Goal: Task Accomplishment & Management: Manage account settings

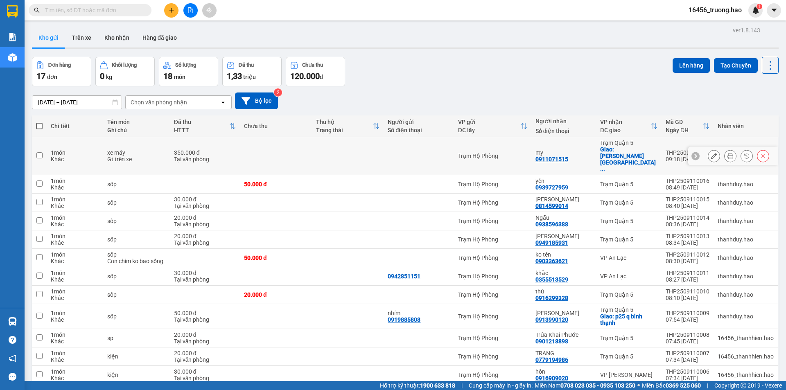
click at [728, 153] on icon at bounding box center [731, 156] width 6 height 6
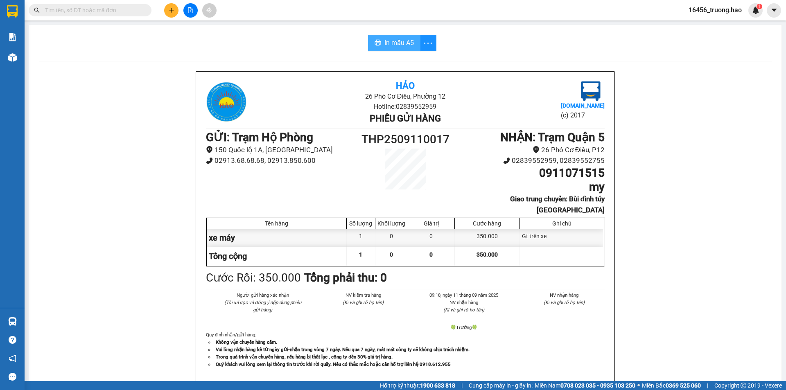
click at [396, 41] on span "In mẫu A5" at bounding box center [399, 43] width 29 height 10
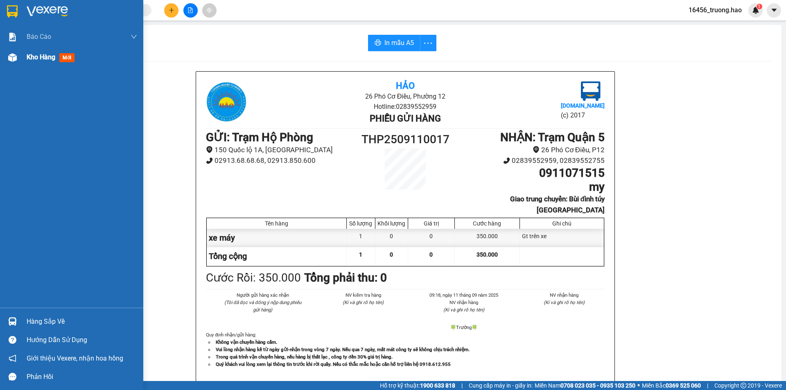
click at [29, 63] on div "Kho hàng mới" at bounding box center [82, 57] width 111 height 20
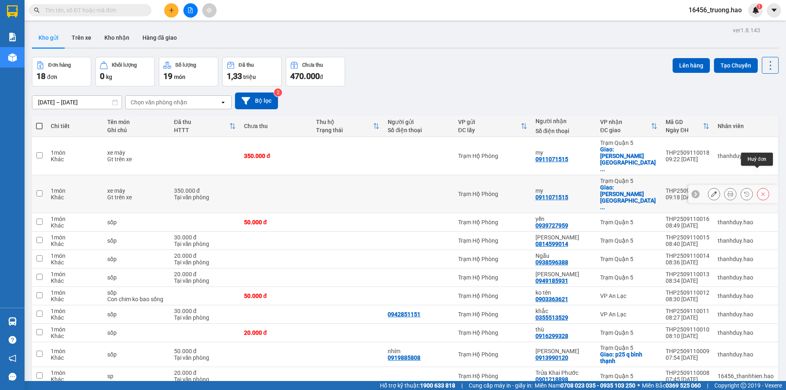
click at [761, 191] on icon at bounding box center [764, 194] width 6 height 6
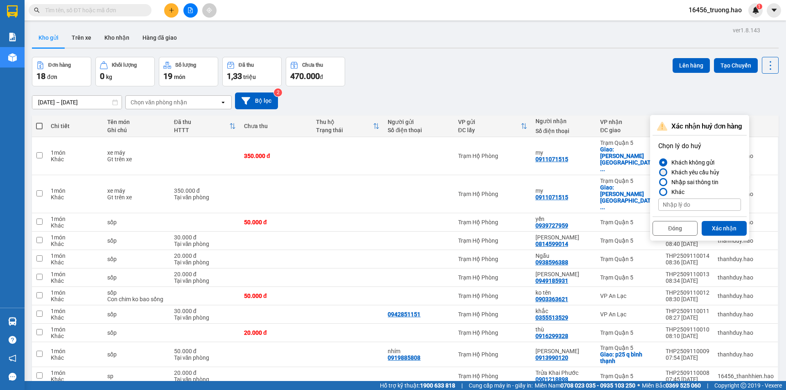
click at [707, 176] on div "Khách yêu cầu hủy" at bounding box center [693, 173] width 51 height 10
click at [659, 172] on input "Khách yêu cầu hủy" at bounding box center [659, 172] width 0 height 0
click at [721, 229] on button "Xác nhận" at bounding box center [724, 228] width 45 height 15
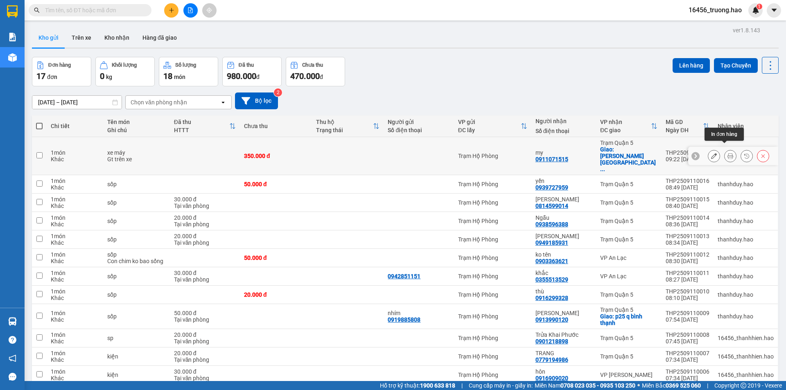
click at [727, 151] on button at bounding box center [730, 156] width 11 height 14
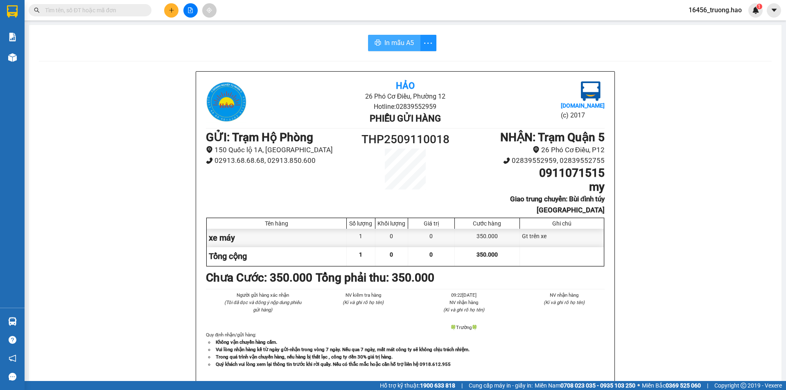
click at [385, 41] on span "In mẫu A5" at bounding box center [399, 43] width 29 height 10
click at [398, 45] on span "In mẫu A5" at bounding box center [399, 43] width 29 height 10
click at [127, 16] on span at bounding box center [90, 10] width 123 height 12
click at [129, 11] on input "text" at bounding box center [93, 10] width 97 height 9
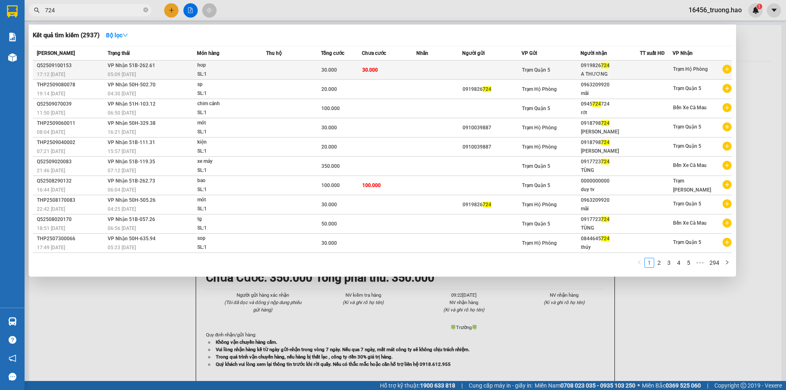
type input "724"
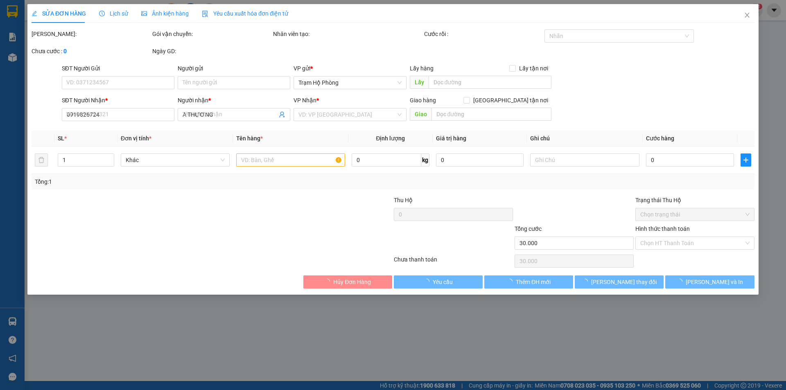
click at [173, 5] on div "Ảnh kiện hàng" at bounding box center [165, 13] width 48 height 19
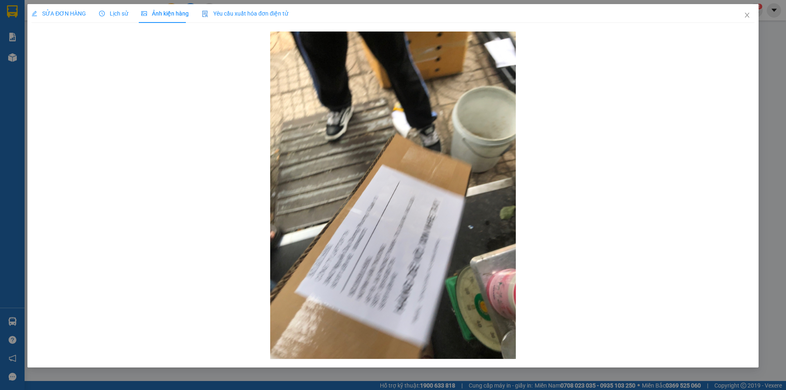
click at [62, 21] on div "SỬA ĐƠN HÀNG" at bounding box center [59, 13] width 54 height 19
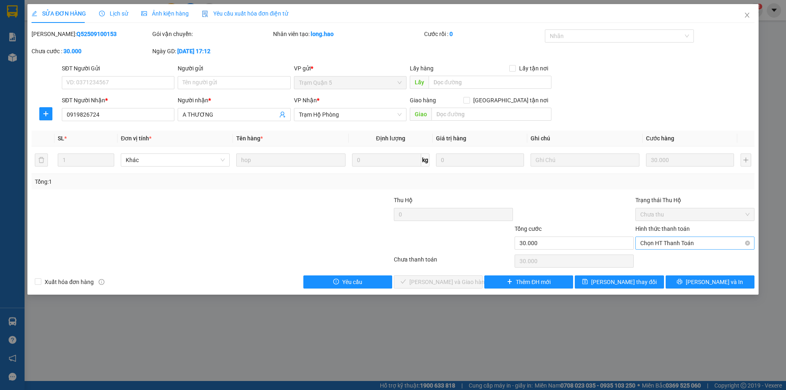
click at [724, 241] on span "Chọn HT Thanh Toán" at bounding box center [695, 243] width 109 height 12
click at [703, 263] on div "Tại văn phòng" at bounding box center [695, 259] width 109 height 9
type input "0"
click at [450, 279] on span "[PERSON_NAME] và [PERSON_NAME] hàng" at bounding box center [449, 282] width 79 height 9
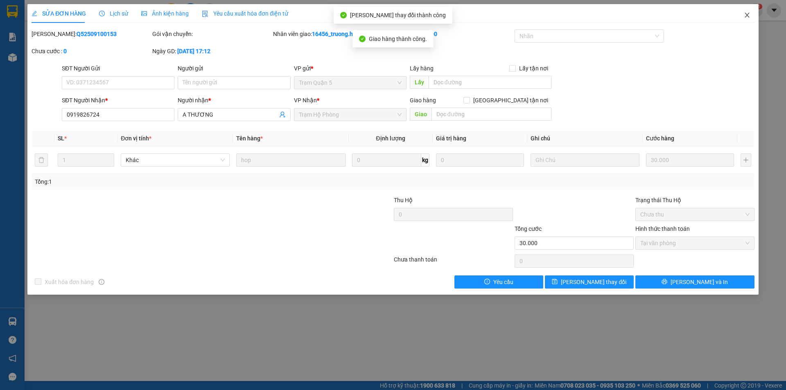
click at [745, 17] on icon "close" at bounding box center [747, 15] width 7 height 7
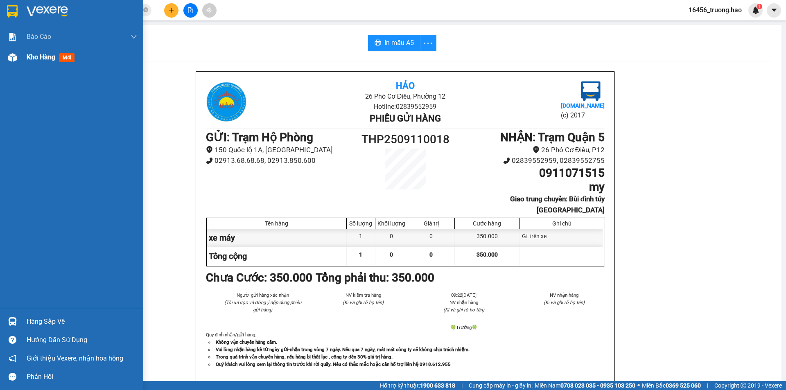
click at [13, 58] on img at bounding box center [12, 57] width 9 height 9
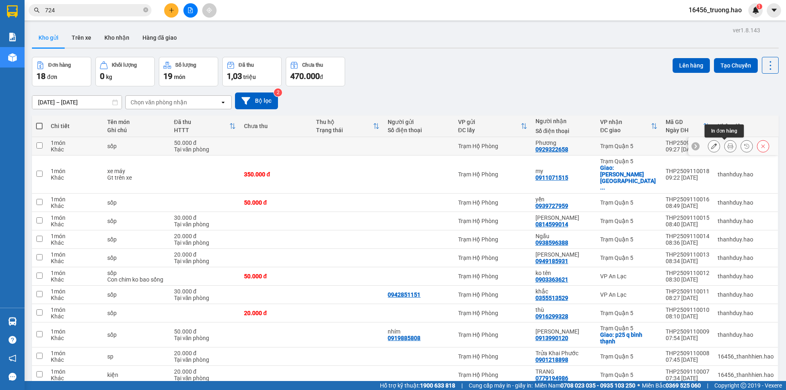
click at [725, 142] on div at bounding box center [731, 146] width 12 height 12
click at [725, 145] on button at bounding box center [730, 146] width 11 height 14
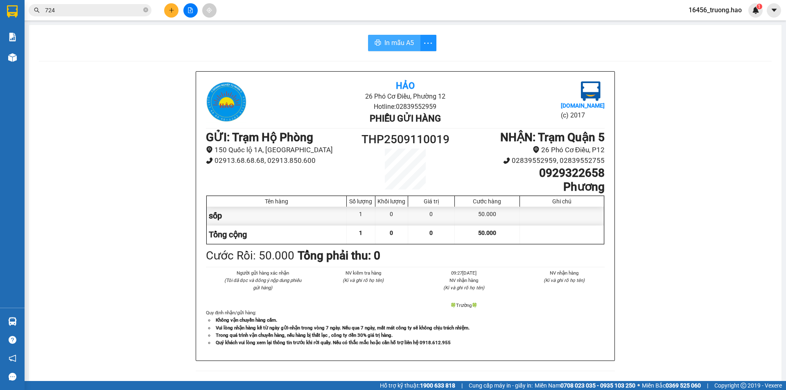
click at [394, 41] on span "In mẫu A5" at bounding box center [399, 43] width 29 height 10
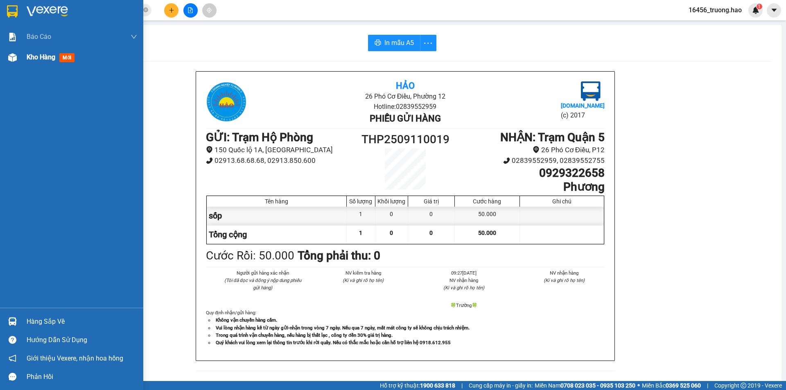
click at [38, 66] on div "Kho hàng mới" at bounding box center [82, 57] width 111 height 20
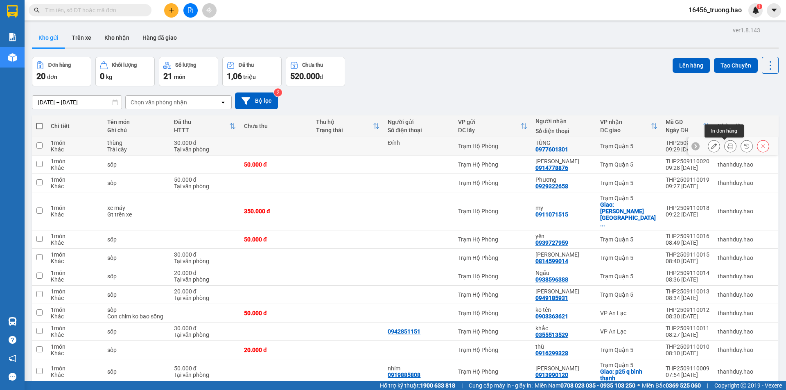
click at [728, 143] on icon at bounding box center [731, 146] width 6 height 6
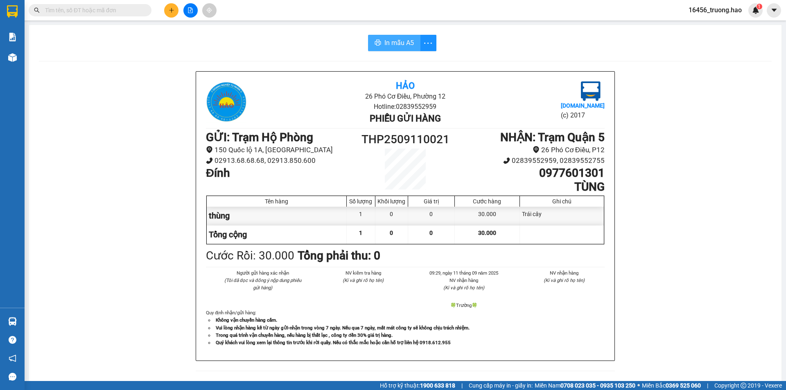
click at [368, 36] on button "In mẫu A5" at bounding box center [394, 43] width 52 height 16
click at [385, 39] on span "In mẫu A5" at bounding box center [399, 43] width 29 height 10
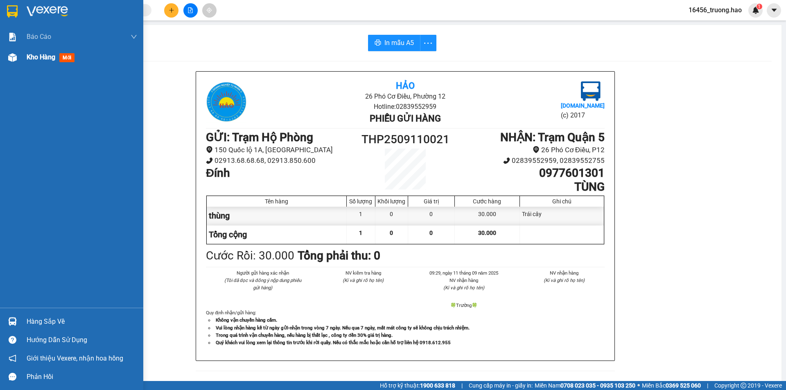
click at [38, 61] on span "Kho hàng" at bounding box center [41, 57] width 29 height 8
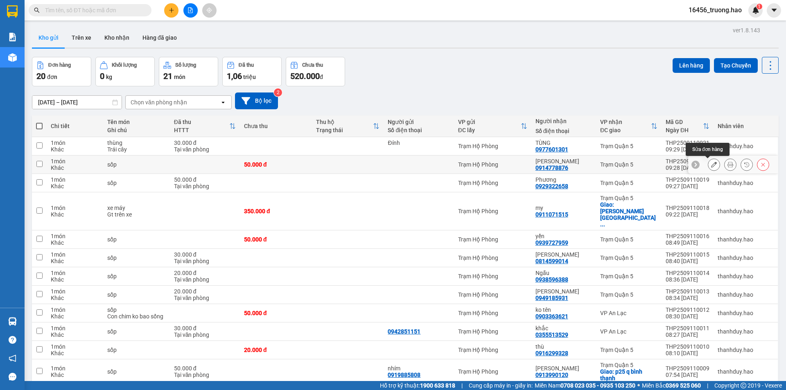
click at [728, 162] on icon at bounding box center [731, 165] width 6 height 6
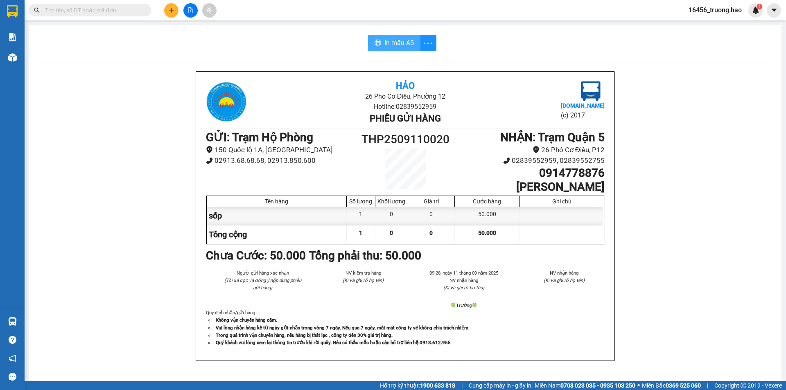
click at [381, 47] on button "In mẫu A5" at bounding box center [394, 43] width 52 height 16
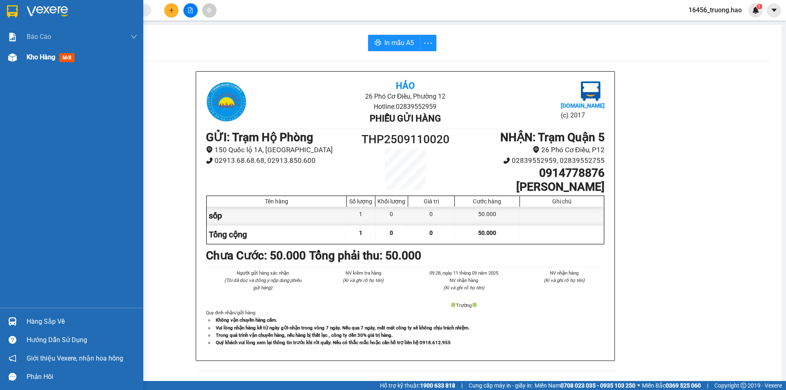
click at [47, 54] on span "Kho hàng" at bounding box center [41, 57] width 29 height 8
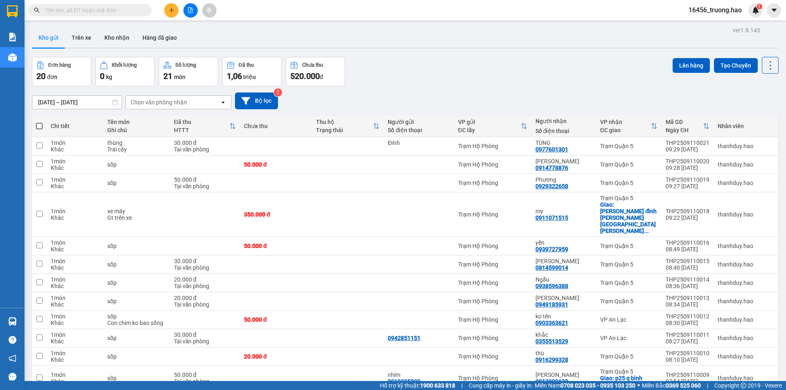
click at [77, 12] on input "text" at bounding box center [93, 10] width 97 height 9
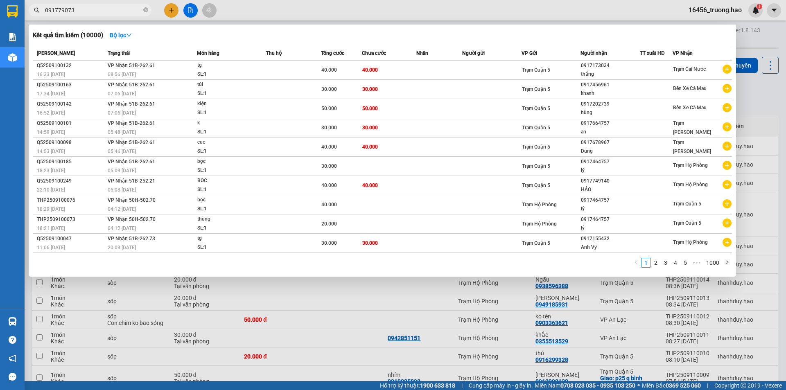
type input "0917790734"
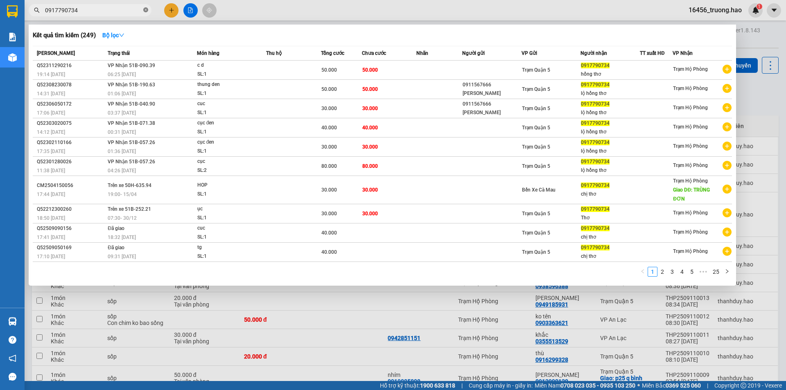
click at [145, 10] on icon "close-circle" at bounding box center [145, 9] width 5 height 5
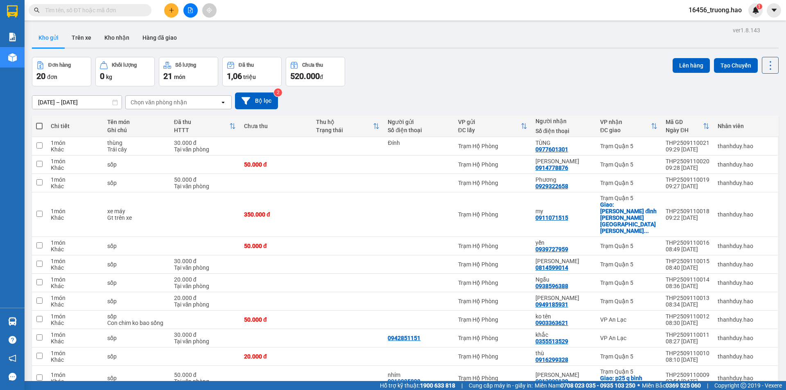
click at [79, 11] on input "text" at bounding box center [93, 10] width 97 height 9
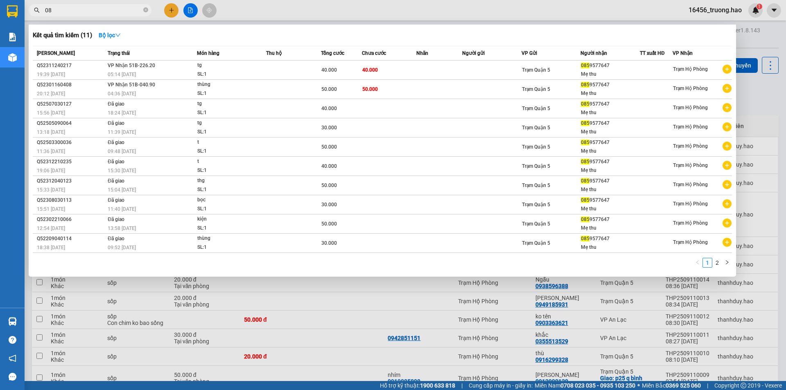
type input "0"
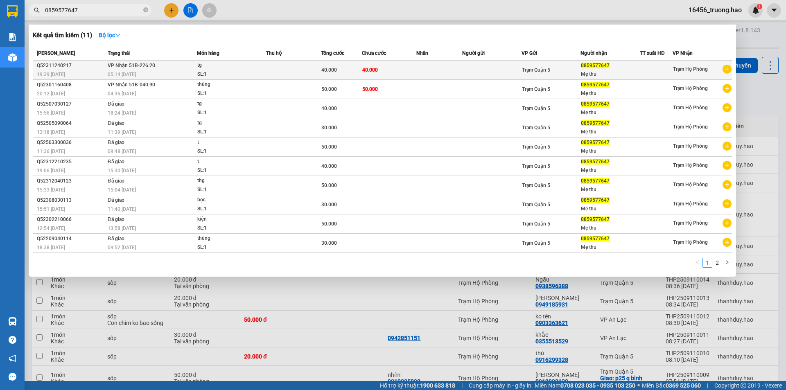
type input "0859577647"
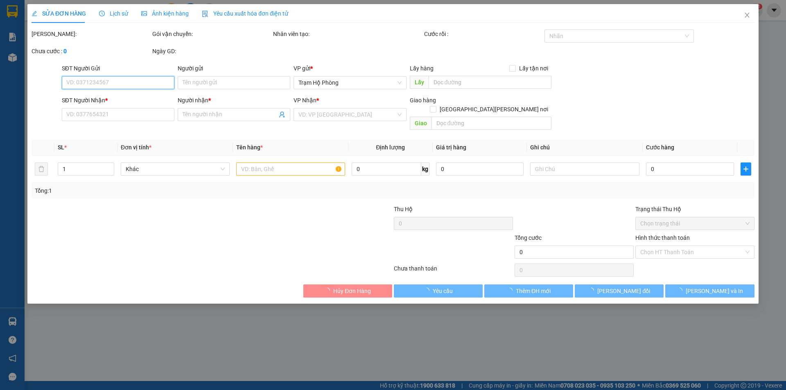
type input "0859577647"
type input "Mẹ thu"
type input "40.000"
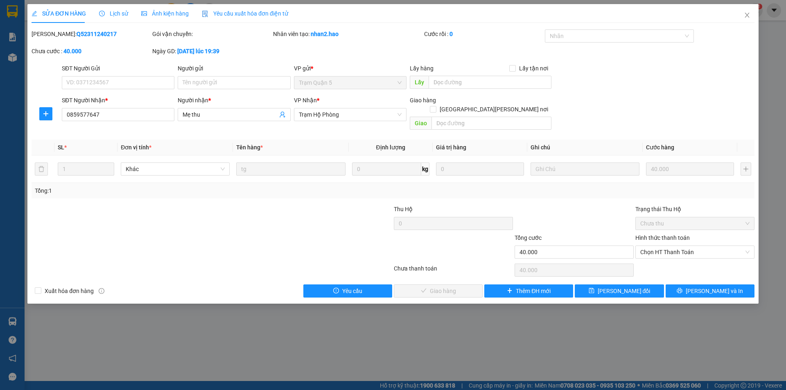
click at [127, 13] on div "SỬA ĐƠN HÀNG Lịch sử Ảnh kiện hàng Yêu cầu xuất hóa đơn điện tử" at bounding box center [160, 13] width 257 height 19
click at [159, 13] on span "Ảnh kiện hàng" at bounding box center [165, 13] width 48 height 7
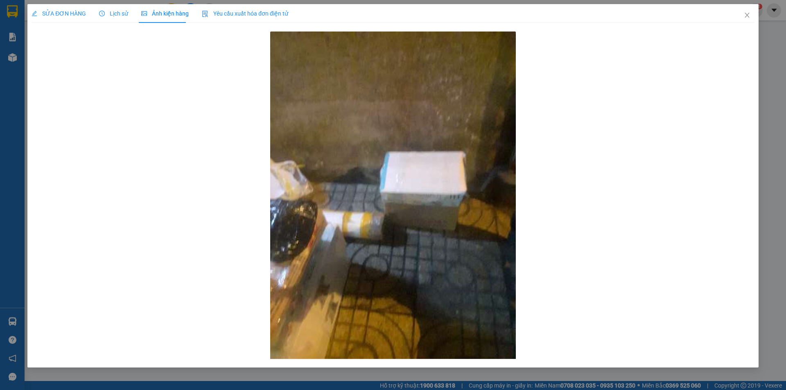
click at [111, 10] on span "Lịch sử" at bounding box center [113, 13] width 29 height 7
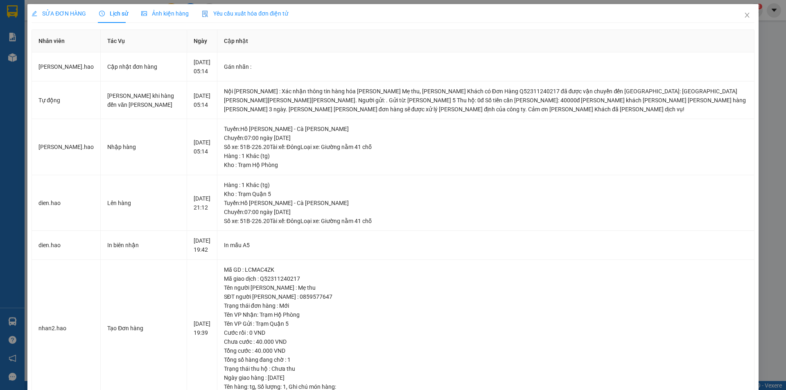
click at [74, 11] on span "SỬA ĐƠN HÀNG" at bounding box center [59, 13] width 54 height 7
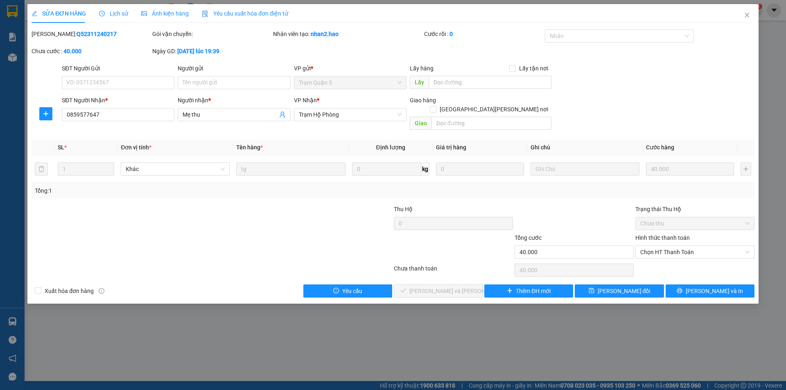
click at [105, 21] on div "Lịch sử" at bounding box center [113, 13] width 29 height 19
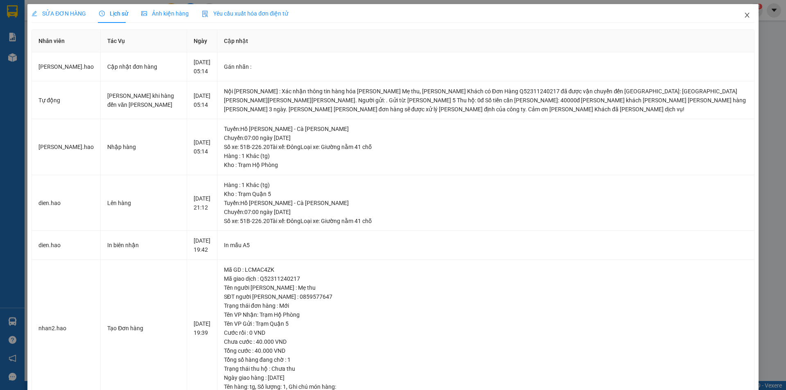
click at [744, 14] on icon "close" at bounding box center [747, 15] width 7 height 7
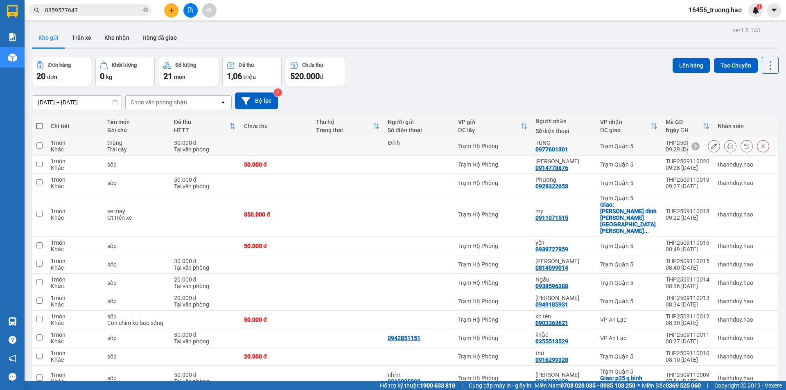
click at [731, 150] on div at bounding box center [738, 146] width 61 height 12
click at [728, 147] on icon at bounding box center [731, 146] width 6 height 6
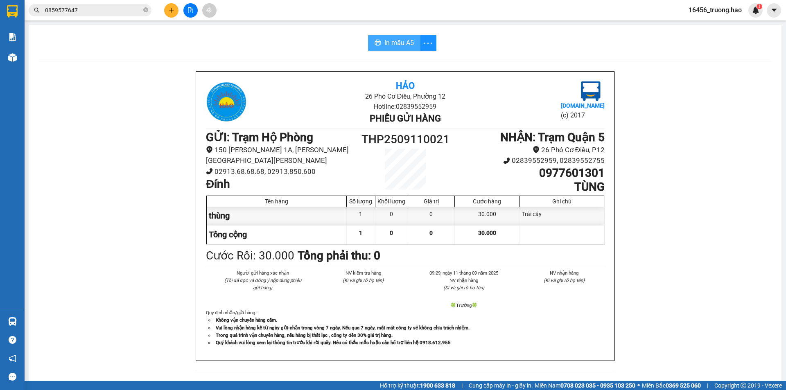
click at [375, 44] on icon "printer" at bounding box center [378, 42] width 7 height 7
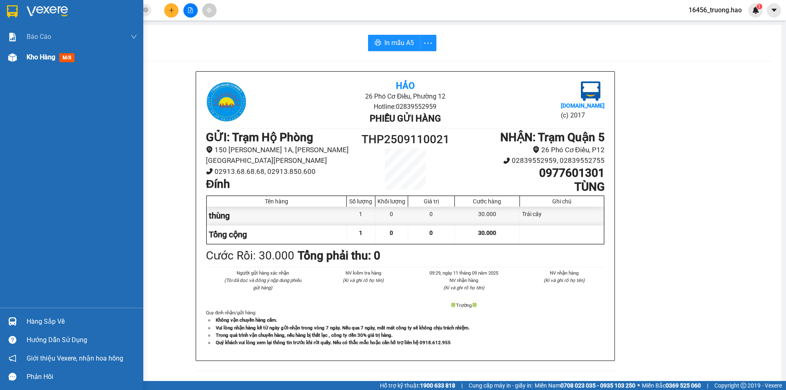
click at [51, 67] on div "Kho hàng mới" at bounding box center [82, 57] width 111 height 20
click at [46, 61] on span "Kho hàng" at bounding box center [41, 57] width 29 height 8
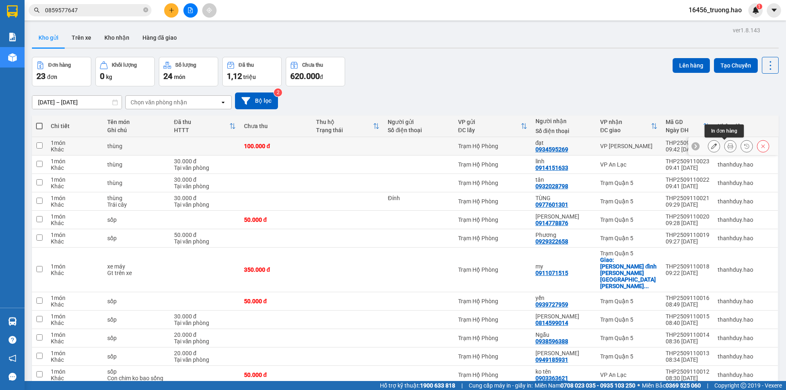
click at [728, 143] on icon at bounding box center [731, 146] width 6 height 6
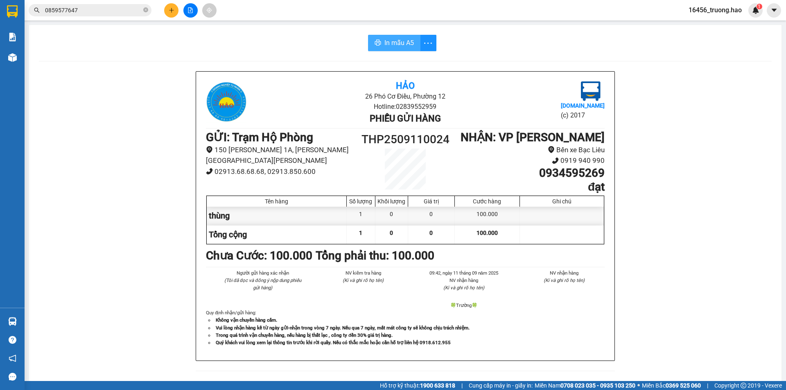
click at [385, 40] on span "In mẫu A5" at bounding box center [399, 43] width 29 height 10
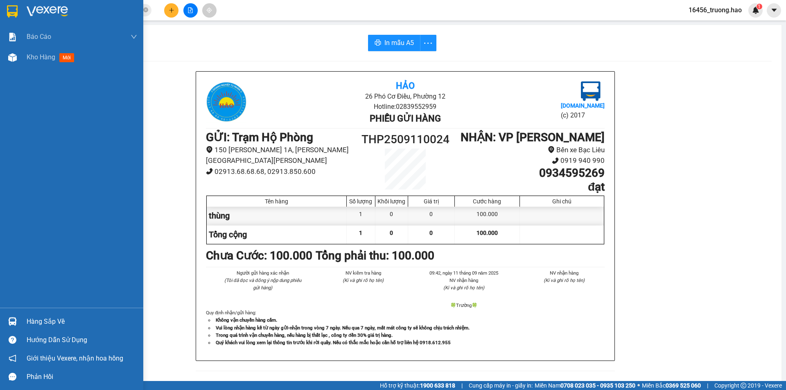
click at [42, 53] on span "Kho hàng" at bounding box center [41, 57] width 29 height 8
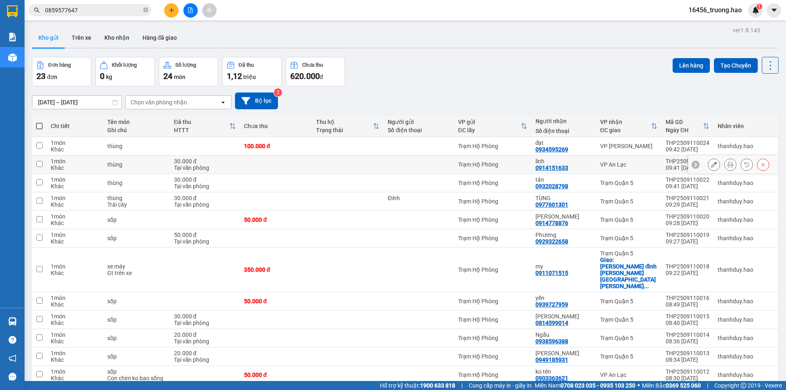
click at [728, 168] on icon at bounding box center [731, 165] width 6 height 6
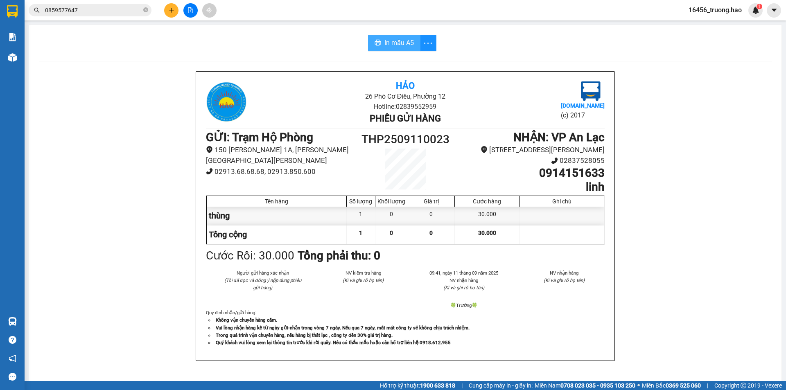
click at [399, 44] on span "In mẫu A5" at bounding box center [399, 43] width 29 height 10
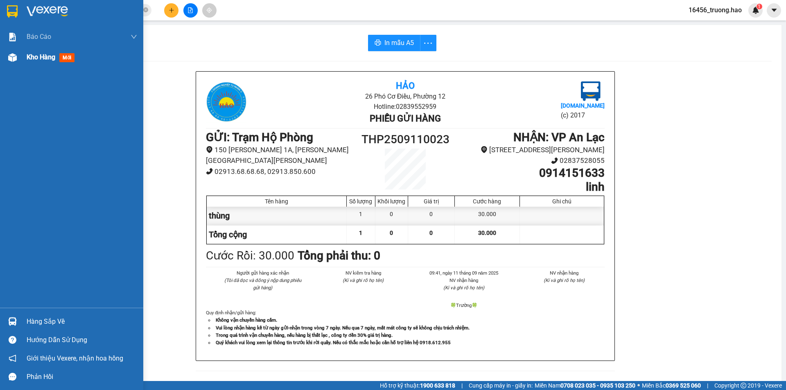
click at [25, 63] on div "Kho hàng mới" at bounding box center [71, 57] width 143 height 20
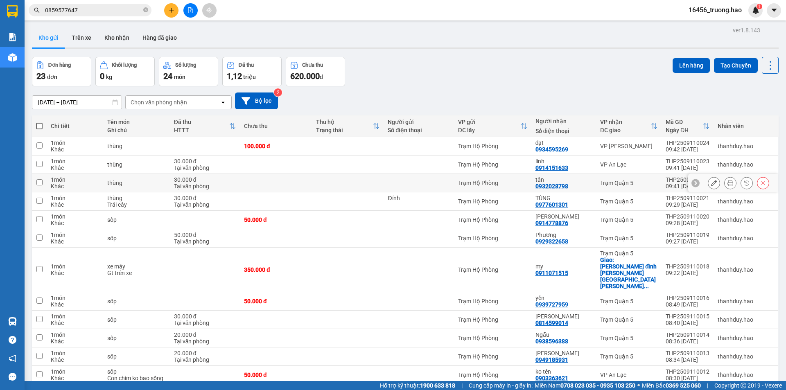
click at [728, 183] on icon at bounding box center [731, 183] width 6 height 6
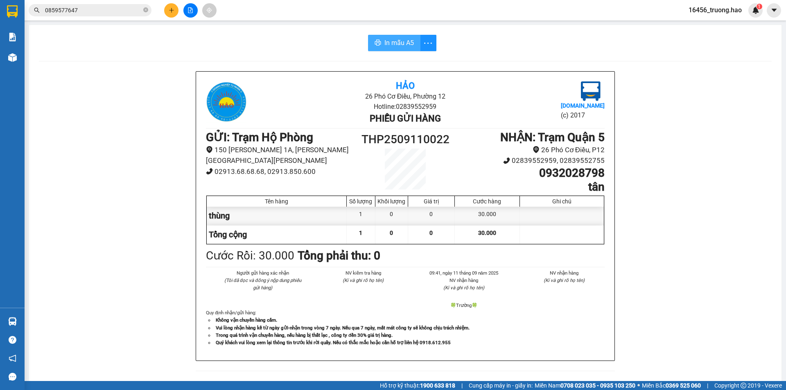
click at [391, 45] on span "In mẫu A5" at bounding box center [399, 43] width 29 height 10
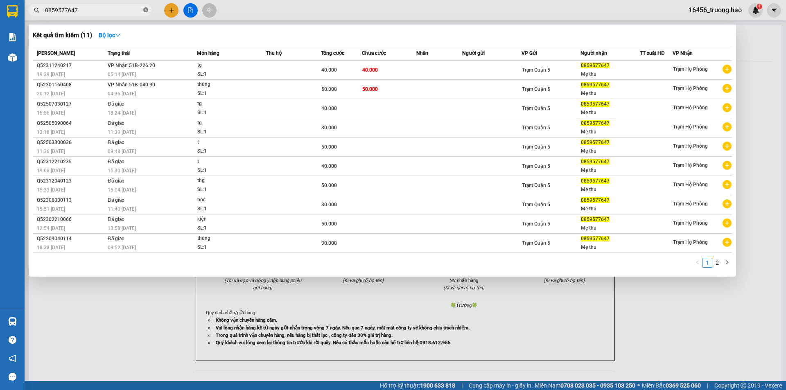
click at [147, 11] on icon "close-circle" at bounding box center [145, 9] width 5 height 5
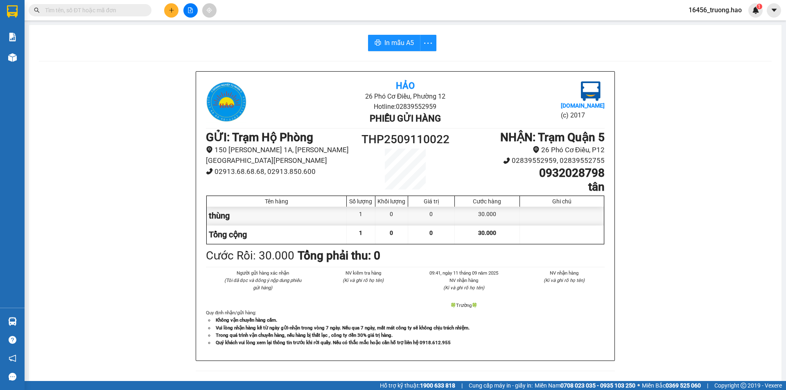
click at [135, 15] on span at bounding box center [90, 10] width 123 height 12
click at [136, 11] on input "text" at bounding box center [93, 10] width 97 height 9
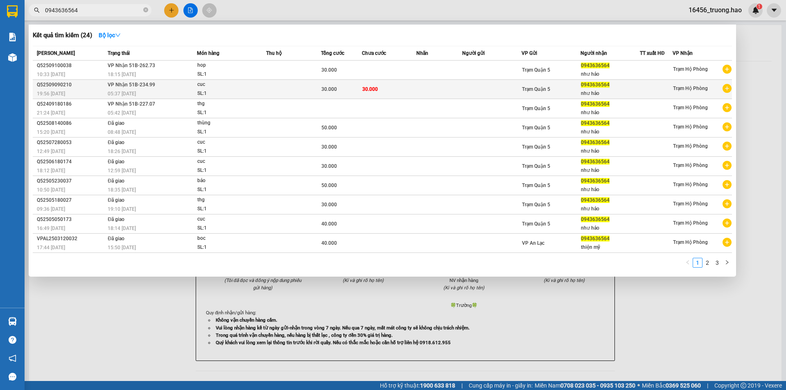
type input "0943636564"
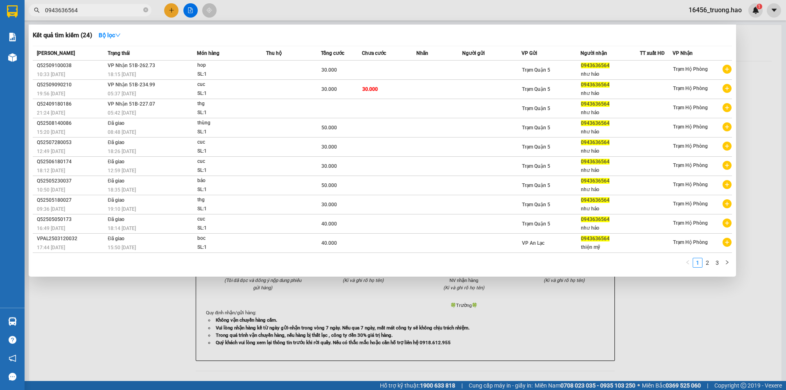
click at [195, 92] on div "05:37 - 10/09" at bounding box center [152, 93] width 89 height 9
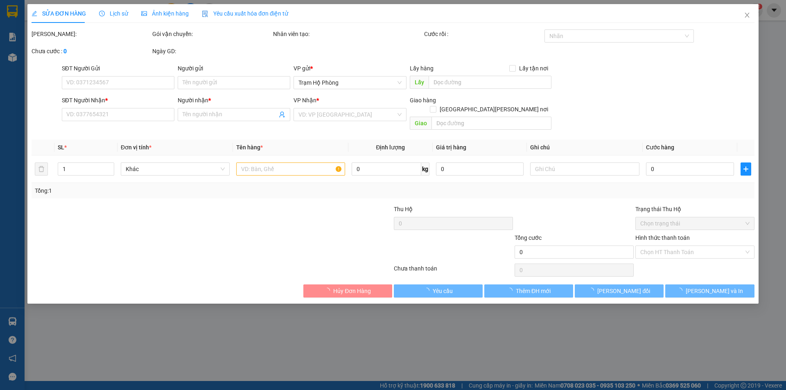
type input "0943636564"
type input "như hảo"
type input "30.000"
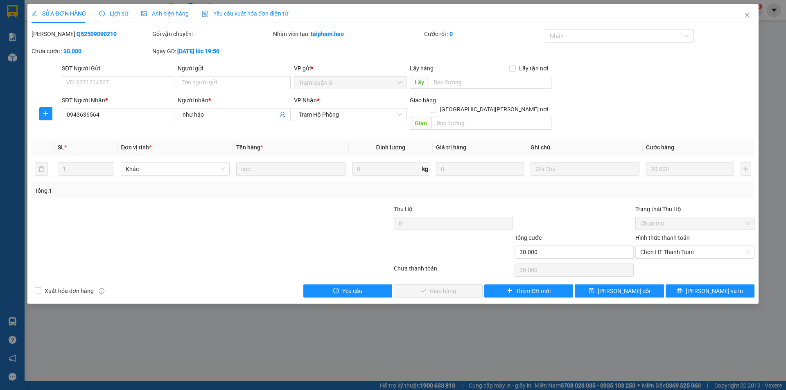
click at [176, 18] on div "Ảnh kiện hàng" at bounding box center [165, 13] width 48 height 9
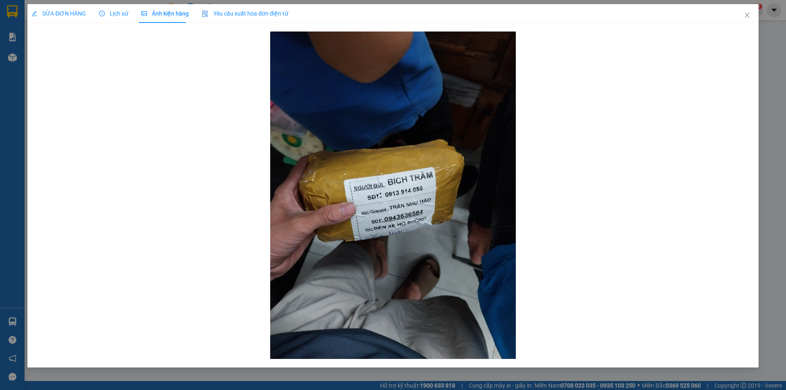
click at [55, 11] on span "SỬA ĐƠN HÀNG" at bounding box center [59, 13] width 54 height 7
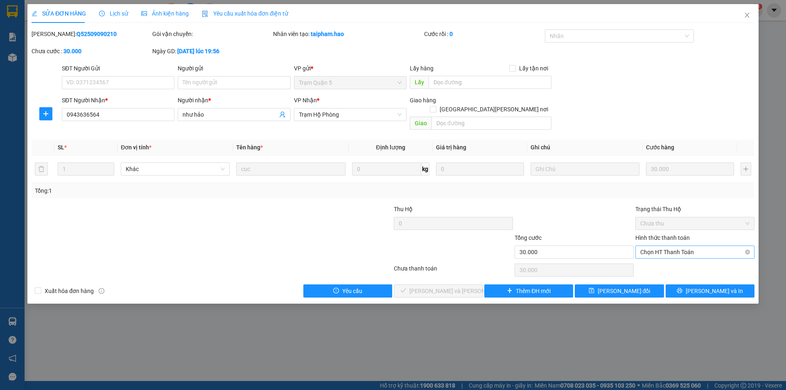
click at [680, 246] on span "Chọn HT Thanh Toán" at bounding box center [695, 252] width 109 height 12
click at [655, 261] on div "Tại văn phòng" at bounding box center [695, 259] width 109 height 9
type input "0"
click at [428, 287] on span "[PERSON_NAME] và [PERSON_NAME] hàng" at bounding box center [465, 291] width 111 height 9
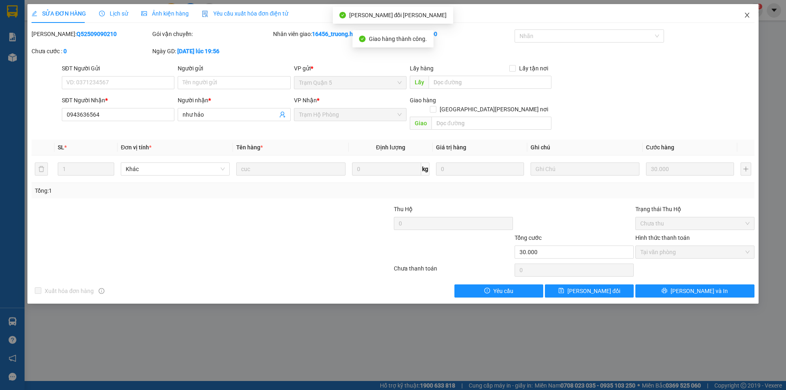
click at [745, 16] on icon "close" at bounding box center [747, 15] width 7 height 7
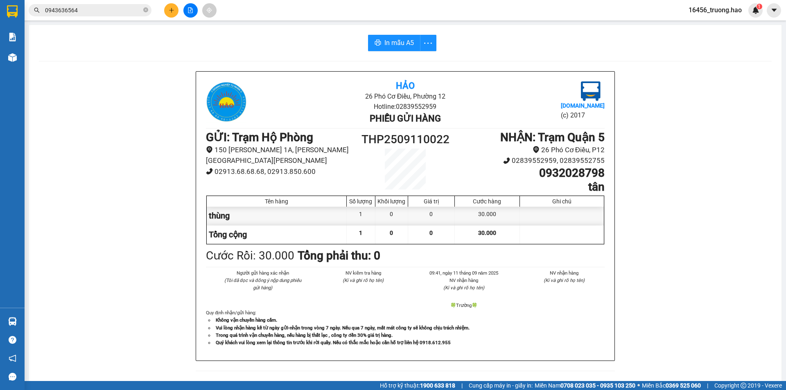
click at [97, 15] on span "0943636564" at bounding box center [90, 10] width 123 height 12
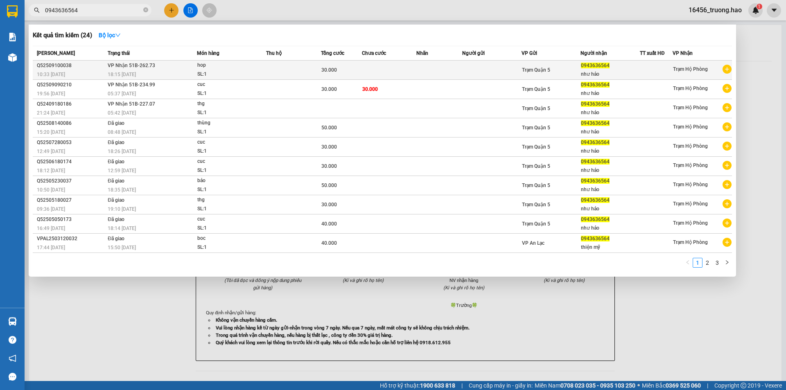
click at [182, 68] on td "VP Nhận 51B-262.73 18:15 - 10/09" at bounding box center [151, 70] width 91 height 19
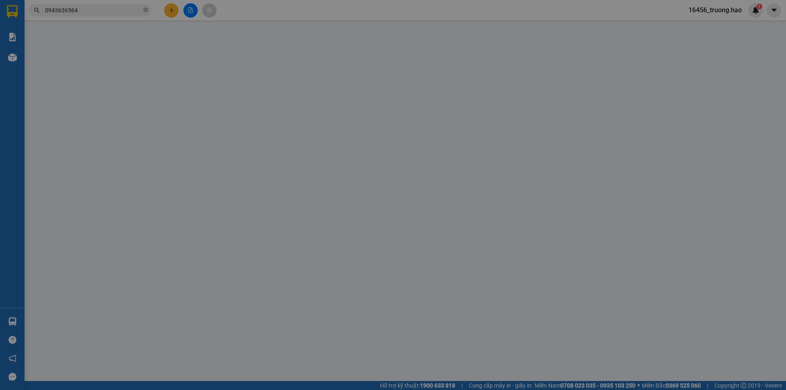
type input "0943636564"
type input "như hảo"
type input "30.000"
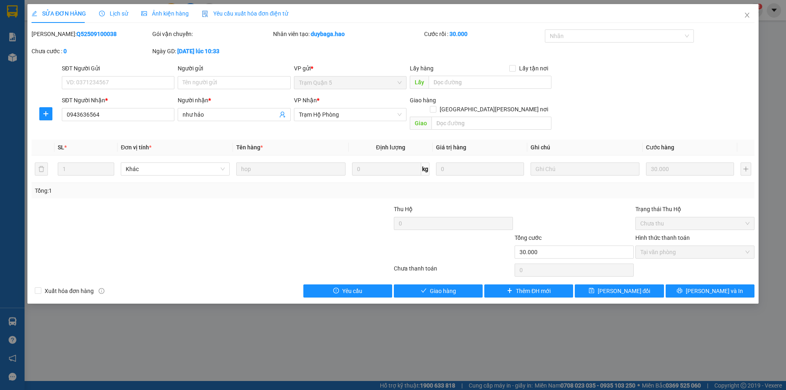
click at [173, 14] on span "Ảnh kiện hàng" at bounding box center [165, 13] width 48 height 7
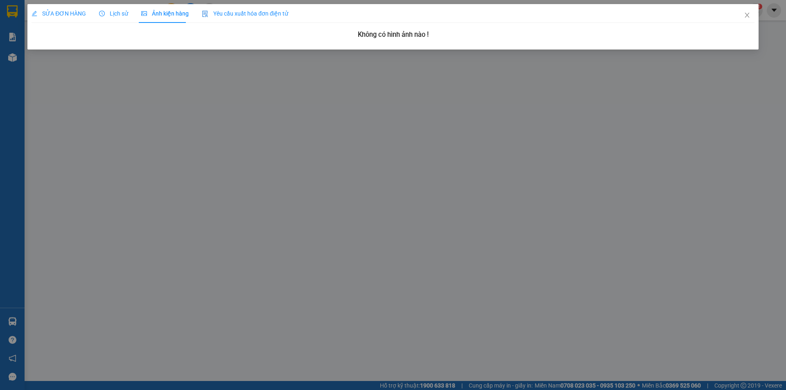
click at [77, 8] on div "SỬA ĐƠN HÀNG" at bounding box center [59, 13] width 54 height 19
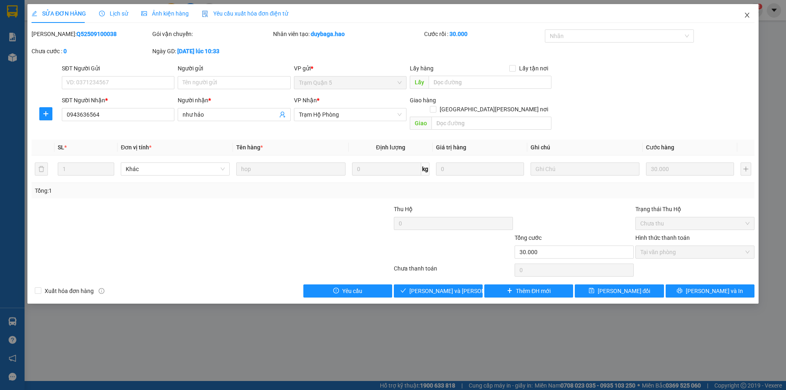
click at [745, 16] on icon "close" at bounding box center [747, 15] width 7 height 7
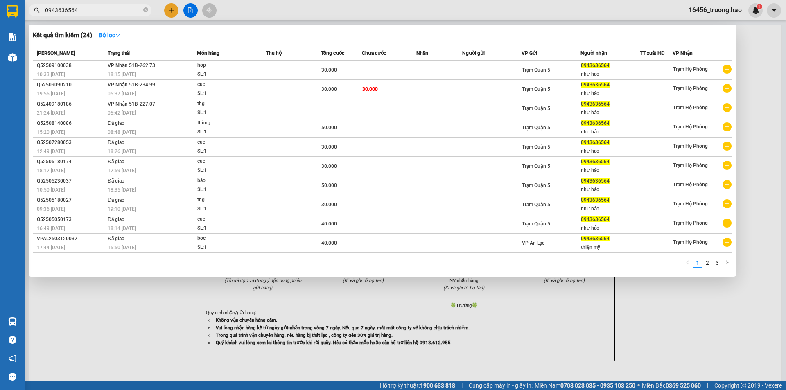
click at [103, 6] on input "0943636564" at bounding box center [93, 10] width 97 height 9
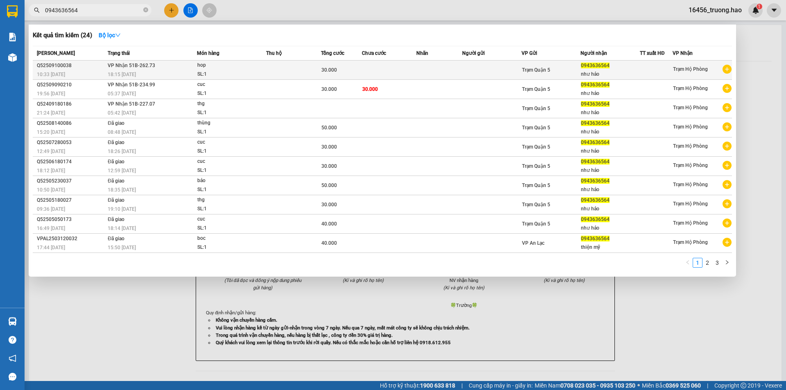
click at [196, 69] on td "VP Nhận 51B-262.73 18:15 - 10/09" at bounding box center [151, 70] width 91 height 19
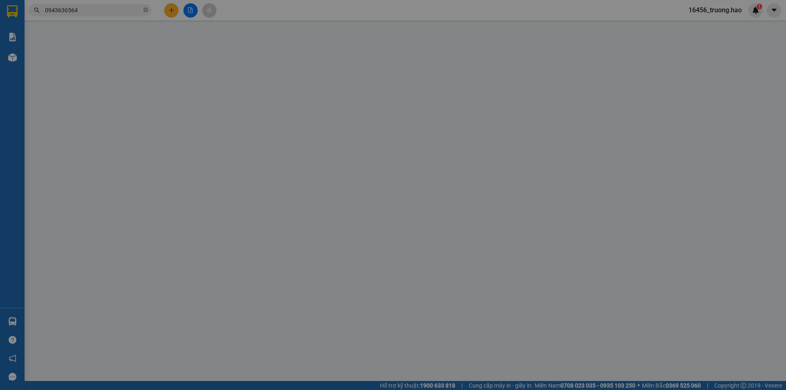
type input "0943636564"
type input "như hảo"
type input "30.000"
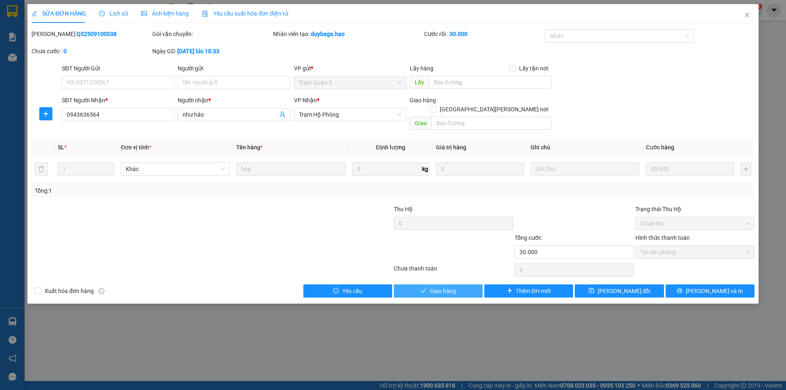
click at [454, 287] on span "Giao hàng" at bounding box center [443, 291] width 26 height 9
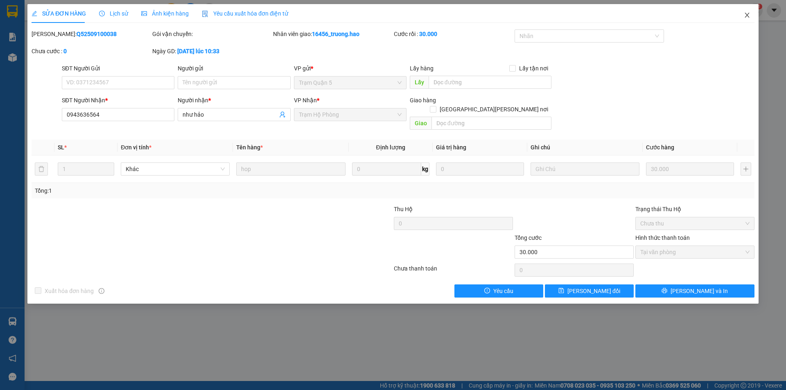
click at [747, 14] on icon "close" at bounding box center [747, 15] width 5 height 5
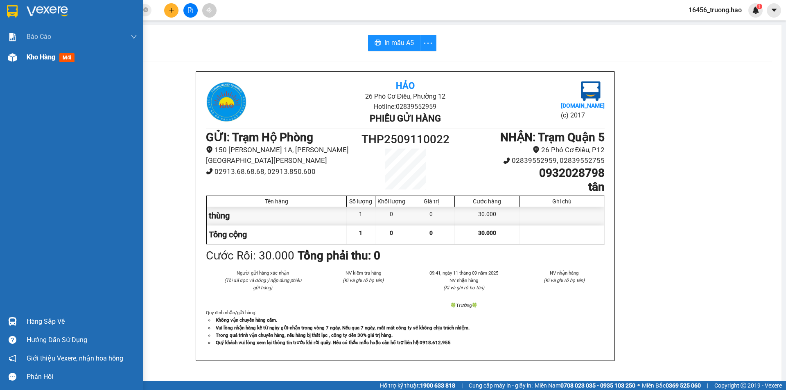
click at [68, 58] on span "mới" at bounding box center [66, 57] width 15 height 9
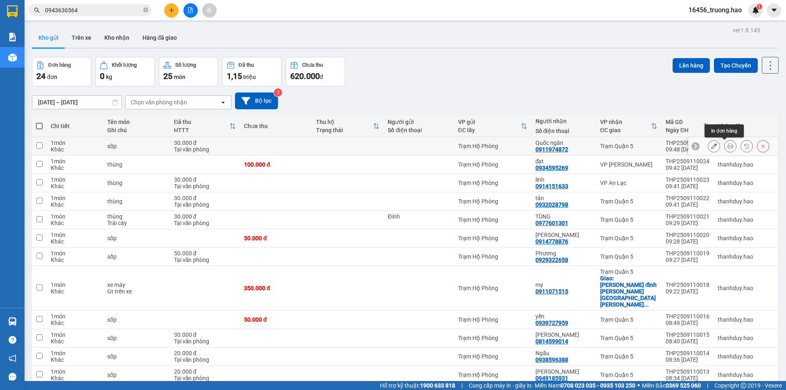
click at [728, 145] on icon at bounding box center [731, 146] width 6 height 6
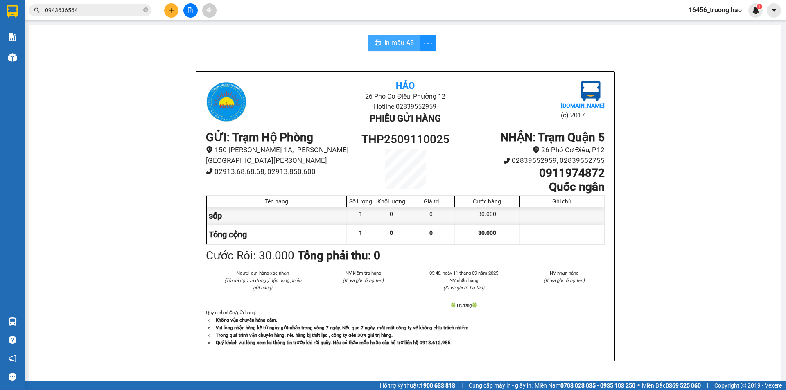
click at [407, 48] on span "In mẫu A5" at bounding box center [399, 43] width 29 height 10
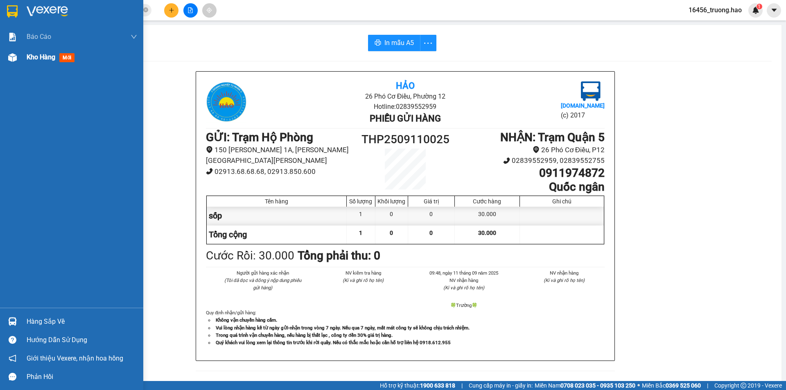
click at [42, 60] on span "Kho hàng" at bounding box center [41, 57] width 29 height 8
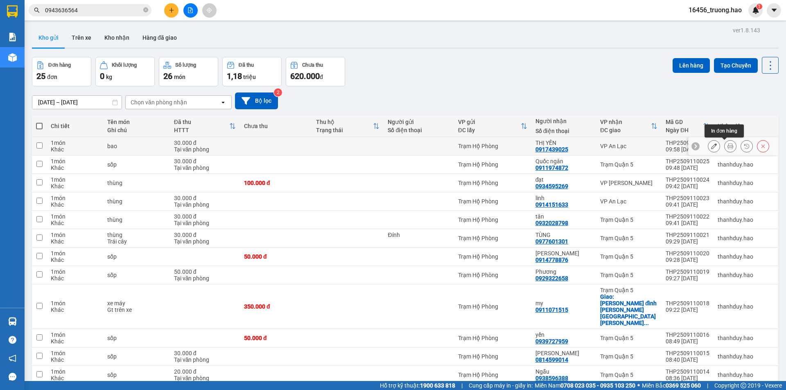
click at [728, 147] on icon at bounding box center [731, 146] width 6 height 6
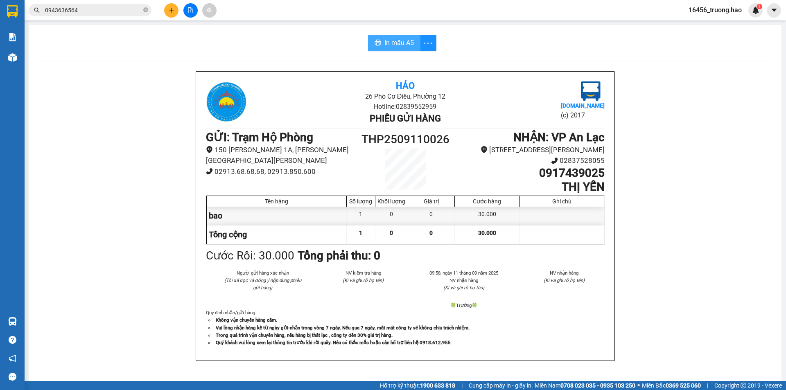
click at [397, 42] on span "In mẫu A5" at bounding box center [399, 43] width 29 height 10
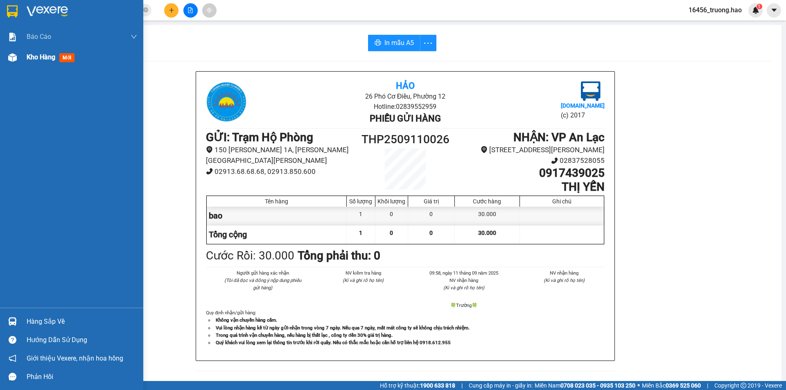
click at [58, 59] on div "Kho hàng mới" at bounding box center [52, 57] width 51 height 10
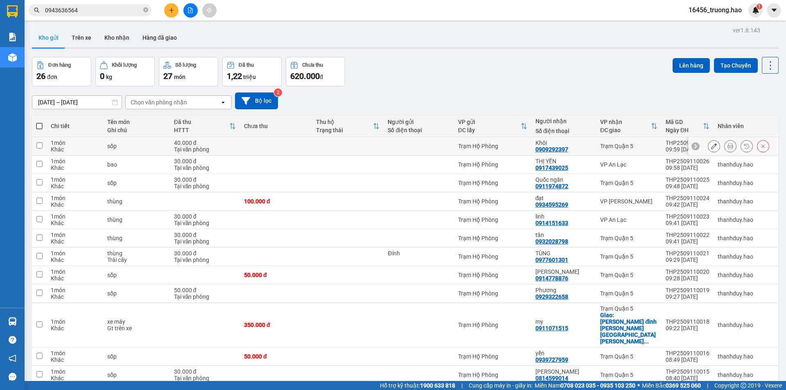
click at [728, 148] on icon at bounding box center [731, 146] width 6 height 6
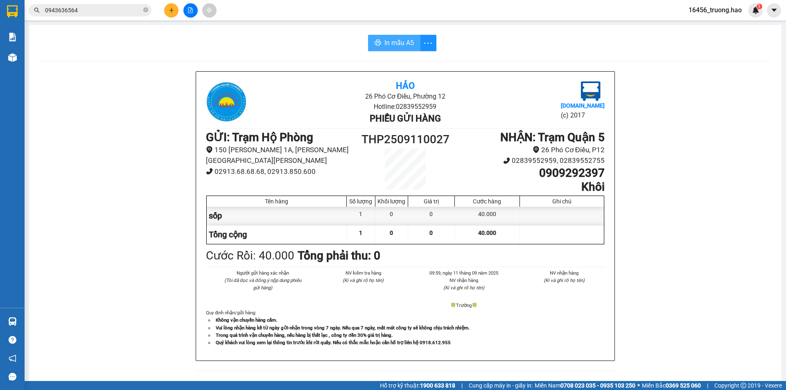
click at [378, 41] on icon "printer" at bounding box center [378, 42] width 7 height 7
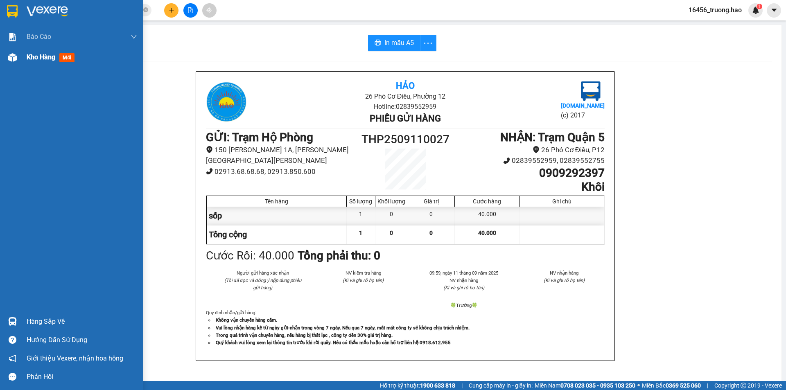
click at [39, 58] on span "Kho hàng" at bounding box center [41, 57] width 29 height 8
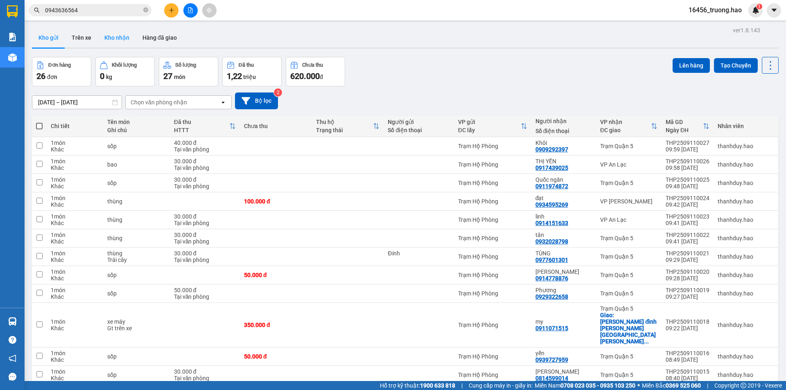
click at [122, 36] on button "Kho nhận" at bounding box center [117, 38] width 38 height 20
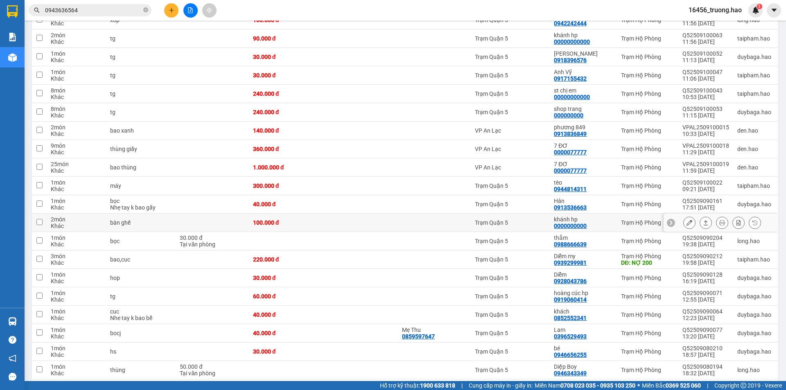
scroll to position [916, 0]
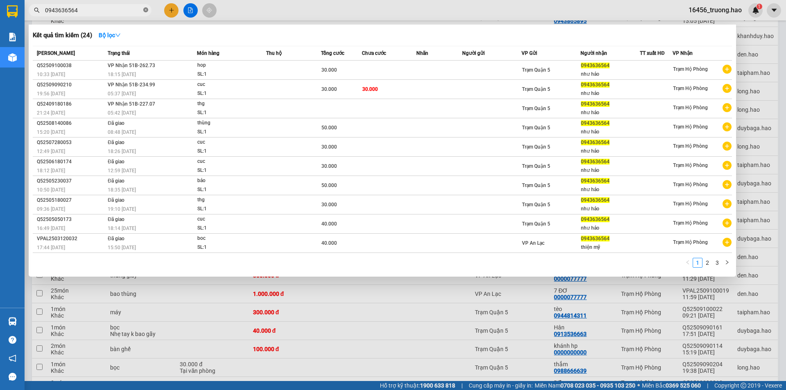
click at [148, 10] on icon "close-circle" at bounding box center [145, 9] width 5 height 5
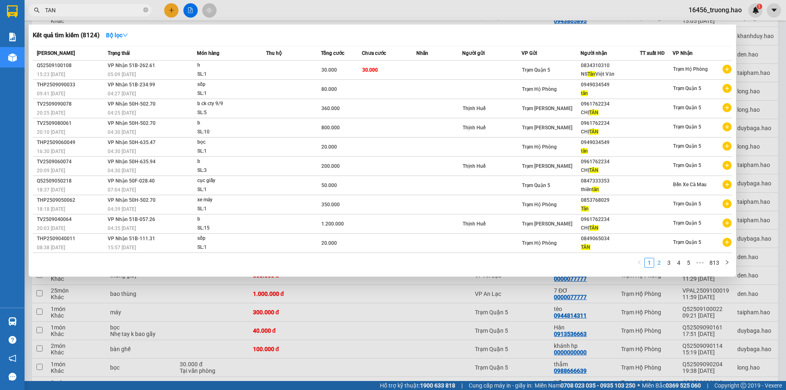
type input "TAN"
click at [661, 261] on link "2" at bounding box center [659, 262] width 9 height 9
click at [668, 263] on link "3" at bounding box center [669, 262] width 9 height 9
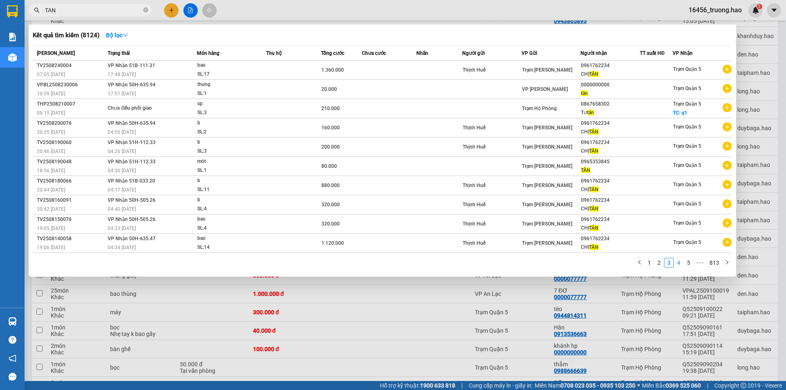
click at [676, 264] on link "4" at bounding box center [679, 262] width 9 height 9
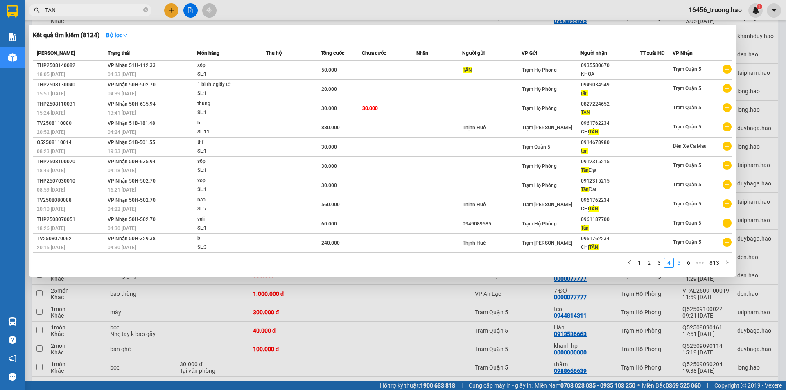
click at [676, 263] on link "5" at bounding box center [679, 262] width 9 height 9
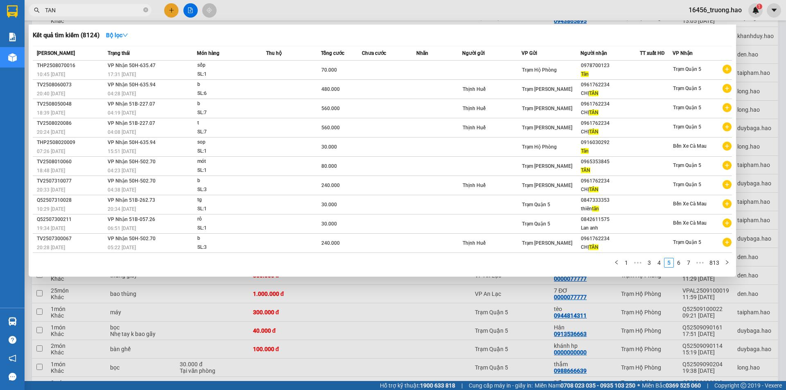
drag, startPoint x: 500, startPoint y: 335, endPoint x: 455, endPoint y: 299, distance: 57.4
click at [500, 333] on div at bounding box center [393, 195] width 786 height 390
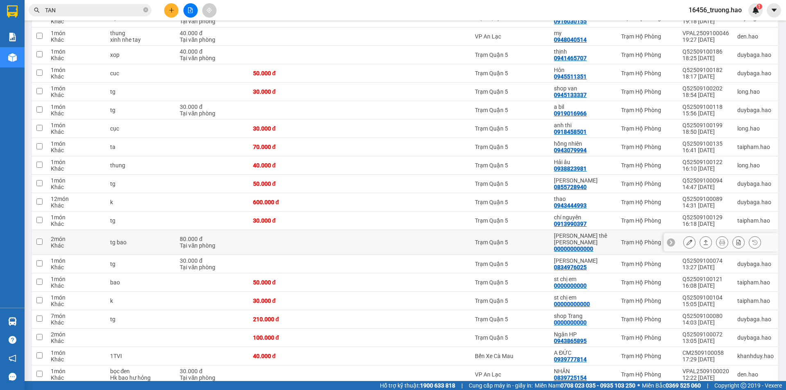
scroll to position [614, 0]
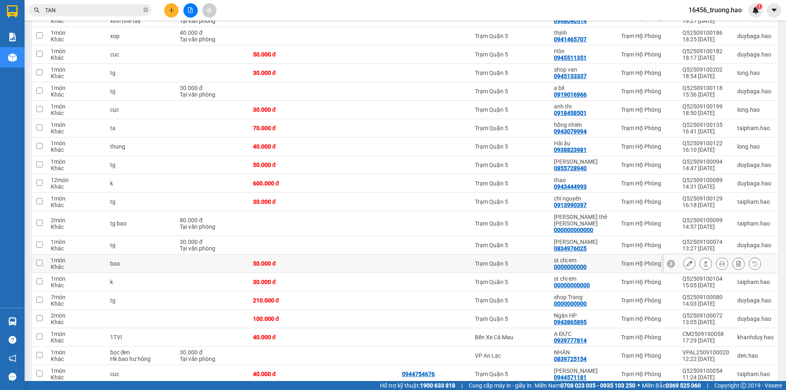
click at [596, 257] on div "st chị em" at bounding box center [583, 260] width 59 height 7
checkbox input "true"
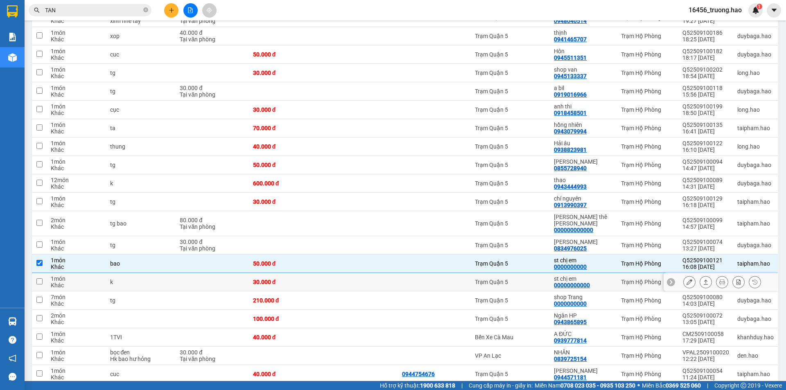
click at [586, 276] on div "st chị em" at bounding box center [583, 279] width 59 height 7
checkbox input "true"
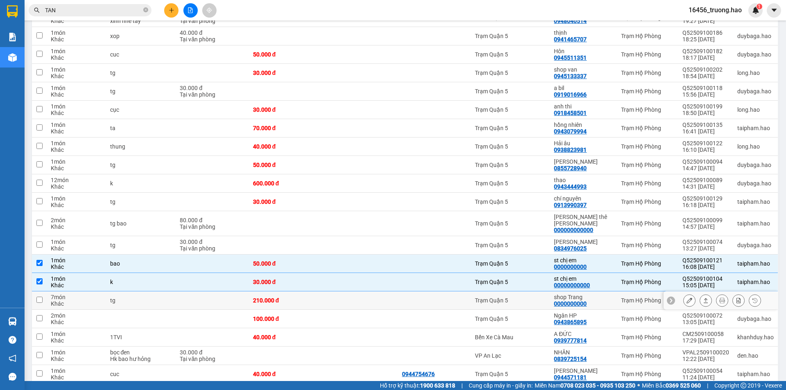
click at [586, 294] on div "shop Trang" at bounding box center [583, 297] width 59 height 7
checkbox input "true"
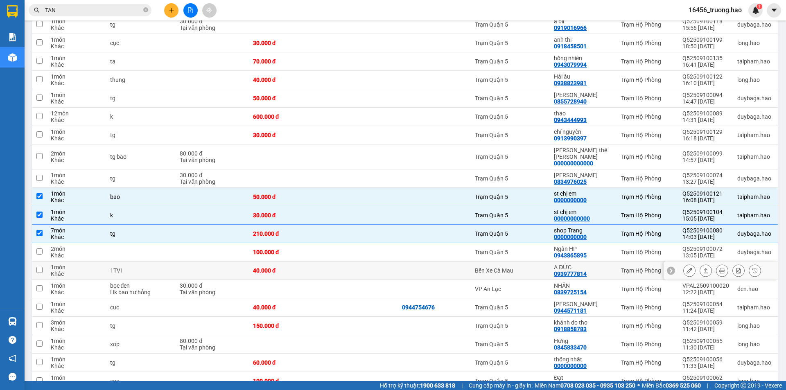
scroll to position [655, 0]
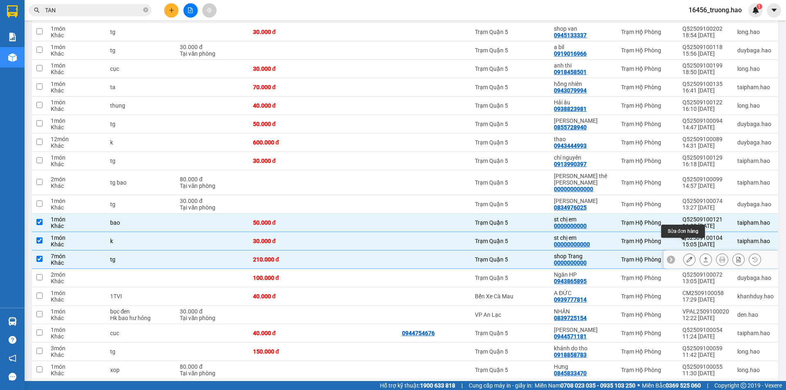
click at [687, 257] on icon at bounding box center [690, 260] width 6 height 6
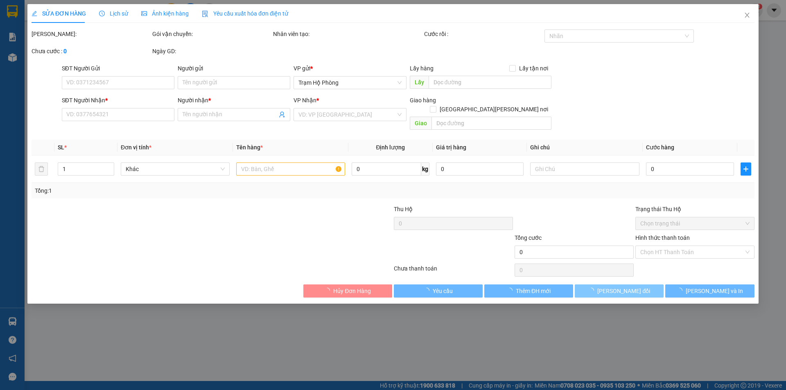
type input "0000000000"
type input "shop Trang"
type input "210.000"
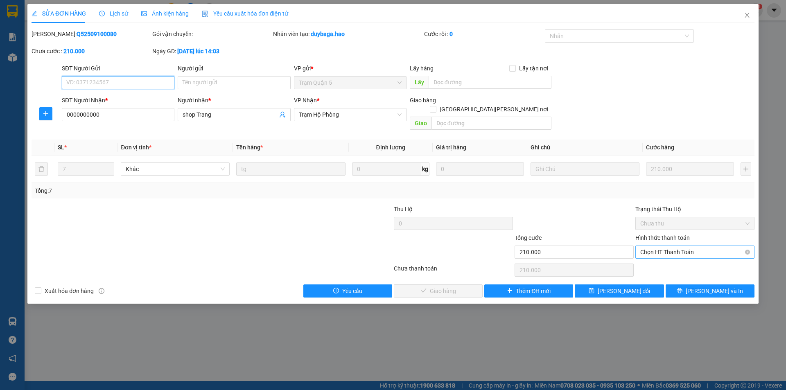
click at [675, 246] on span "Chọn HT Thanh Toán" at bounding box center [695, 252] width 109 height 12
click at [670, 261] on div "Tại văn phòng" at bounding box center [695, 259] width 109 height 9
type input "0"
click at [462, 285] on button "[PERSON_NAME] và [PERSON_NAME] hàng" at bounding box center [438, 291] width 89 height 13
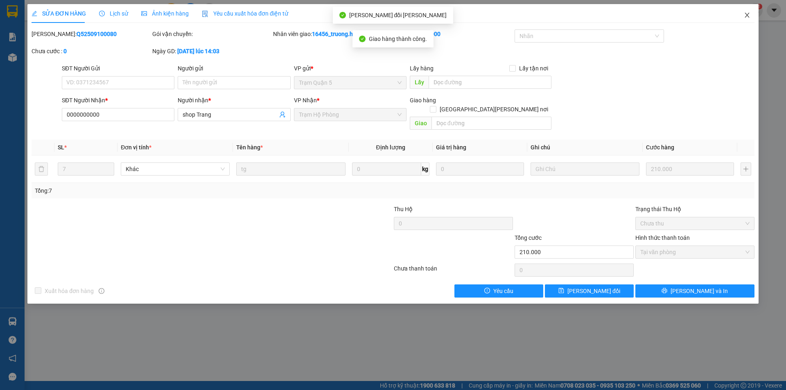
click at [750, 15] on icon "close" at bounding box center [747, 15] width 7 height 7
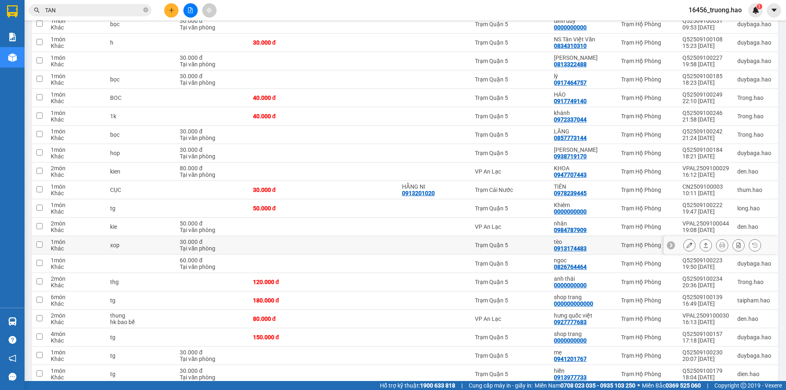
scroll to position [246, 0]
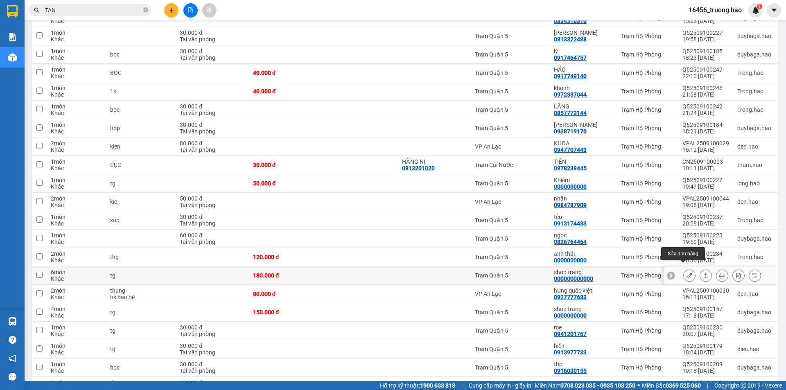
click at [687, 273] on icon at bounding box center [690, 276] width 6 height 6
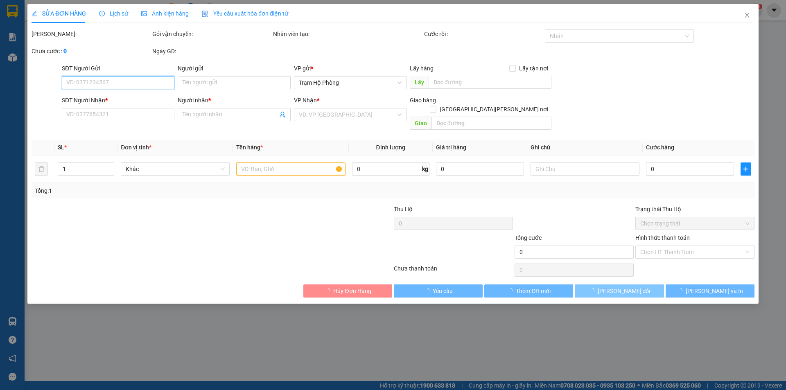
type input "000000000000"
type input "shop trang"
type input "180.000"
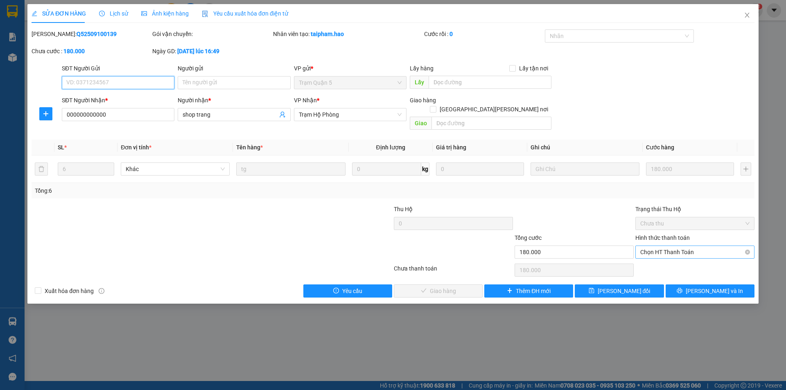
click at [674, 246] on span "Chọn HT Thanh Toán" at bounding box center [695, 252] width 109 height 12
click at [666, 261] on div "Tại văn phòng" at bounding box center [695, 259] width 109 height 9
type input "0"
click at [469, 285] on button "[PERSON_NAME] và [PERSON_NAME] hàng" at bounding box center [438, 291] width 89 height 13
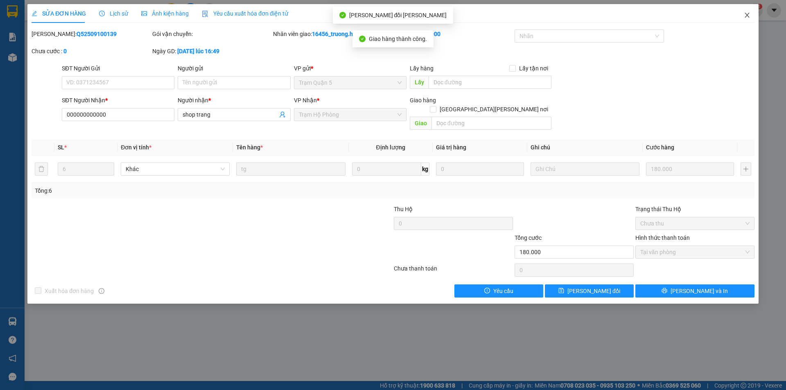
click at [745, 15] on icon "close" at bounding box center [747, 15] width 7 height 7
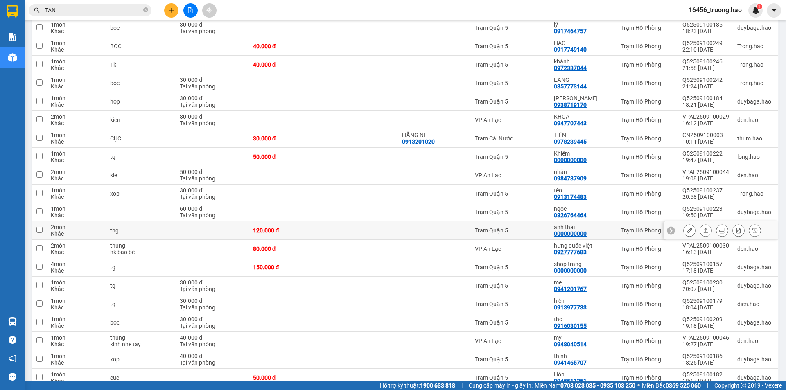
scroll to position [287, 0]
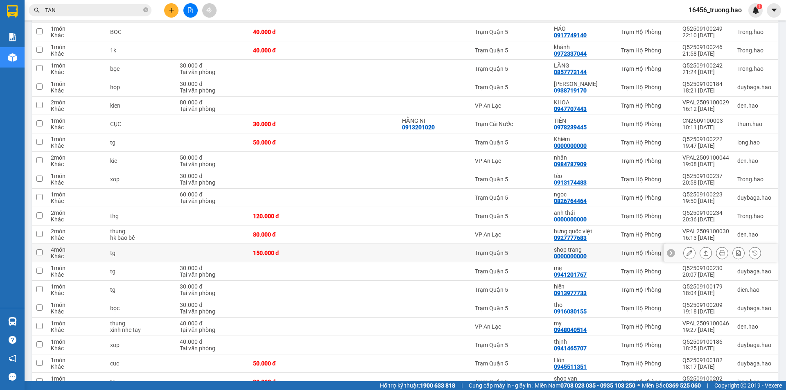
click at [687, 250] on icon at bounding box center [690, 253] width 6 height 6
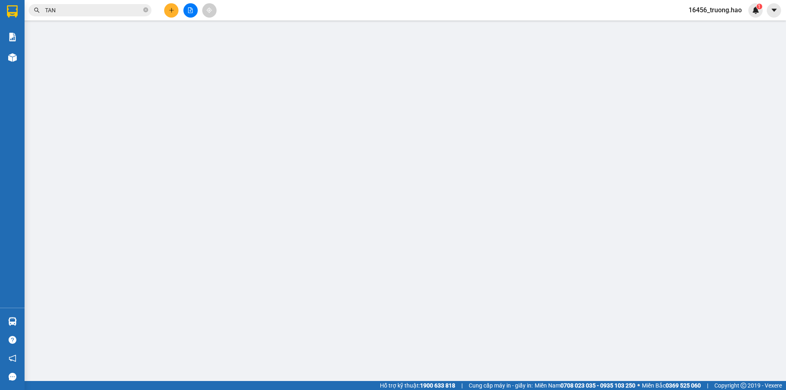
type input "0000000000"
type input "shop trang"
type input "150.000"
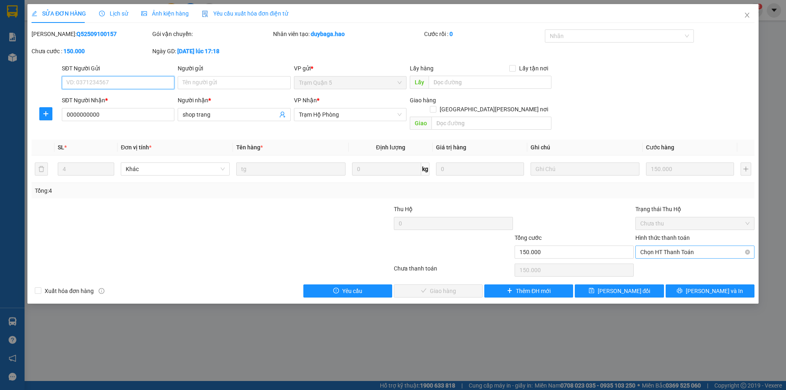
click at [651, 246] on span "Chọn HT Thanh Toán" at bounding box center [695, 252] width 109 height 12
click at [650, 257] on div "Tại văn phòng" at bounding box center [695, 259] width 109 height 9
type input "0"
click at [437, 285] on button "[PERSON_NAME] và [PERSON_NAME] hàng" at bounding box center [438, 291] width 89 height 13
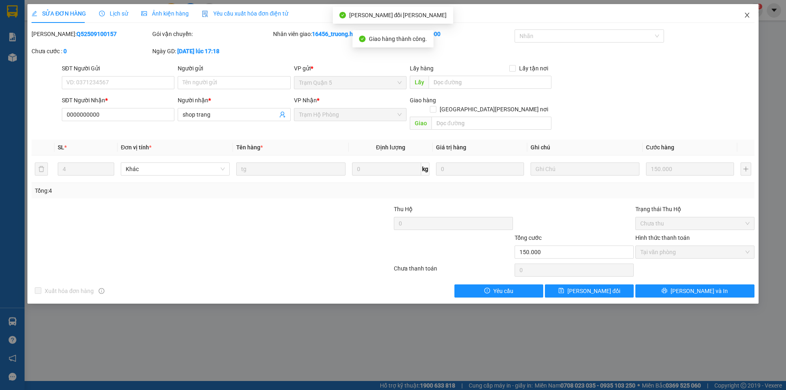
click at [746, 17] on icon "close" at bounding box center [747, 15] width 5 height 5
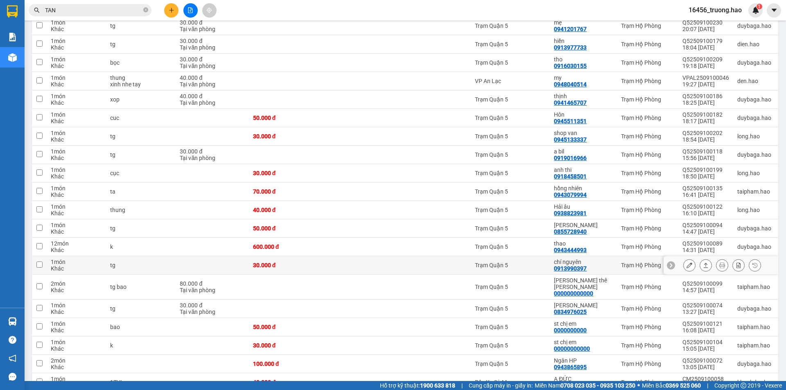
scroll to position [532, 0]
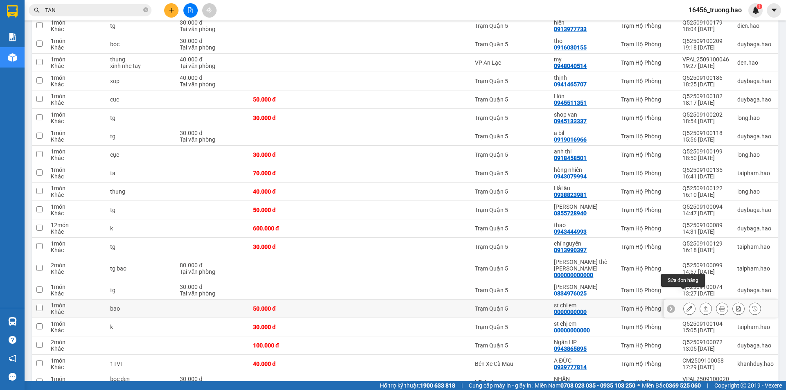
click at [688, 302] on button at bounding box center [689, 309] width 11 height 14
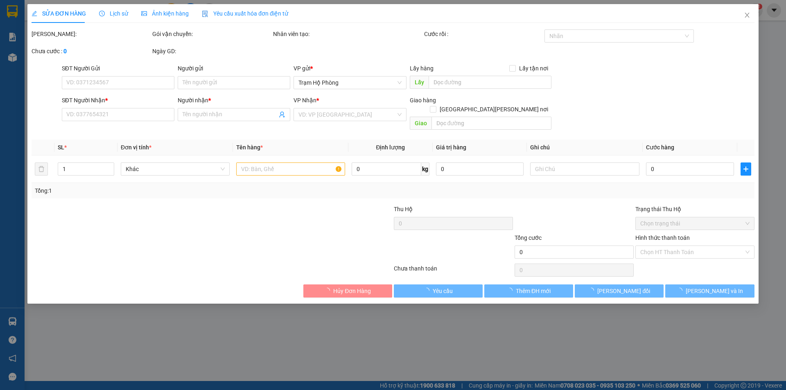
type input "0000000000"
type input "st chị em"
type input "50.000"
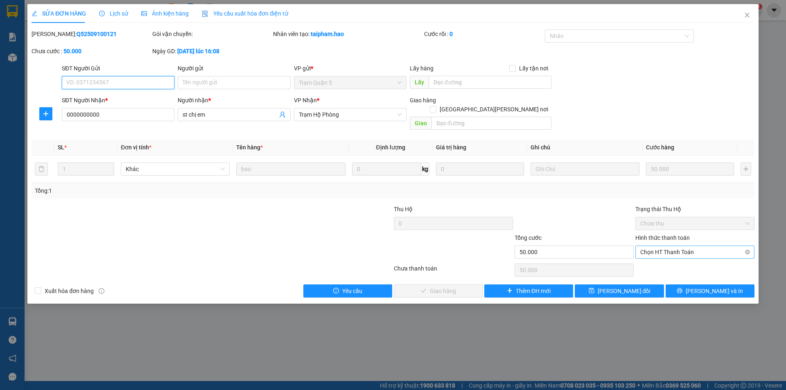
click at [648, 246] on span "Chọn HT Thanh Toán" at bounding box center [695, 252] width 109 height 12
click at [643, 260] on div "Tại văn phòng" at bounding box center [695, 259] width 109 height 9
type input "0"
click at [439, 287] on span "[PERSON_NAME] và [PERSON_NAME] hàng" at bounding box center [465, 291] width 111 height 9
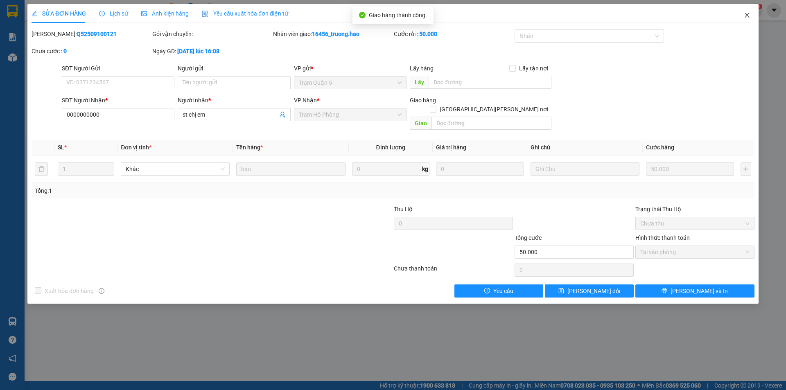
click at [745, 15] on icon "close" at bounding box center [747, 15] width 7 height 7
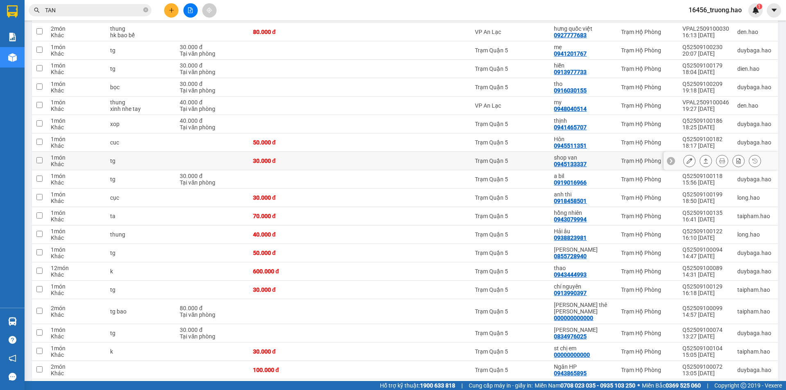
scroll to position [573, 0]
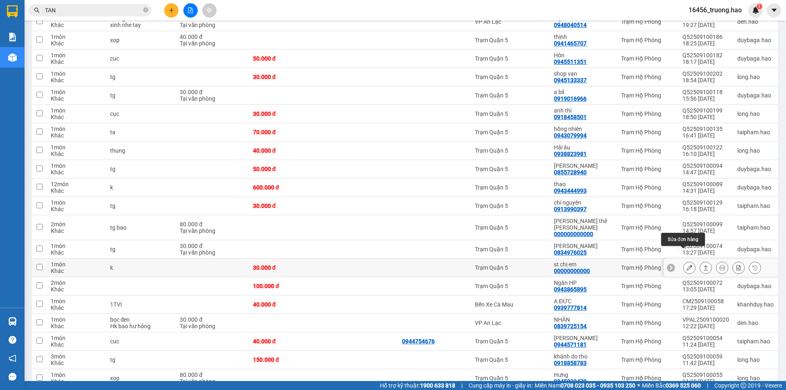
click at [687, 265] on icon at bounding box center [690, 268] width 6 height 6
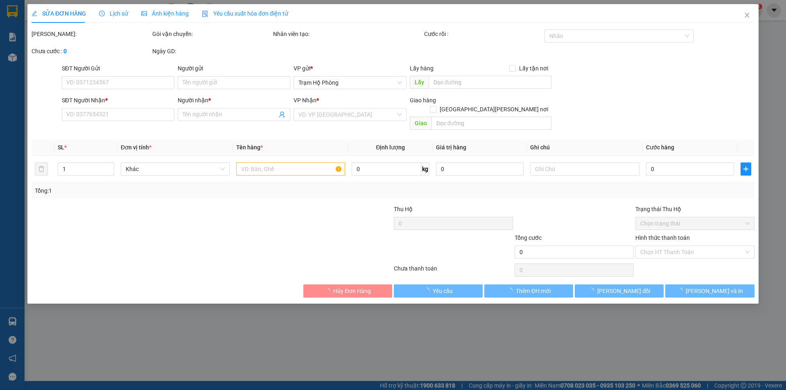
type input "00000000000"
type input "st chị em"
type input "30.000"
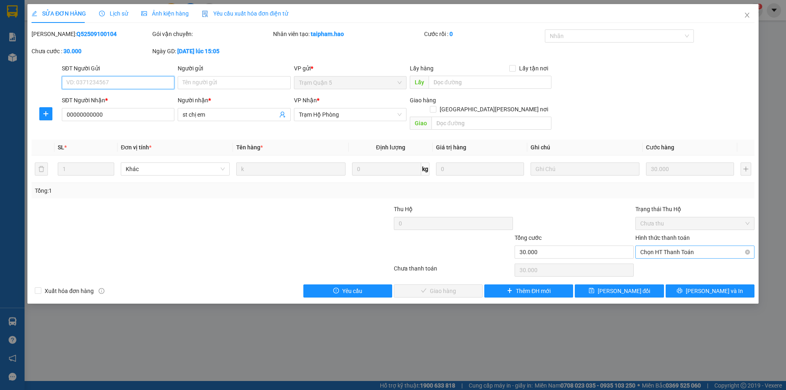
click at [683, 246] on span "Chọn HT Thanh Toán" at bounding box center [695, 252] width 109 height 12
click at [677, 261] on div "Tại văn phòng" at bounding box center [695, 259] width 109 height 9
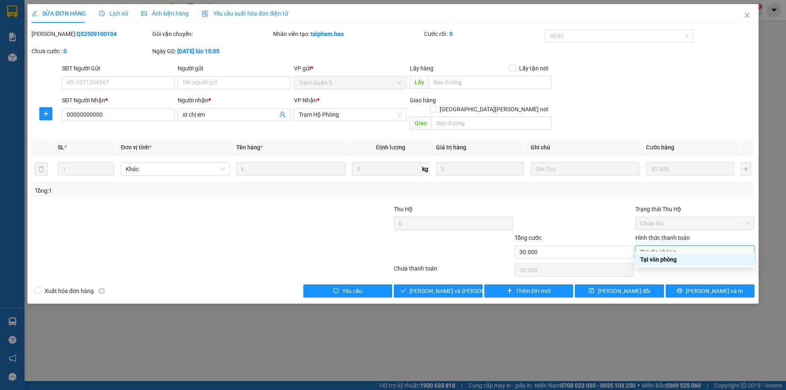
type input "0"
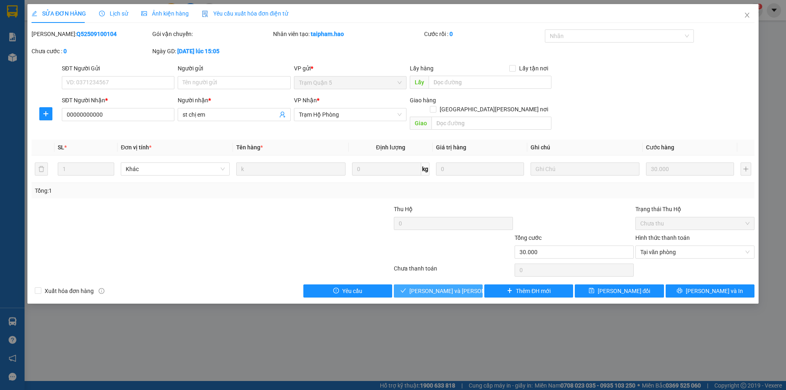
click at [455, 287] on span "[PERSON_NAME] và [PERSON_NAME] hàng" at bounding box center [465, 291] width 111 height 9
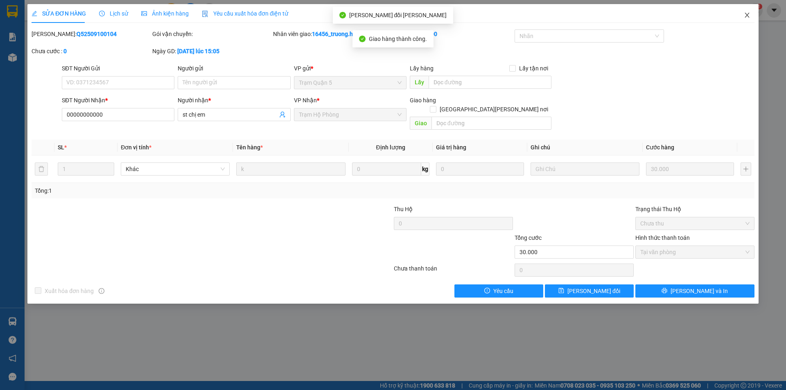
click at [748, 14] on icon "close" at bounding box center [747, 15] width 7 height 7
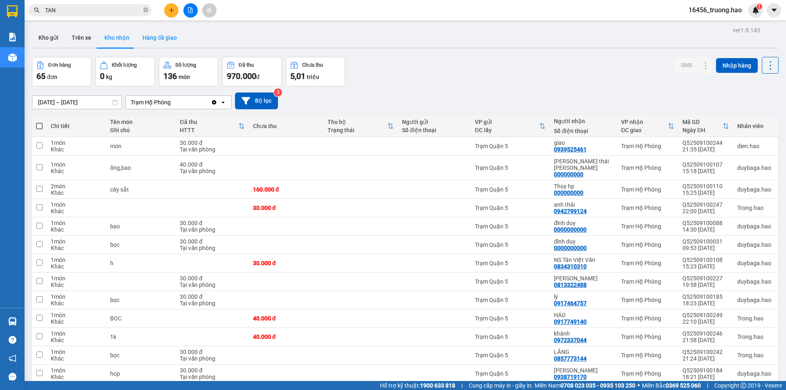
click at [172, 39] on button "Hàng đã giao" at bounding box center [160, 38] width 48 height 20
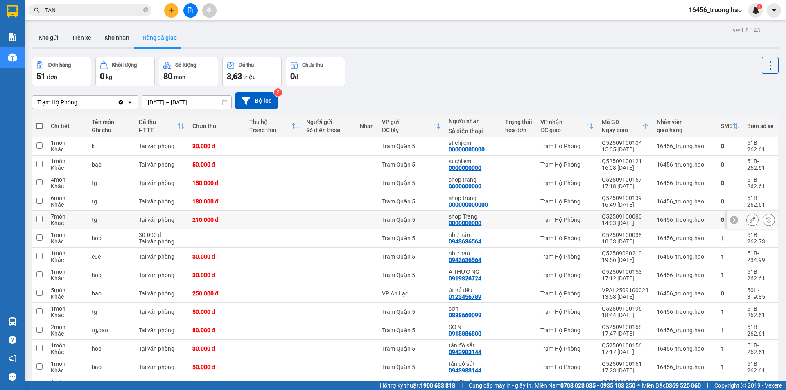
click at [445, 219] on td "Trạm Quận 5" at bounding box center [411, 220] width 67 height 18
checkbox input "true"
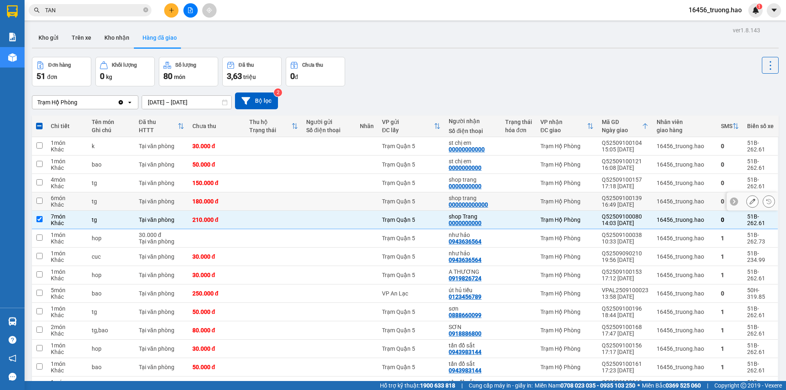
click at [445, 202] on td "Trạm Quận 5" at bounding box center [411, 202] width 67 height 18
checkbox input "true"
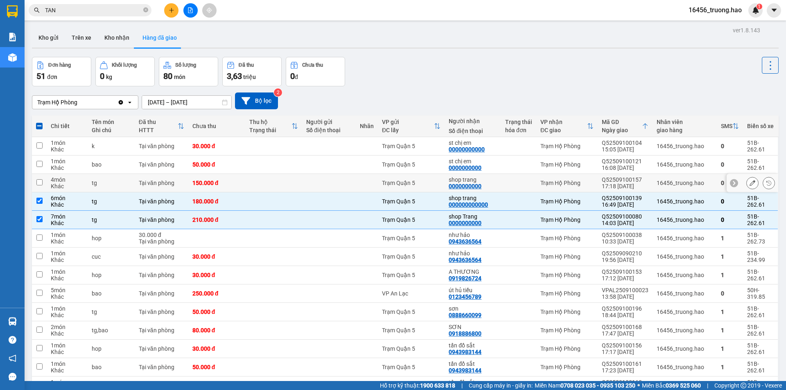
click at [445, 185] on td "Trạm Quận 5" at bounding box center [411, 183] width 67 height 18
checkbox input "true"
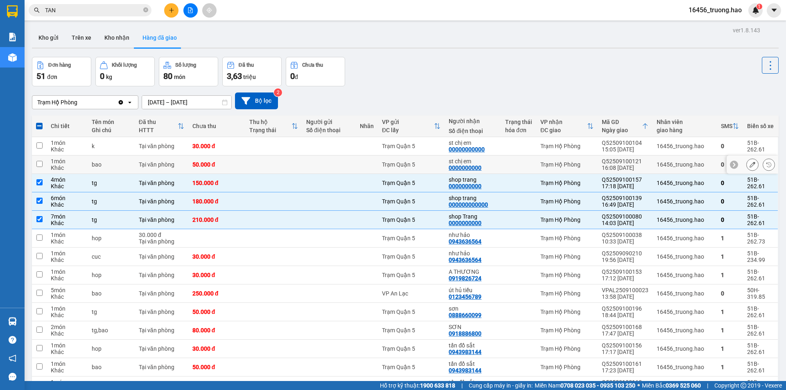
drag, startPoint x: 428, startPoint y: 164, endPoint x: 439, endPoint y: 156, distance: 14.0
click at [430, 163] on div "Trạm Quận 5" at bounding box center [411, 164] width 59 height 7
checkbox input "true"
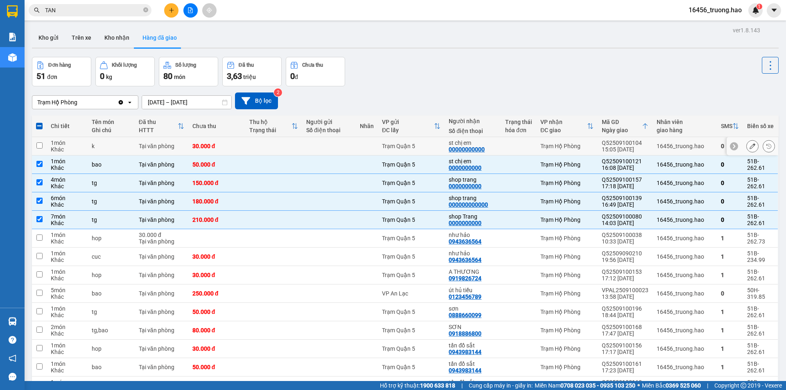
click at [441, 143] on div "Trạm Quận 5" at bounding box center [411, 146] width 59 height 7
checkbox input "true"
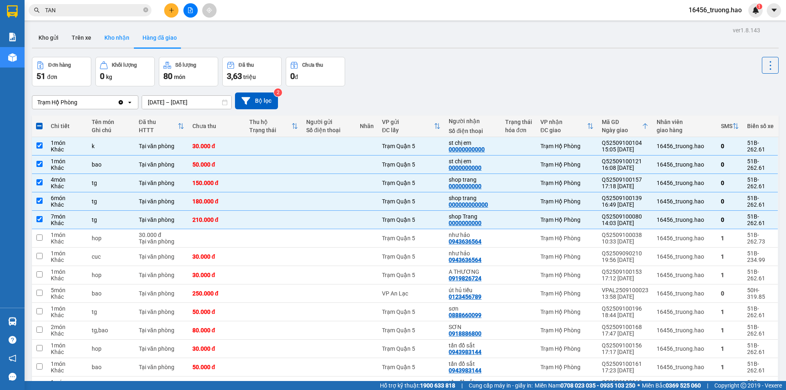
click at [125, 35] on button "Kho nhận" at bounding box center [117, 38] width 38 height 20
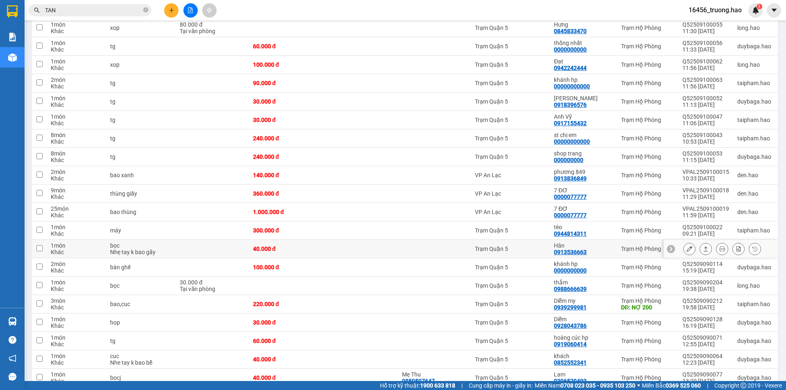
scroll to position [865, 0]
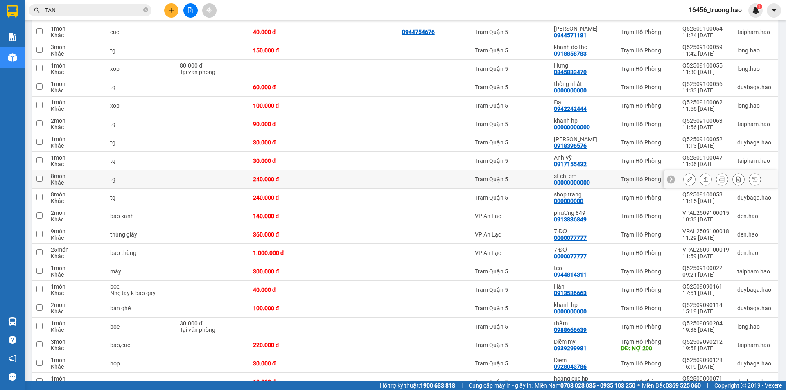
click at [595, 175] on td "st chị em 00000000000" at bounding box center [583, 179] width 67 height 18
checkbox input "true"
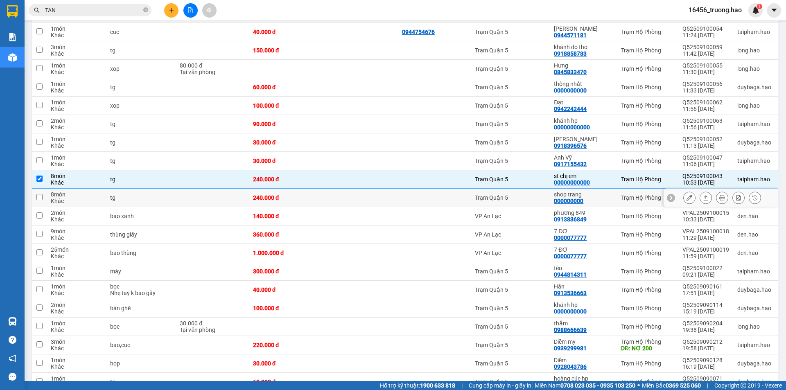
click at [593, 191] on div "shop trang" at bounding box center [583, 194] width 59 height 7
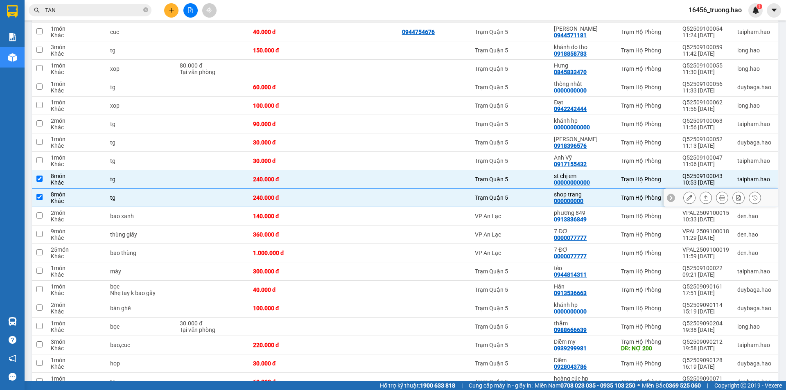
click at [537, 189] on td "Trạm Quận 5" at bounding box center [510, 198] width 79 height 18
checkbox input "false"
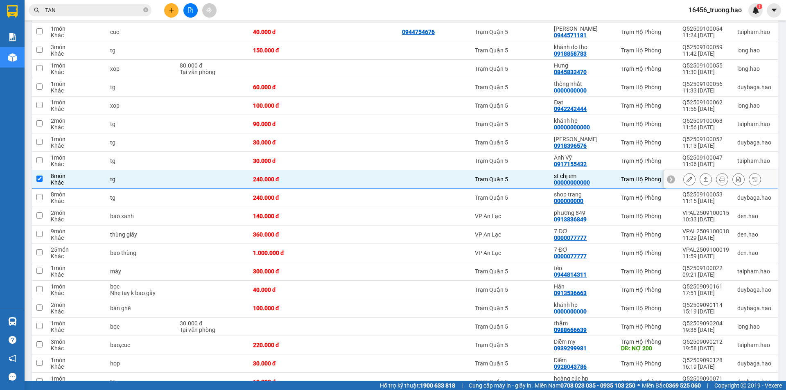
click at [542, 176] on div "Trạm Quận 5" at bounding box center [510, 179] width 71 height 7
checkbox input "false"
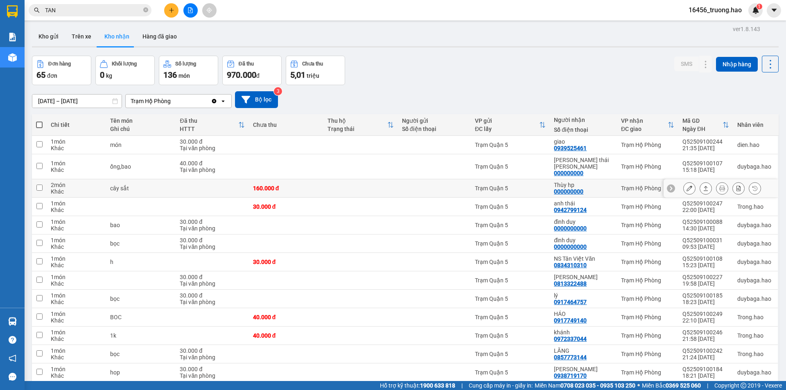
scroll to position [0, 0]
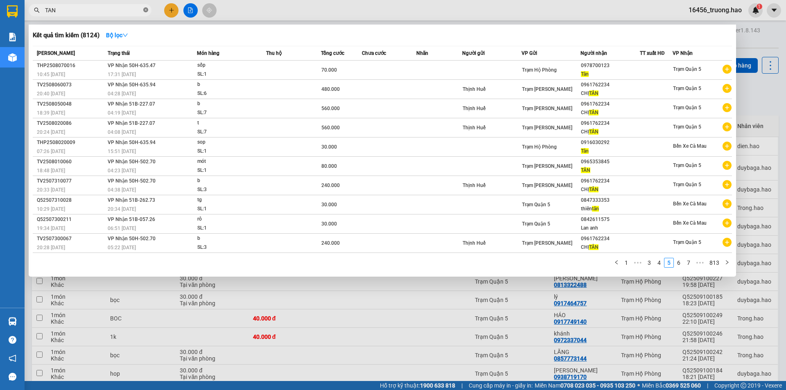
click at [147, 8] on icon "close-circle" at bounding box center [145, 9] width 5 height 5
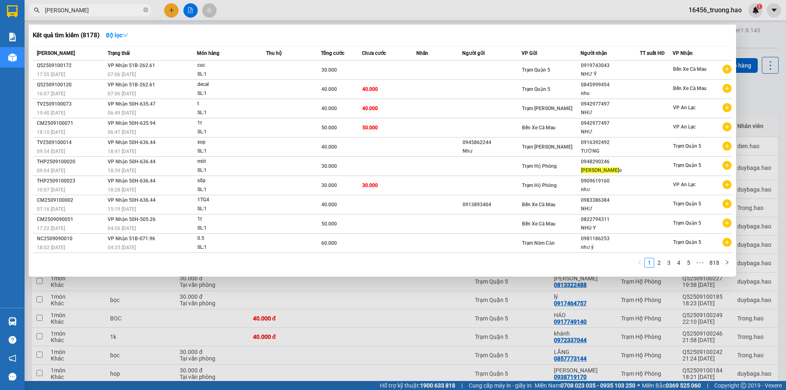
type input "NHU HAO"
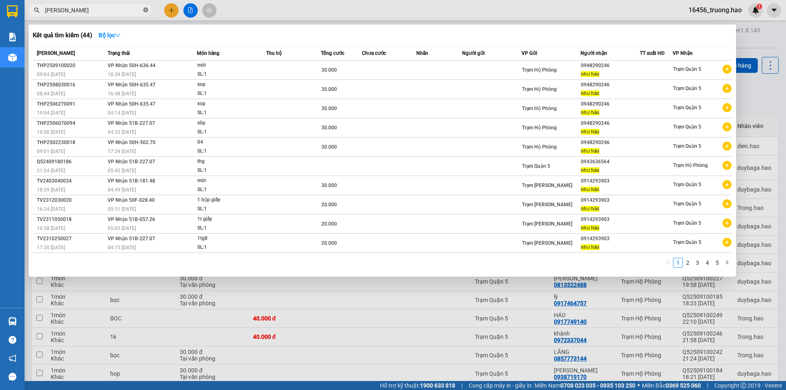
click at [143, 9] on icon "close-circle" at bounding box center [145, 9] width 5 height 5
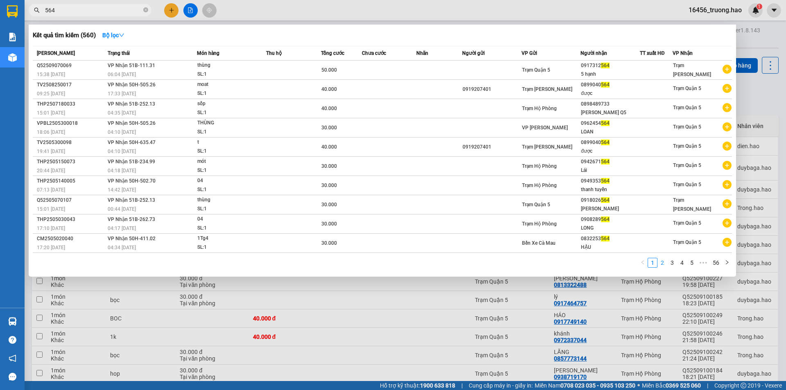
type input "564"
click at [666, 265] on link "2" at bounding box center [662, 262] width 9 height 9
click at [148, 7] on span at bounding box center [145, 11] width 5 height 8
type input "HAO"
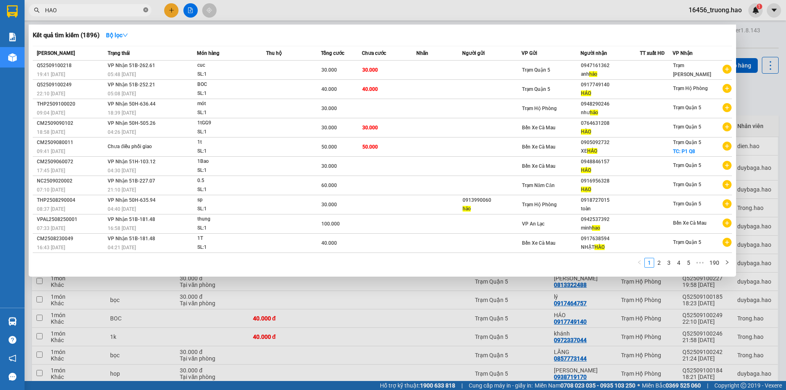
click at [145, 10] on icon "close-circle" at bounding box center [145, 9] width 5 height 5
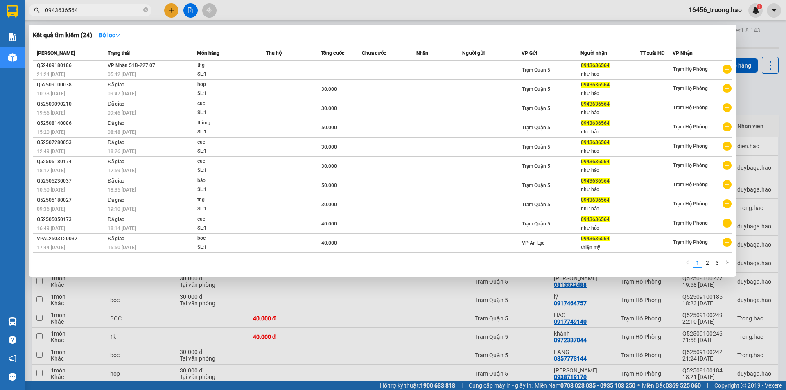
type input "0943636564"
click at [296, 10] on div at bounding box center [393, 195] width 786 height 390
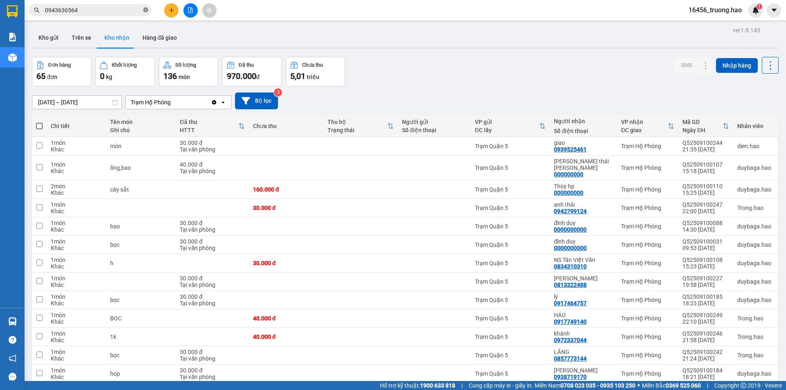
click at [145, 12] on icon "close-circle" at bounding box center [145, 9] width 5 height 5
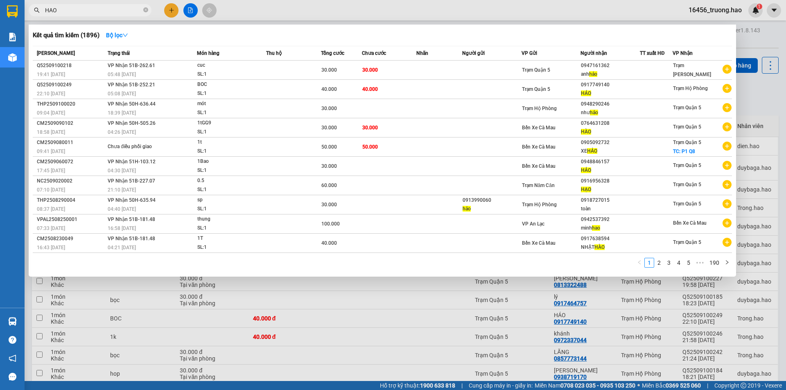
click at [372, 36] on div "Kết quả tìm kiếm ( 1896 ) Bộ lọc" at bounding box center [383, 35] width 700 height 13
click at [393, 13] on div at bounding box center [393, 195] width 786 height 390
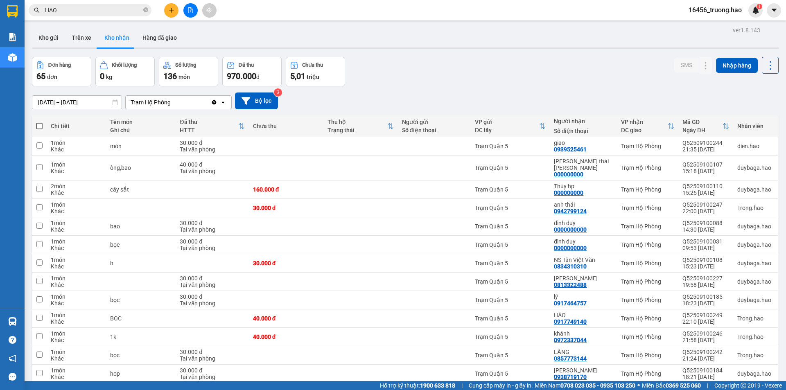
click at [102, 11] on input "HAO" at bounding box center [93, 10] width 97 height 9
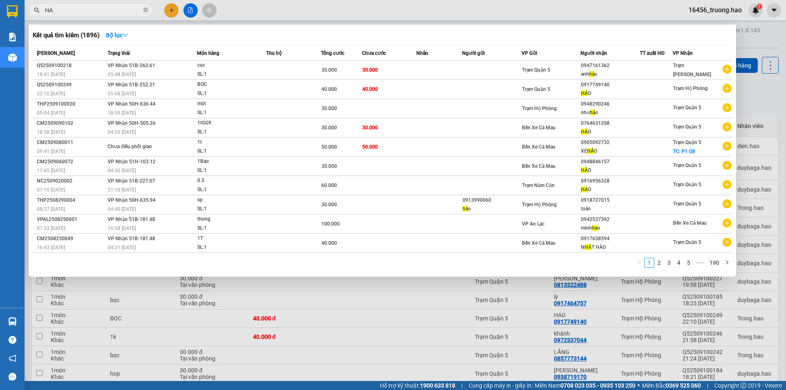
type input "H"
type input "CHIEU"
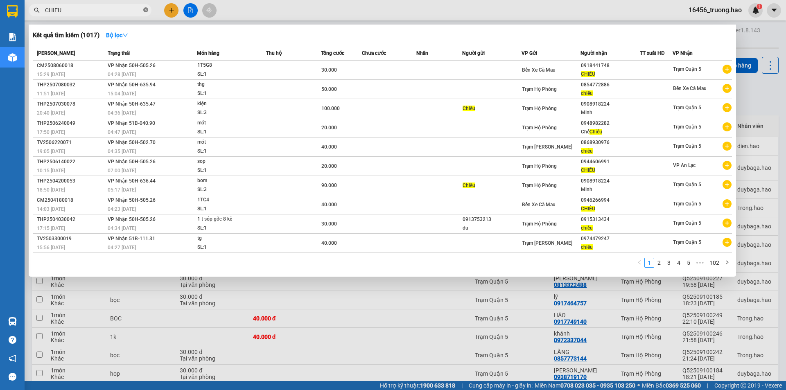
click at [147, 12] on icon "close-circle" at bounding box center [145, 9] width 5 height 5
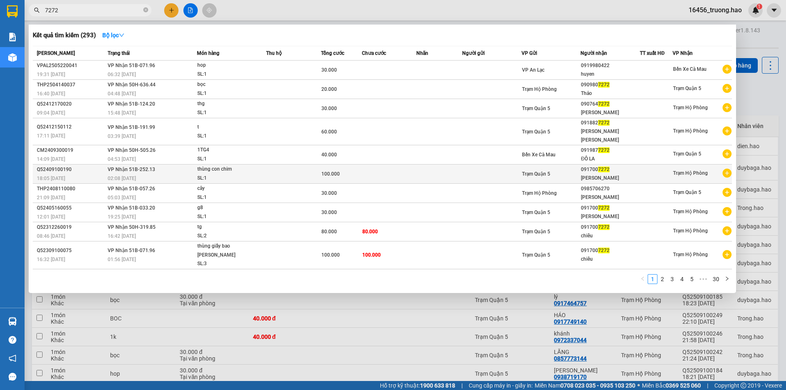
type input "7272"
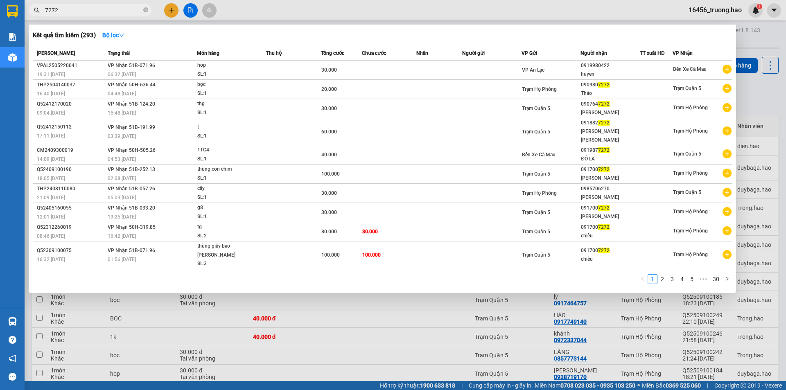
click at [466, 166] on td at bounding box center [491, 174] width 59 height 19
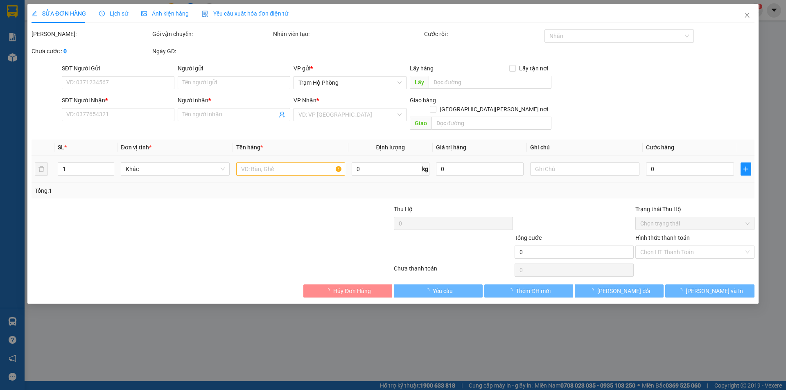
type input "0917007272"
type input "Hoàng Triểu"
type input "100.000"
type input "0"
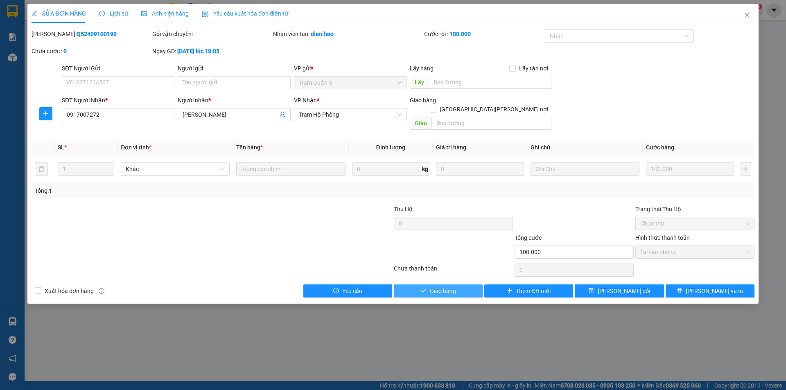
click at [437, 287] on span "Giao hàng" at bounding box center [443, 291] width 26 height 9
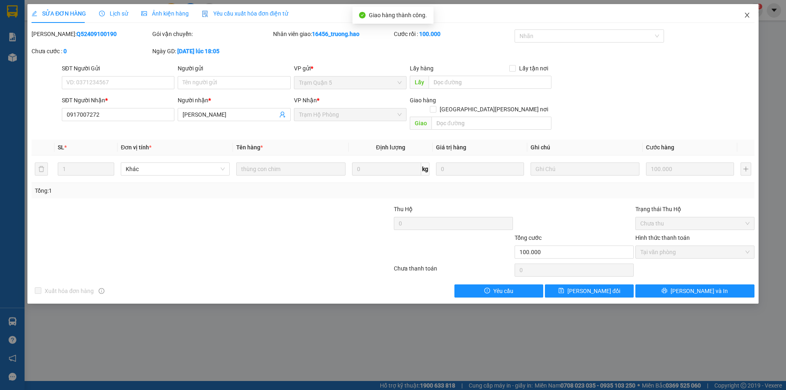
click at [749, 15] on icon "close" at bounding box center [747, 15] width 7 height 7
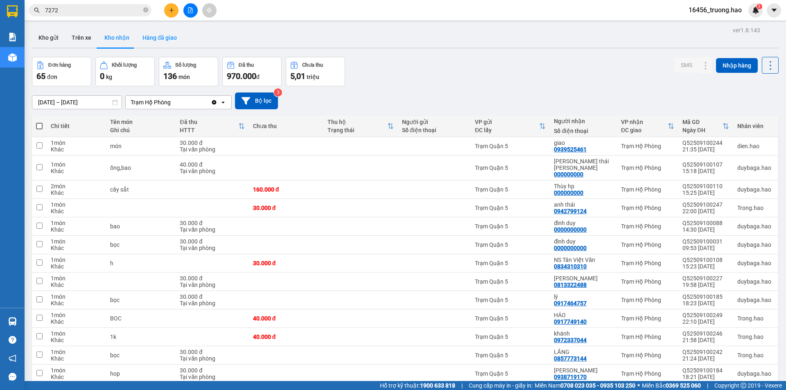
click at [156, 41] on button "Hàng đã giao" at bounding box center [160, 38] width 48 height 20
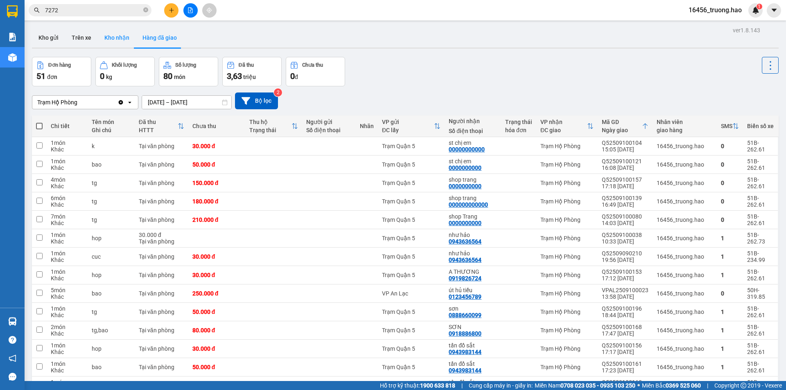
click at [122, 41] on button "Kho nhận" at bounding box center [117, 38] width 38 height 20
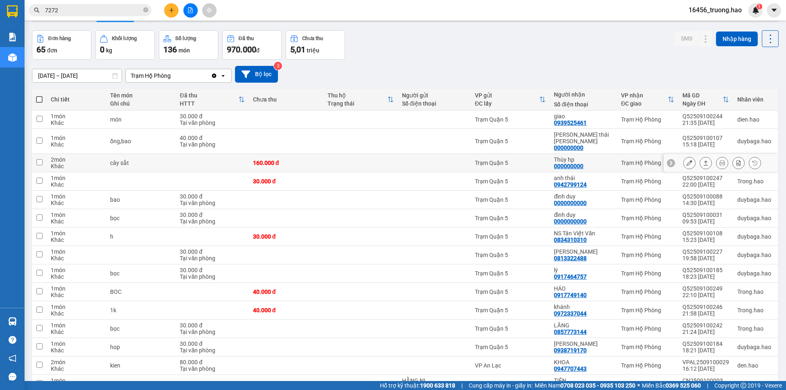
scroll to position [41, 0]
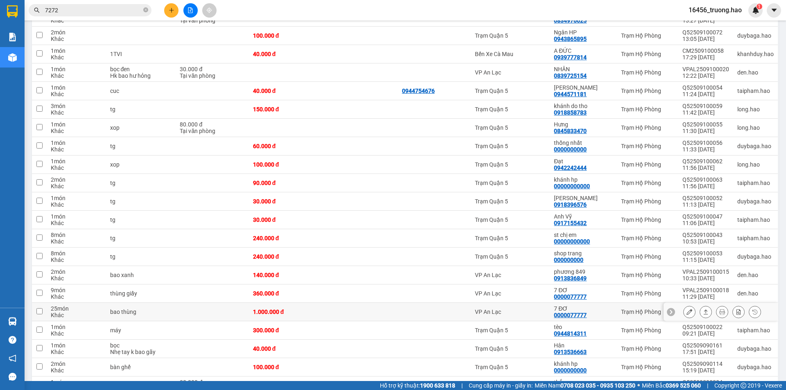
scroll to position [819, 0]
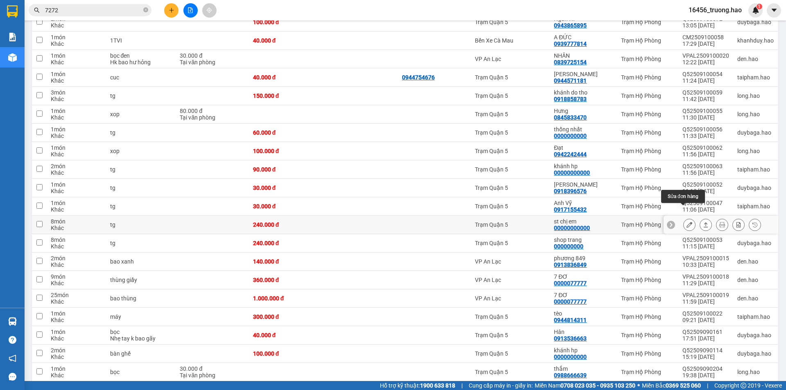
click at [686, 218] on button at bounding box center [689, 225] width 11 height 14
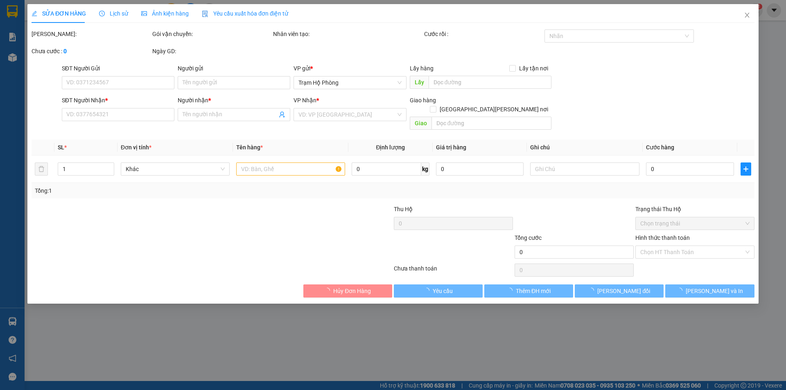
type input "00000000000"
type input "st chị em"
type input "240.000"
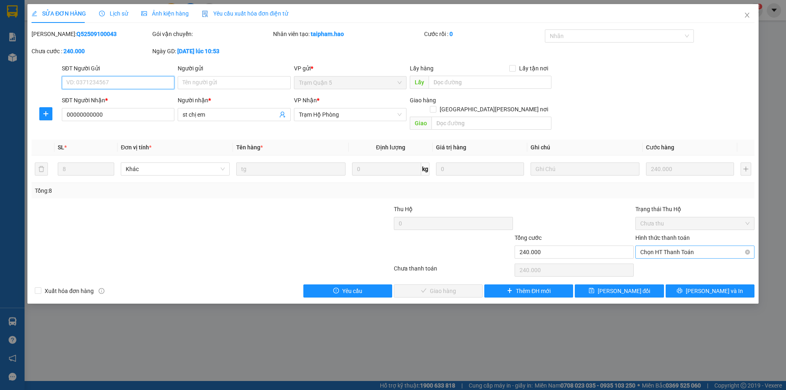
click at [656, 246] on span "Chọn HT Thanh Toán" at bounding box center [695, 252] width 109 height 12
drag, startPoint x: 654, startPoint y: 249, endPoint x: 652, endPoint y: 261, distance: 11.7
click at [652, 261] on div "Tại văn phòng" at bounding box center [695, 259] width 109 height 9
type input "0"
click at [477, 285] on button "[PERSON_NAME] và [PERSON_NAME] hàng" at bounding box center [438, 291] width 89 height 13
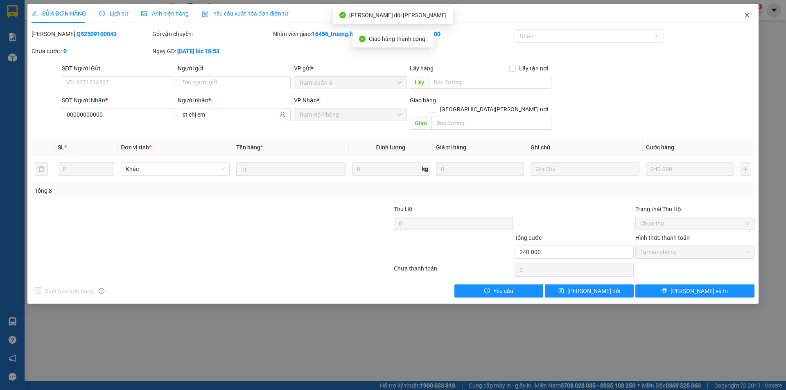
click at [746, 15] on icon "close" at bounding box center [747, 15] width 7 height 7
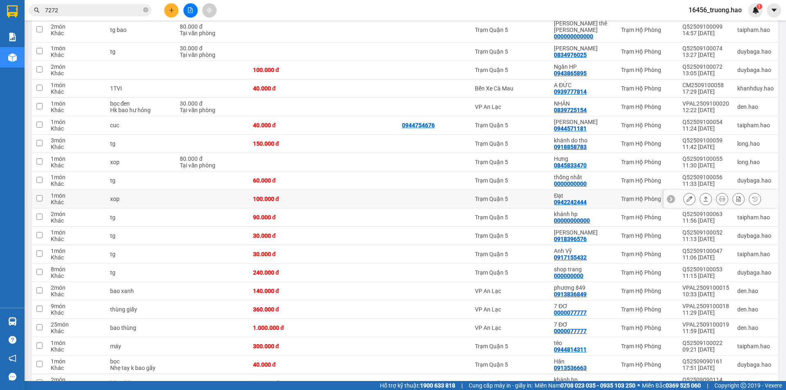
scroll to position [778, 0]
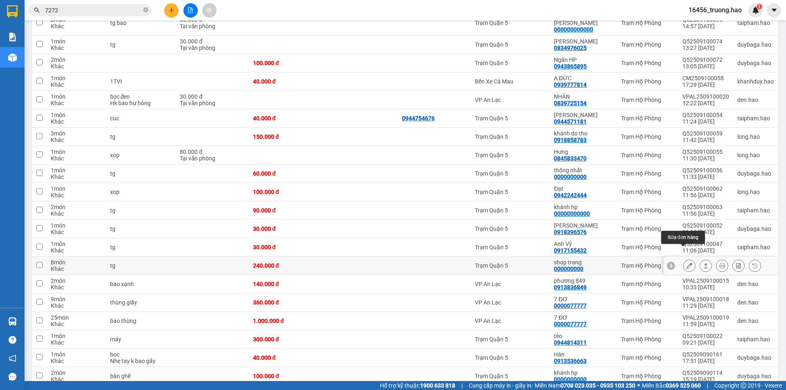
click at [687, 263] on icon at bounding box center [690, 266] width 6 height 6
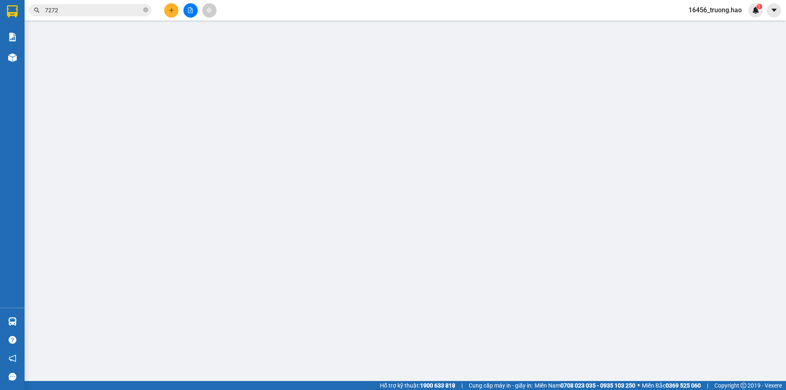
type input "000000000"
type input "shop trang"
type input "240.000"
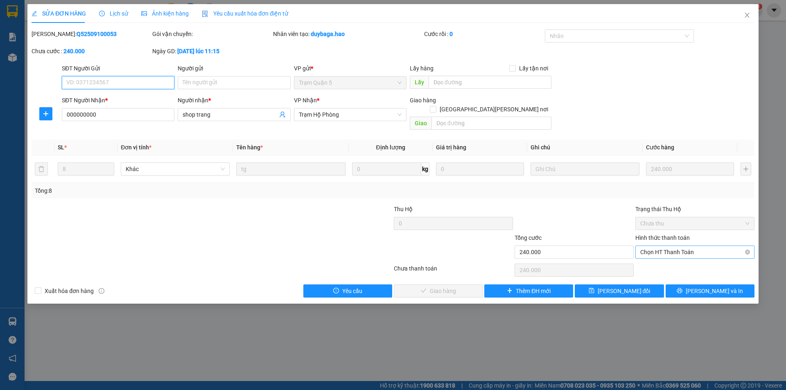
click at [652, 246] on span "Chọn HT Thanh Toán" at bounding box center [695, 252] width 109 height 12
click at [650, 256] on div "Tại văn phòng" at bounding box center [695, 259] width 109 height 9
type input "0"
click at [446, 287] on span "[PERSON_NAME] và [PERSON_NAME] hàng" at bounding box center [465, 291] width 111 height 9
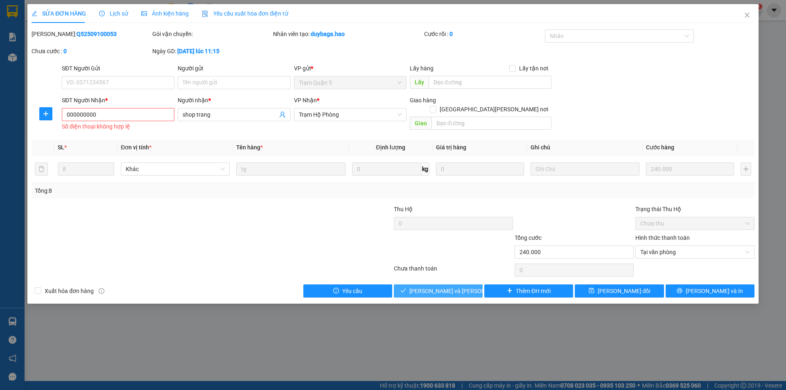
click at [445, 290] on span "[PERSON_NAME] và [PERSON_NAME] hàng" at bounding box center [465, 291] width 111 height 9
click at [451, 290] on span "[PERSON_NAME] và [PERSON_NAME] hàng" at bounding box center [465, 291] width 111 height 9
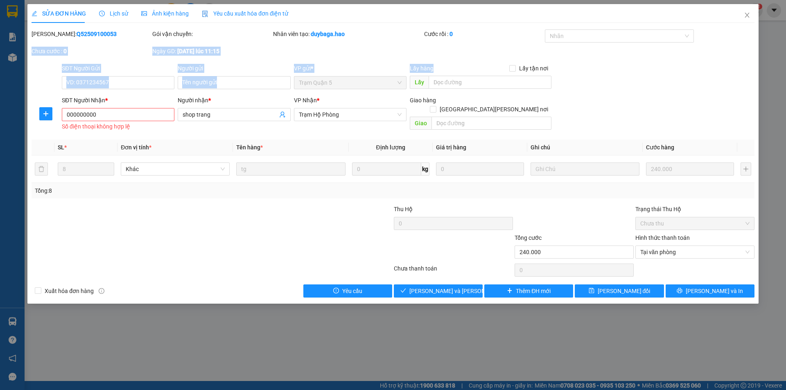
click at [772, 64] on div "SỬA ĐƠN HÀNG Lịch sử Ảnh kiện hàng Yêu cầu xuất hóa đơn điện tử Total Paid Fee …" at bounding box center [393, 195] width 786 height 390
click at [666, 66] on div "SĐT Người Gửi VD: 0371234567 Người gửi Tên người gửi VP gửi * Trạm Quận 5 Lấy h…" at bounding box center [408, 78] width 696 height 29
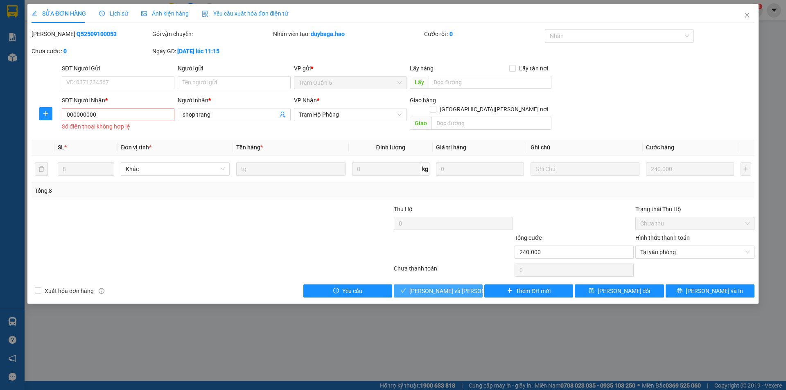
click at [442, 288] on span "[PERSON_NAME] và [PERSON_NAME] hàng" at bounding box center [465, 291] width 111 height 9
click at [749, 16] on icon "close" at bounding box center [747, 15] width 7 height 7
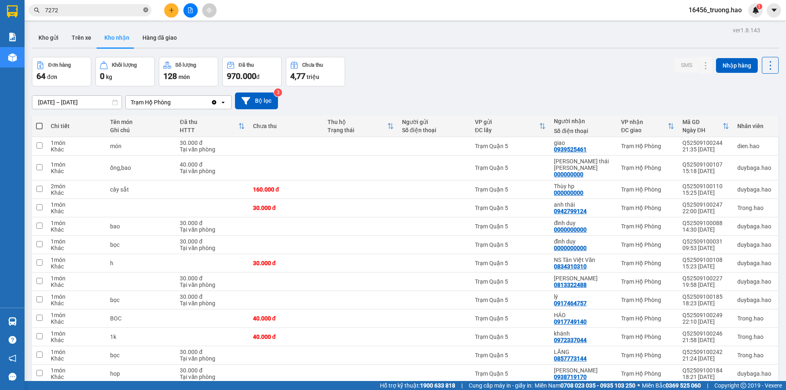
click at [144, 10] on icon "close-circle" at bounding box center [145, 9] width 5 height 5
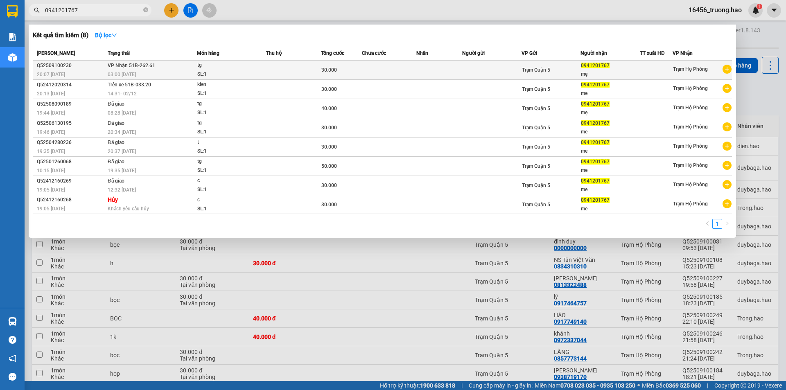
type input "0941201767"
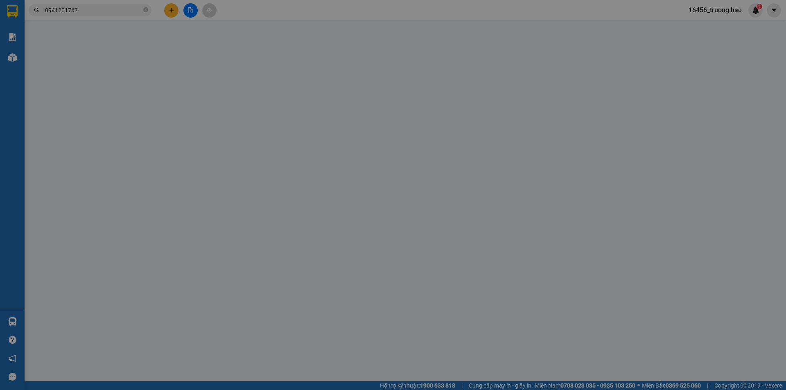
type input "0941201767"
type input "mẹ"
type input "30.000"
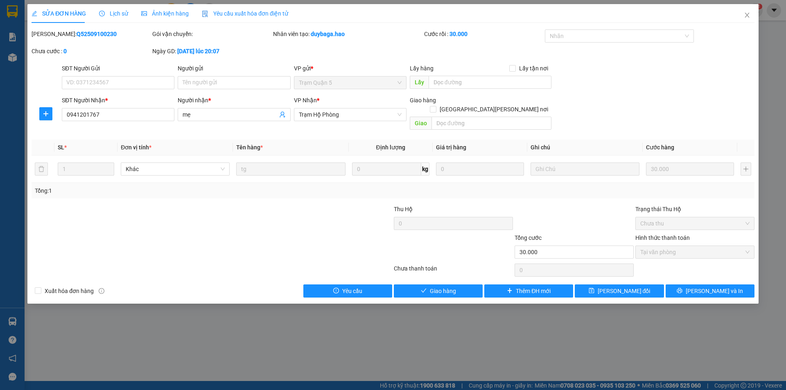
click at [179, 17] on span "Ảnh kiện hàng" at bounding box center [165, 13] width 48 height 7
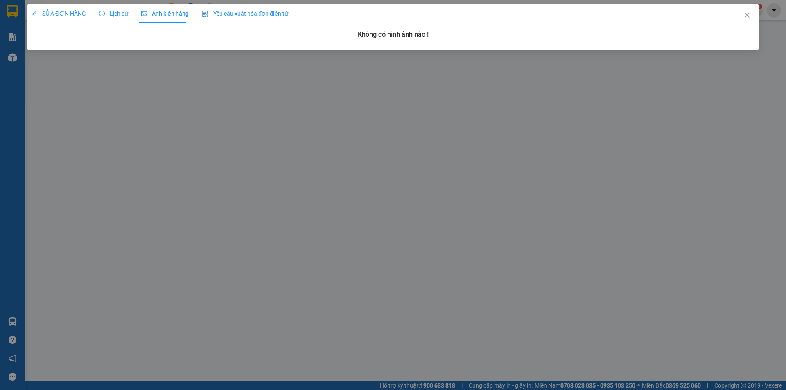
click at [57, 12] on span "SỬA ĐƠN HÀNG" at bounding box center [59, 13] width 54 height 7
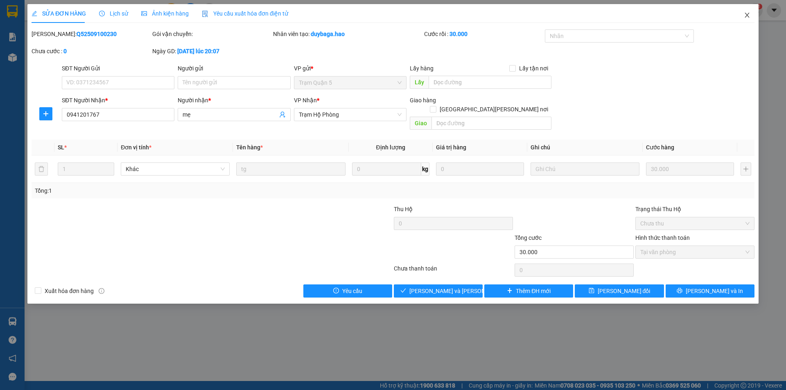
click at [750, 16] on icon "close" at bounding box center [747, 15] width 7 height 7
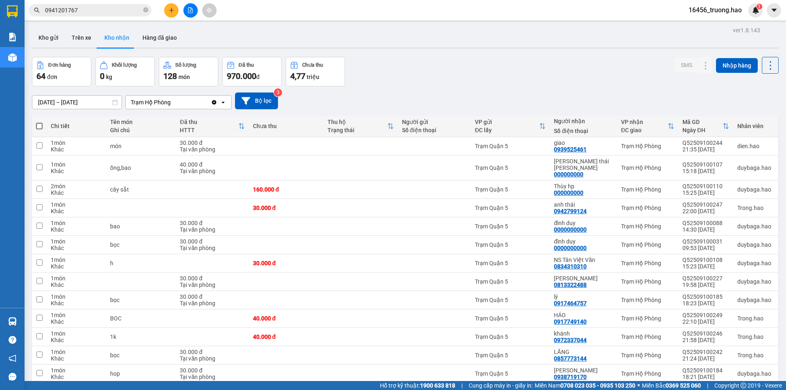
click at [106, 10] on input "0941201767" at bounding box center [93, 10] width 97 height 9
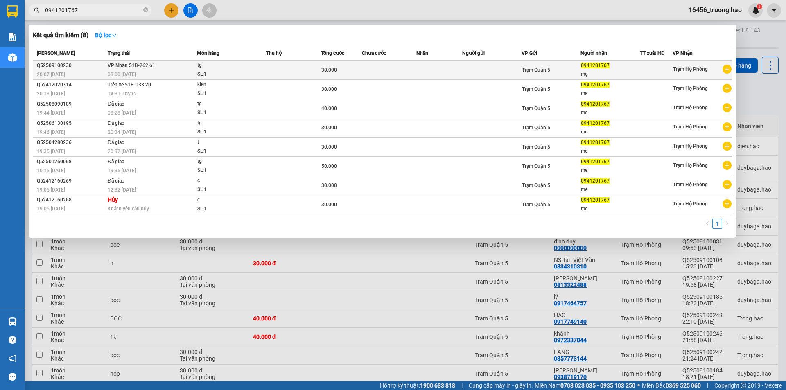
click at [417, 71] on td at bounding box center [439, 70] width 45 height 19
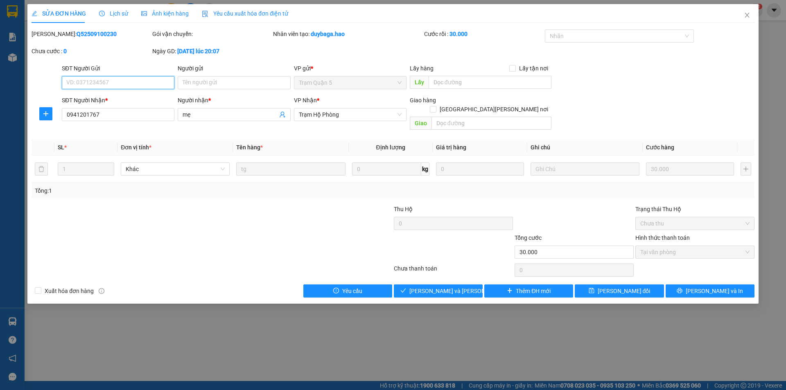
type input "0941201767"
type input "mẹ"
type input "30.000"
drag, startPoint x: 452, startPoint y: 281, endPoint x: 458, endPoint y: 274, distance: 9.7
click at [453, 287] on span "Giao hàng" at bounding box center [443, 291] width 26 height 9
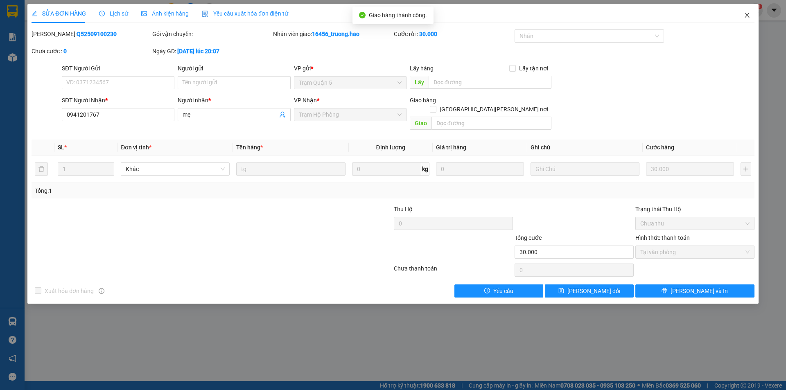
click at [749, 13] on icon "close" at bounding box center [747, 15] width 7 height 7
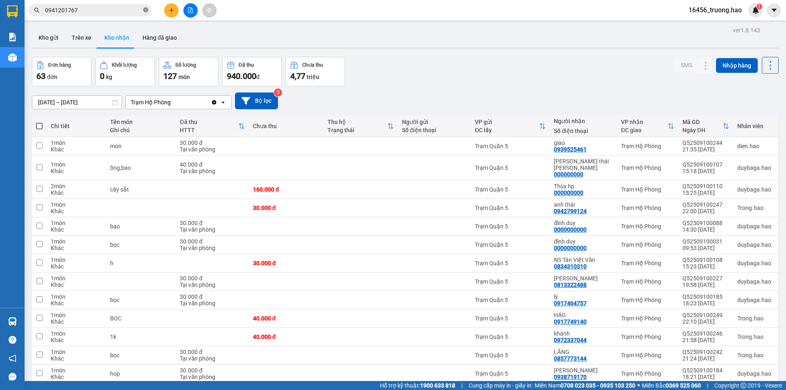
click at [146, 8] on icon "close-circle" at bounding box center [145, 9] width 5 height 5
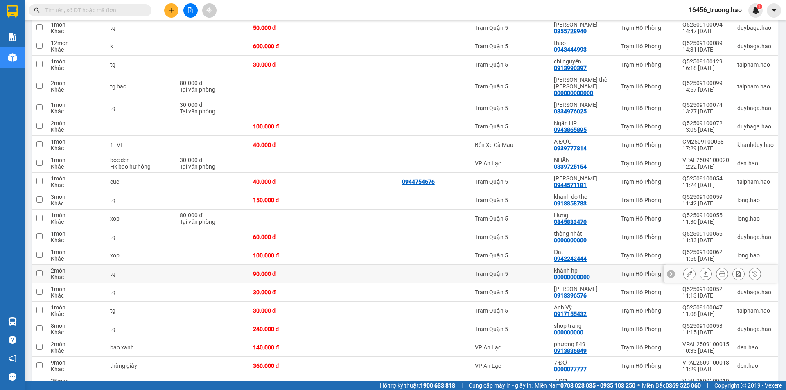
scroll to position [819, 0]
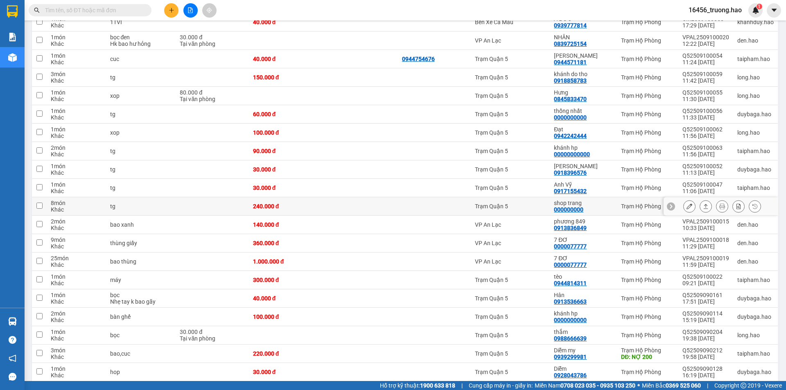
click at [687, 204] on icon at bounding box center [690, 207] width 6 height 6
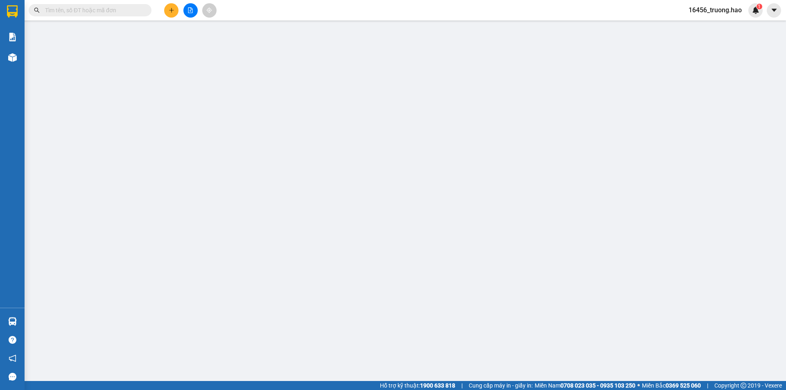
type input "000000000"
type input "shop trang"
type input "240.000"
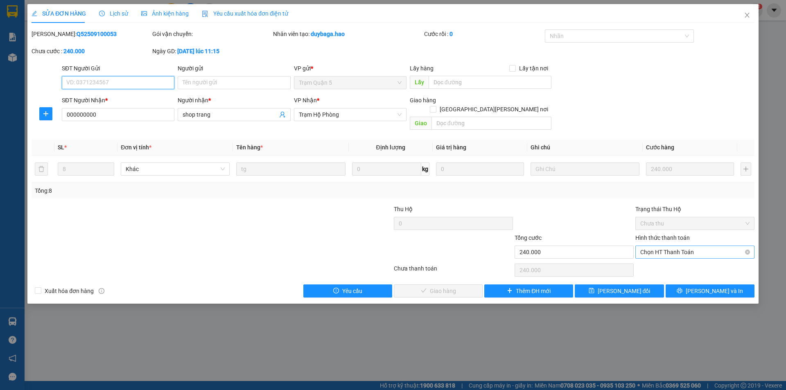
click at [647, 246] on span "Chọn HT Thanh Toán" at bounding box center [695, 252] width 109 height 12
click at [647, 261] on div "Tại văn phòng" at bounding box center [695, 259] width 109 height 9
type input "0"
click at [474, 285] on button "[PERSON_NAME] và [PERSON_NAME] hàng" at bounding box center [438, 291] width 89 height 13
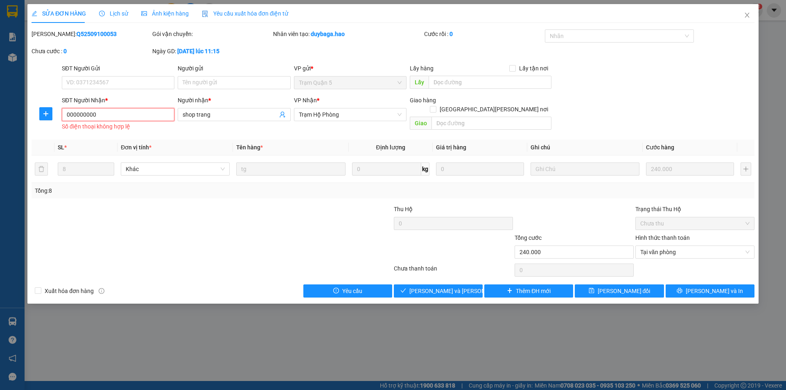
click at [122, 118] on input "000000000" at bounding box center [118, 114] width 113 height 13
click at [155, 116] on input "000000000" at bounding box center [118, 114] width 113 height 13
type input "0000000000"
click at [474, 285] on button "[PERSON_NAME] và [PERSON_NAME] hàng" at bounding box center [438, 291] width 89 height 13
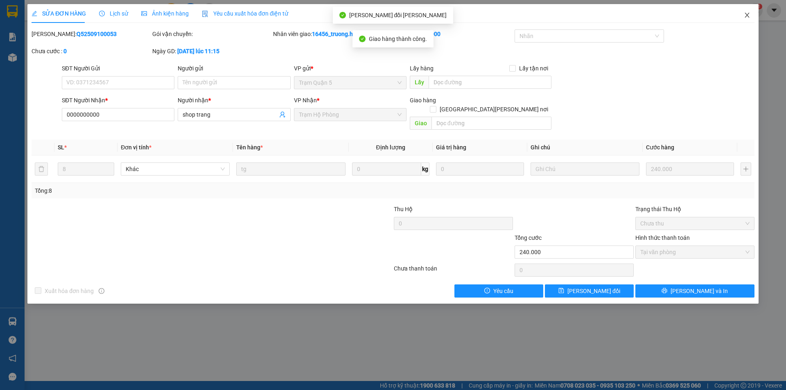
click at [751, 13] on span "Close" at bounding box center [747, 15] width 23 height 23
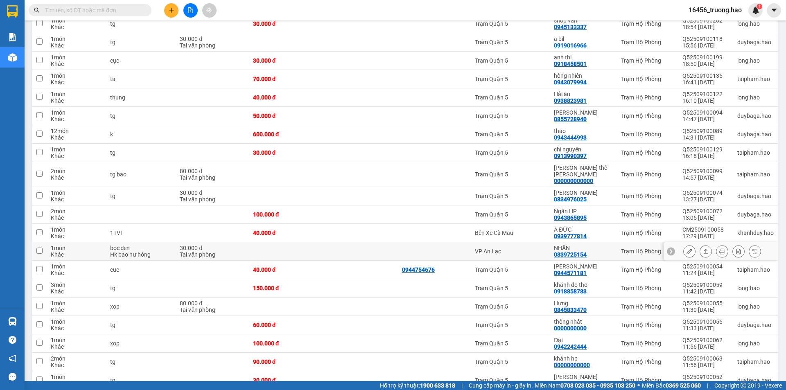
scroll to position [778, 0]
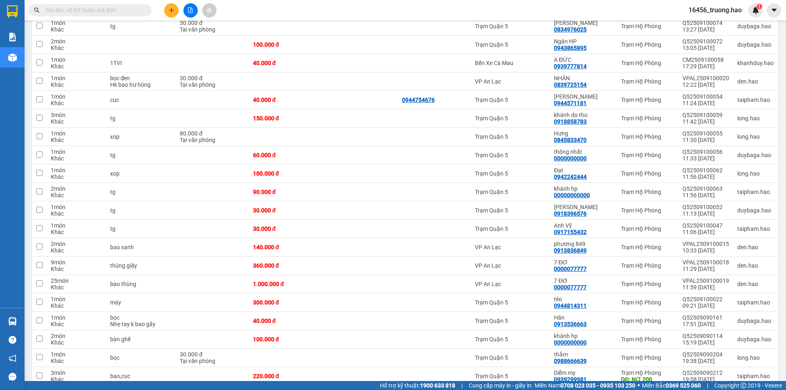
click at [114, 14] on input "text" at bounding box center [93, 10] width 97 height 9
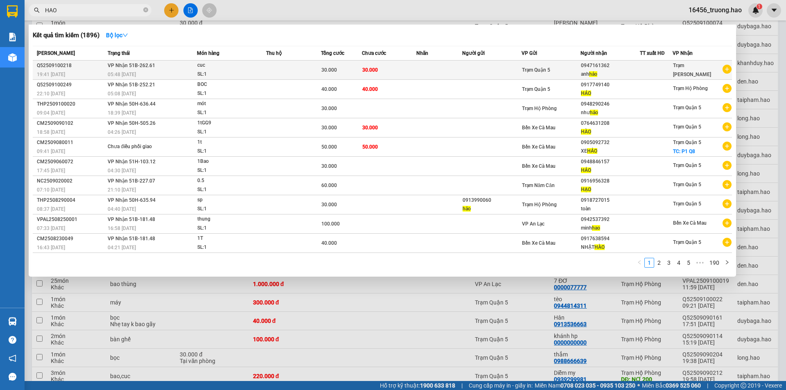
type input "HAO"
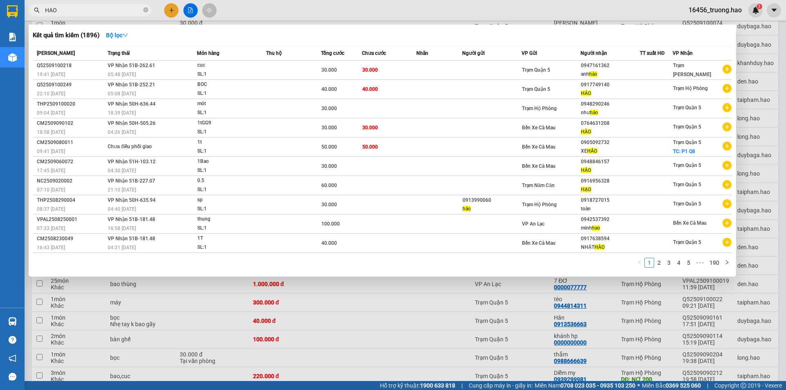
click at [292, 70] on td at bounding box center [293, 70] width 55 height 19
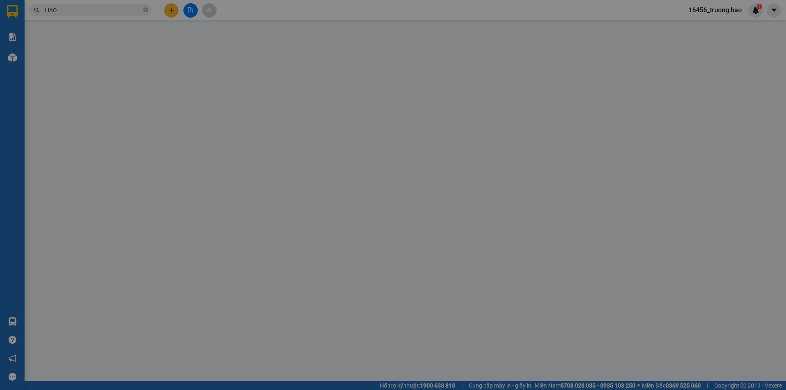
type input "0947161362"
type input "anh hảo"
type input "30.000"
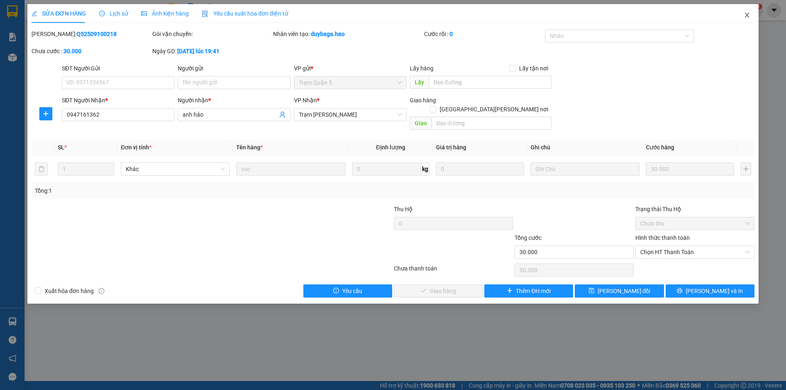
click at [746, 15] on icon "close" at bounding box center [747, 15] width 7 height 7
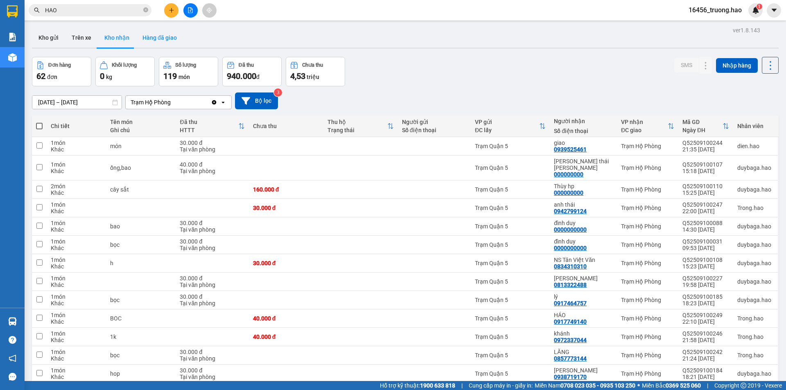
click at [173, 40] on button "Hàng đã giao" at bounding box center [160, 38] width 48 height 20
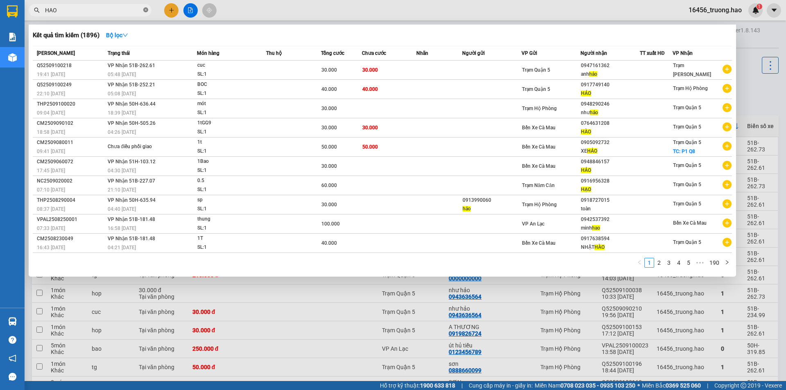
click at [145, 11] on icon "close-circle" at bounding box center [145, 9] width 5 height 5
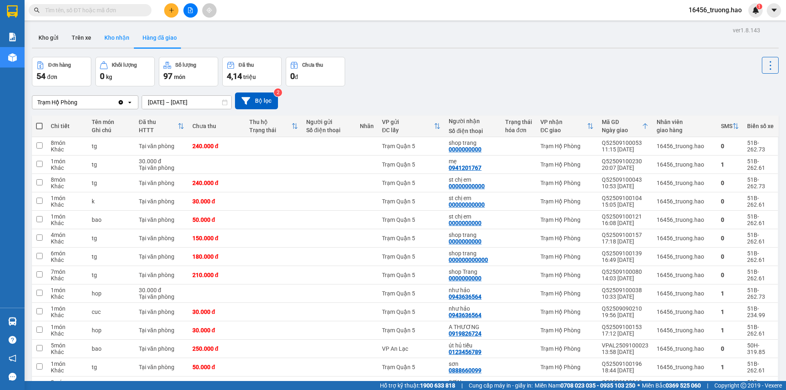
click at [122, 34] on button "Kho nhận" at bounding box center [117, 38] width 38 height 20
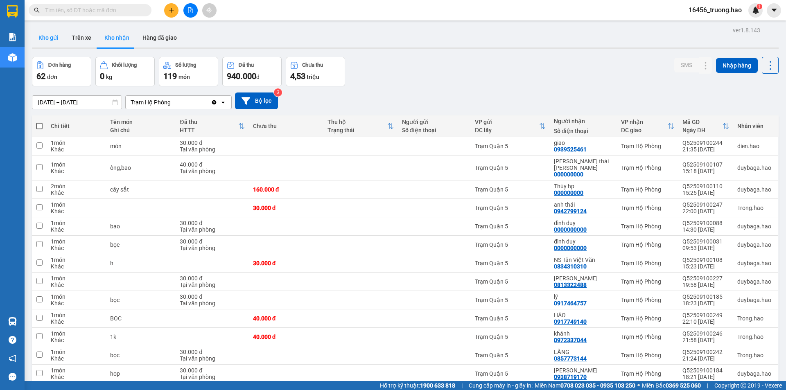
click at [53, 37] on button "Kho gửi" at bounding box center [48, 38] width 33 height 20
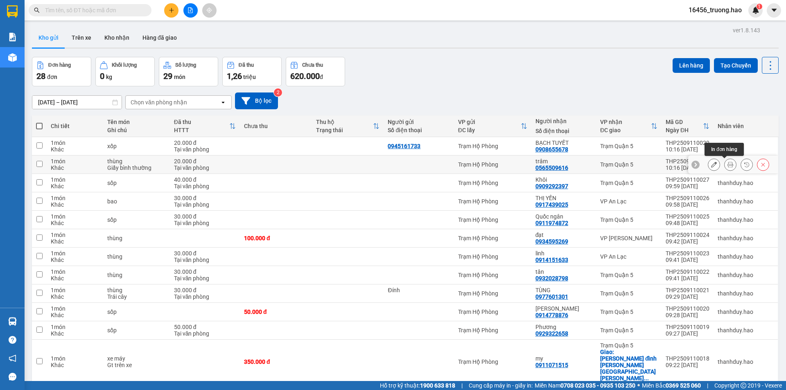
click at [725, 165] on button at bounding box center [730, 165] width 11 height 14
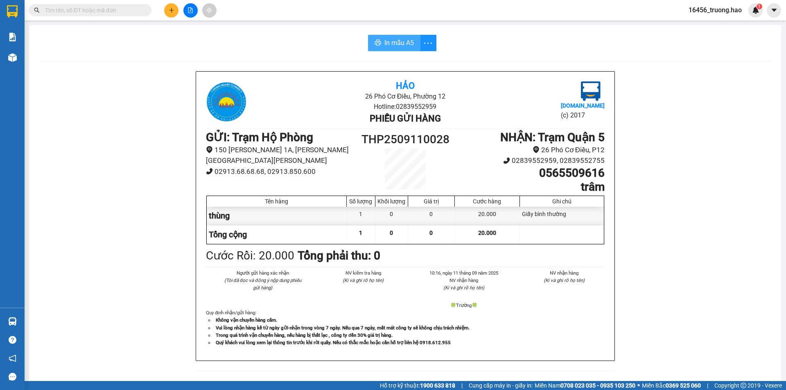
click at [370, 44] on button "In mẫu A5" at bounding box center [394, 43] width 52 height 16
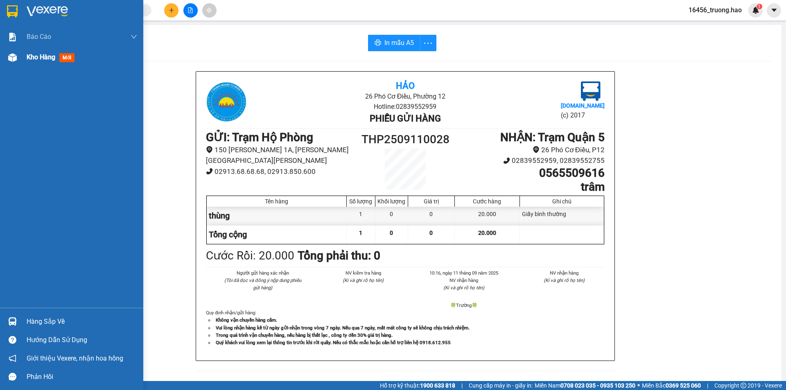
click at [30, 56] on span "Kho hàng" at bounding box center [41, 57] width 29 height 8
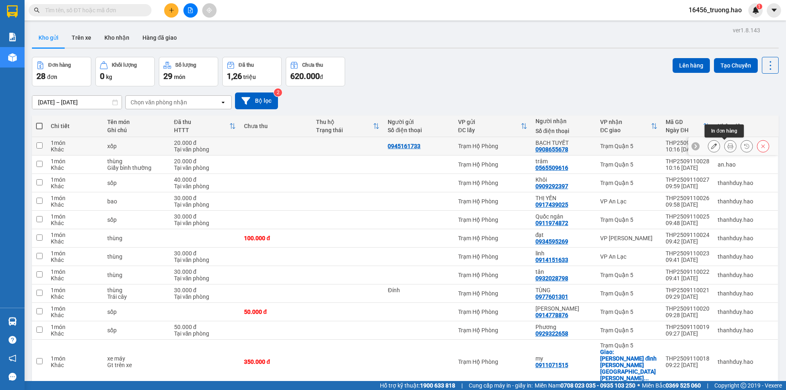
click at [728, 146] on icon at bounding box center [731, 146] width 6 height 6
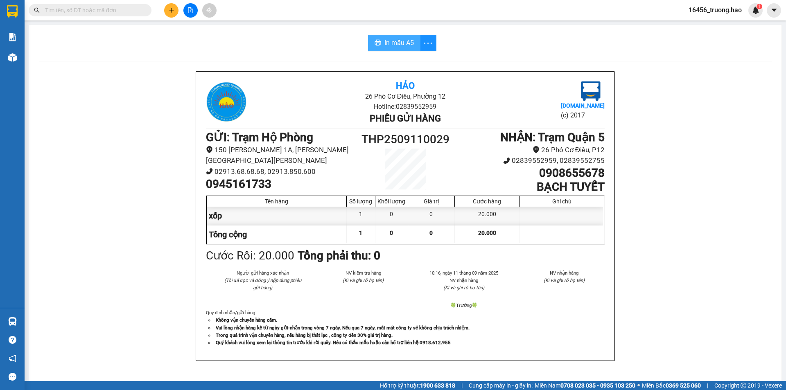
click at [380, 44] on button "In mẫu A5" at bounding box center [394, 43] width 52 height 16
click at [90, 9] on input "text" at bounding box center [93, 10] width 97 height 9
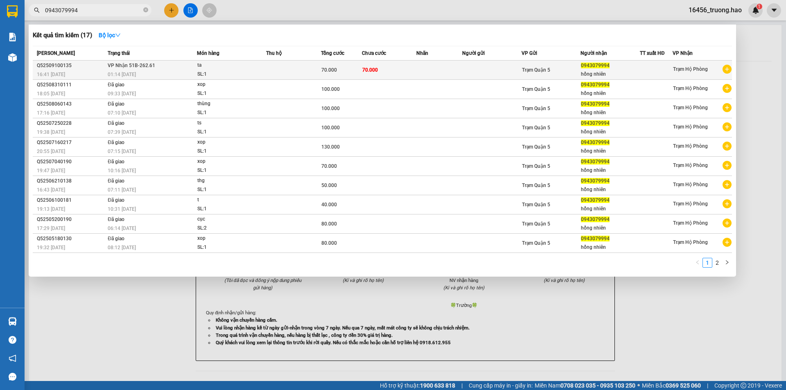
type input "0943079994"
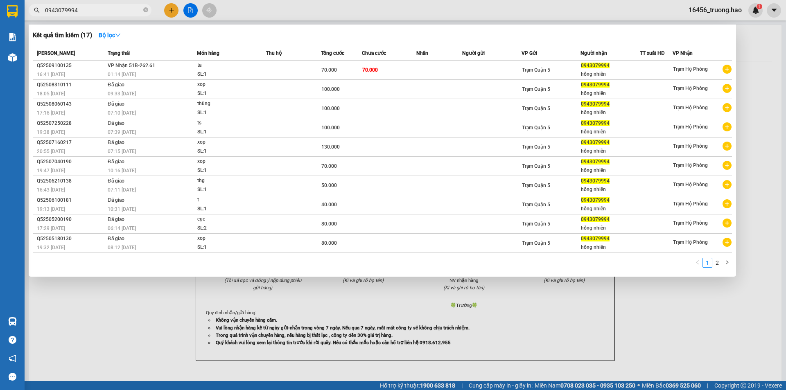
click at [150, 72] on div "01:14 [DATE]" at bounding box center [152, 74] width 89 height 9
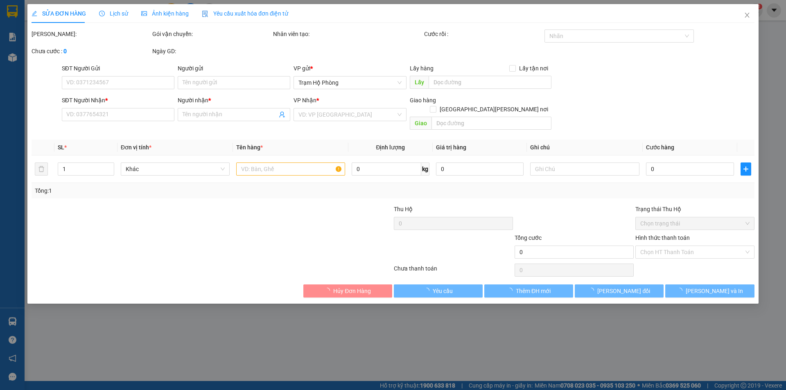
type input "0943079994"
type input "hồng nhiên"
type input "70.000"
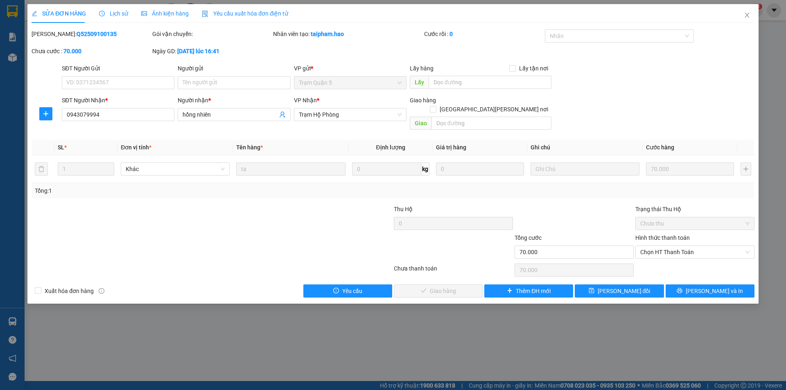
click at [163, 16] on span "Ảnh kiện hàng" at bounding box center [165, 13] width 48 height 7
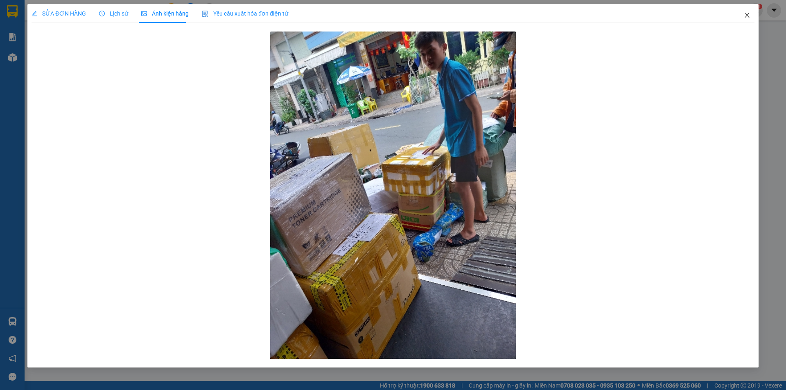
click at [750, 16] on icon "close" at bounding box center [747, 15] width 7 height 7
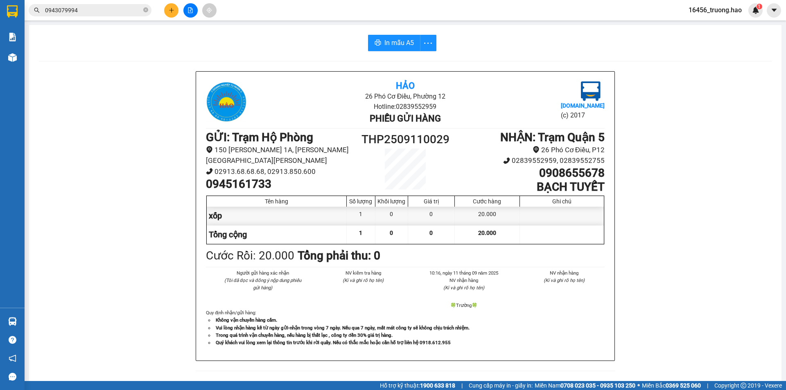
click at [691, 81] on div "Hảo 26 Phó Cơ Điều, Phường 12 Hotline: 02839552959 Phiếu gửi hàng Vexere.com (c…" at bounding box center [405, 366] width 733 height 590
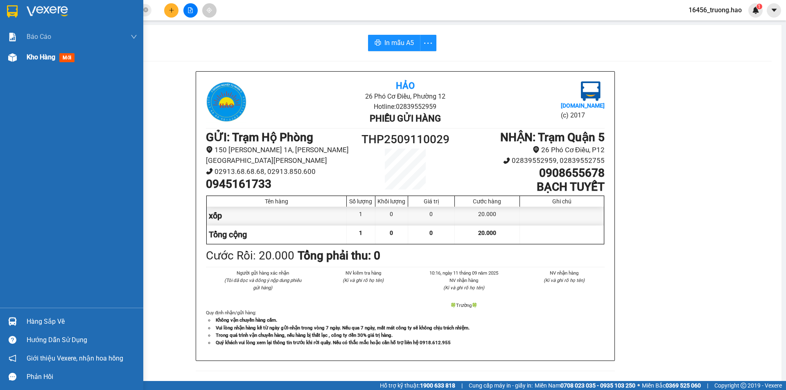
click at [46, 60] on span "Kho hàng" at bounding box center [41, 57] width 29 height 8
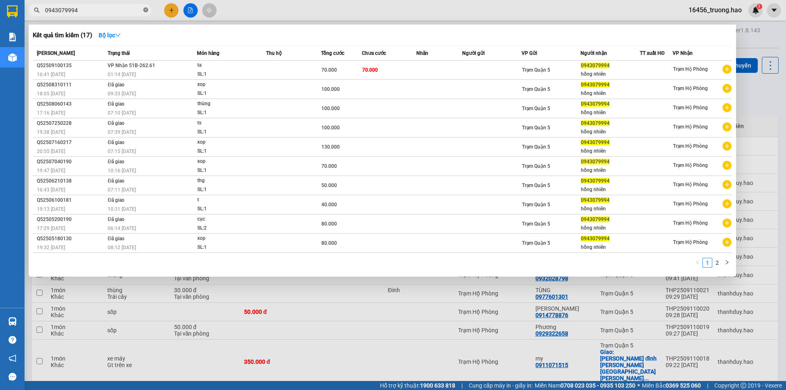
click at [144, 11] on icon "close-circle" at bounding box center [145, 9] width 5 height 5
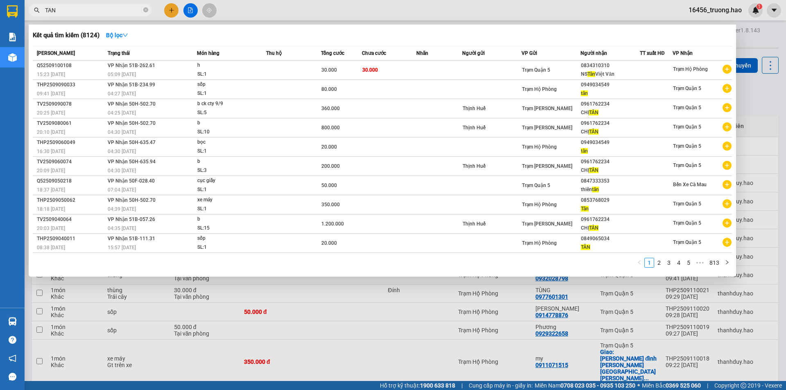
type input "TAN"
click at [368, 7] on div at bounding box center [393, 195] width 786 height 390
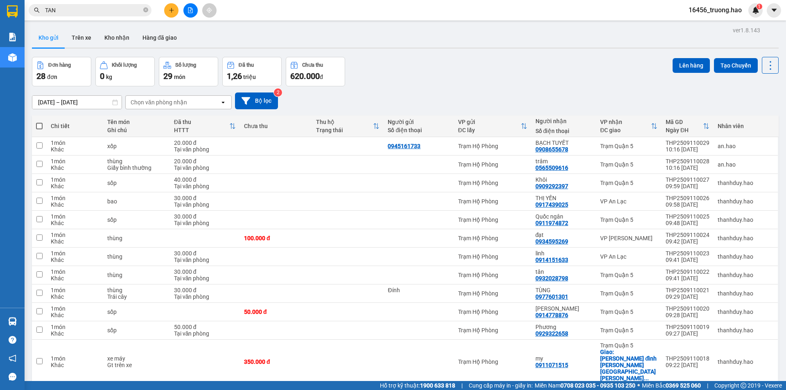
drag, startPoint x: 163, startPoint y: 41, endPoint x: 208, endPoint y: 57, distance: 47.3
click at [164, 41] on button "Hàng đã giao" at bounding box center [160, 38] width 48 height 20
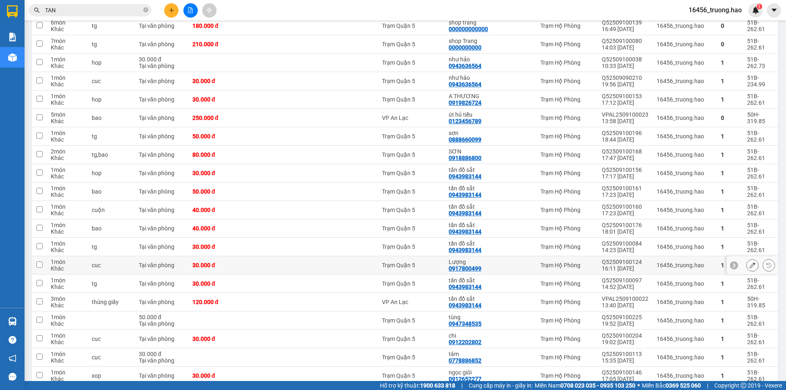
scroll to position [246, 0]
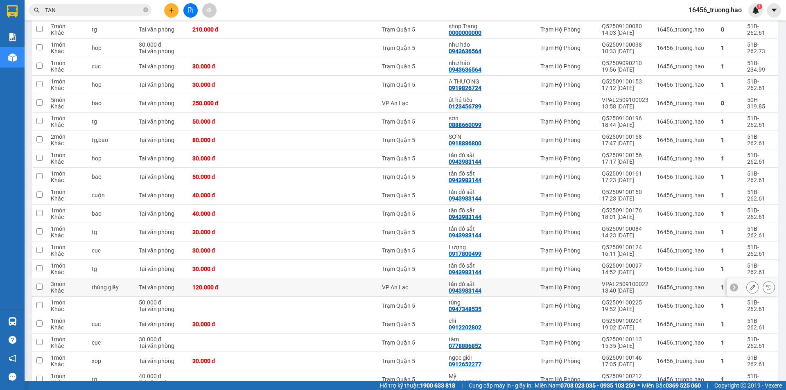
click at [507, 286] on div at bounding box center [518, 287] width 27 height 7
checkbox input "true"
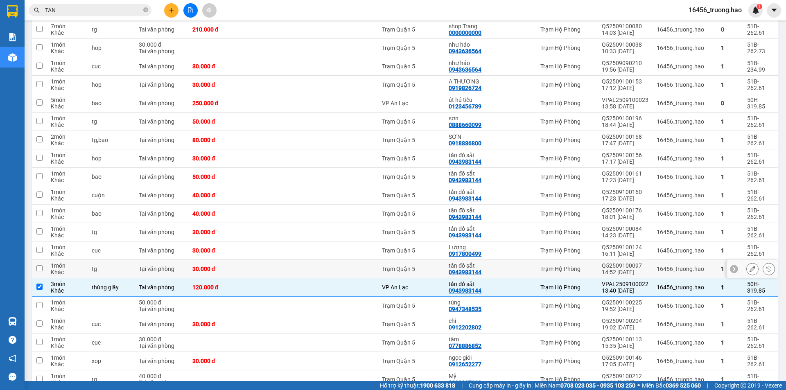
click at [506, 270] on div at bounding box center [518, 269] width 27 height 7
checkbox input "true"
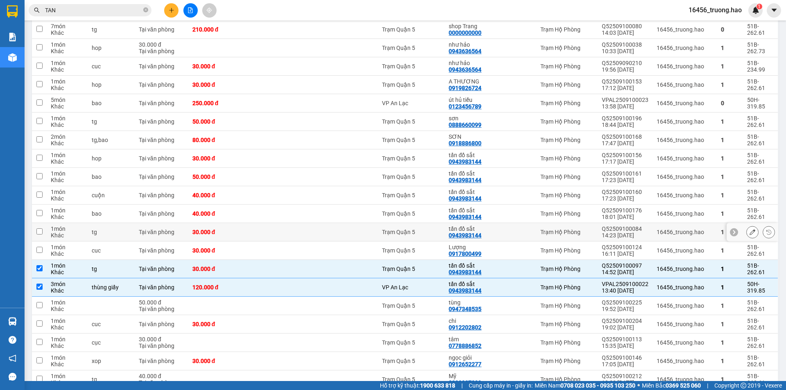
click at [505, 239] on td at bounding box center [518, 232] width 35 height 18
checkbox input "true"
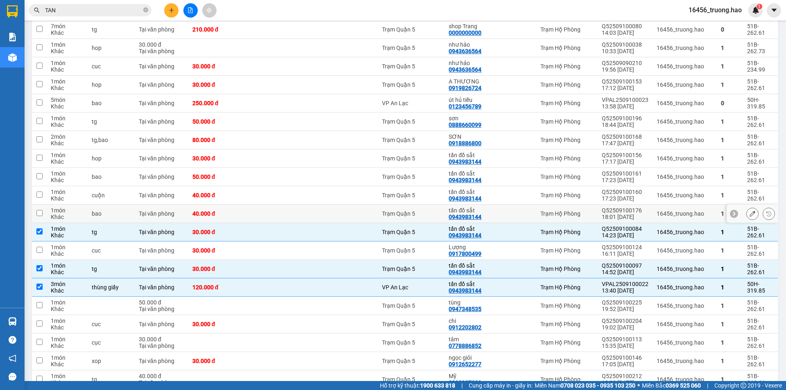
click at [497, 216] on div "tấn đồ sắt 0943983144" at bounding box center [473, 213] width 48 height 13
checkbox input "true"
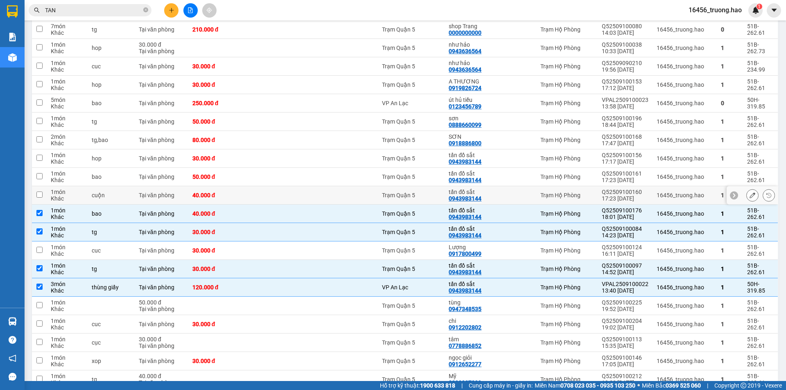
click at [491, 186] on td "tấn đồ sắt 0943983144" at bounding box center [473, 195] width 57 height 18
checkbox input "true"
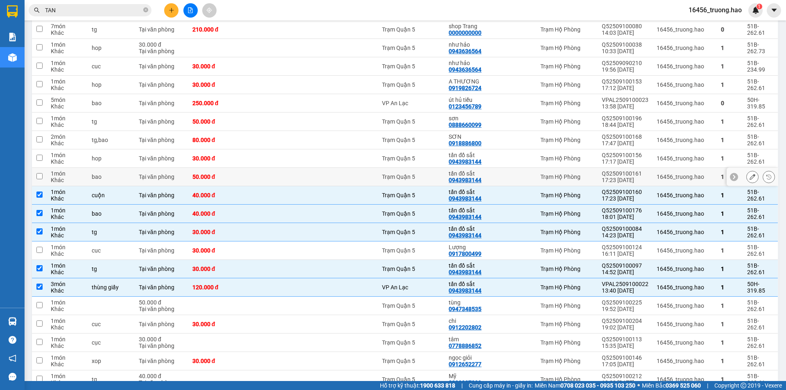
click at [490, 177] on div "tấn đồ sắt 0943983144" at bounding box center [473, 176] width 48 height 13
checkbox input "true"
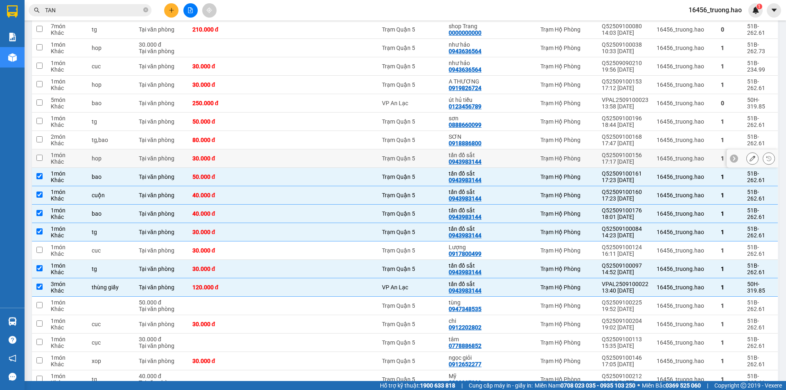
click at [490, 159] on div "tấn đồ sắt 0943983144" at bounding box center [473, 158] width 48 height 13
checkbox input "true"
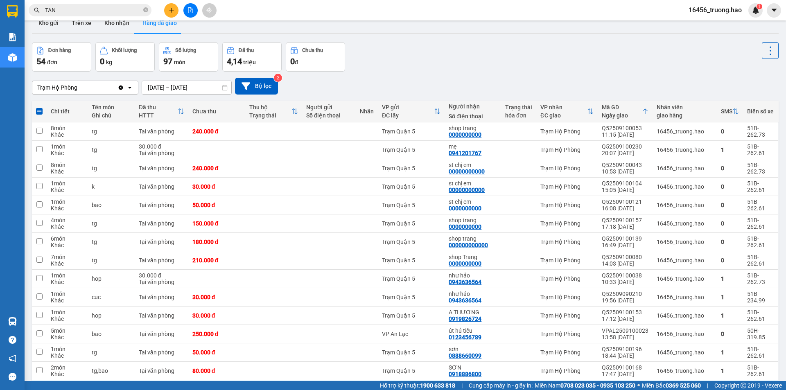
scroll to position [0, 0]
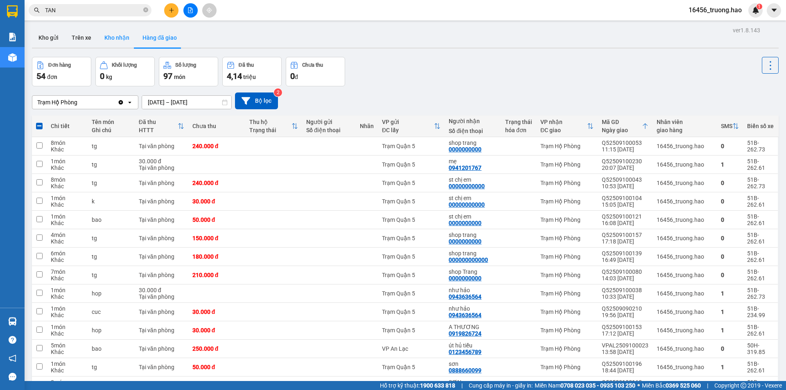
click at [120, 40] on button "Kho nhận" at bounding box center [117, 38] width 38 height 20
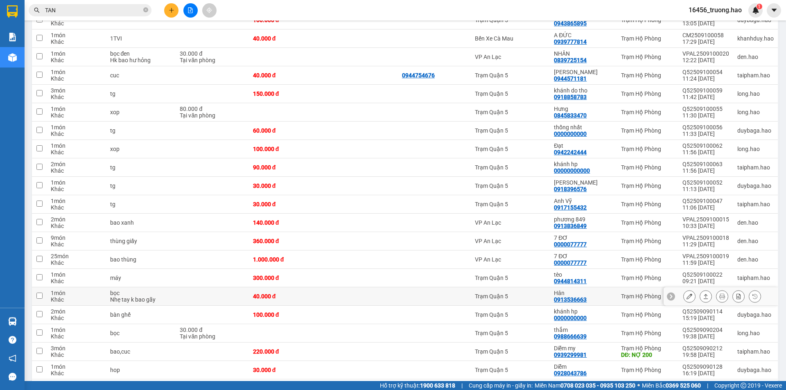
scroll to position [727, 0]
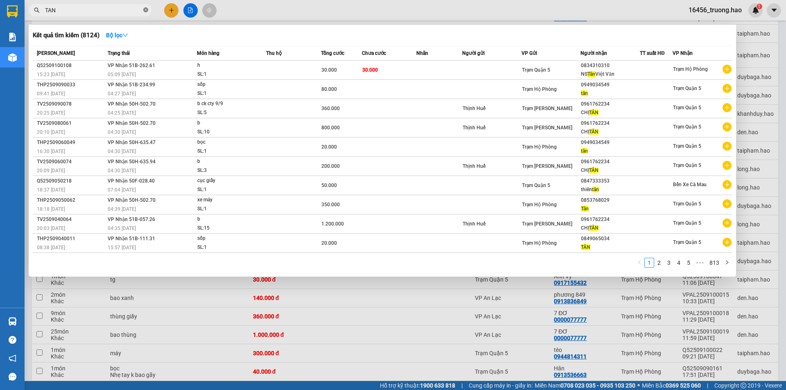
click at [146, 11] on icon "close-circle" at bounding box center [145, 9] width 5 height 5
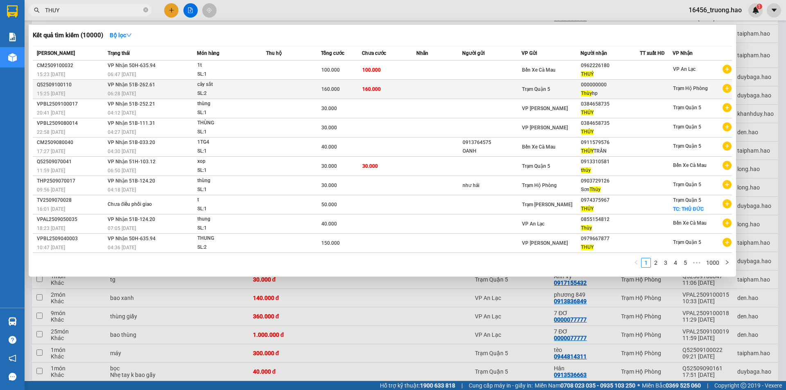
type input "THUY"
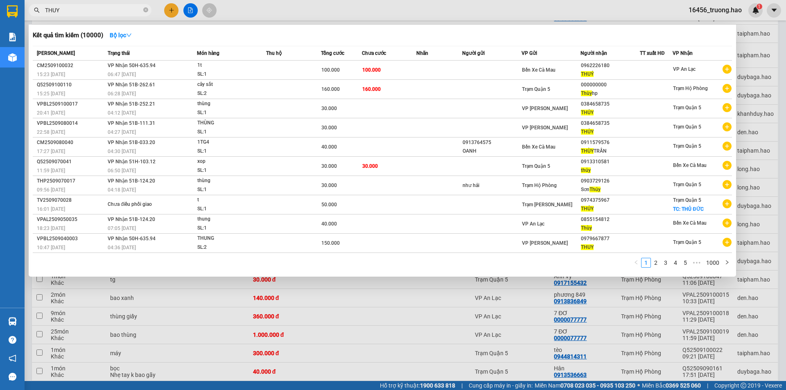
click at [468, 95] on td at bounding box center [491, 89] width 59 height 19
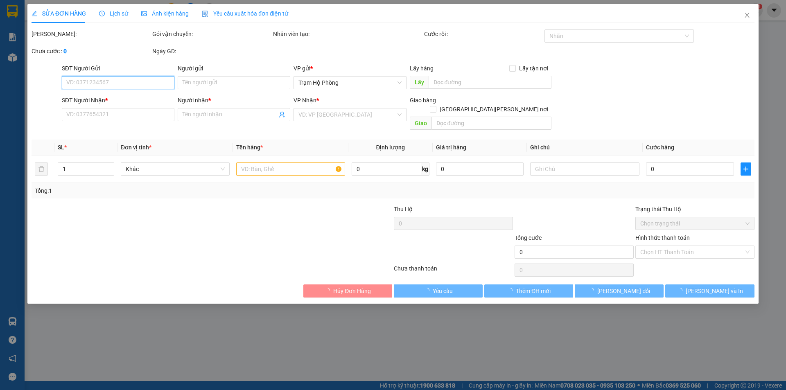
type input "000000000"
type input "Thùy hp"
type input "160.000"
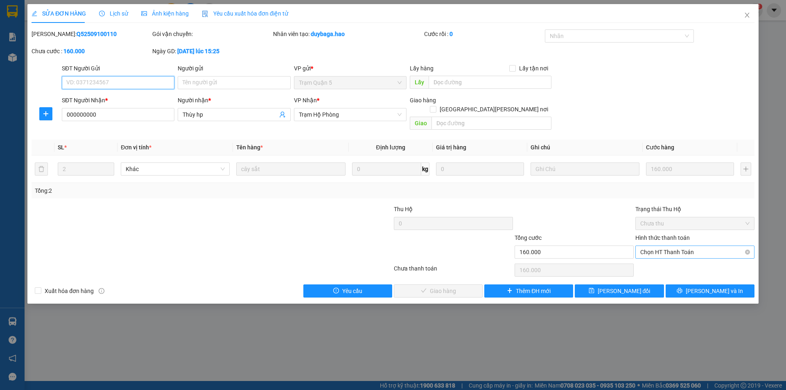
click at [670, 246] on span "Chọn HT Thanh Toán" at bounding box center [695, 252] width 109 height 12
click at [670, 261] on div "Tại văn phòng" at bounding box center [695, 259] width 109 height 9
type input "0"
click at [466, 285] on button "[PERSON_NAME] và [PERSON_NAME] hàng" at bounding box center [438, 291] width 89 height 13
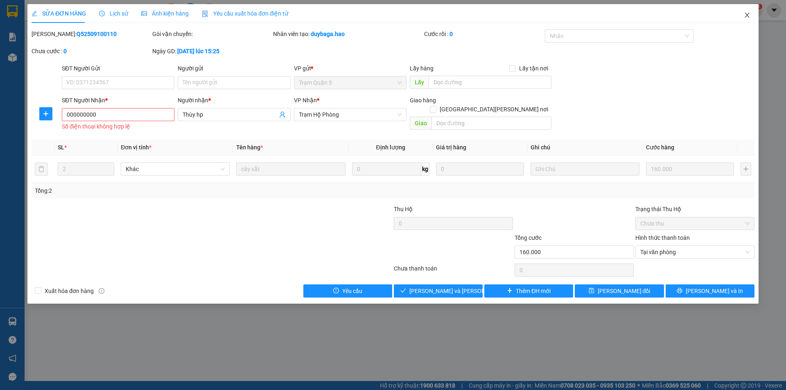
click at [748, 18] on icon "close" at bounding box center [747, 15] width 7 height 7
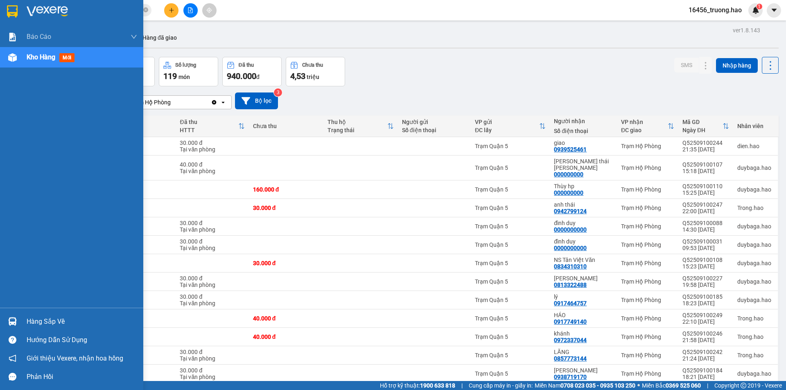
click at [61, 56] on span "mới" at bounding box center [66, 57] width 15 height 9
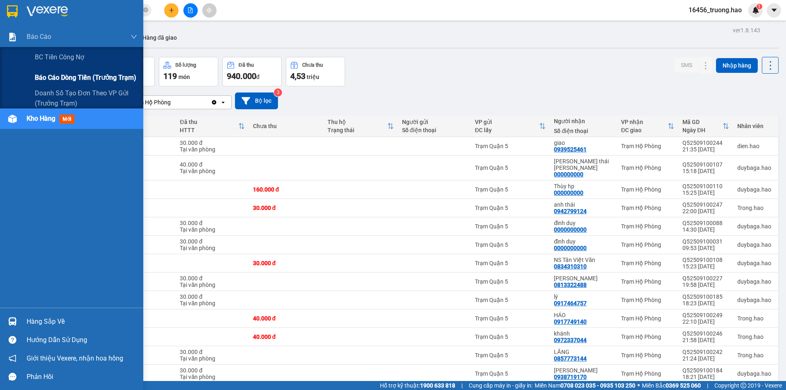
click at [75, 76] on span "Báo cáo dòng tiền (trưởng trạm)" at bounding box center [86, 77] width 102 height 10
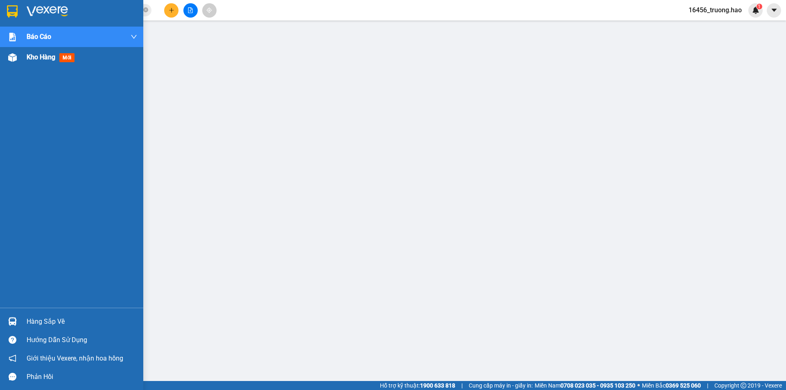
click at [32, 55] on span "Kho hàng" at bounding box center [41, 57] width 29 height 8
click at [63, 59] on span "mới" at bounding box center [66, 57] width 15 height 9
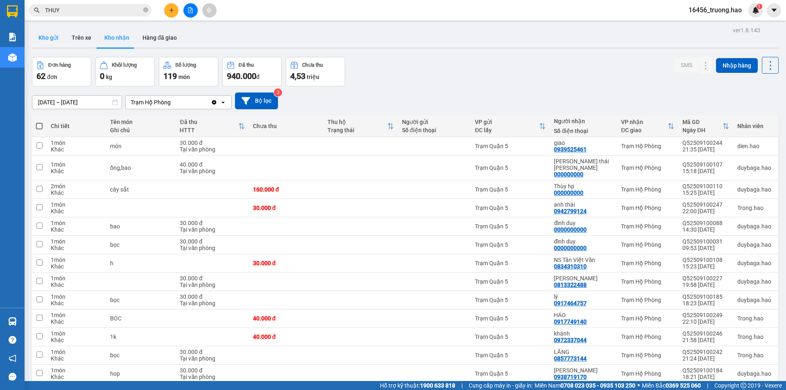
click at [52, 43] on button "Kho gửi" at bounding box center [48, 38] width 33 height 20
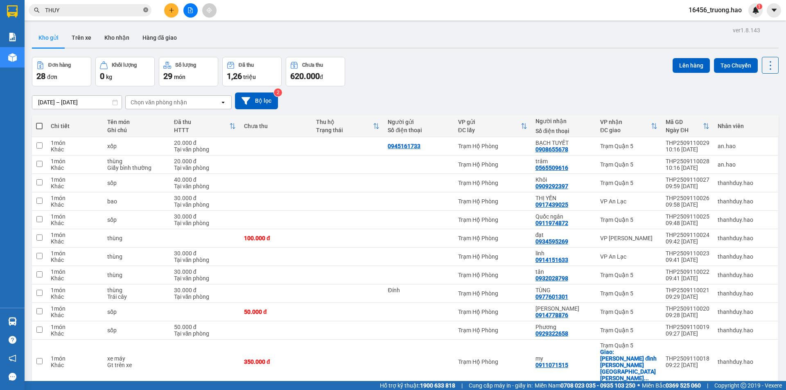
click at [146, 11] on icon "close-circle" at bounding box center [145, 9] width 5 height 5
click at [416, 90] on div "09/09/2025 – 11/09/2025 Press the down arrow key to interact with the calendar …" at bounding box center [405, 100] width 747 height 29
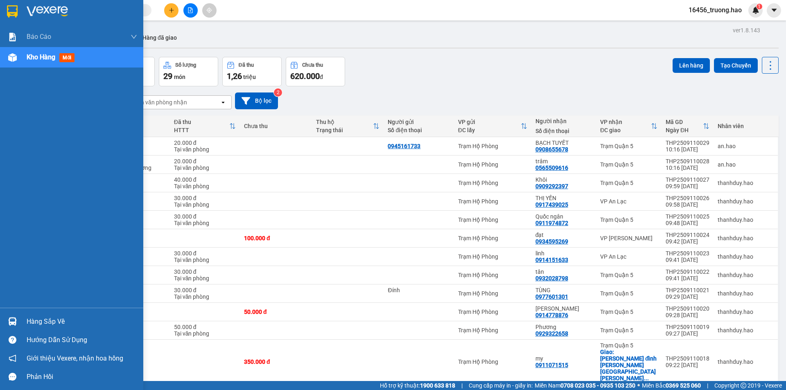
click at [63, 60] on span "mới" at bounding box center [66, 57] width 15 height 9
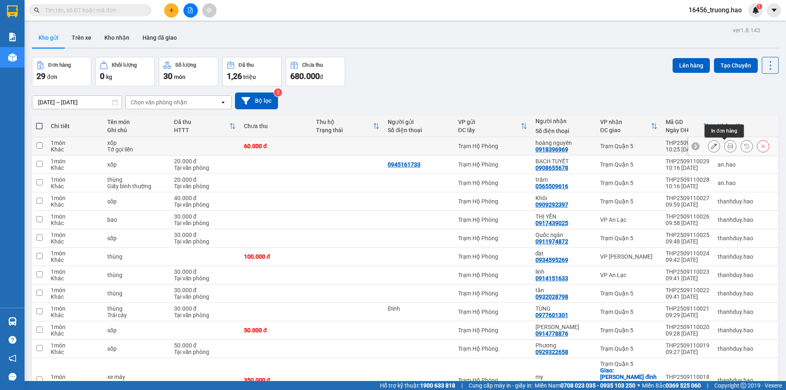
click at [728, 147] on icon at bounding box center [731, 146] width 6 height 6
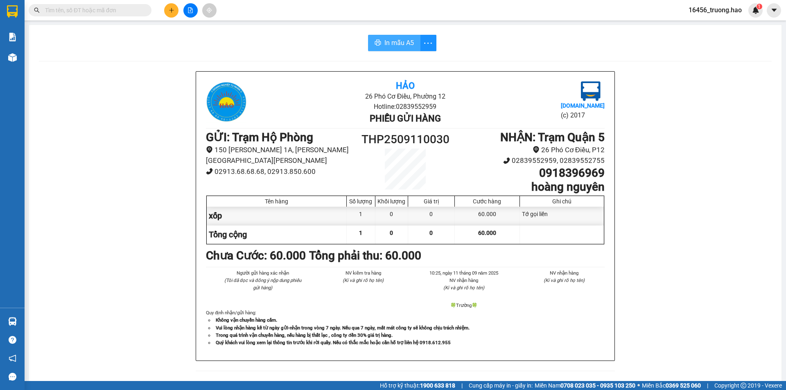
click at [390, 48] on span "In mẫu A5" at bounding box center [399, 43] width 29 height 10
click at [704, 208] on div "Hảo 26 Phó Cơ Điều, Phường 12 Hotline: 02839552959 Phiếu gửi hàng Vexere.com (c…" at bounding box center [405, 371] width 733 height 600
click at [662, 228] on div "Hảo 26 Phó Cơ Điều, Phường 12 Hotline: 02839552959 Phiếu gửi hàng Vexere.com (c…" at bounding box center [405, 371] width 733 height 600
click at [125, 4] on div "Kết quả tìm kiếm ( 0 ) Bộ lọc No Data" at bounding box center [80, 10] width 160 height 14
click at [73, 8] on input "text" at bounding box center [93, 10] width 97 height 9
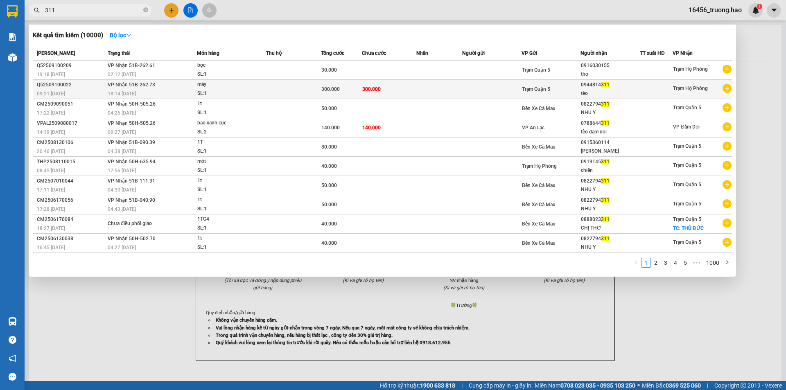
type input "311"
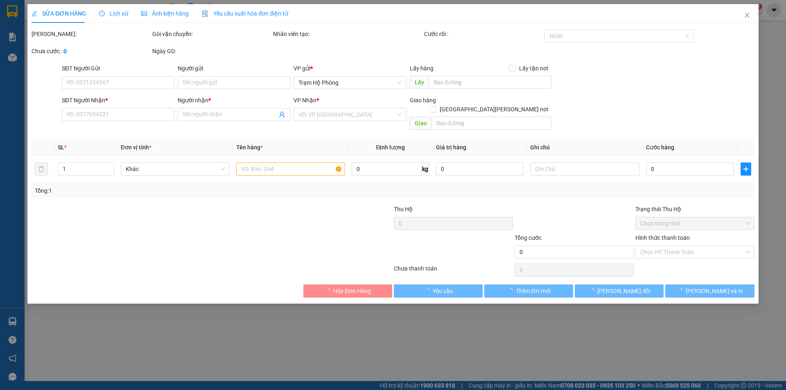
type input "0944814311"
type input "tèo"
type input "300.000"
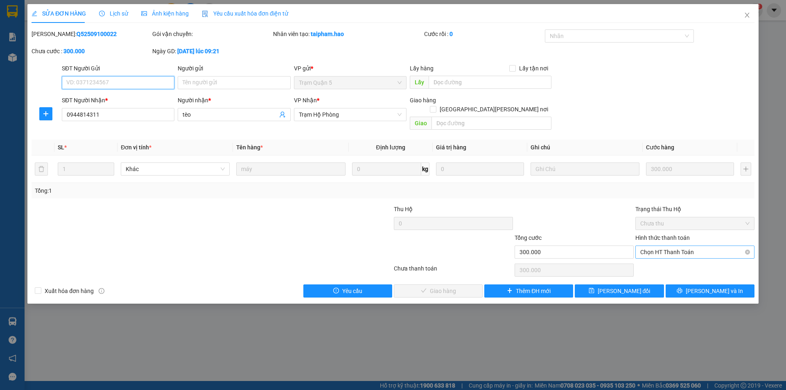
click at [718, 246] on span "Chọn HT Thanh Toán" at bounding box center [695, 252] width 109 height 12
click at [677, 260] on div "Tại văn phòng" at bounding box center [695, 259] width 109 height 9
type input "0"
click at [458, 287] on span "Lưu và Giao hàng" at bounding box center [465, 291] width 111 height 9
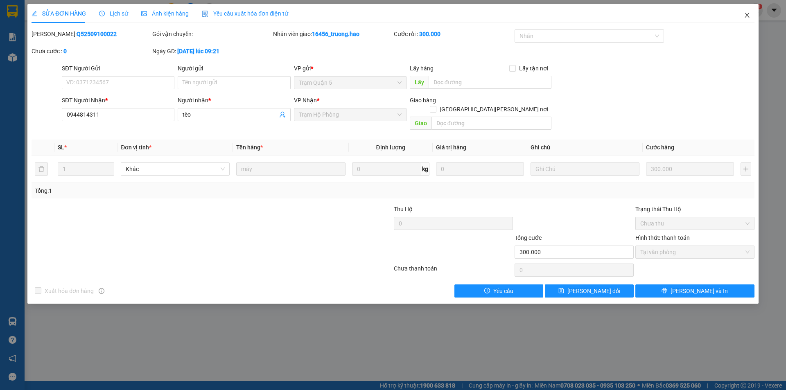
click at [748, 15] on icon "close" at bounding box center [747, 15] width 5 height 5
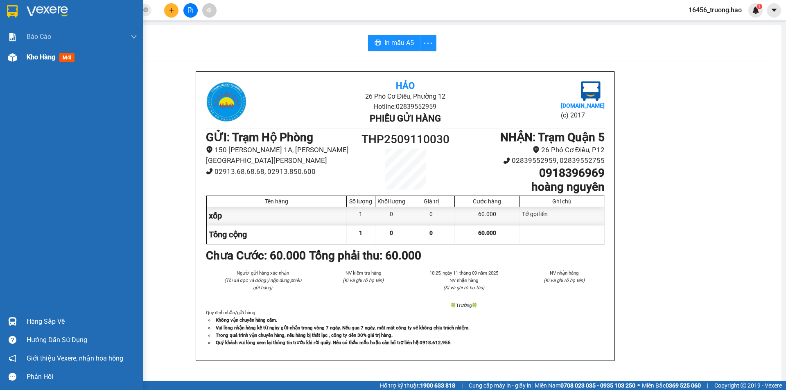
drag, startPoint x: 63, startPoint y: 54, endPoint x: 120, endPoint y: 59, distance: 56.3
click at [63, 54] on span "mới" at bounding box center [66, 57] width 15 height 9
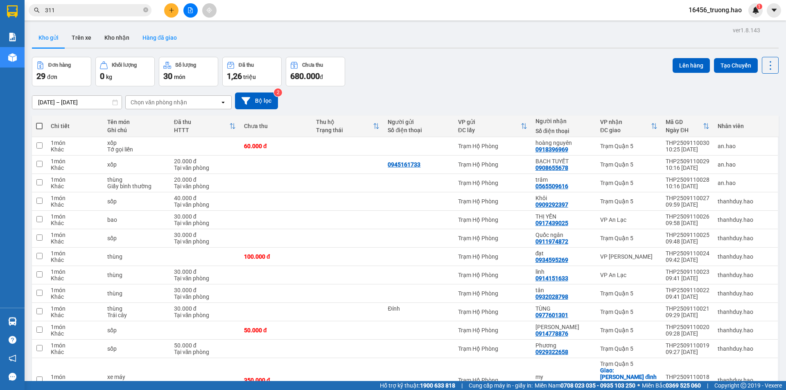
click at [152, 41] on button "Hàng đã giao" at bounding box center [160, 38] width 48 height 20
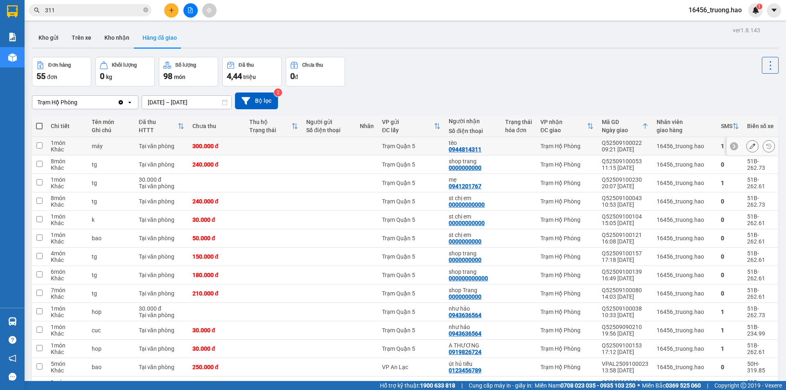
click at [523, 143] on div at bounding box center [518, 146] width 27 height 7
checkbox input "true"
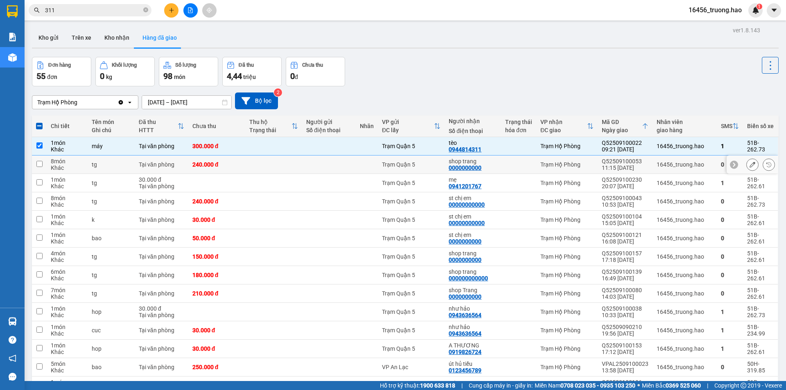
click at [512, 168] on div at bounding box center [518, 164] width 27 height 7
checkbox input "true"
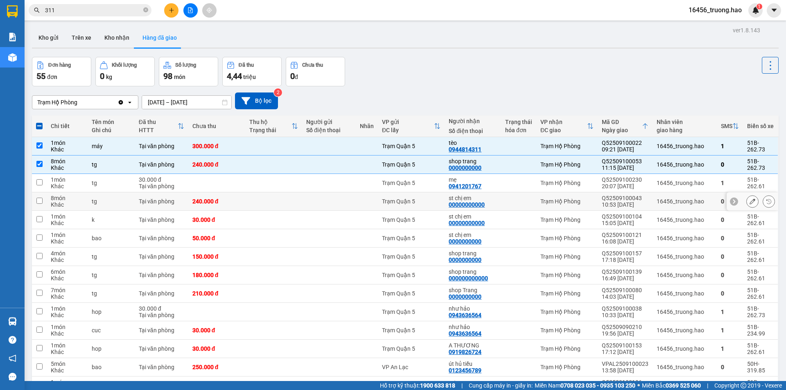
click at [510, 204] on div at bounding box center [518, 201] width 27 height 7
checkbox input "true"
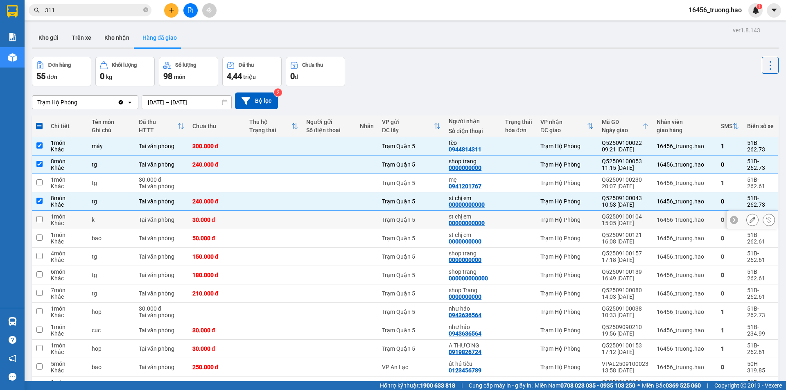
click at [512, 226] on td at bounding box center [518, 220] width 35 height 18
checkbox input "true"
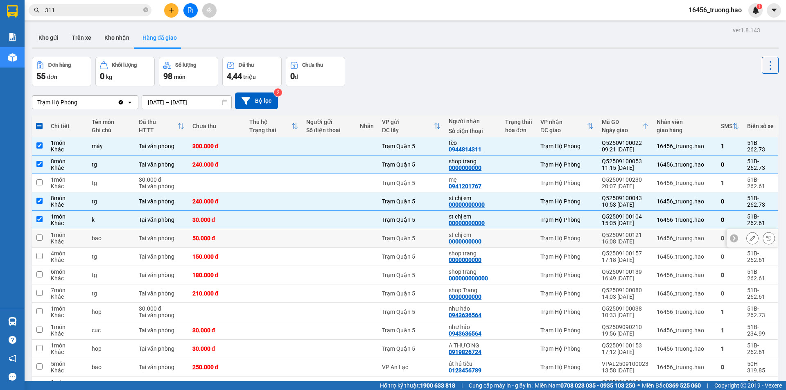
click at [509, 243] on td at bounding box center [518, 238] width 35 height 18
checkbox input "true"
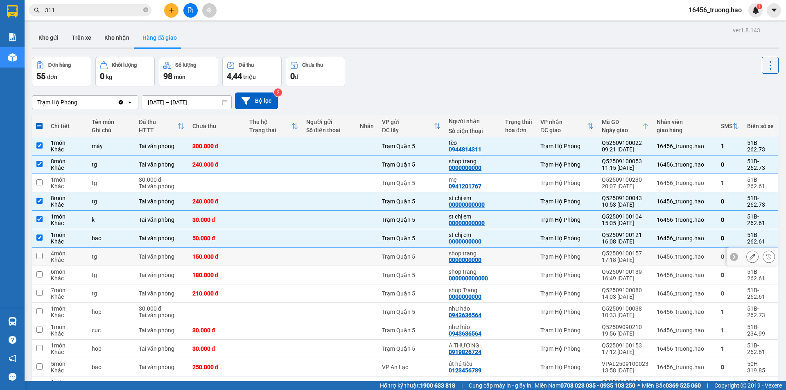
click at [506, 258] on div at bounding box center [518, 257] width 27 height 7
checkbox input "true"
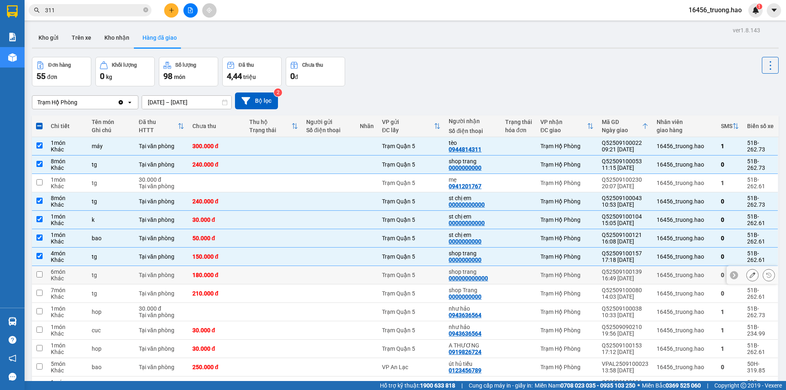
click at [505, 279] on td at bounding box center [518, 275] width 35 height 18
checkbox input "true"
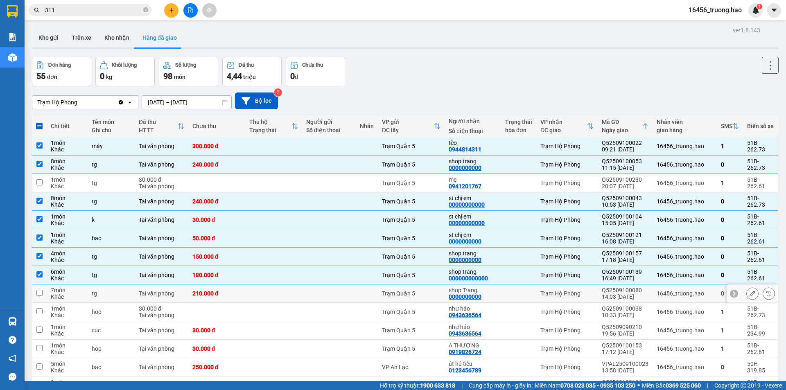
click at [503, 294] on td at bounding box center [518, 294] width 35 height 18
checkbox input "true"
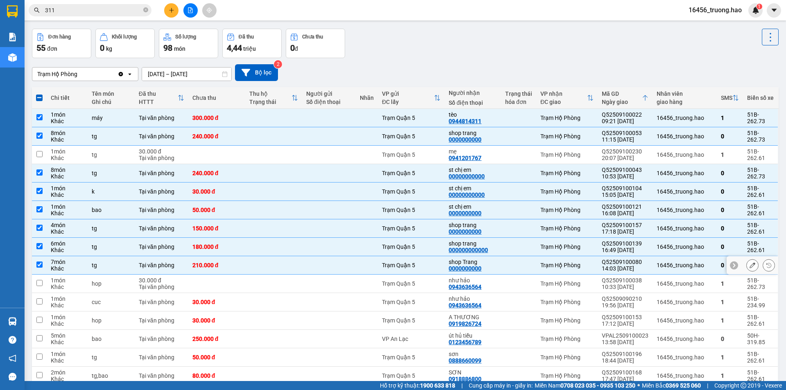
scroll to position [41, 0]
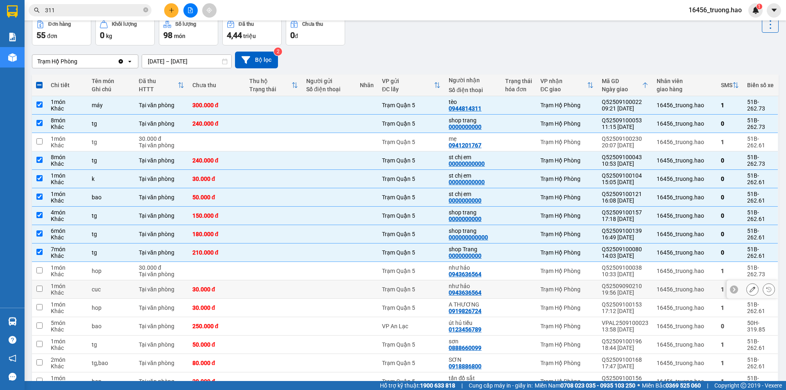
click at [516, 283] on td at bounding box center [518, 290] width 35 height 18
checkbox input "true"
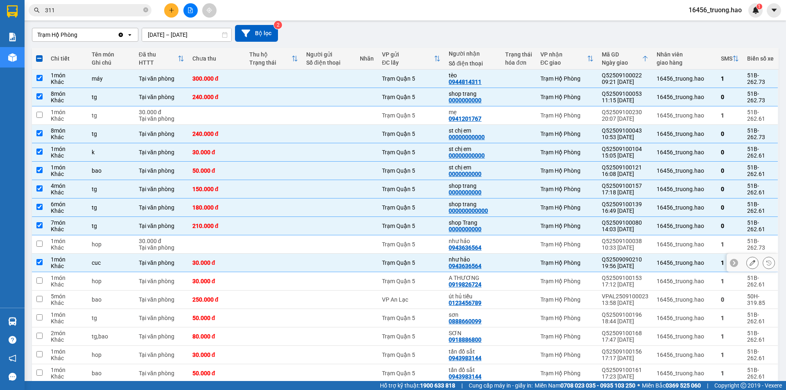
scroll to position [82, 0]
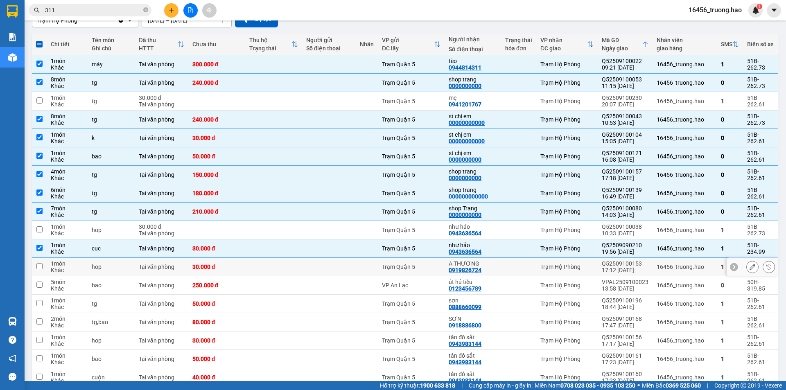
click at [522, 273] on td at bounding box center [518, 267] width 35 height 18
checkbox input "true"
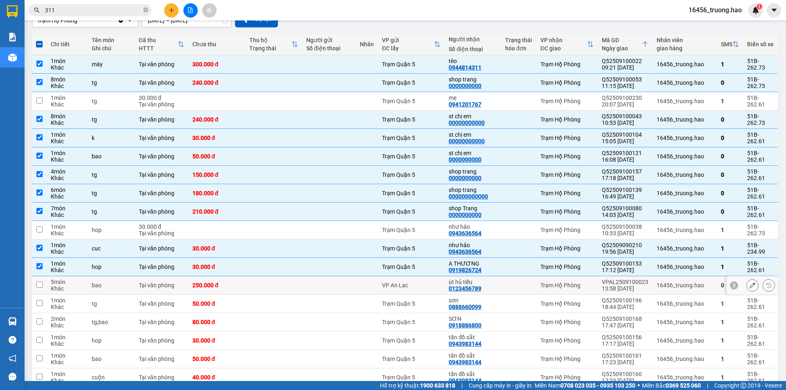
click at [510, 285] on div at bounding box center [518, 285] width 27 height 7
checkbox input "true"
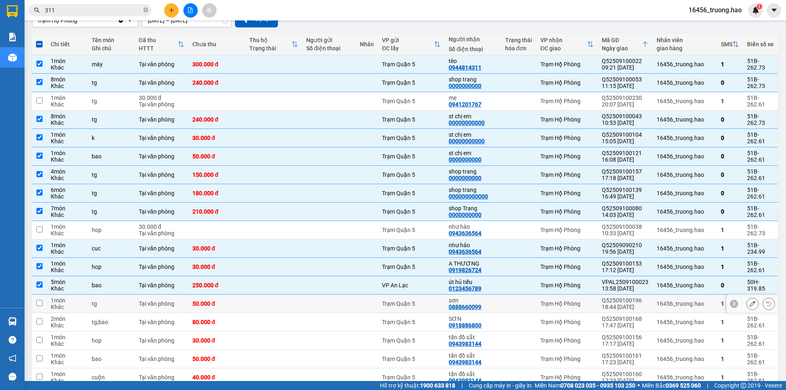
click at [511, 303] on div at bounding box center [518, 304] width 27 height 7
checkbox input "true"
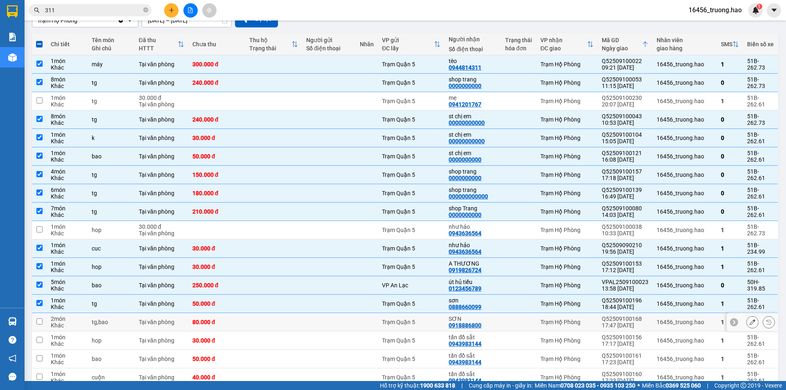
click at [510, 327] on td at bounding box center [518, 322] width 35 height 18
checkbox input "true"
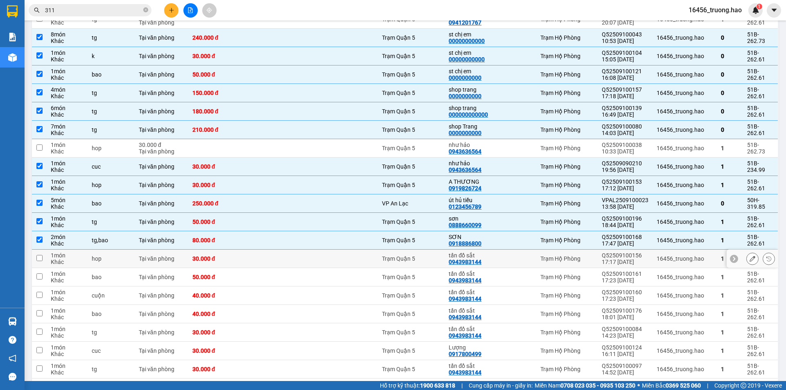
scroll to position [205, 0]
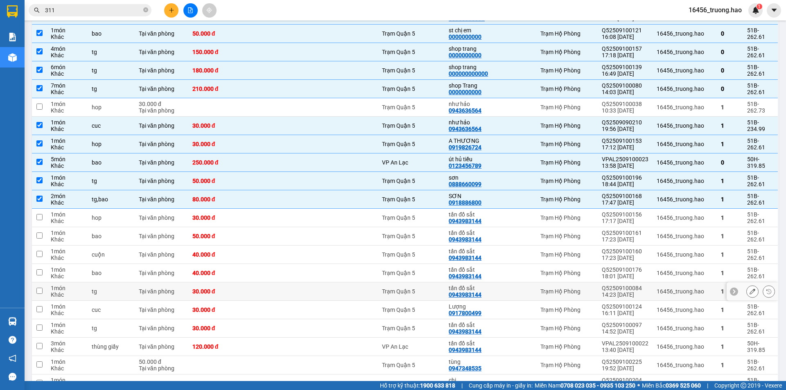
click at [520, 293] on div at bounding box center [518, 291] width 27 height 7
checkbox input "true"
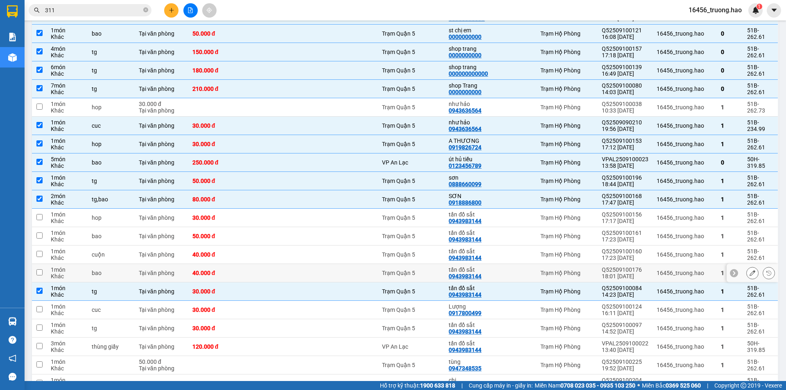
click at [516, 272] on div at bounding box center [518, 273] width 27 height 7
checkbox input "true"
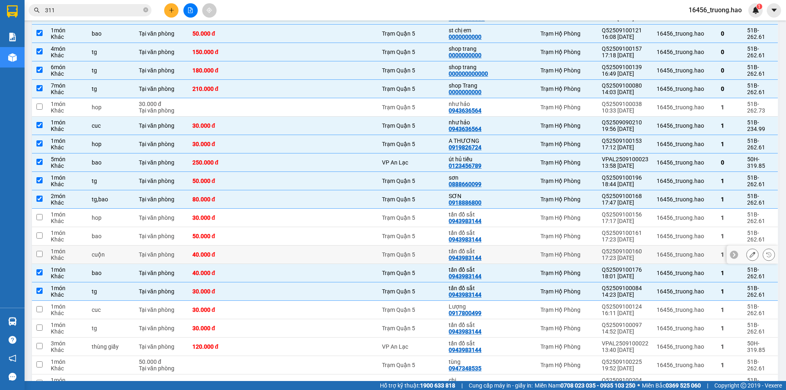
drag, startPoint x: 514, startPoint y: 256, endPoint x: 514, endPoint y: 245, distance: 10.2
click at [514, 255] on div at bounding box center [518, 254] width 27 height 7
checkbox input "true"
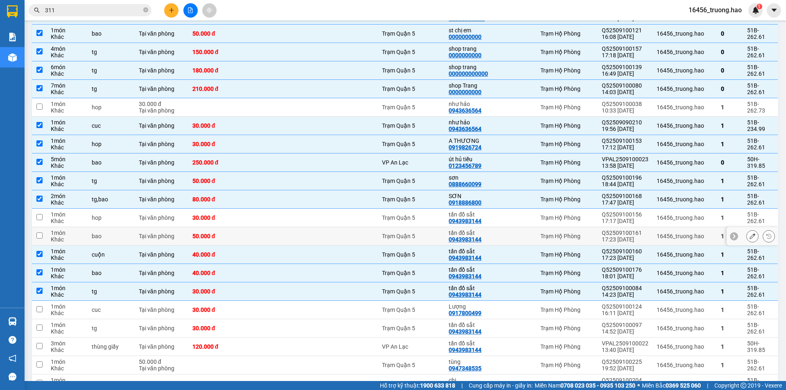
click at [513, 235] on div at bounding box center [518, 236] width 27 height 7
checkbox input "true"
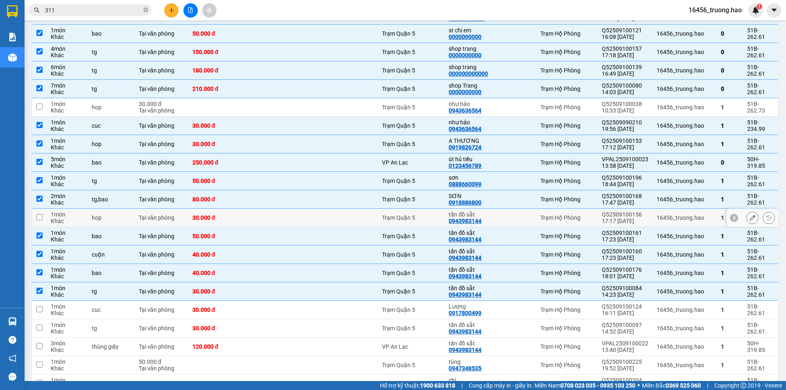
click at [512, 220] on div at bounding box center [518, 218] width 27 height 7
checkbox input "true"
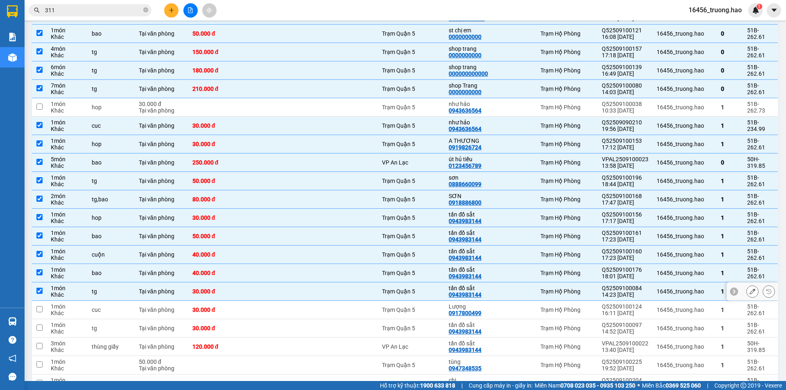
click at [346, 290] on div at bounding box center [328, 291] width 45 height 7
checkbox input "false"
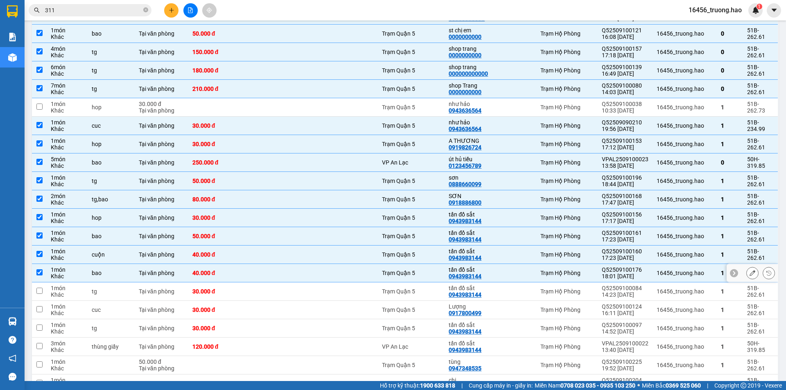
click at [350, 278] on td at bounding box center [329, 273] width 54 height 18
checkbox input "false"
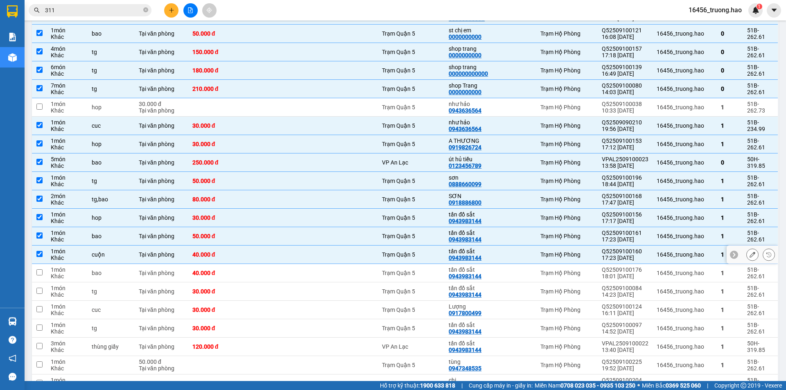
click at [356, 254] on td at bounding box center [329, 255] width 54 height 18
checkbox input "false"
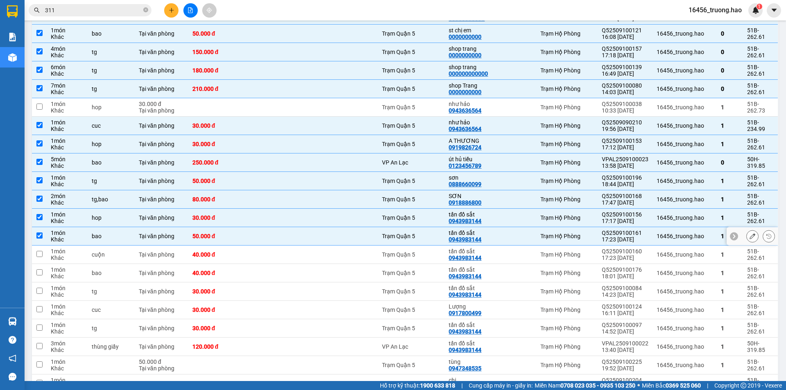
click at [362, 231] on td at bounding box center [367, 236] width 22 height 18
checkbox input "false"
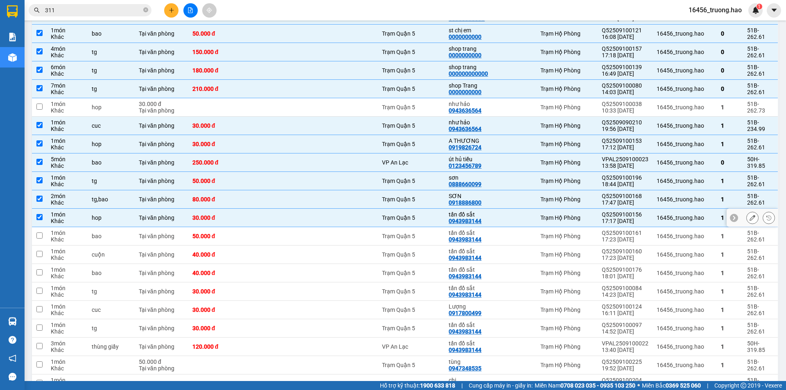
click at [362, 218] on td at bounding box center [367, 218] width 22 height 18
checkbox input "false"
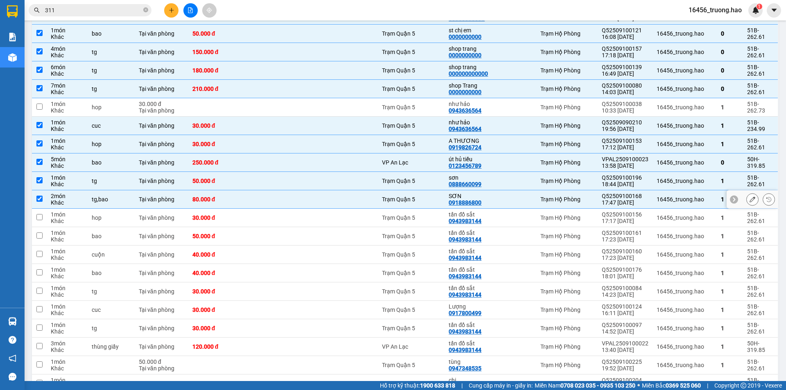
click at [362, 206] on td at bounding box center [367, 199] width 22 height 18
checkbox input "false"
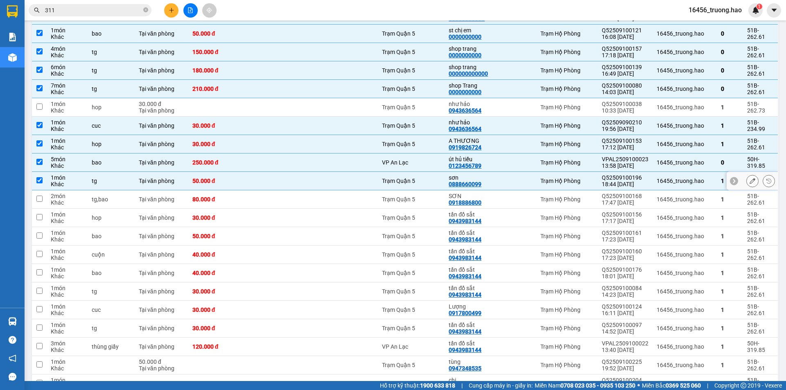
click at [369, 183] on td at bounding box center [367, 181] width 22 height 18
checkbox input "false"
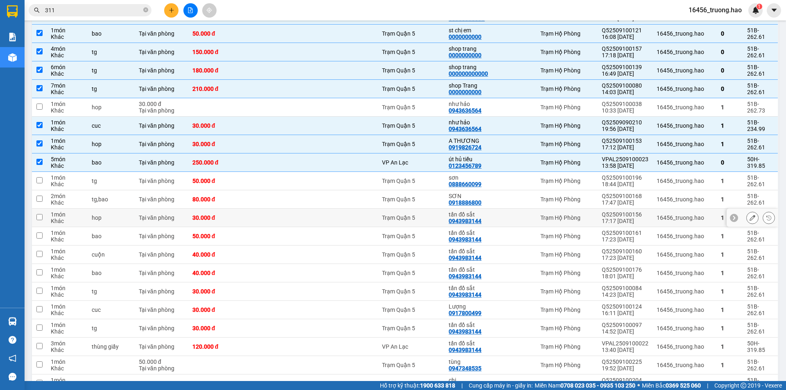
click at [372, 218] on td at bounding box center [367, 218] width 22 height 18
checkbox input "true"
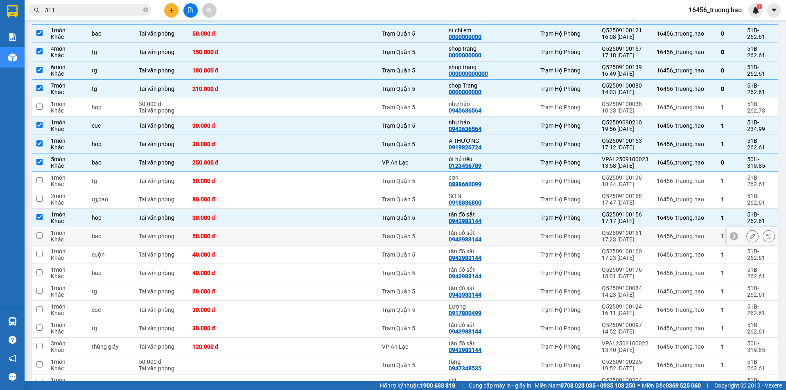
click at [387, 242] on td "Trạm Quận 5" at bounding box center [411, 236] width 67 height 18
checkbox input "true"
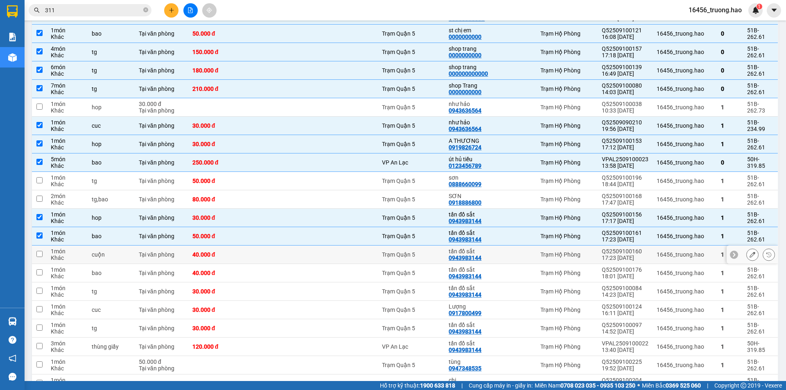
click at [378, 256] on td at bounding box center [367, 255] width 22 height 18
checkbox input "true"
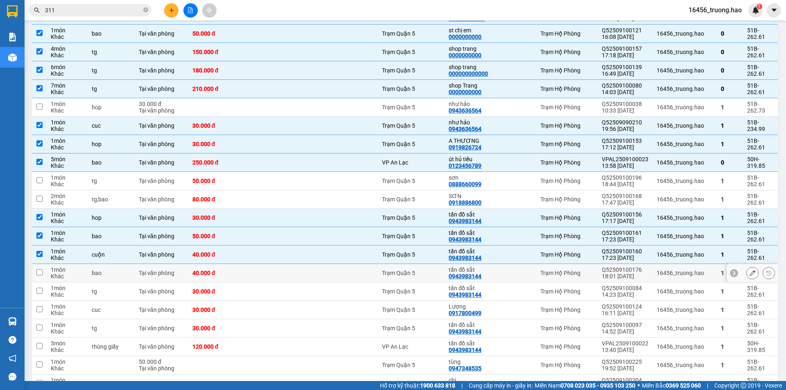
click at [376, 270] on td at bounding box center [367, 273] width 22 height 18
checkbox input "true"
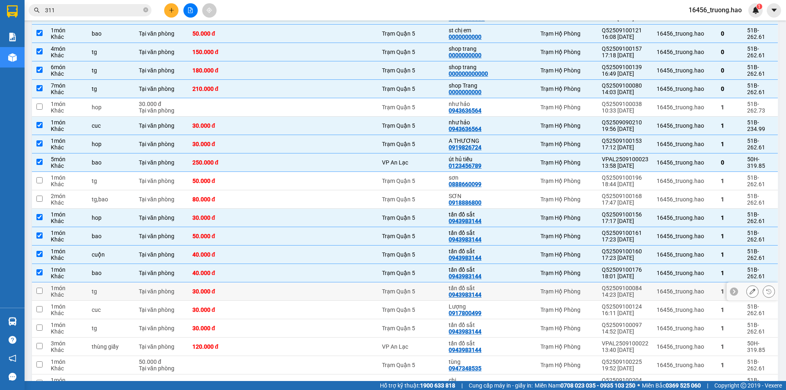
click at [369, 286] on td at bounding box center [367, 292] width 22 height 18
checkbox input "true"
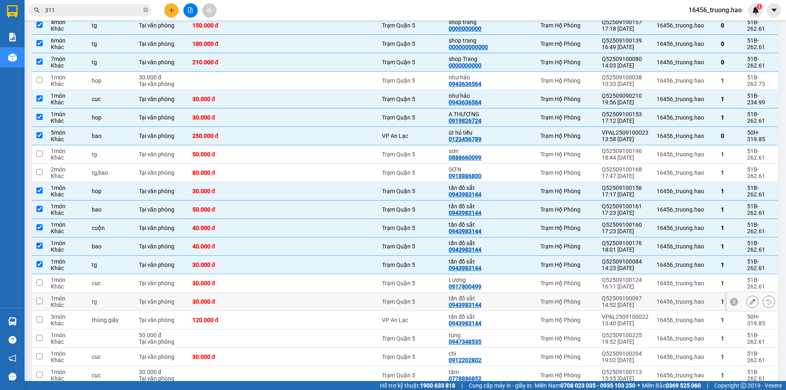
scroll to position [246, 0]
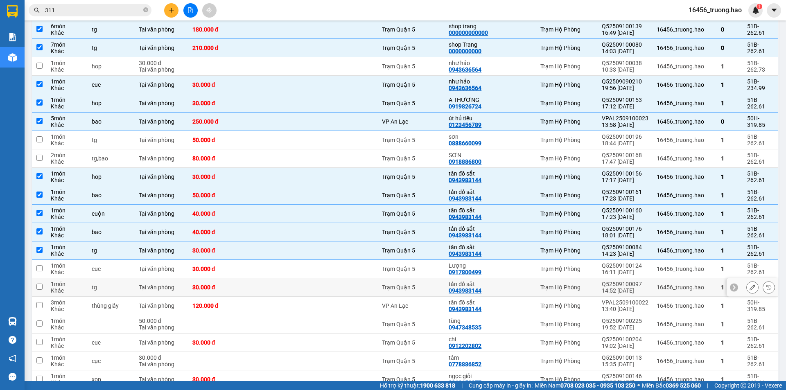
click at [367, 287] on td at bounding box center [367, 288] width 22 height 18
checkbox input "true"
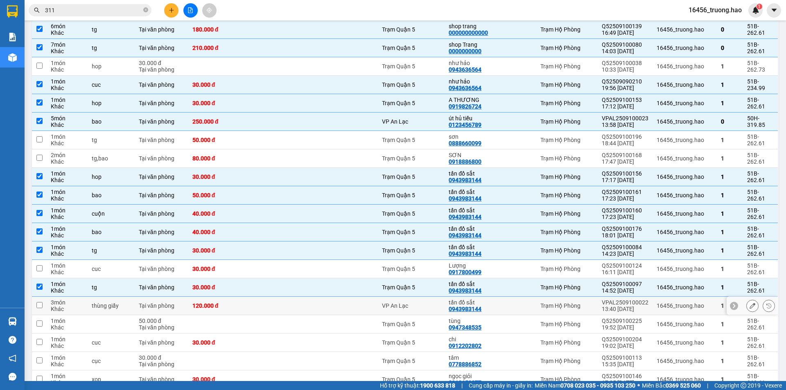
click at [360, 302] on td at bounding box center [367, 306] width 22 height 18
checkbox input "true"
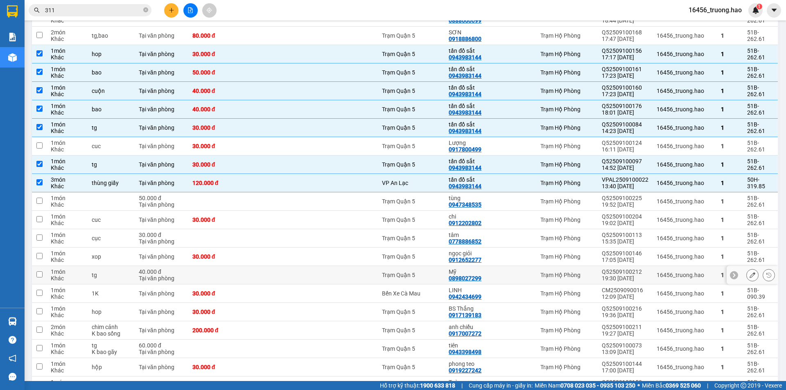
scroll to position [410, 0]
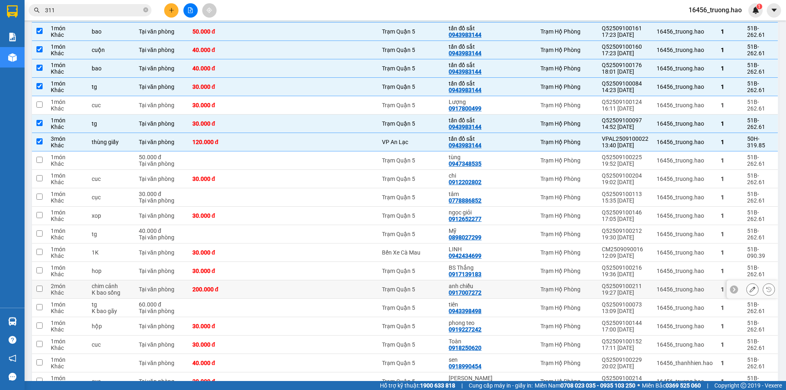
click at [505, 286] on div at bounding box center [518, 289] width 27 height 7
checkbox input "true"
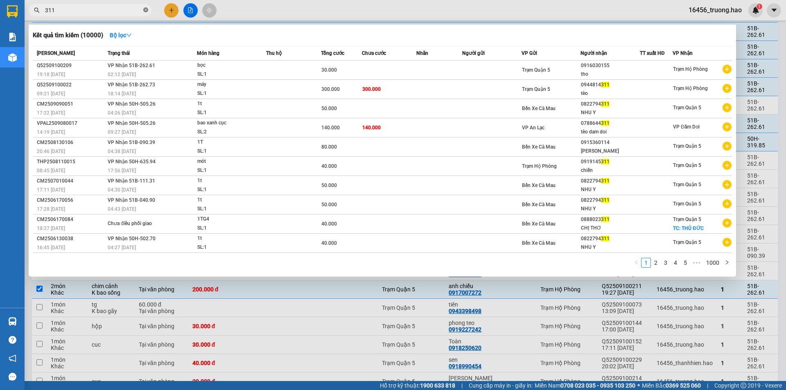
click at [146, 10] on icon "close-circle" at bounding box center [145, 9] width 5 height 5
type input "LINH"
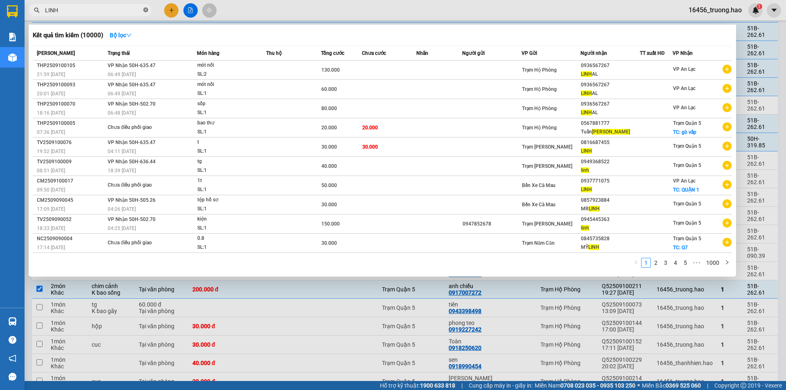
click at [147, 12] on icon "close-circle" at bounding box center [145, 9] width 5 height 5
type input "699"
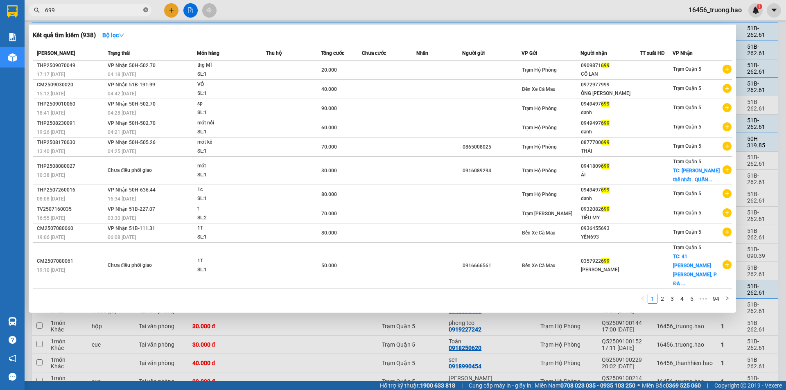
click at [145, 11] on icon "close-circle" at bounding box center [145, 9] width 5 height 5
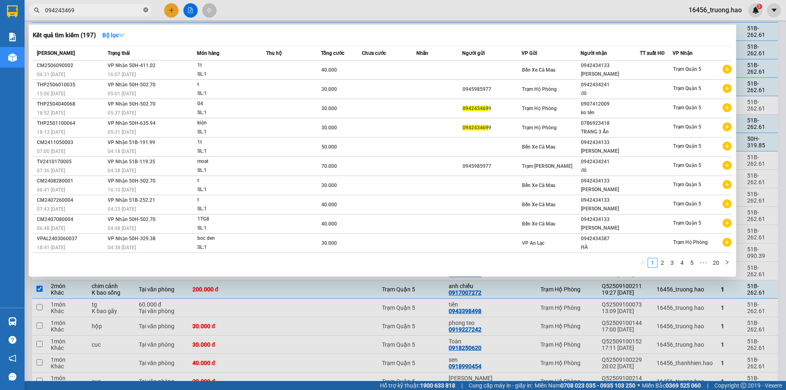
type input "0942434699"
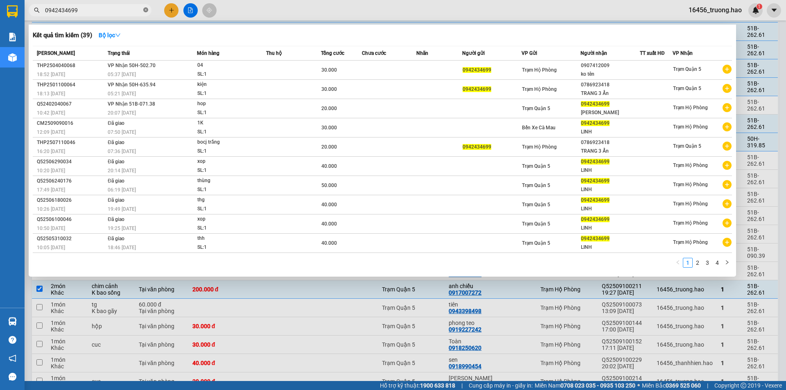
click at [147, 10] on icon "close-circle" at bounding box center [145, 9] width 5 height 5
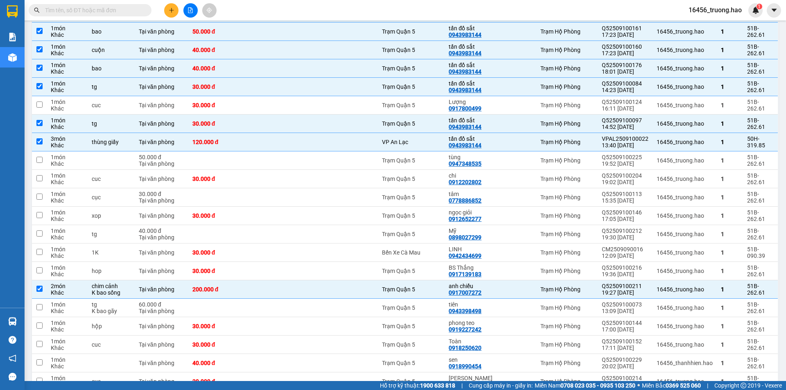
click at [267, 11] on div "Kết quả tìm kiếm ( 39 ) Bộ lọc Mã ĐH Trạng thái Món hàng Thu hộ Tổng cước Chưa …" at bounding box center [393, 10] width 786 height 20
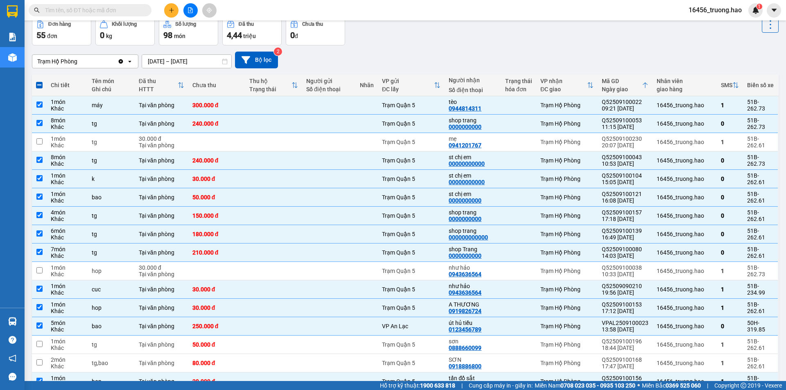
scroll to position [0, 0]
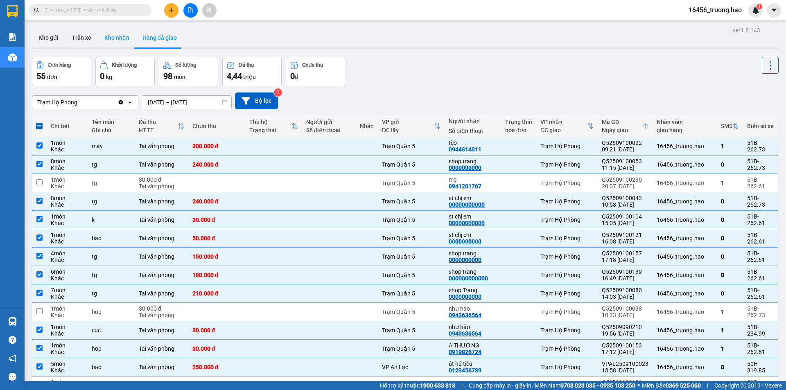
click at [120, 39] on button "Kho nhận" at bounding box center [117, 38] width 38 height 20
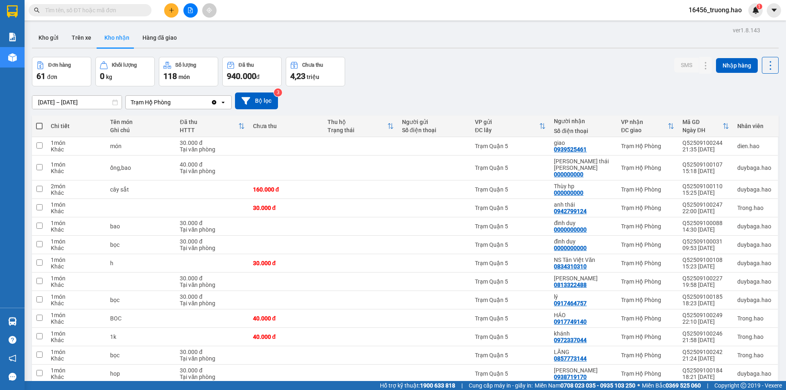
click at [106, 8] on input "text" at bounding box center [93, 10] width 97 height 9
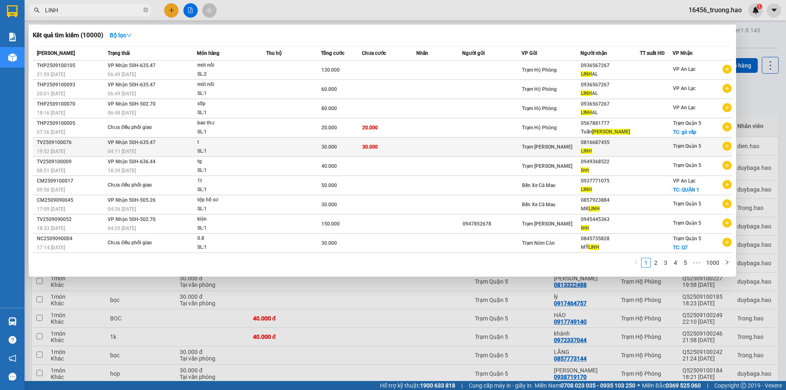
type input "LINH"
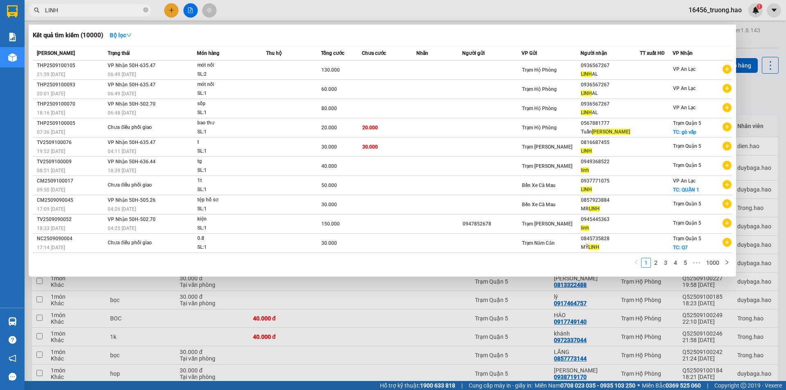
click at [481, 143] on td at bounding box center [491, 147] width 59 height 19
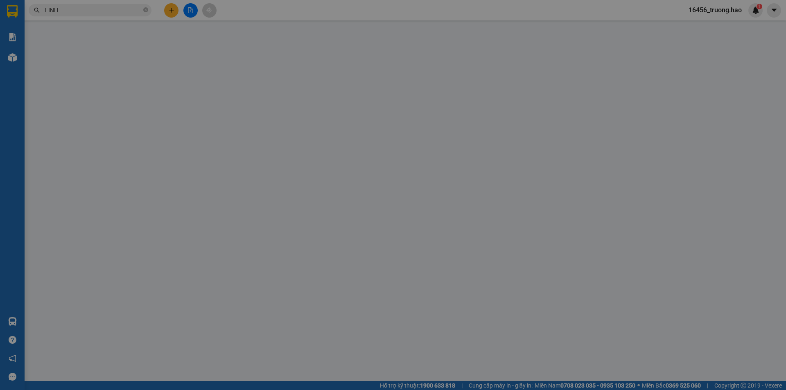
type input "0816687455"
type input "LINH"
type input "30.000"
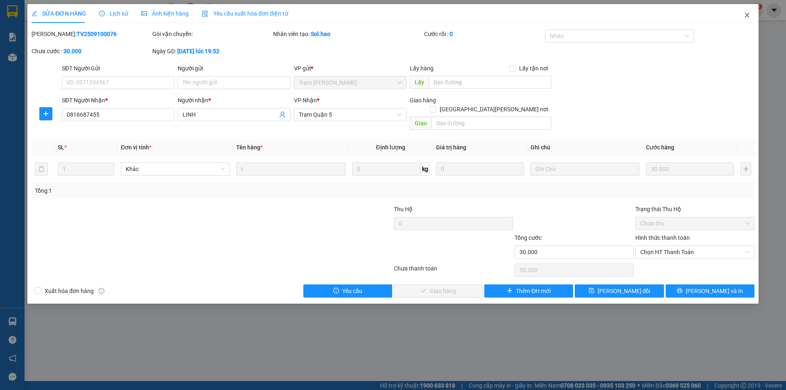
click at [750, 17] on icon "close" at bounding box center [747, 15] width 7 height 7
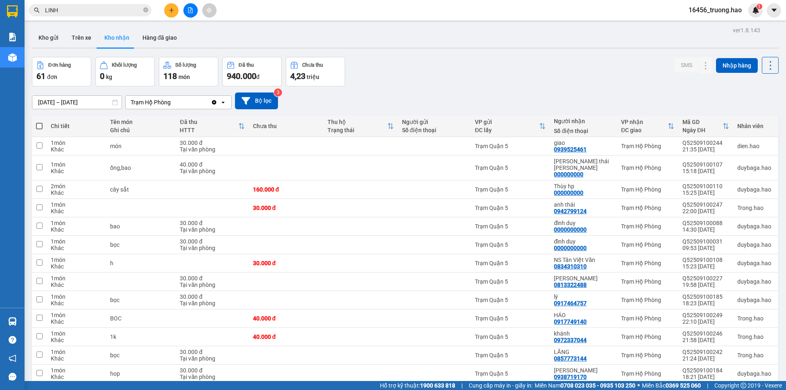
click at [117, 12] on input "LINH" at bounding box center [93, 10] width 97 height 9
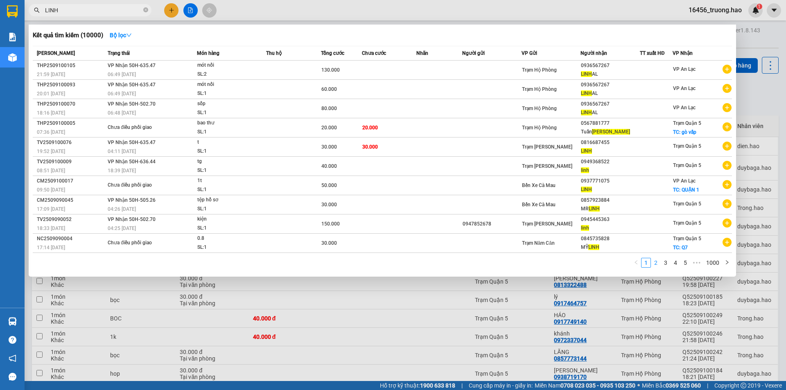
click at [655, 261] on link "2" at bounding box center [656, 262] width 9 height 9
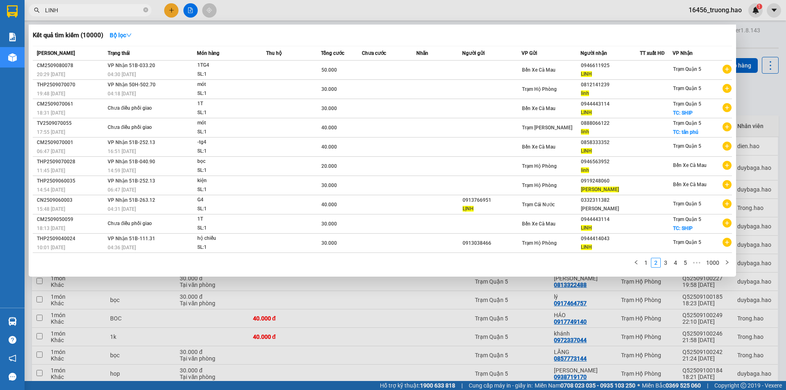
click at [664, 265] on link "3" at bounding box center [665, 262] width 9 height 9
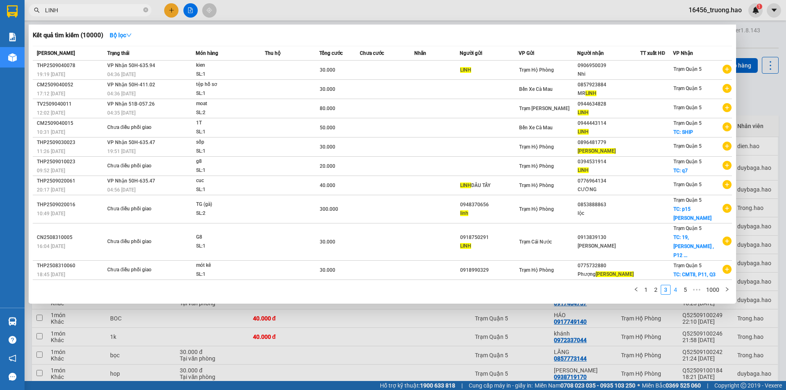
click at [677, 285] on link "4" at bounding box center [675, 289] width 9 height 9
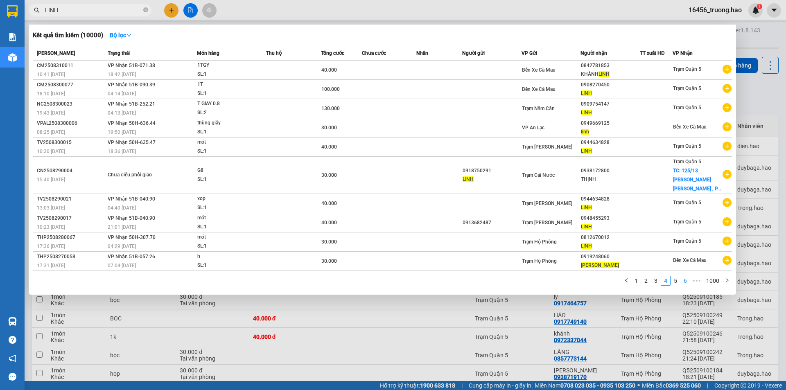
click at [682, 276] on link "6" at bounding box center [685, 280] width 9 height 9
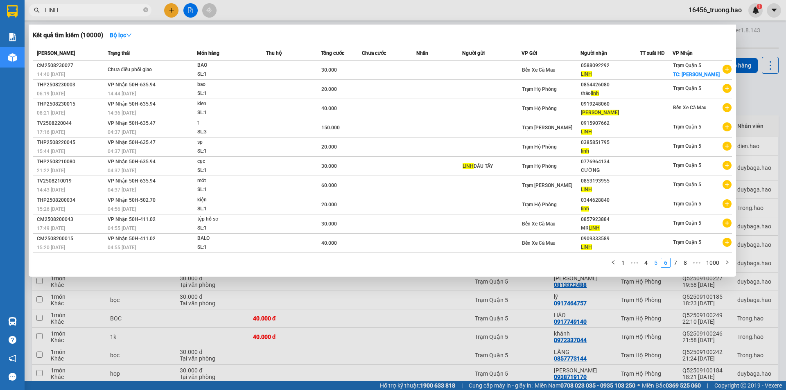
click at [660, 266] on link "5" at bounding box center [656, 262] width 9 height 9
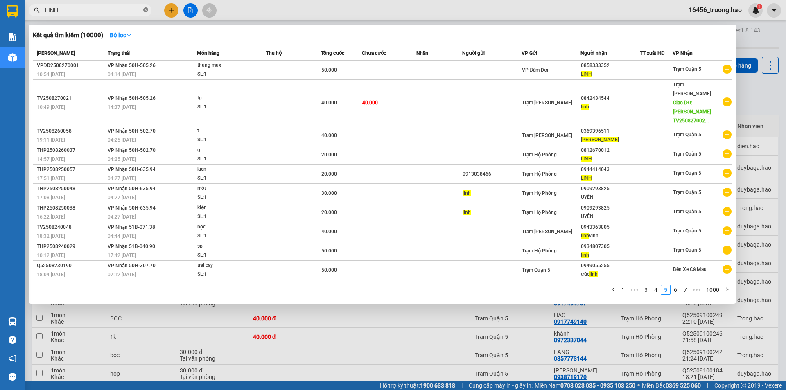
click at [146, 12] on icon "close-circle" at bounding box center [145, 9] width 5 height 5
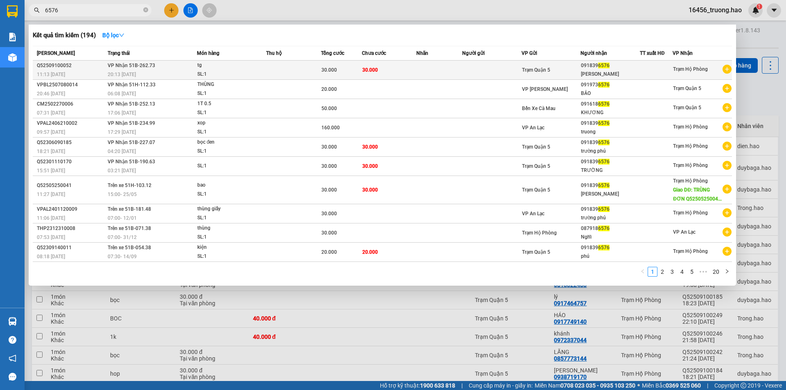
type input "6576"
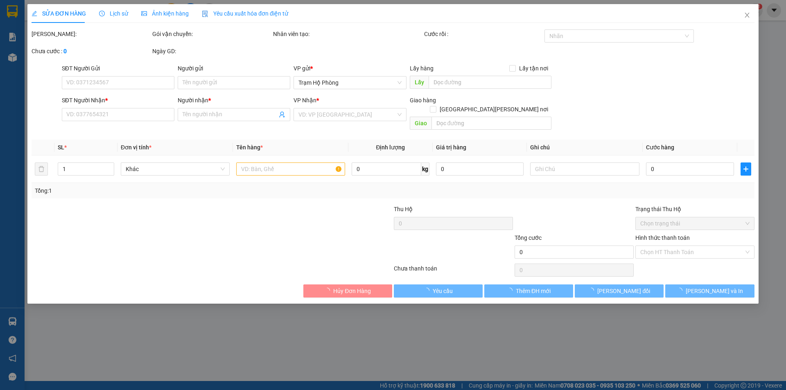
click at [160, 18] on div "Ảnh kiện hàng" at bounding box center [165, 13] width 48 height 9
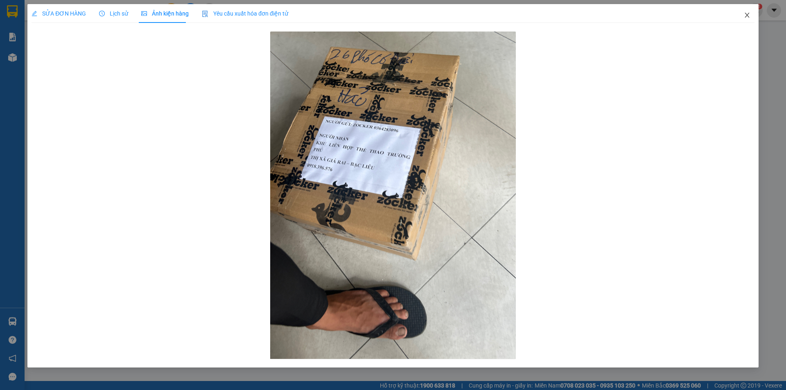
click at [746, 14] on icon "close" at bounding box center [747, 15] width 5 height 5
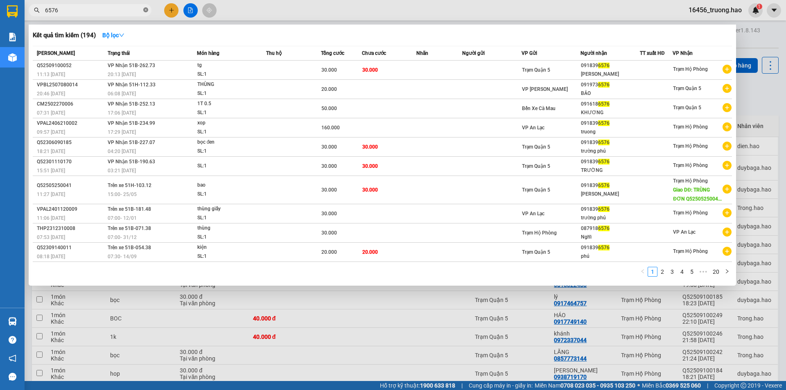
click at [146, 8] on icon "close-circle" at bounding box center [145, 9] width 5 height 5
type input "LINH"
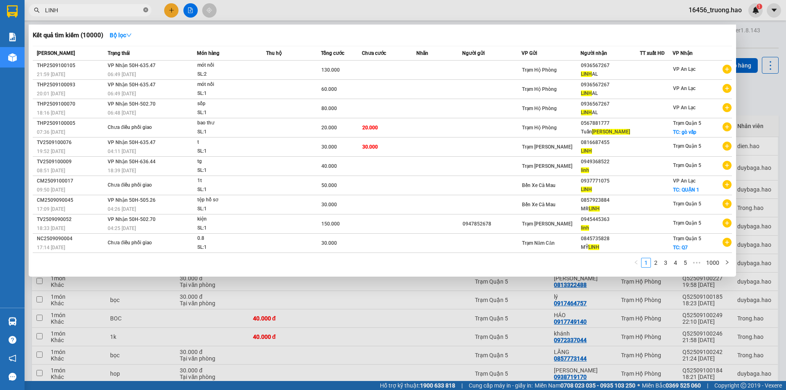
click at [148, 10] on icon "close-circle" at bounding box center [145, 9] width 5 height 5
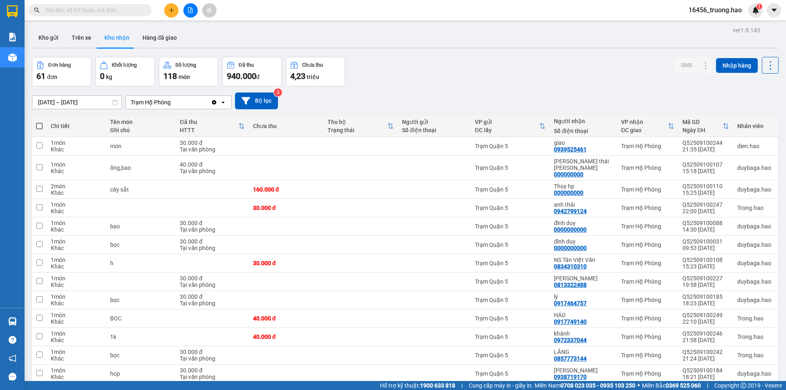
click at [213, 39] on div "Kho gửi Trên xe Kho nhận Hàng đã giao" at bounding box center [405, 39] width 747 height 22
click at [52, 39] on button "Kho gửi" at bounding box center [48, 38] width 33 height 20
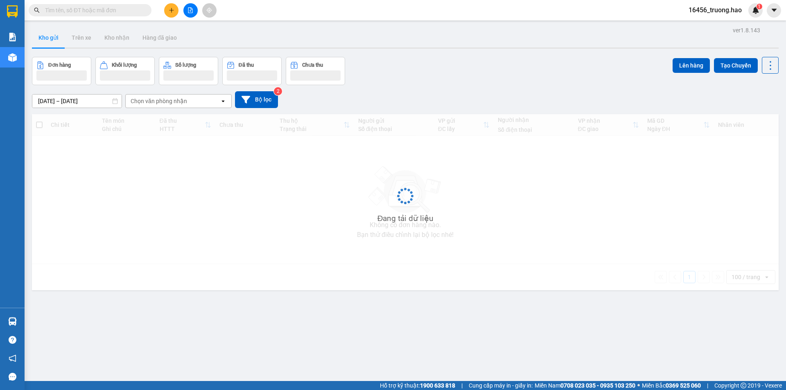
click at [95, 12] on input "text" at bounding box center [93, 10] width 97 height 9
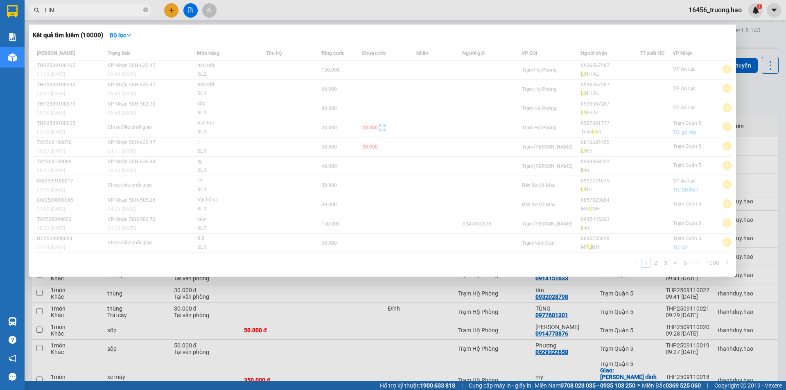
type input "LINH"
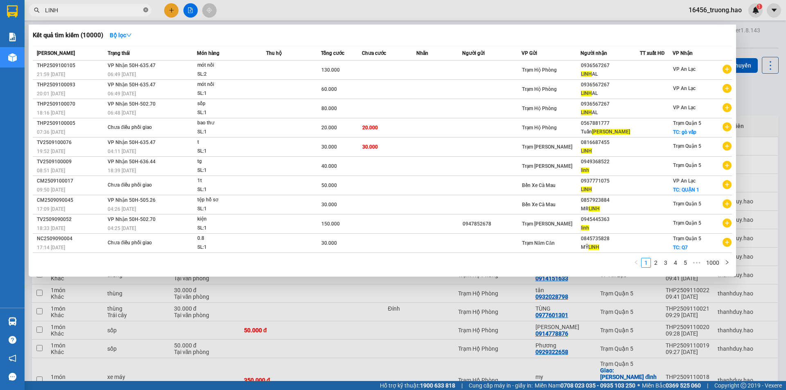
click at [145, 9] on icon "close-circle" at bounding box center [145, 9] width 5 height 5
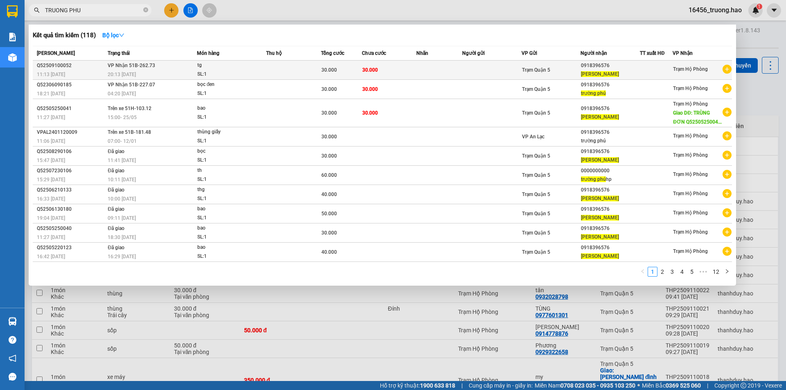
type input "TRUONG PHU"
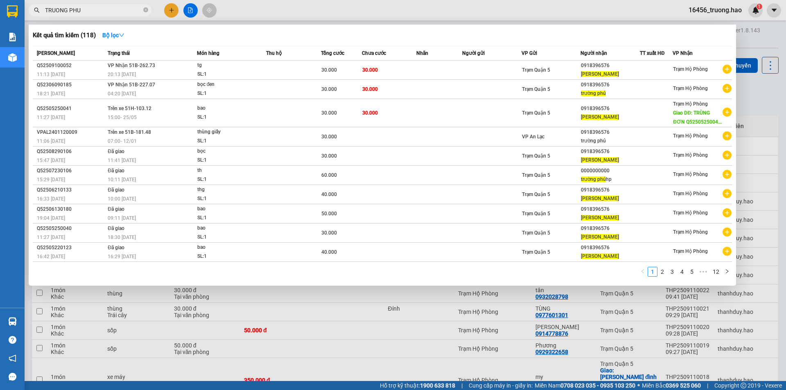
click at [446, 69] on td at bounding box center [439, 70] width 45 height 19
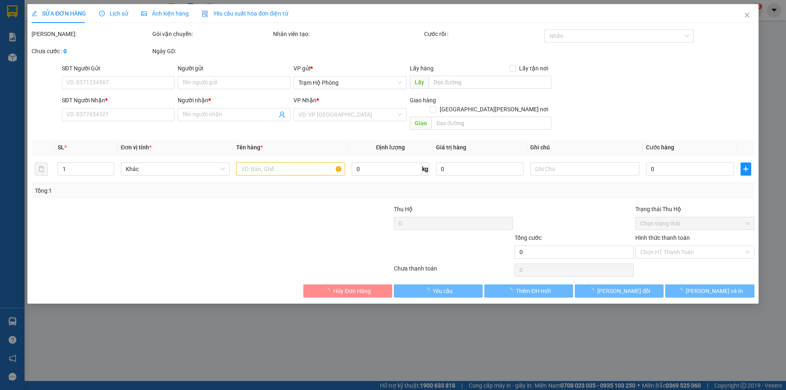
type input "0918396576"
type input "Trường Phú"
type input "30.000"
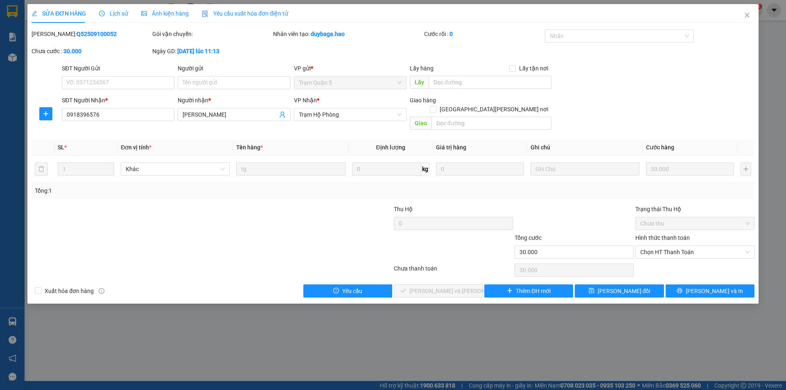
click at [171, 18] on div "Ảnh kiện hàng" at bounding box center [165, 13] width 48 height 19
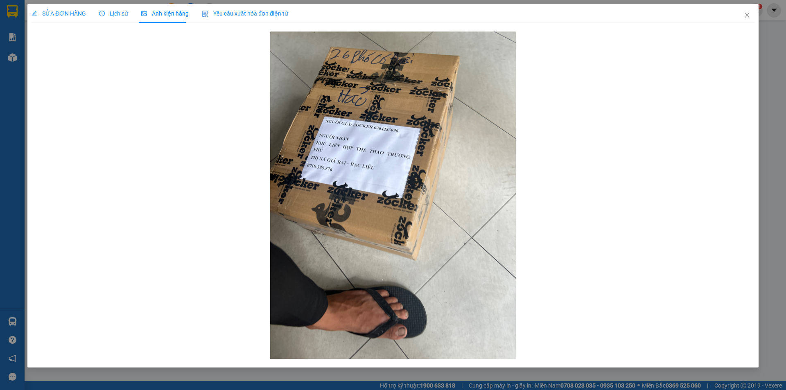
click at [69, 15] on span "SỬA ĐƠN HÀNG" at bounding box center [59, 13] width 54 height 7
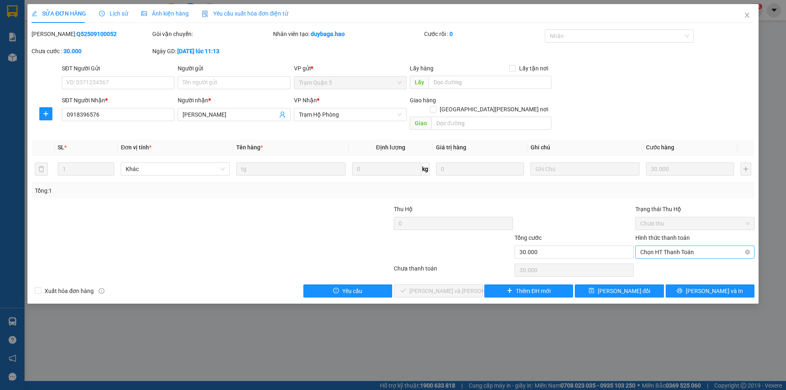
click at [648, 246] on span "Chọn HT Thanh Toán" at bounding box center [695, 252] width 109 height 12
click at [651, 258] on div "Tại văn phòng" at bounding box center [695, 259] width 109 height 9
type input "0"
click at [473, 285] on button "[PERSON_NAME] và Giao hàng" at bounding box center [438, 291] width 89 height 13
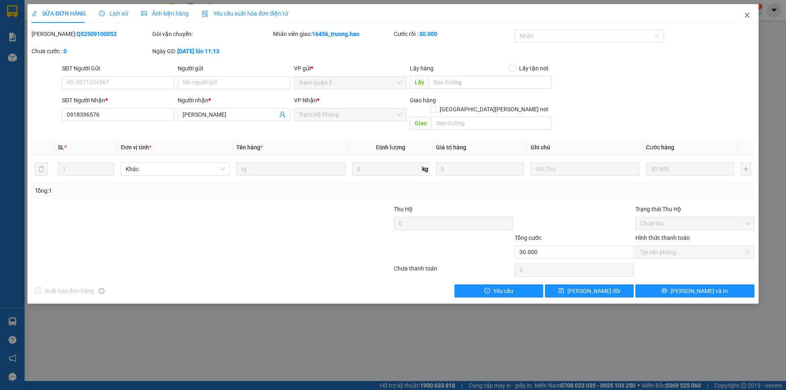
click at [746, 17] on icon "close" at bounding box center [747, 15] width 5 height 5
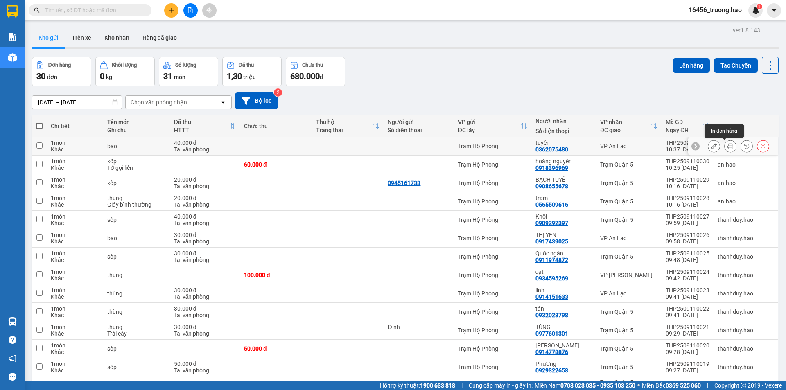
click at [728, 147] on icon at bounding box center [731, 146] width 6 height 6
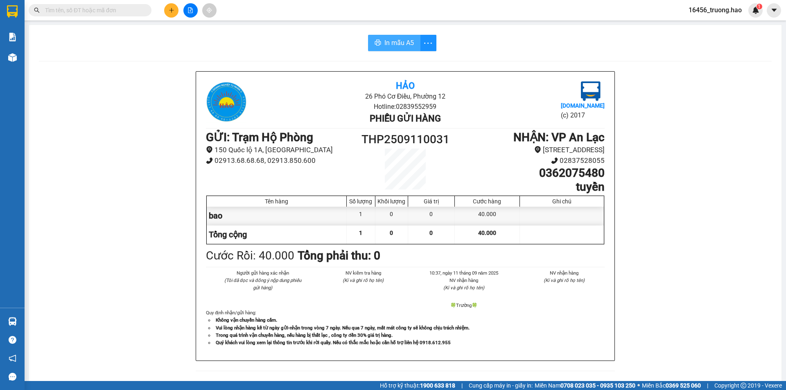
click at [401, 43] on span "In mẫu A5" at bounding box center [399, 43] width 29 height 10
click at [118, 11] on input "text" at bounding box center [93, 10] width 97 height 9
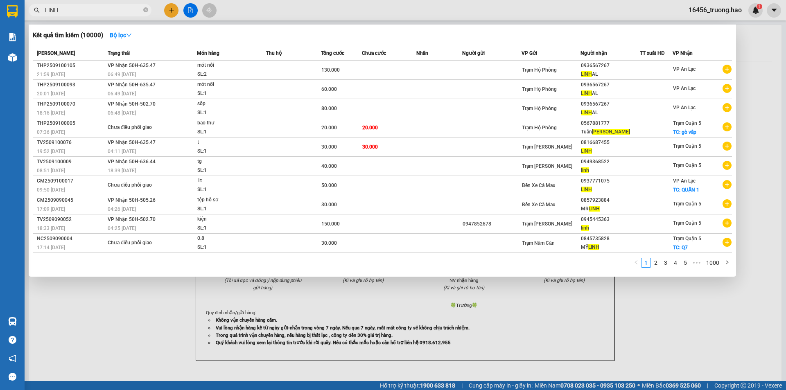
type input "LINH"
click at [756, 49] on div at bounding box center [393, 195] width 786 height 390
click at [144, 9] on icon "close-circle" at bounding box center [145, 9] width 5 height 5
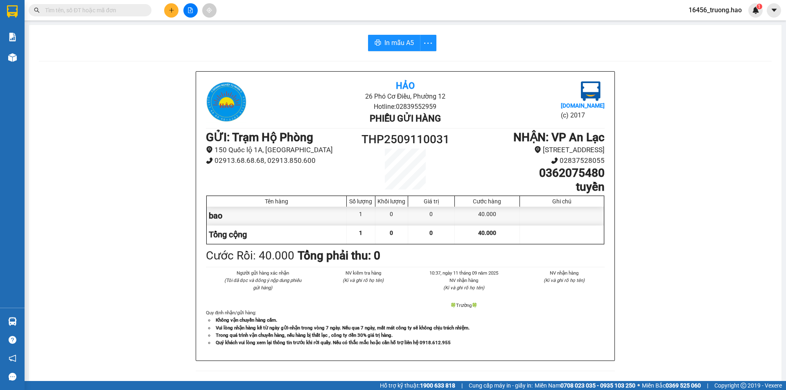
click at [120, 8] on input "text" at bounding box center [93, 10] width 97 height 9
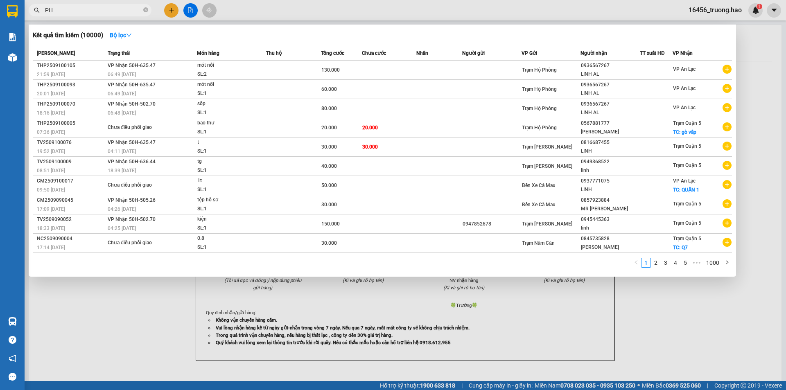
type input "PHU"
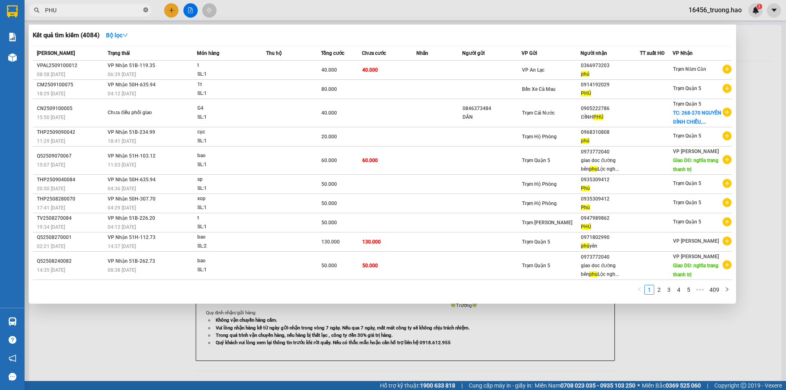
click at [146, 10] on icon "close-circle" at bounding box center [145, 9] width 5 height 5
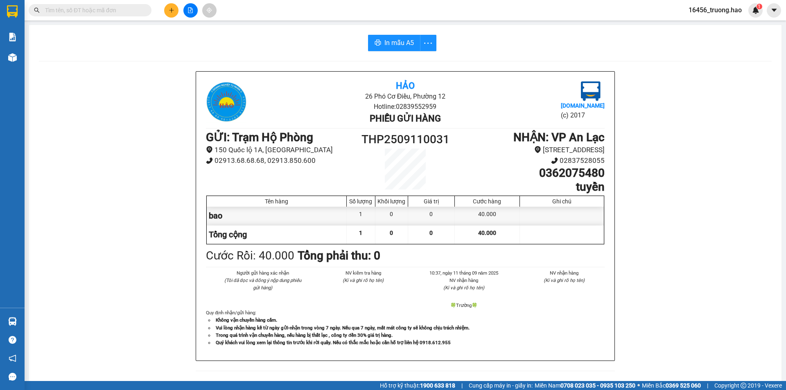
type input "Y"
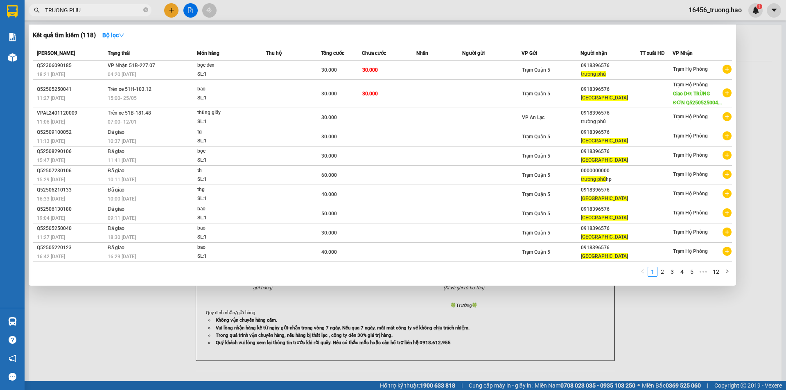
click at [753, 33] on div at bounding box center [393, 195] width 786 height 390
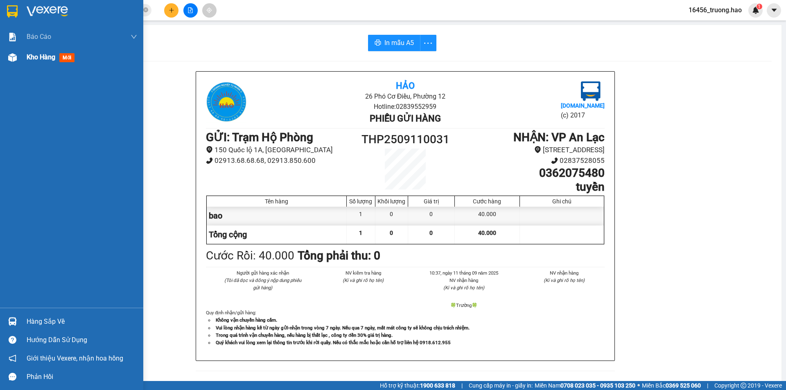
click at [63, 57] on span "mới" at bounding box center [66, 57] width 15 height 9
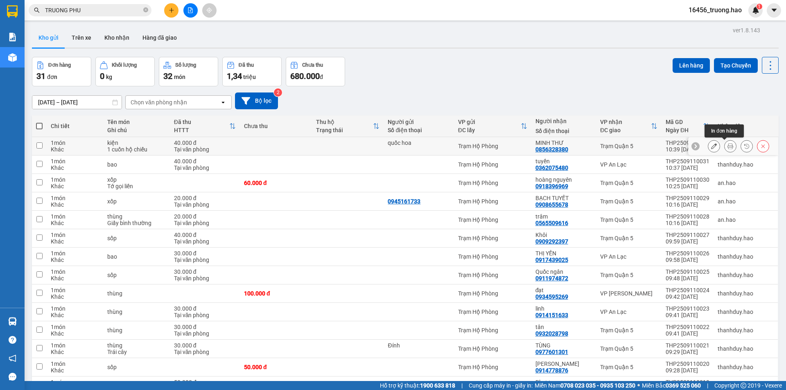
click at [725, 145] on button at bounding box center [730, 146] width 11 height 14
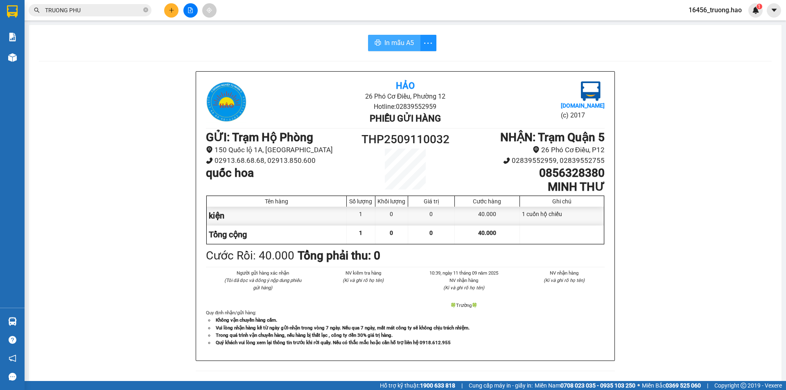
click at [385, 44] on span "In mẫu A5" at bounding box center [399, 43] width 29 height 10
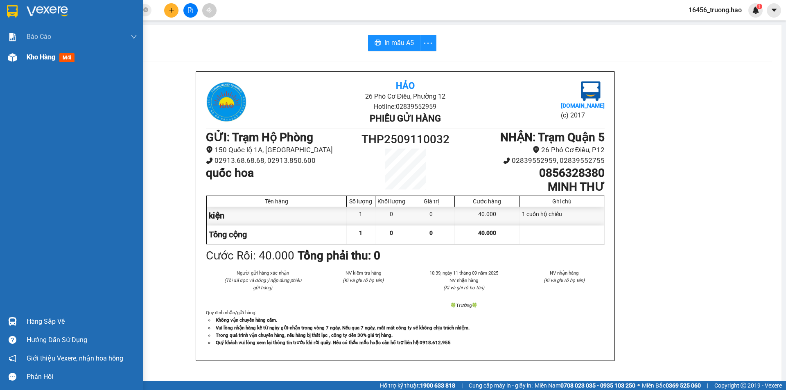
click at [49, 57] on span "Kho hàng" at bounding box center [41, 57] width 29 height 8
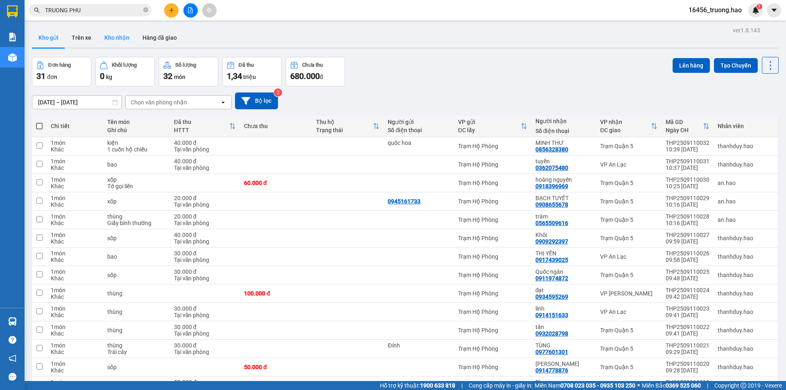
click at [124, 40] on button "Kho nhận" at bounding box center [117, 38] width 38 height 20
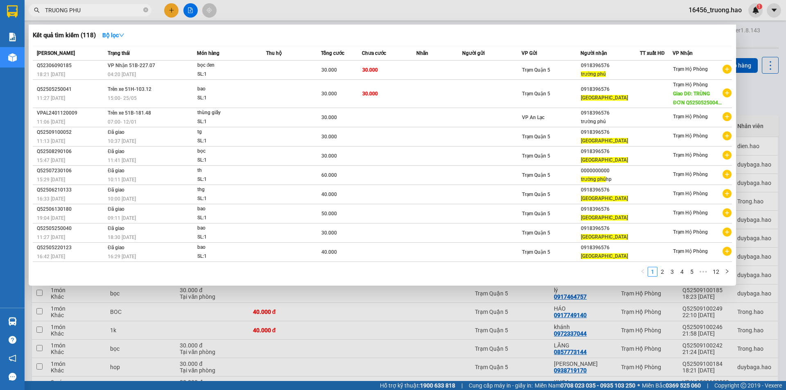
click at [98, 9] on input "TRUONG PHU" at bounding box center [93, 10] width 97 height 9
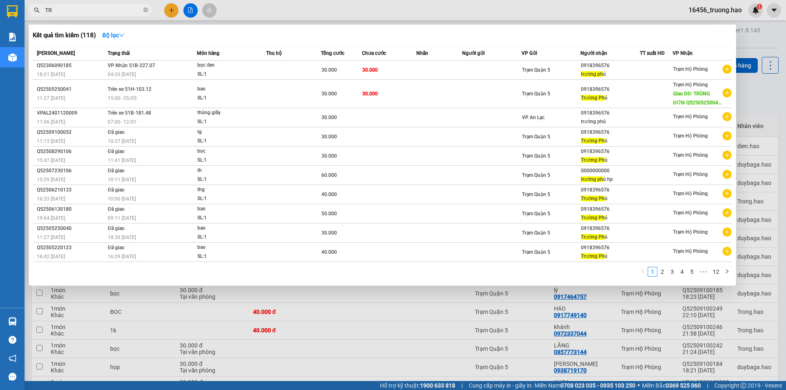
type input "T"
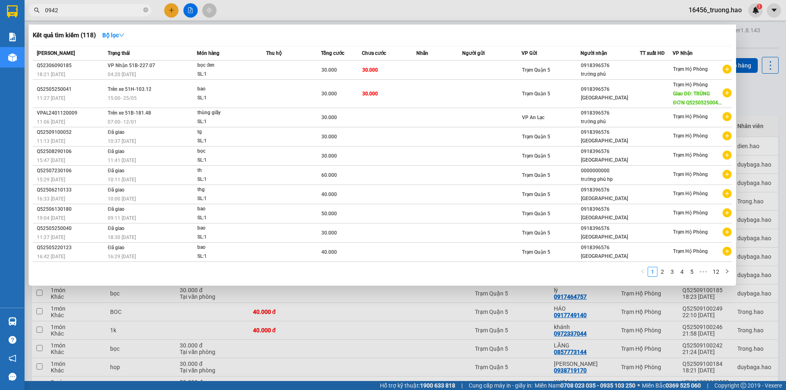
scroll to position [0, 10]
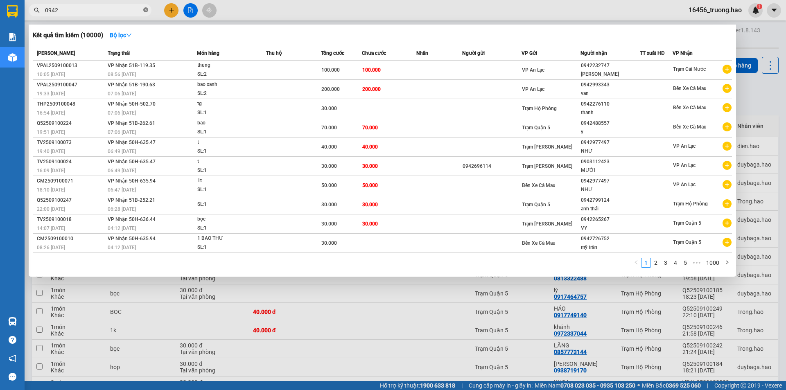
type input "0942"
click at [147, 8] on icon "close-circle" at bounding box center [145, 9] width 5 height 5
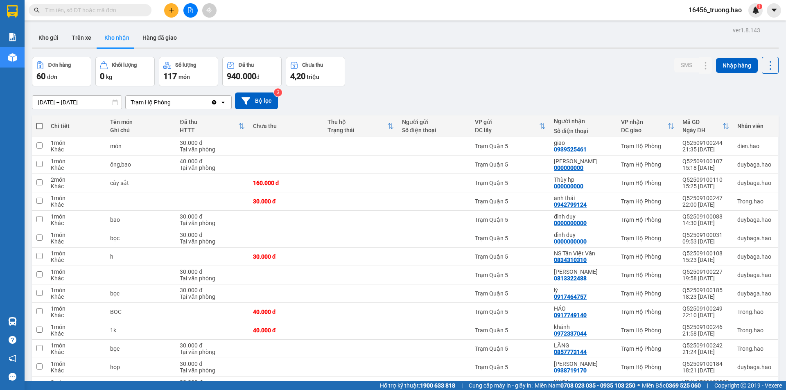
click at [101, 11] on input "text" at bounding box center [93, 10] width 97 height 9
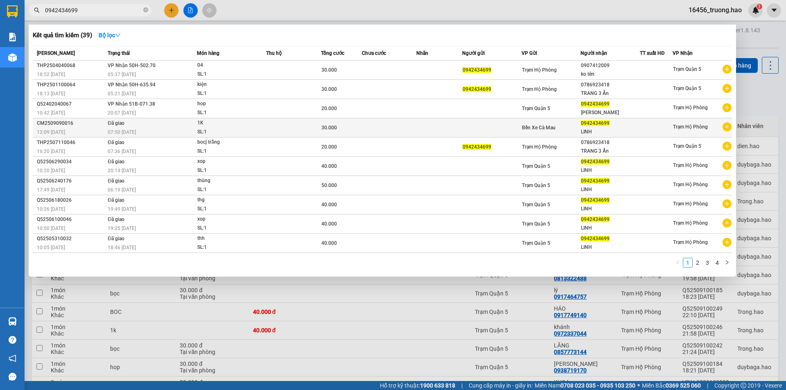
type input "0942434699"
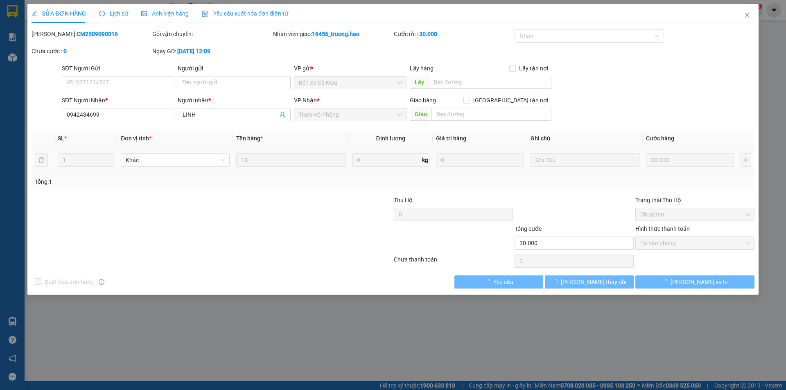
type input "0942434699"
type input "LINH"
type input "30.000"
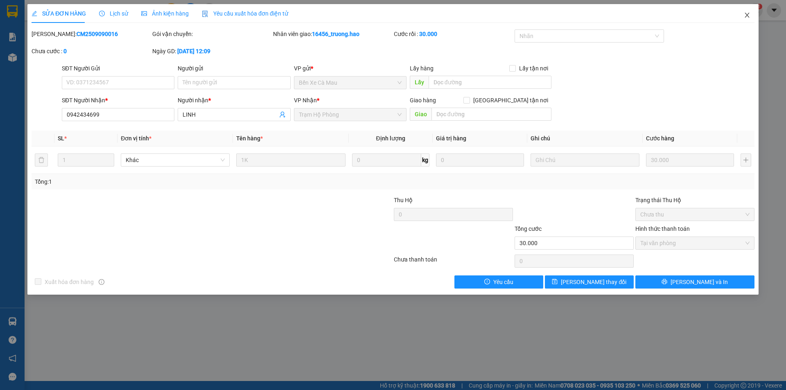
click at [750, 16] on icon "close" at bounding box center [747, 15] width 7 height 7
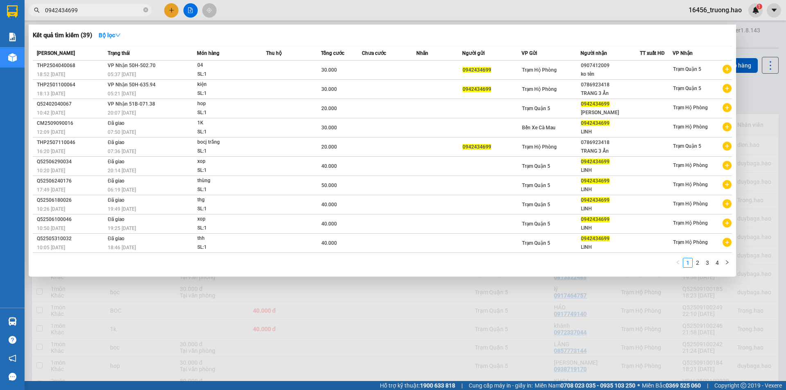
click at [93, 12] on input "0942434699" at bounding box center [93, 10] width 97 height 9
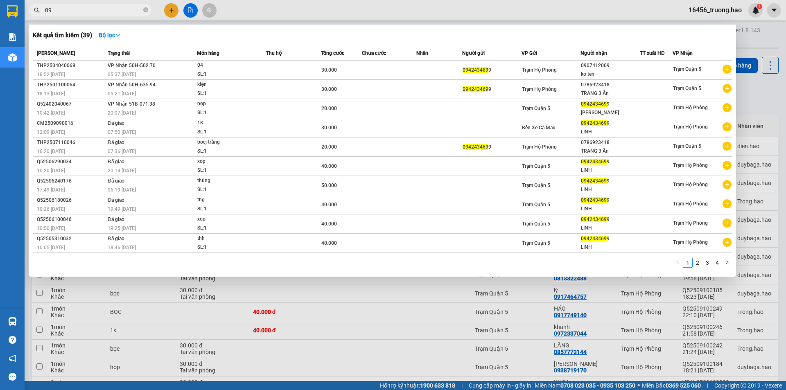
type input "0"
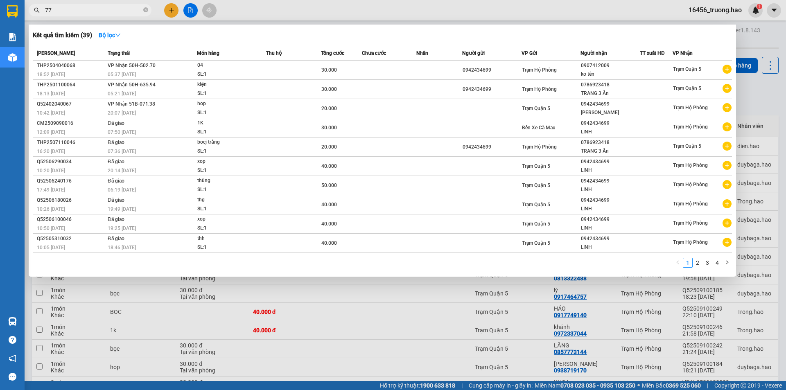
type input "770"
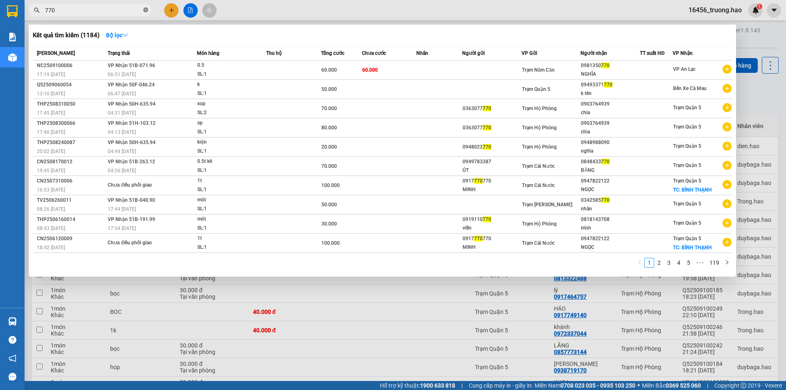
click at [144, 11] on icon "close-circle" at bounding box center [145, 9] width 5 height 5
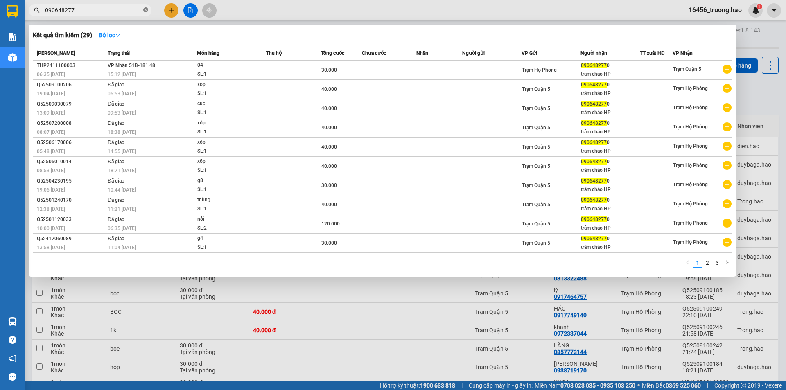
type input "0906482770"
click at [147, 11] on icon "close-circle" at bounding box center [145, 9] width 5 height 5
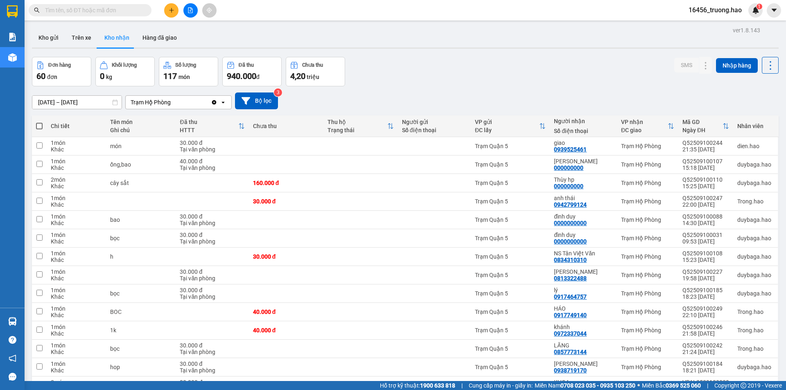
click at [280, 7] on div "Kết quả [PERSON_NAME] ( 29 ) Bộ lọc Mã ĐH Trạng thái Món hàng Thu hộ Tổng [PERS…" at bounding box center [393, 10] width 786 height 20
click at [124, 9] on input "text" at bounding box center [93, 10] width 97 height 9
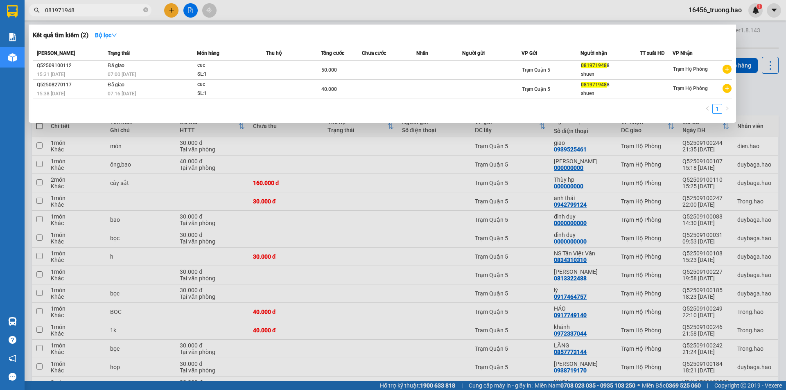
type input "0819719488"
click at [148, 9] on icon "close-circle" at bounding box center [145, 9] width 5 height 5
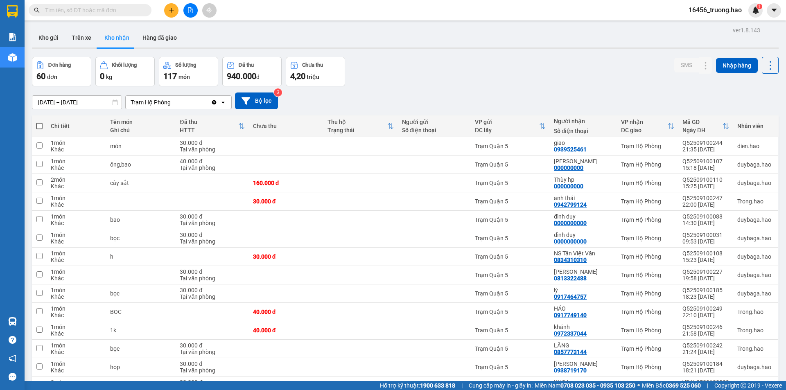
click at [113, 10] on input "text" at bounding box center [93, 10] width 97 height 9
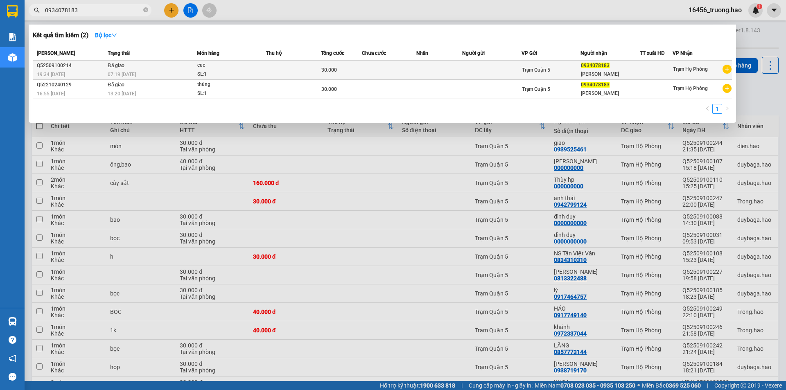
type input "0934078183"
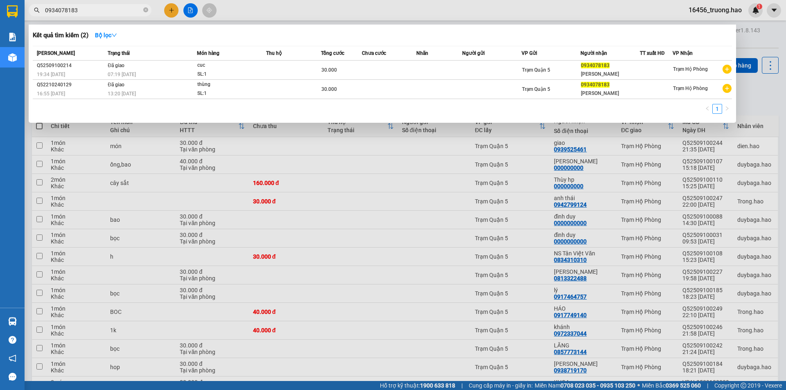
click at [295, 72] on td at bounding box center [293, 70] width 55 height 19
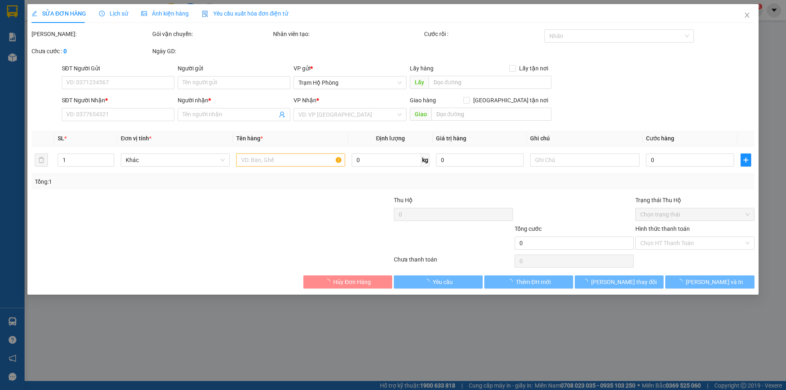
type input "0934078183"
type input "[PERSON_NAME]"
type input "30.000"
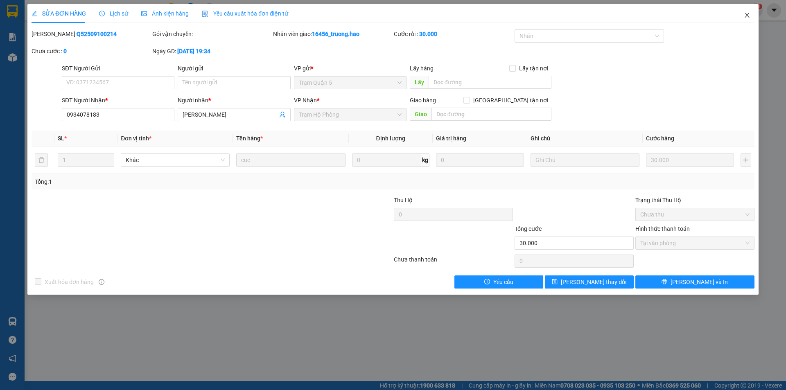
click at [747, 16] on icon "close" at bounding box center [747, 15] width 5 height 5
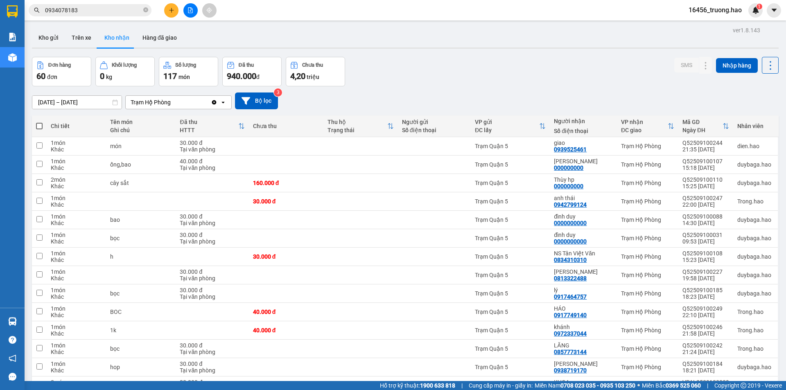
click at [528, 81] on div "Đơn hàng 60 đơn Khối lượng 0 kg Số lượng 117 món Đã thu 940.000 đ Chưa thu 4,20…" at bounding box center [405, 71] width 747 height 29
click at [416, 80] on div "Đơn hàng 60 đơn Khối lượng 0 kg Số lượng 117 món Đã thu 940.000 đ Chưa thu 4,20…" at bounding box center [405, 71] width 747 height 29
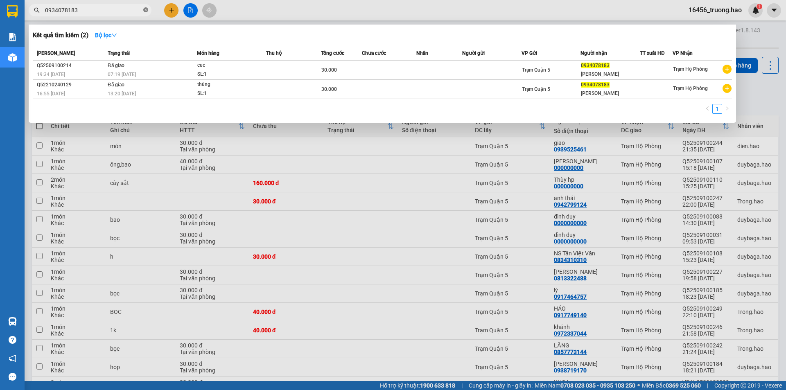
click at [145, 10] on icon "close-circle" at bounding box center [145, 9] width 5 height 5
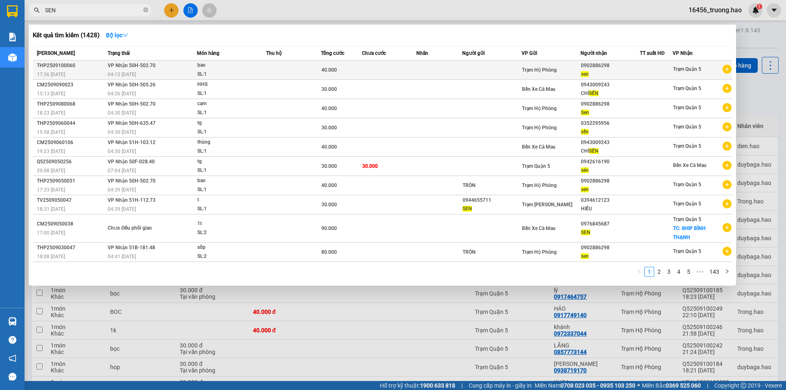
type input "SEN"
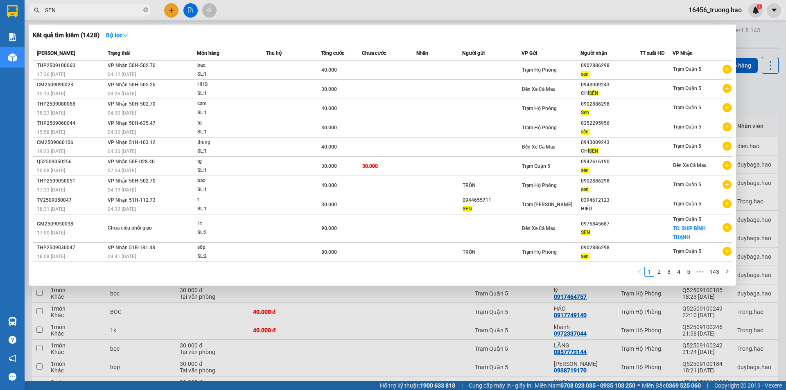
click at [308, 69] on td at bounding box center [293, 70] width 55 height 19
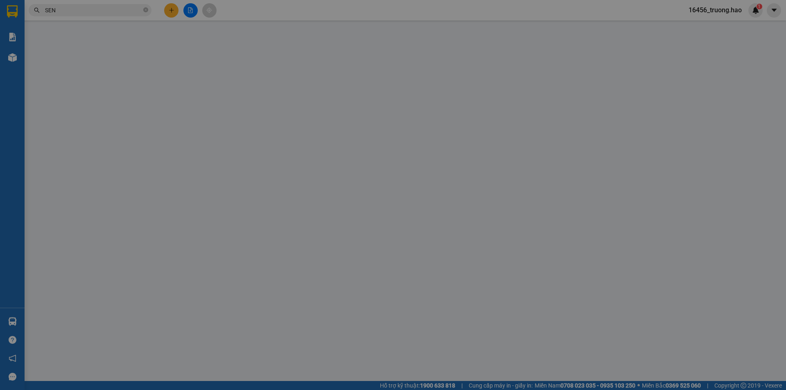
type input "0902886298"
type input "sen"
type input "40.000"
type input "0"
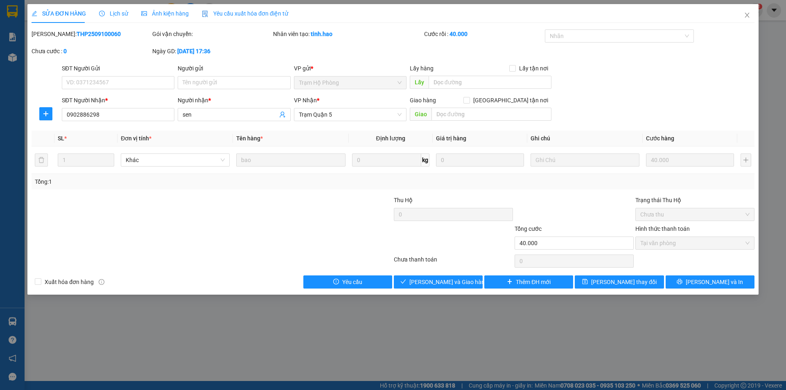
click at [172, 16] on span "Ảnh kiện hàng" at bounding box center [165, 13] width 48 height 7
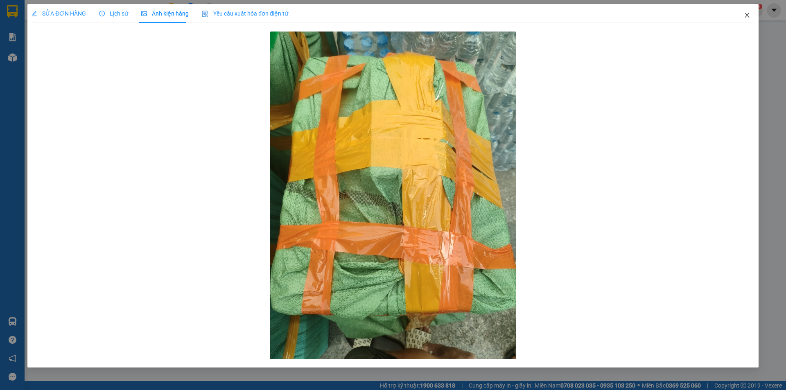
click at [750, 19] on span "Close" at bounding box center [747, 15] width 23 height 23
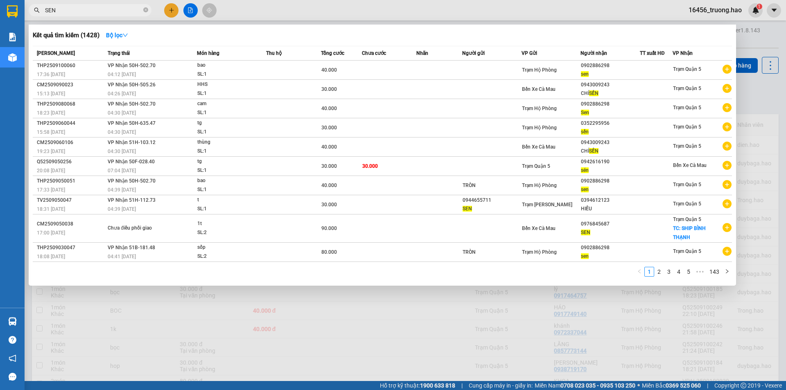
click at [128, 15] on span "SEN" at bounding box center [90, 10] width 123 height 12
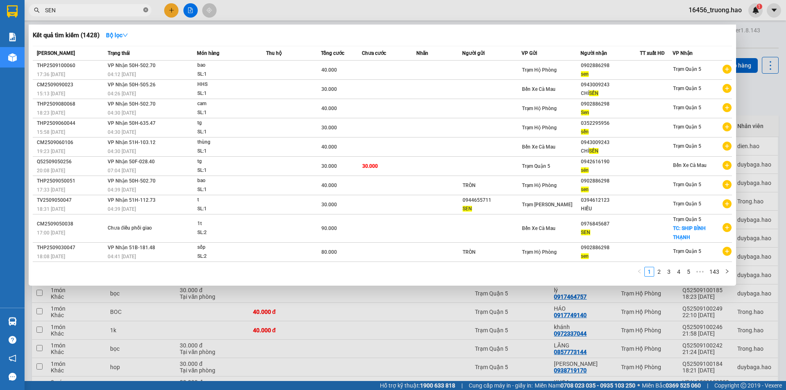
click at [144, 9] on icon "close-circle" at bounding box center [145, 9] width 5 height 5
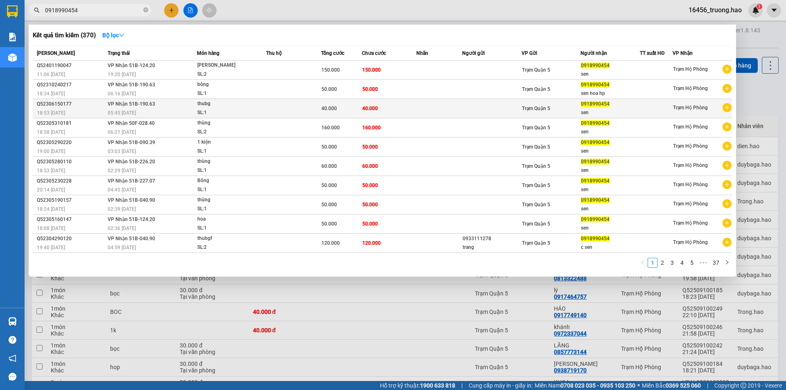
type input "0918990454"
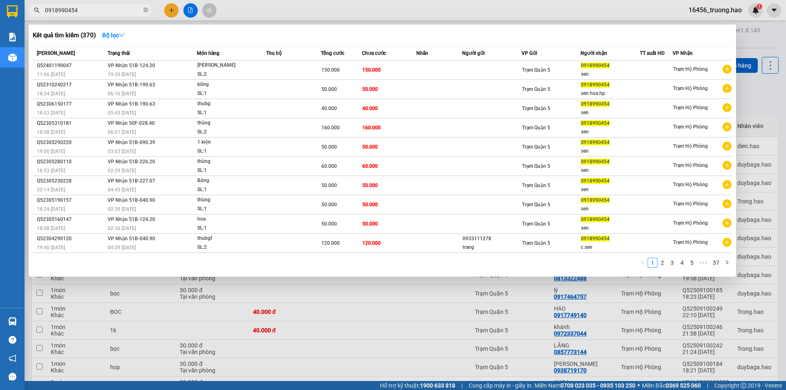
click at [287, 109] on td at bounding box center [293, 108] width 55 height 19
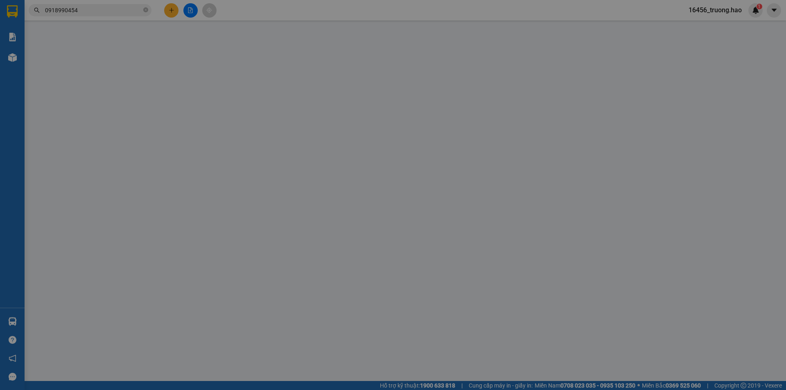
type input "0918990454"
type input "sen"
type input "40.000"
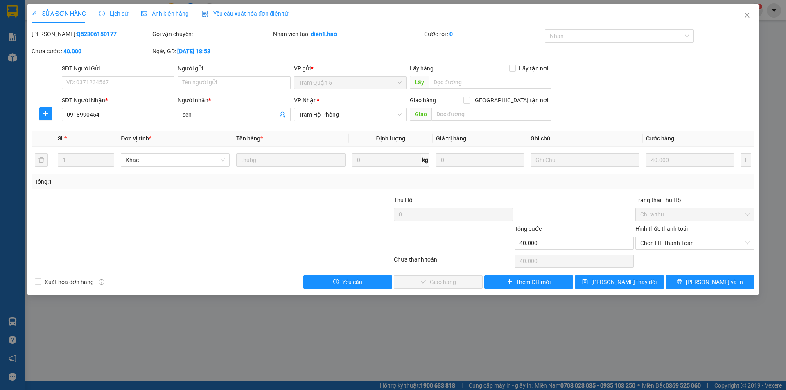
click at [177, 17] on div "Ảnh kiện hàng" at bounding box center [165, 13] width 48 height 9
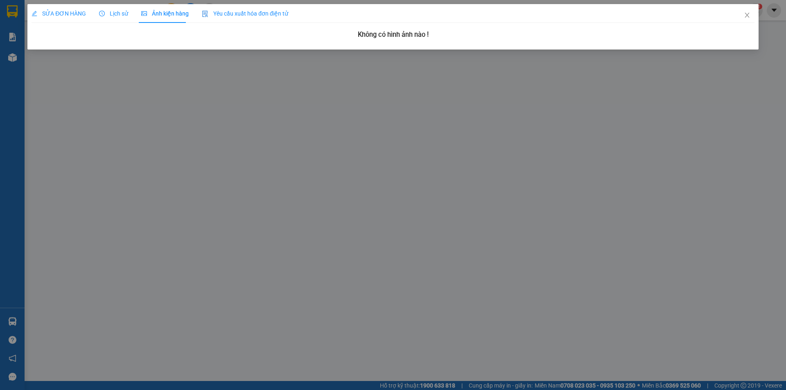
click at [80, 14] on span "SỬA ĐƠN HÀNG" at bounding box center [59, 13] width 54 height 7
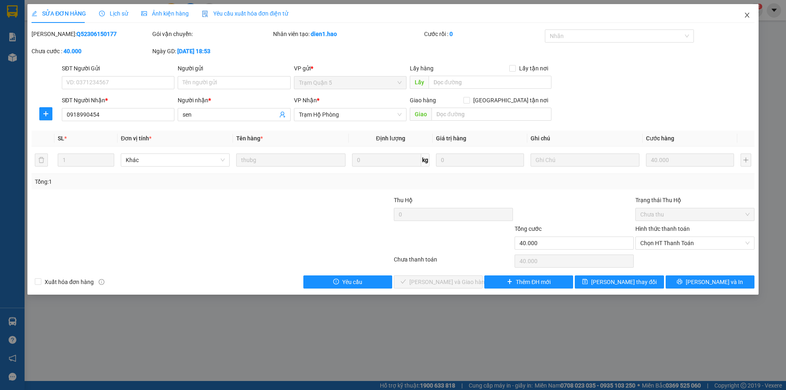
click at [750, 16] on icon "close" at bounding box center [747, 15] width 7 height 7
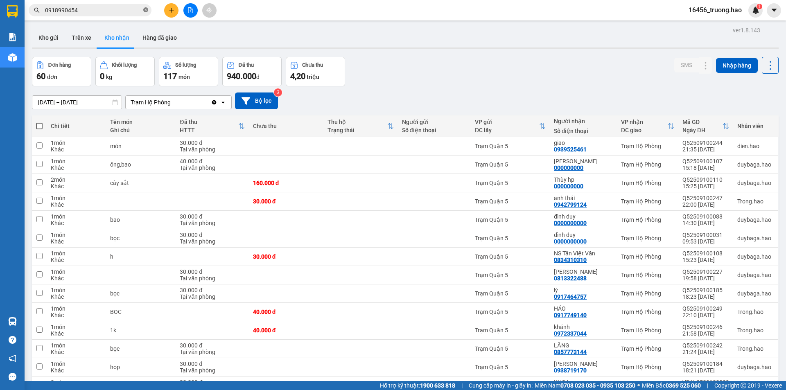
click at [147, 12] on icon "close-circle" at bounding box center [145, 9] width 5 height 5
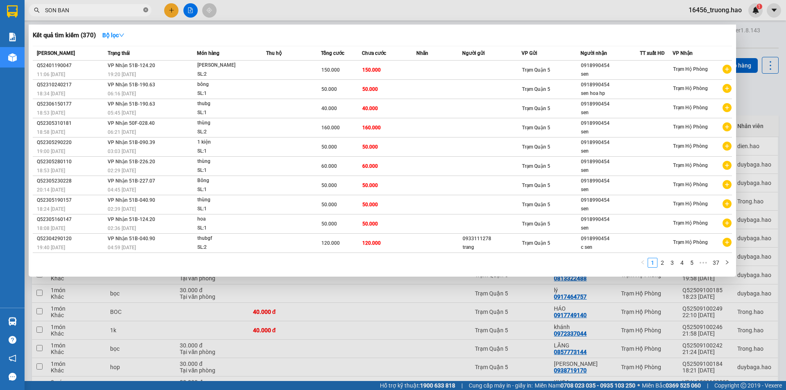
type input "SON BANG"
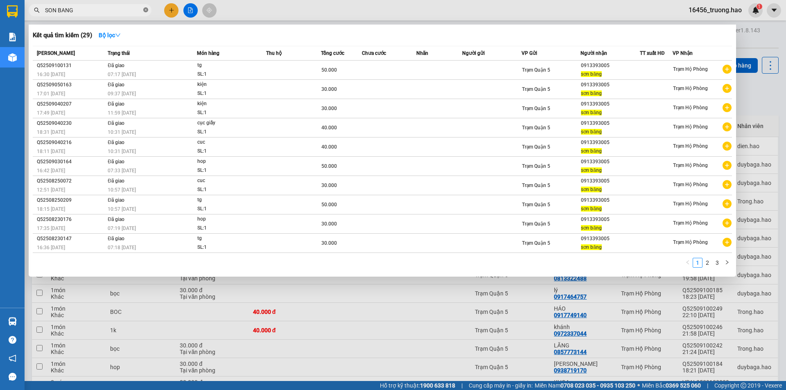
click at [145, 10] on icon "close-circle" at bounding box center [145, 9] width 5 height 5
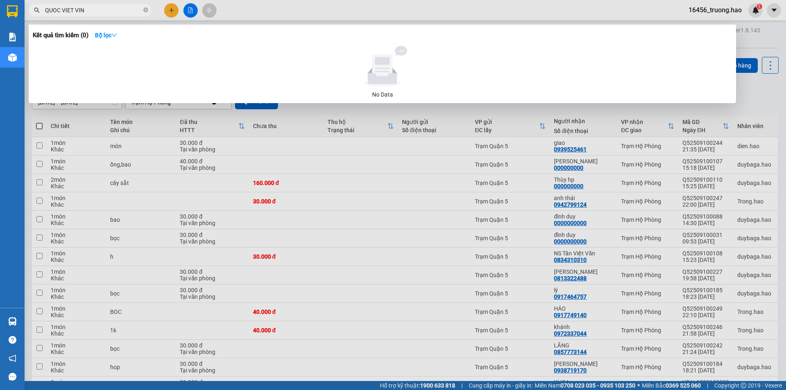
type input "QUOC VIET VINH"
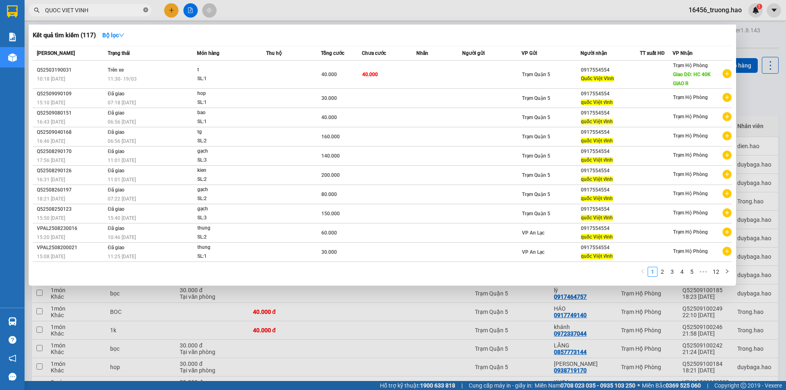
click at [147, 9] on icon "close-circle" at bounding box center [145, 9] width 5 height 5
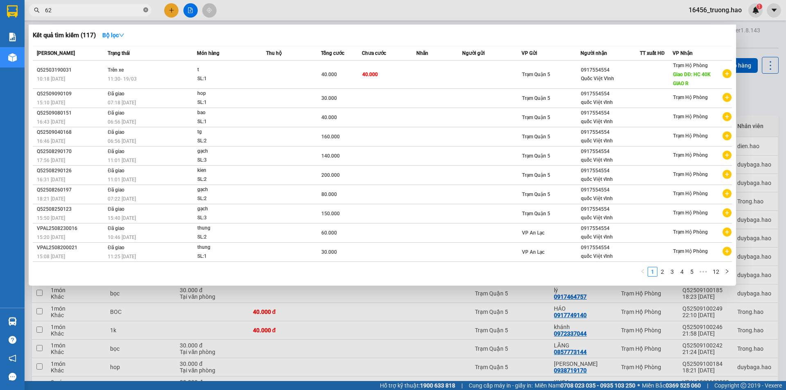
type input "620"
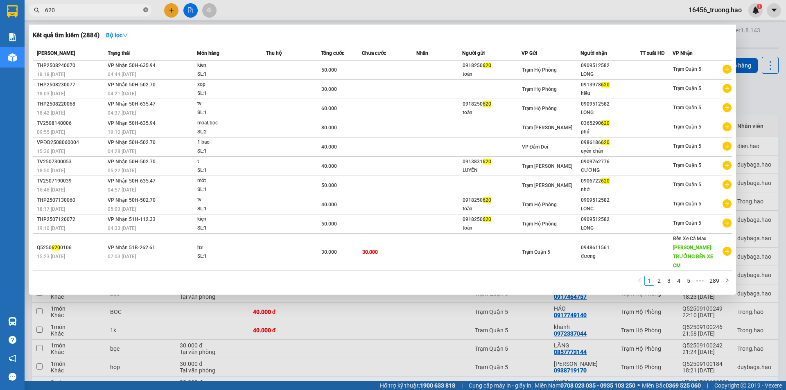
click at [147, 9] on icon "close-circle" at bounding box center [145, 9] width 5 height 5
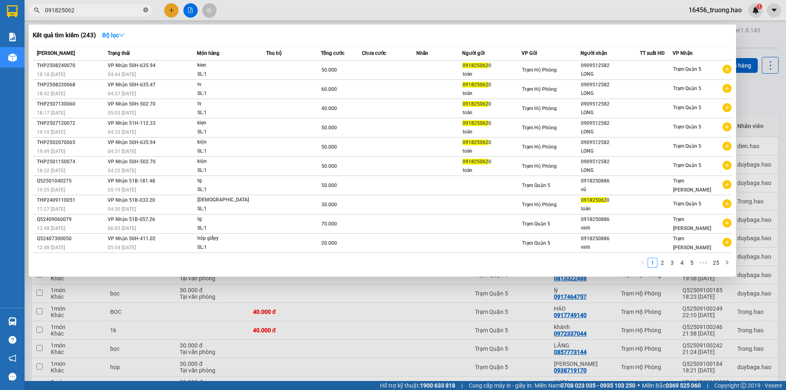
type input "0918250620"
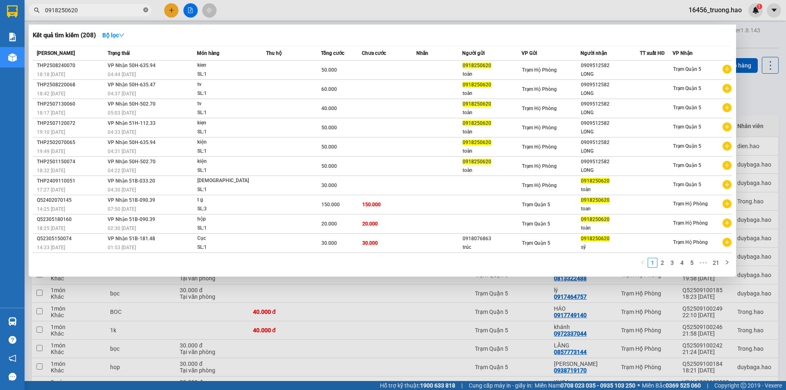
click at [146, 11] on icon "close-circle" at bounding box center [145, 9] width 5 height 5
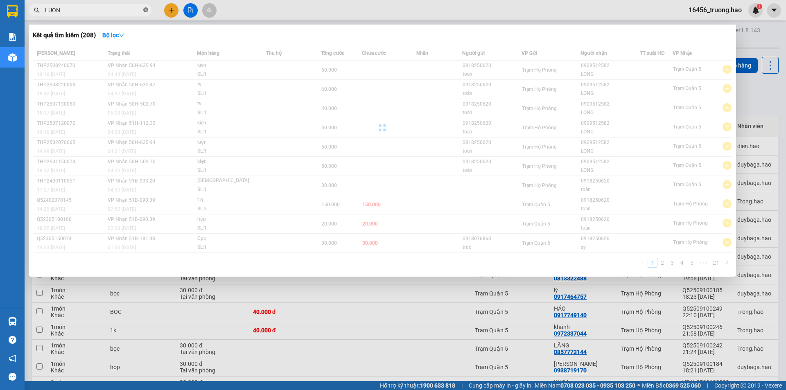
type input "LUONG"
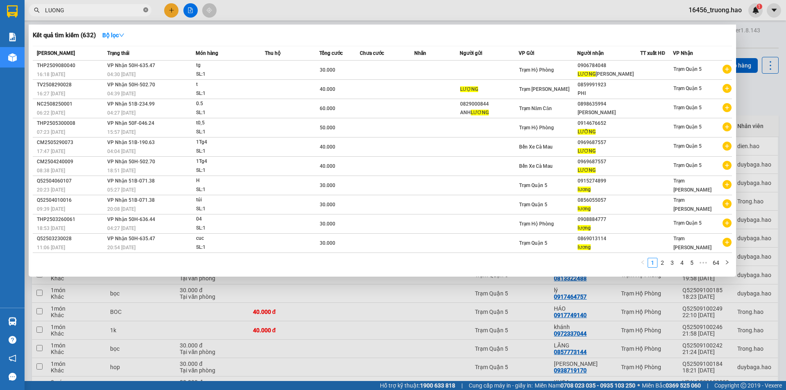
click at [147, 10] on icon "close-circle" at bounding box center [145, 9] width 5 height 5
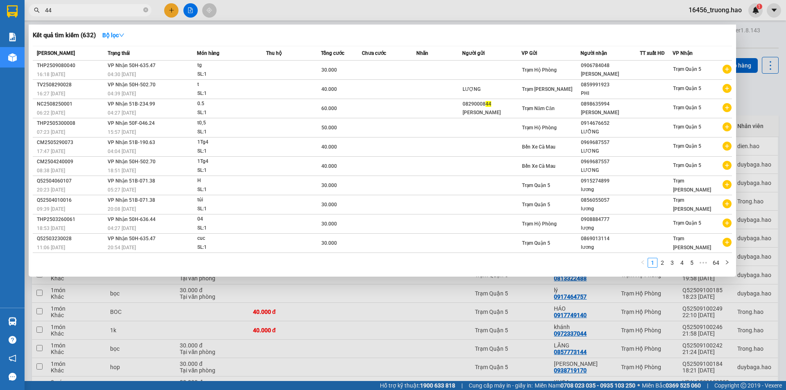
type input "444"
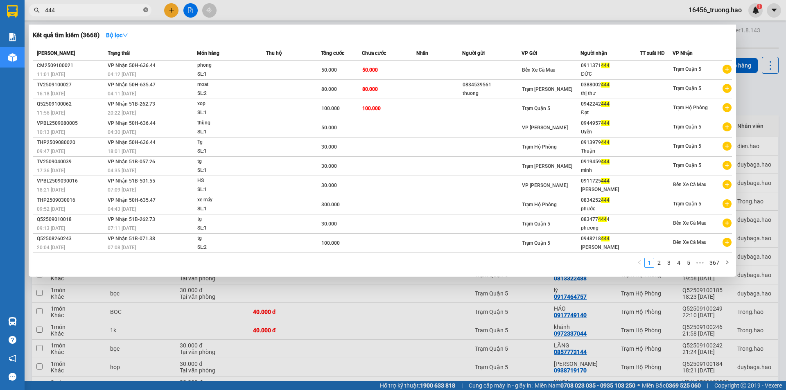
click at [147, 9] on icon "close-circle" at bounding box center [145, 9] width 5 height 5
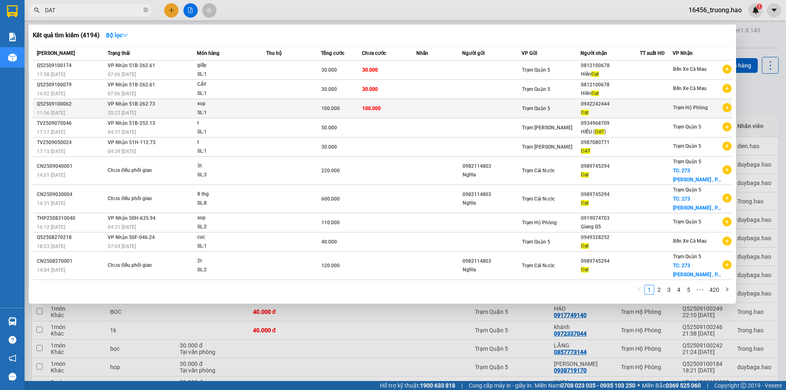
type input "DAT"
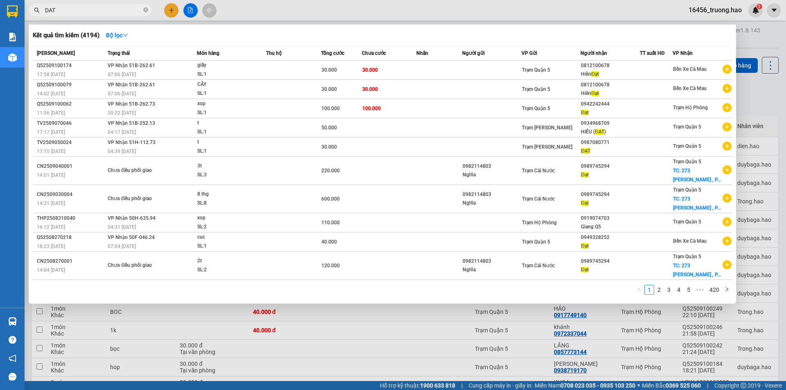
click at [403, 108] on td "100.000" at bounding box center [389, 108] width 55 height 19
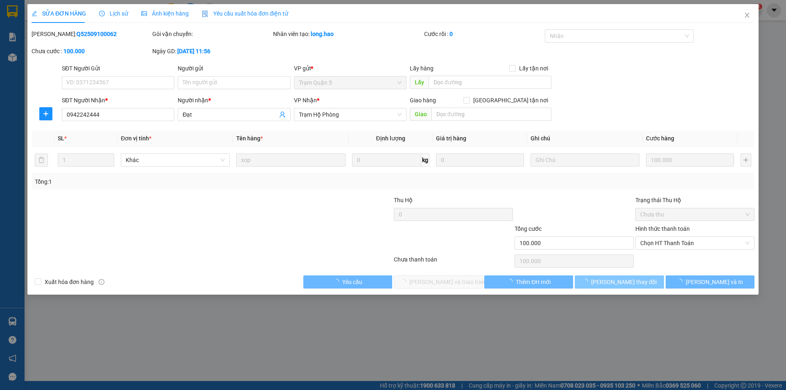
type input "0942242444"
type input "Đạt"
type input "100.000"
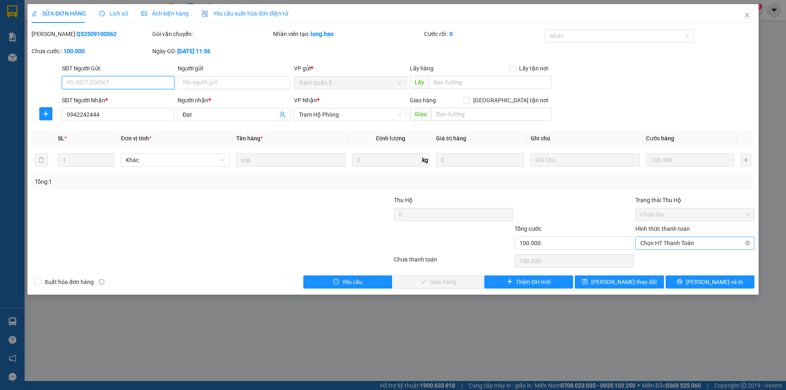
click at [678, 246] on span "Chọn HT Thanh Toán" at bounding box center [695, 252] width 109 height 12
click at [675, 258] on div "Tại văn phòng" at bounding box center [695, 259] width 109 height 9
type input "0"
click at [458, 287] on button "Lưu và Giao hàng" at bounding box center [438, 291] width 89 height 13
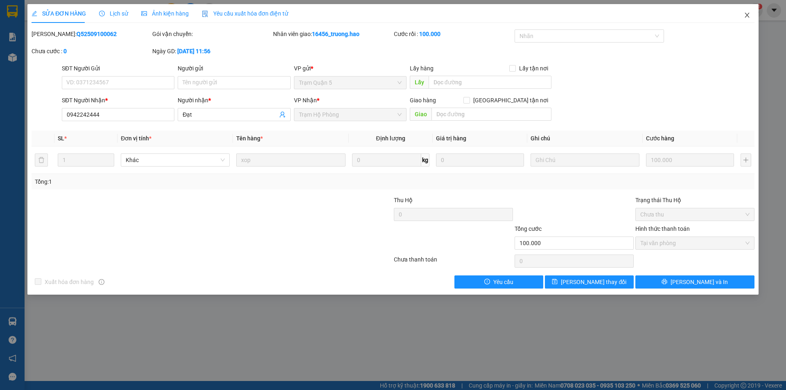
click at [748, 15] on icon "close" at bounding box center [747, 15] width 7 height 7
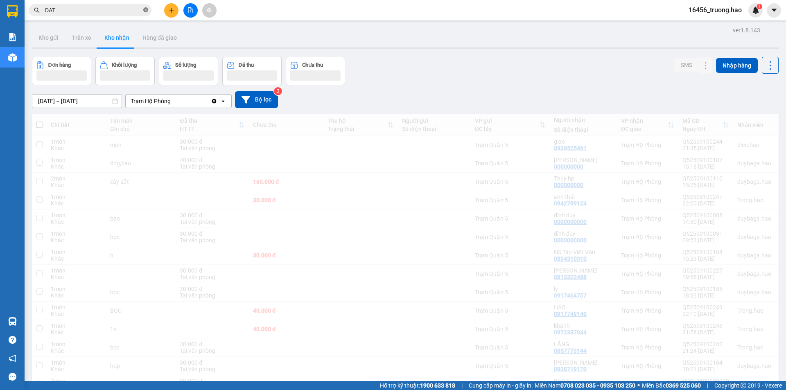
click at [145, 9] on icon "close-circle" at bounding box center [145, 9] width 5 height 5
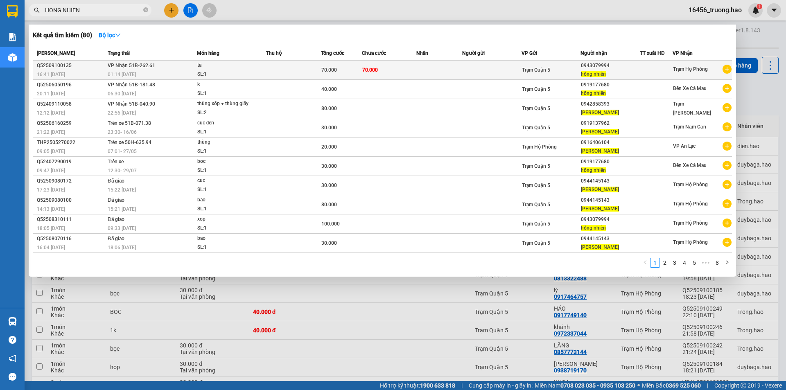
type input "HONG NHIEN"
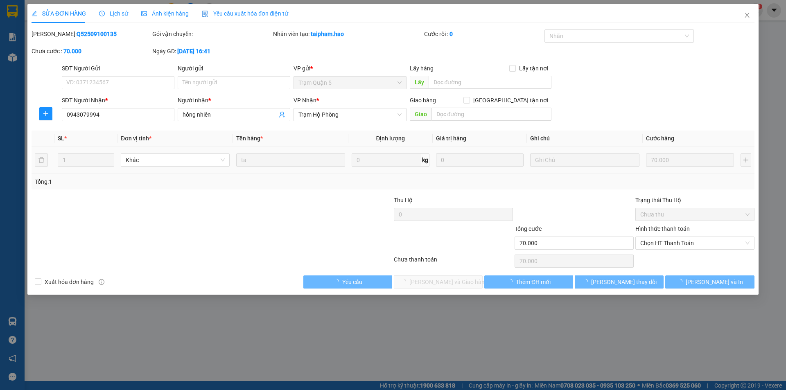
type input "0943079994"
type input "hồng nhiên"
type input "70.000"
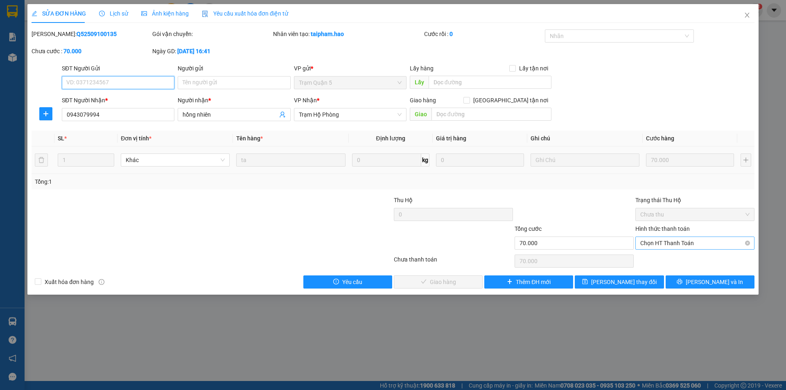
click at [641, 246] on span "Chọn HT Thanh Toán" at bounding box center [695, 252] width 109 height 12
click at [639, 259] on div "Tại văn phòng" at bounding box center [695, 259] width 119 height 13
type input "0"
click at [470, 285] on button "Lưu và Giao hàng" at bounding box center [438, 291] width 89 height 13
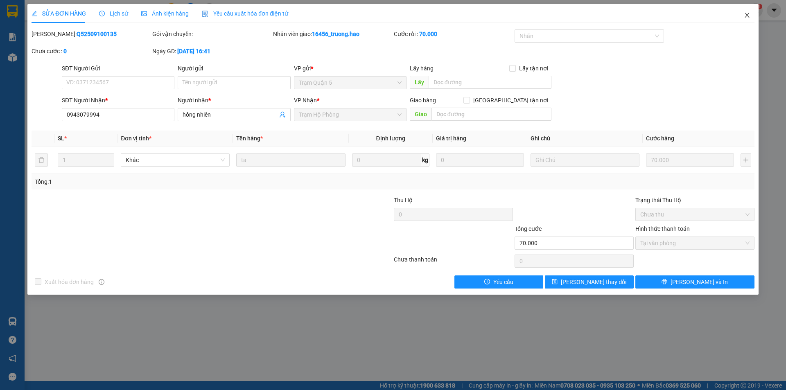
click at [746, 16] on icon "close" at bounding box center [747, 15] width 7 height 7
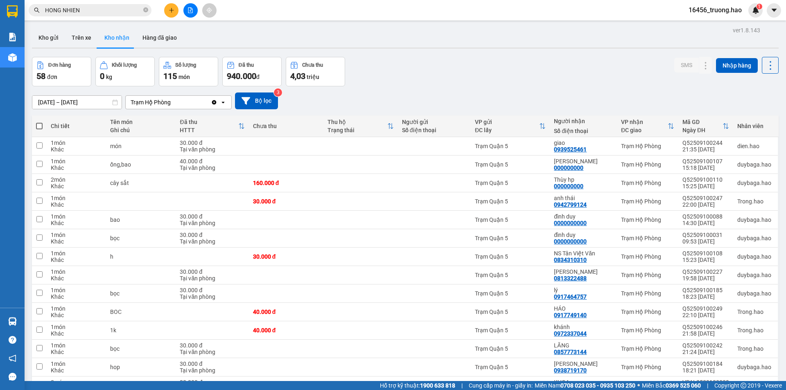
click at [459, 76] on div "Đơn hàng 58 đơn Khối lượng 0 kg Số lượng 115 món Đã thu 940.000 đ Chưa thu 4,03…" at bounding box center [405, 71] width 747 height 29
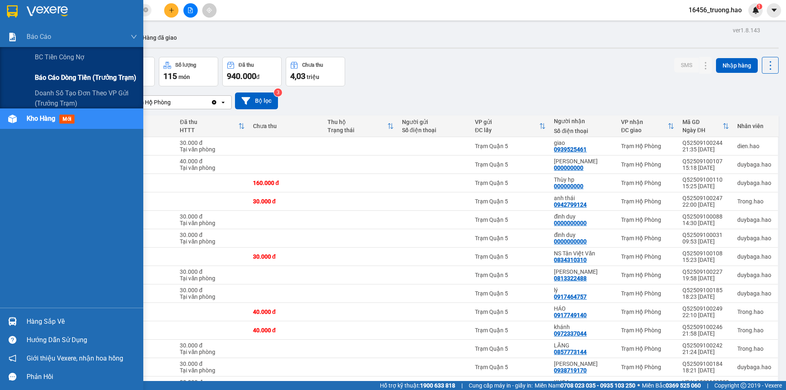
drag, startPoint x: 45, startPoint y: 82, endPoint x: 43, endPoint y: 78, distance: 4.8
click at [45, 81] on span "Báo cáo dòng tiền (trưởng trạm)" at bounding box center [86, 77] width 102 height 10
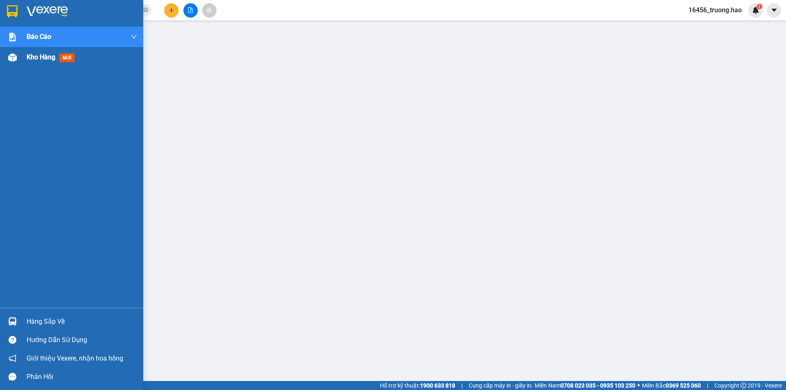
click at [23, 59] on div "Kho hàng mới" at bounding box center [71, 57] width 143 height 20
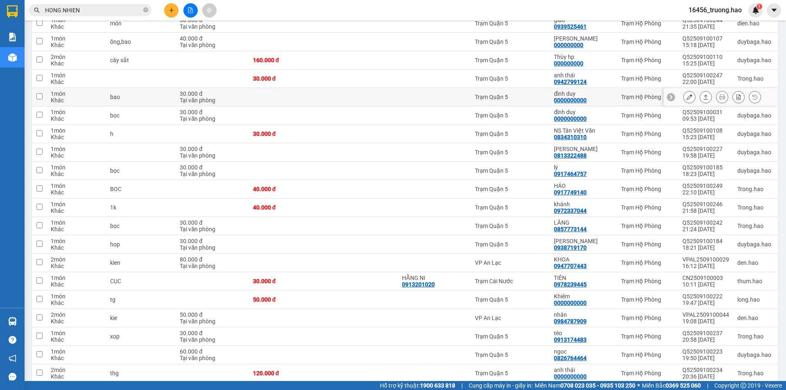
scroll to position [82, 0]
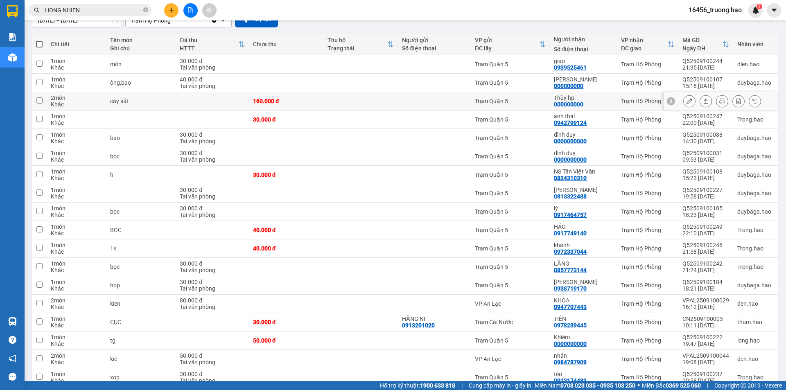
click at [250, 100] on td "160.000 đ" at bounding box center [286, 108] width 75 height 18
checkbox input "true"
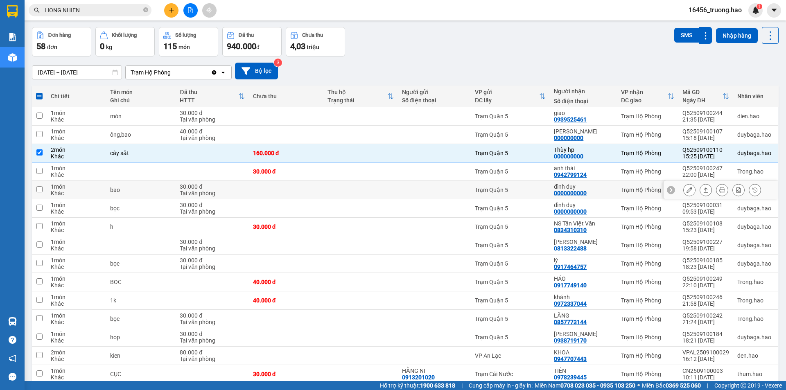
scroll to position [0, 0]
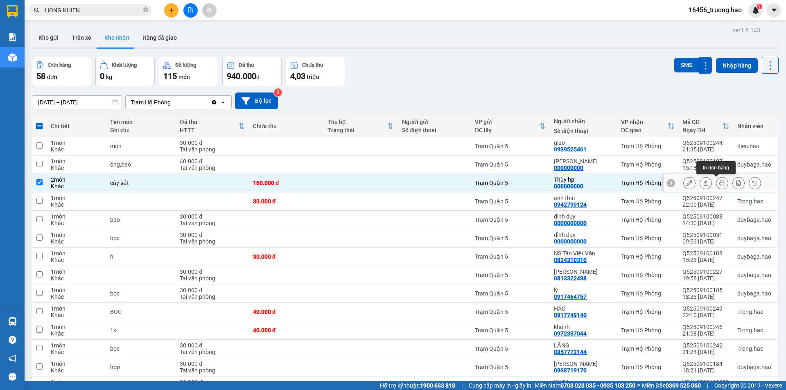
click at [718, 183] on button at bounding box center [722, 190] width 11 height 14
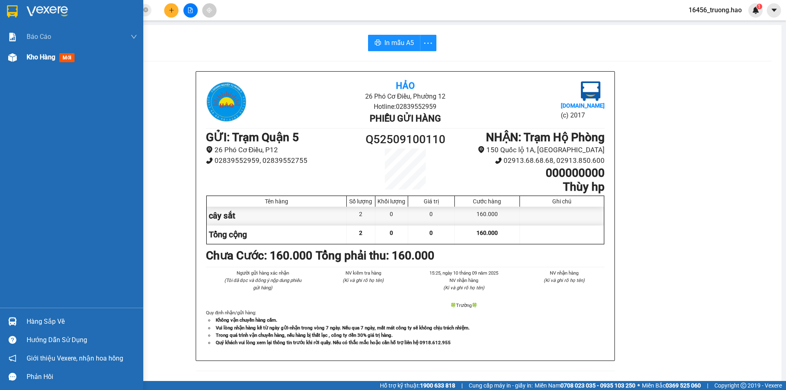
click at [23, 54] on div "Kho hàng mới" at bounding box center [71, 57] width 143 height 20
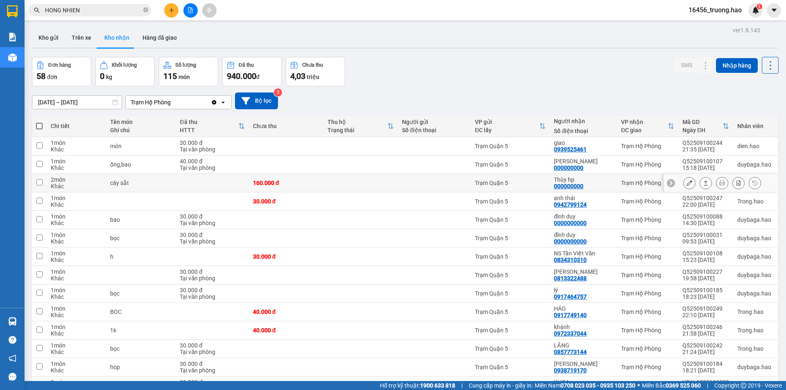
click at [523, 186] on div "Trạm Quận 5" at bounding box center [510, 189] width 71 height 7
checkbox input "true"
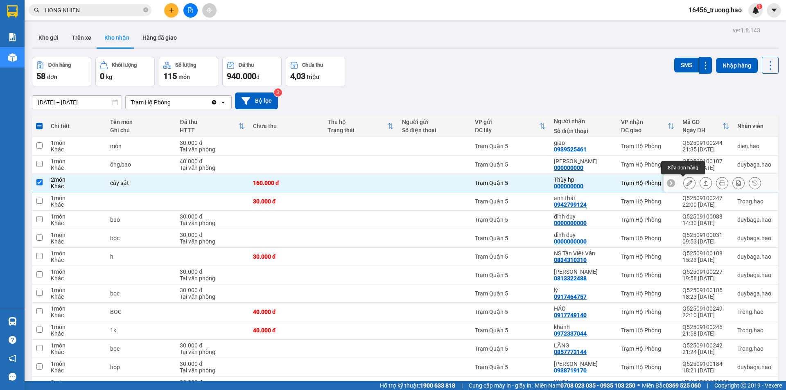
click at [686, 183] on button at bounding box center [689, 190] width 11 height 14
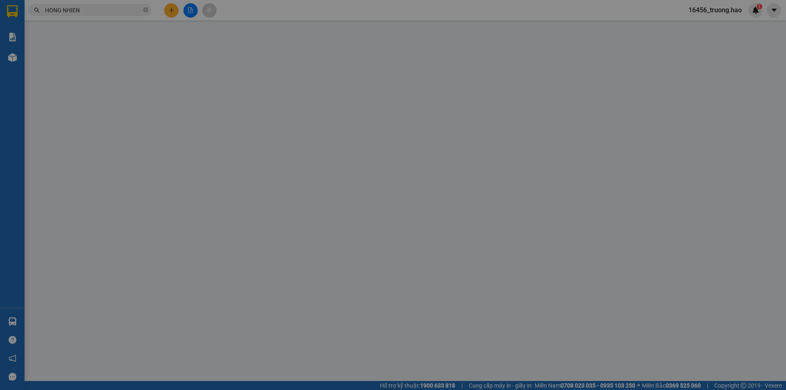
type input "000000000"
type input "Thùy hp"
type input "160.000"
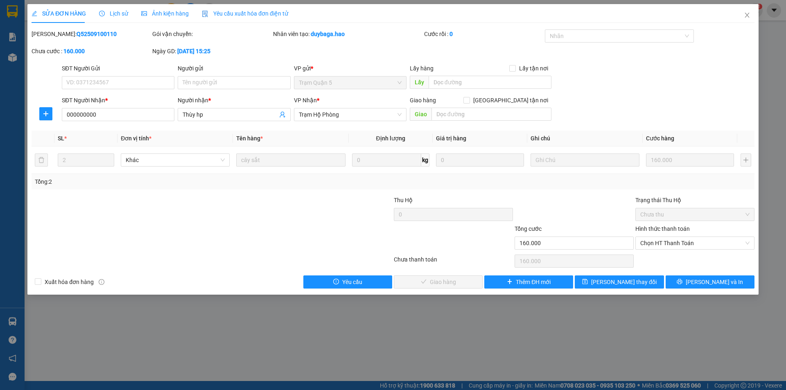
click at [180, 8] on div "Ảnh kiện hàng" at bounding box center [165, 13] width 48 height 19
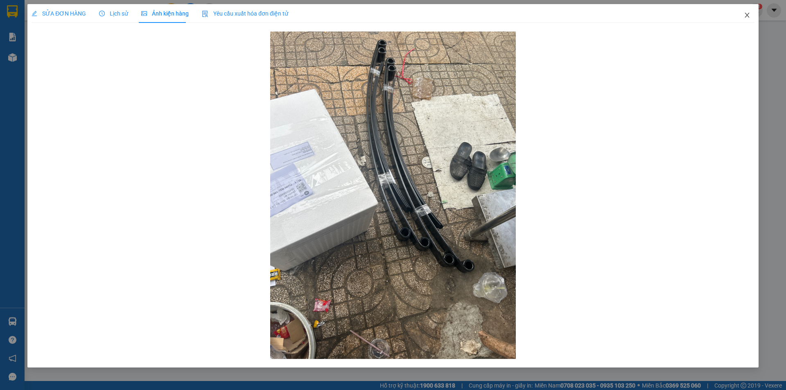
click at [748, 18] on icon "close" at bounding box center [747, 15] width 7 height 7
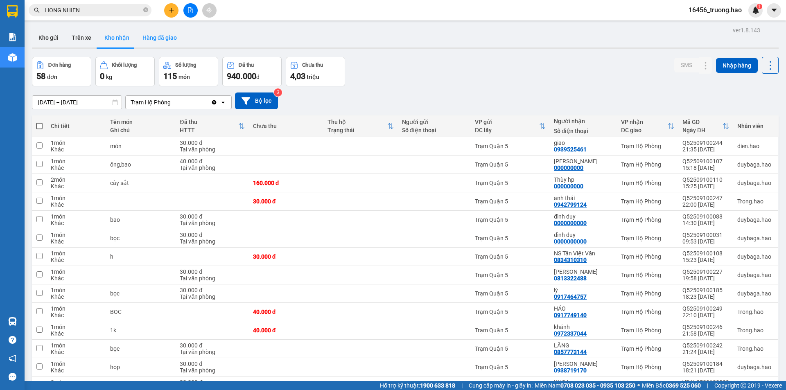
click at [141, 33] on button "Hàng đã giao" at bounding box center [160, 38] width 48 height 20
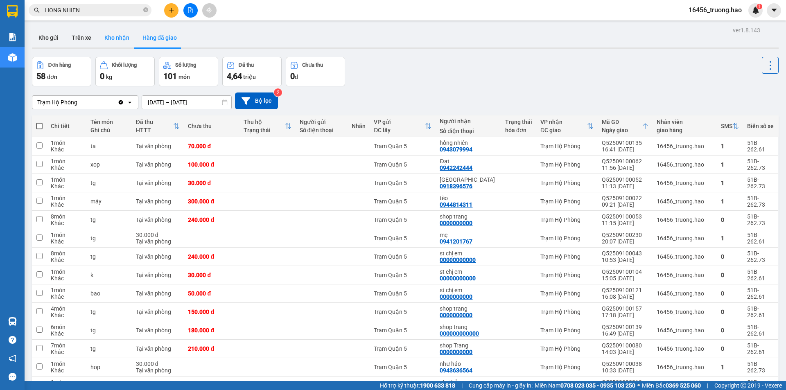
click at [117, 39] on button "Kho nhận" at bounding box center [117, 38] width 38 height 20
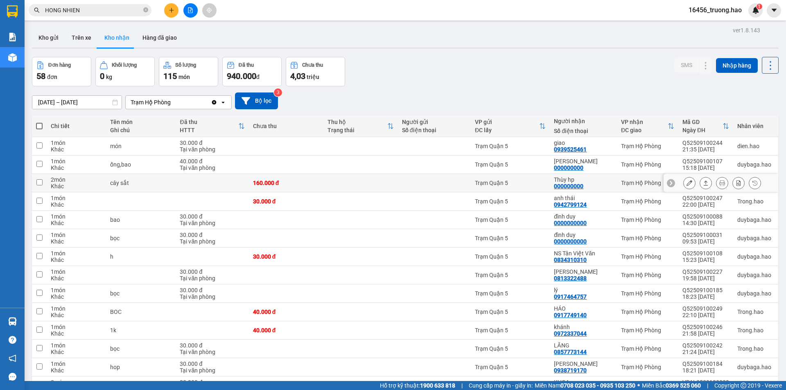
click at [451, 188] on td at bounding box center [434, 190] width 73 height 18
checkbox input "true"
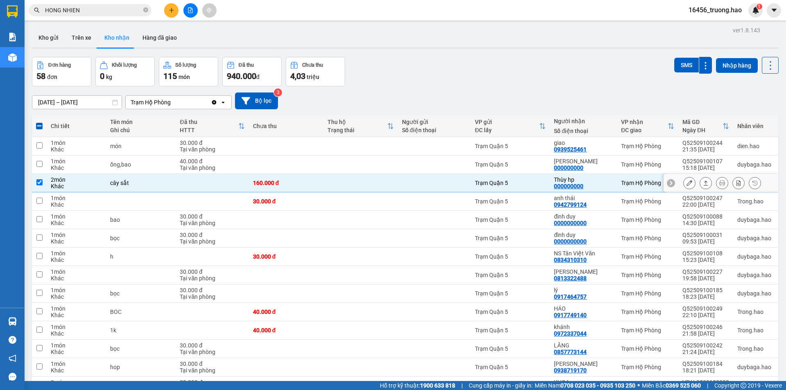
click at [687, 187] on icon at bounding box center [690, 190] width 6 height 6
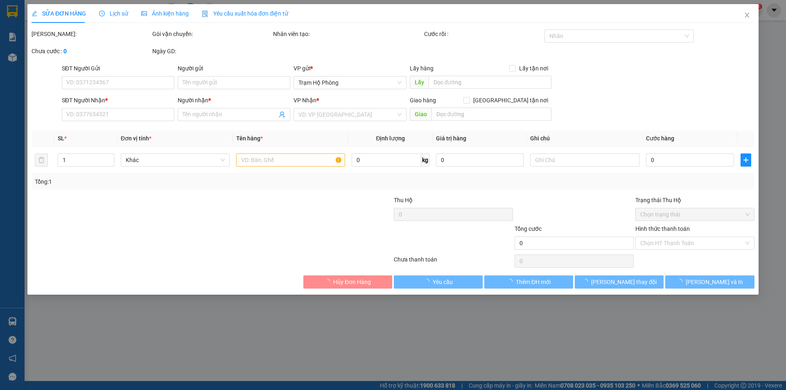
type input "000000000"
type input "Thùy hp"
type input "160.000"
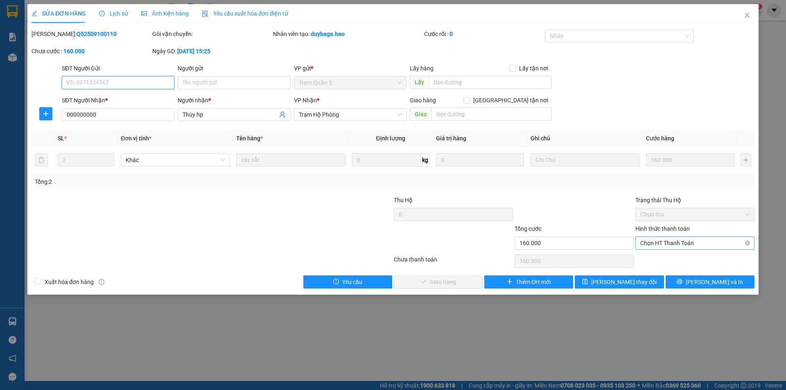
click at [653, 246] on span "Chọn HT Thanh Toán" at bounding box center [695, 252] width 109 height 12
click at [661, 259] on div "Tại văn phòng" at bounding box center [695, 259] width 109 height 9
type input "0"
click at [453, 285] on button "[PERSON_NAME] và Giao hàng" at bounding box center [438, 291] width 89 height 13
click at [453, 276] on div "Chưa thanh toán" at bounding box center [453, 271] width 121 height 14
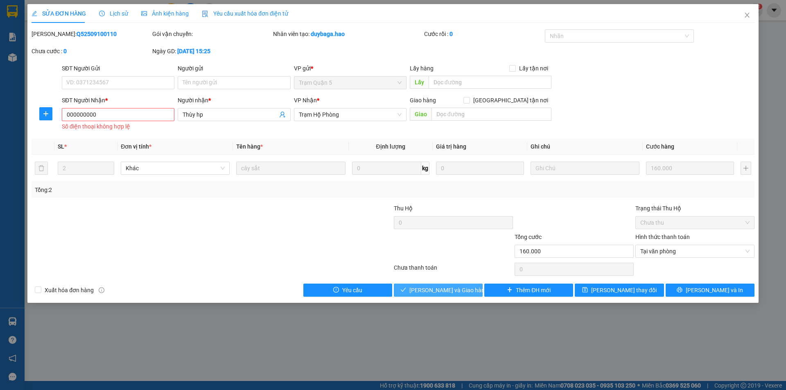
click at [458, 294] on span "[PERSON_NAME] và Giao hàng" at bounding box center [465, 291] width 111 height 9
click at [460, 291] on span "[PERSON_NAME] và Giao hàng" at bounding box center [465, 291] width 111 height 9
click at [144, 116] on input "000000000" at bounding box center [118, 114] width 113 height 13
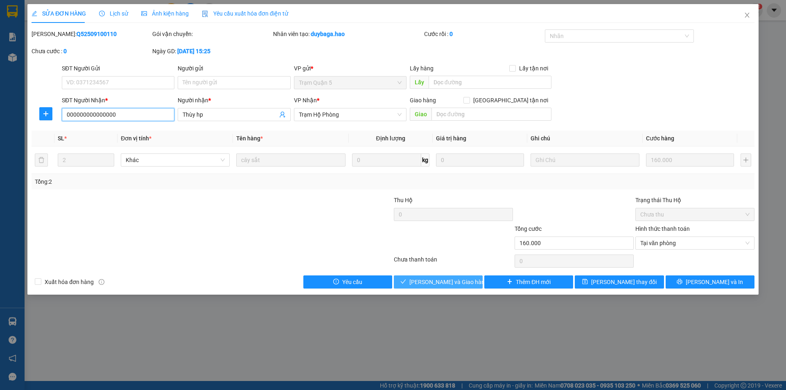
type input "000000000000000"
click at [441, 287] on span "[PERSON_NAME] và Giao hàng" at bounding box center [465, 291] width 111 height 9
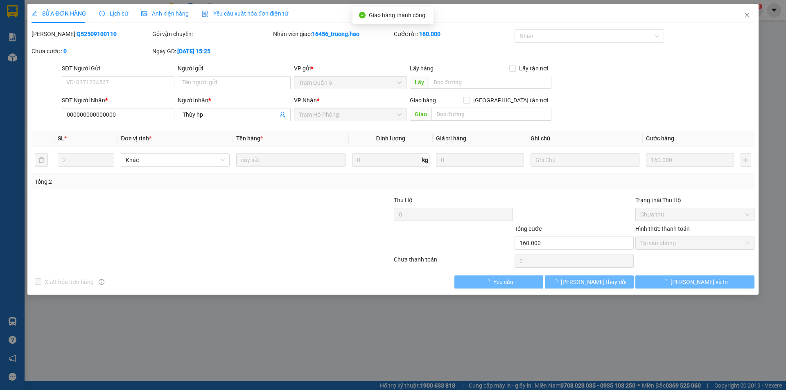
click at [424, 285] on div "Xuất hóa đơn hàng Yêu cầu Lưu thay đổi Lưu và In" at bounding box center [393, 291] width 725 height 13
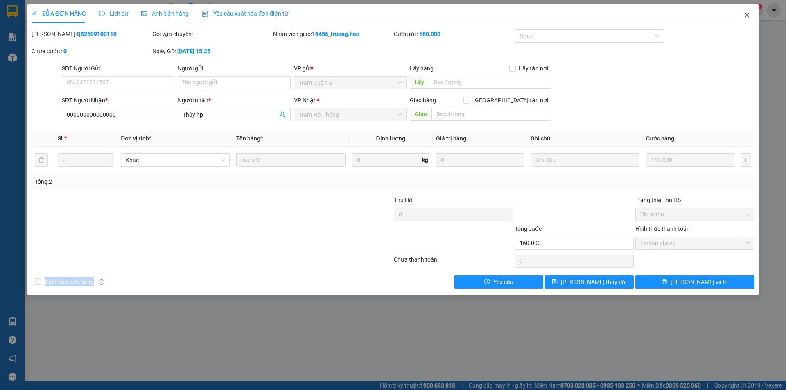
click at [750, 18] on icon "close" at bounding box center [747, 15] width 7 height 7
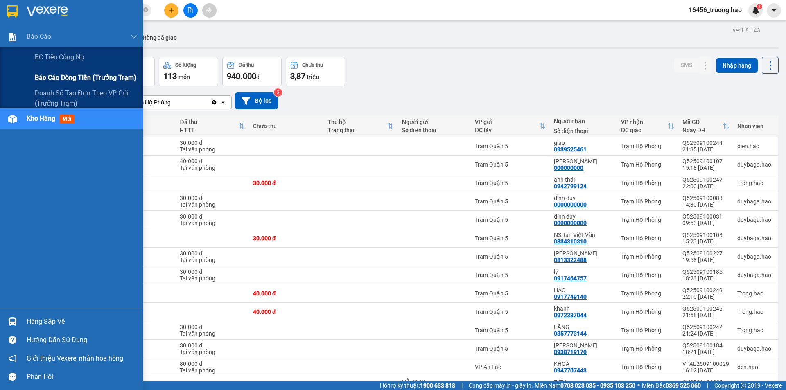
click at [66, 75] on span "Báo cáo dòng tiền (trưởng trạm)" at bounding box center [86, 77] width 102 height 10
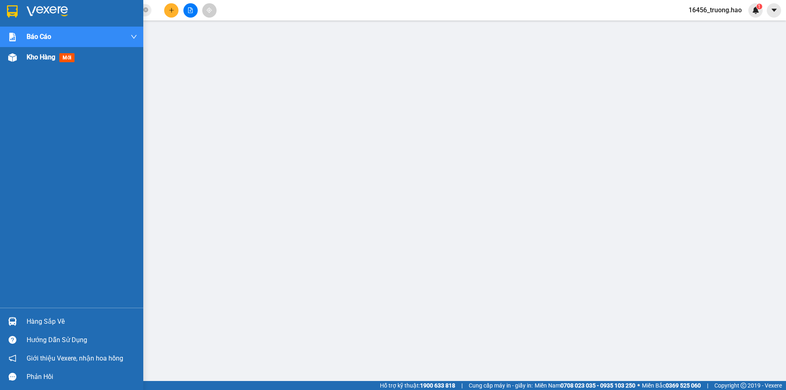
click at [25, 62] on div "Kho hàng mới" at bounding box center [71, 57] width 143 height 20
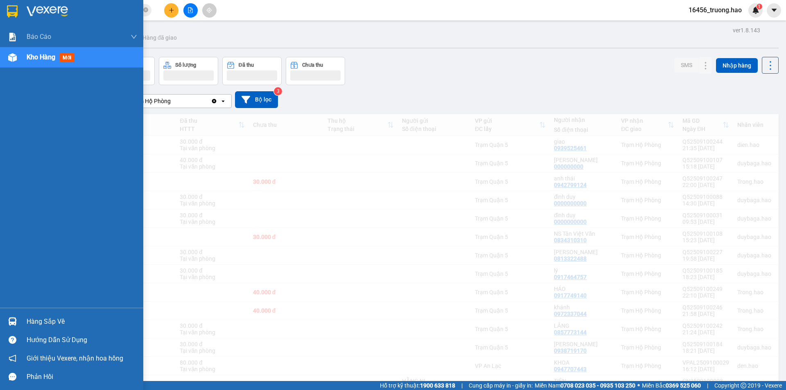
click at [44, 57] on span "Kho hàng" at bounding box center [41, 57] width 29 height 8
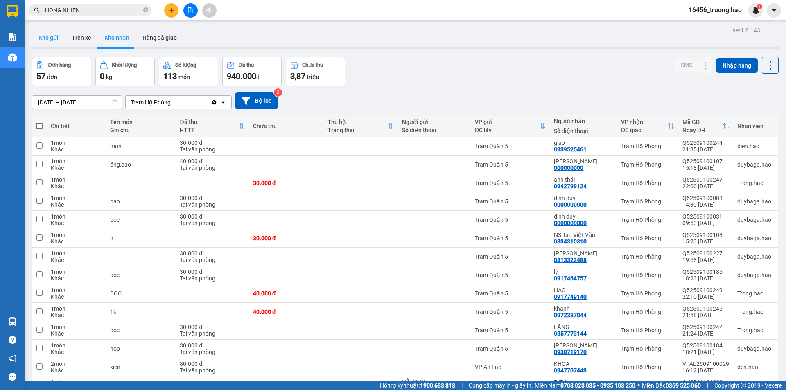
click at [55, 34] on button "Kho gửi" at bounding box center [48, 38] width 33 height 20
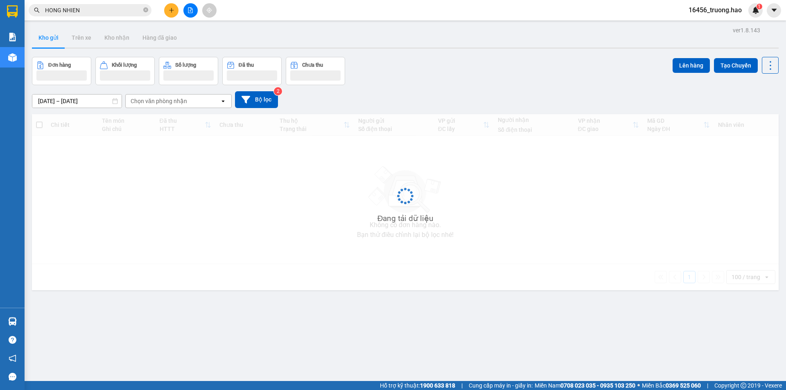
click at [55, 34] on button "Kho gửi" at bounding box center [48, 38] width 33 height 20
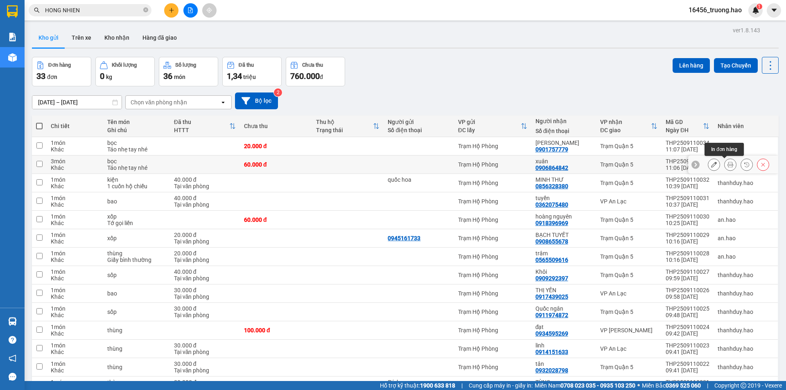
click at [728, 163] on icon at bounding box center [731, 165] width 6 height 6
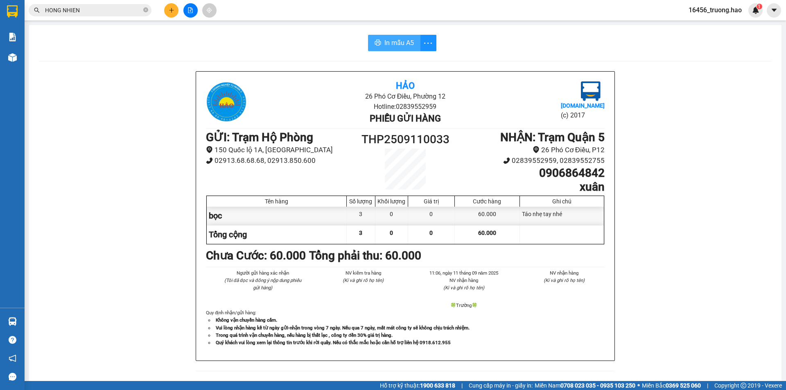
click at [379, 47] on button "In mẫu A5" at bounding box center [394, 43] width 52 height 16
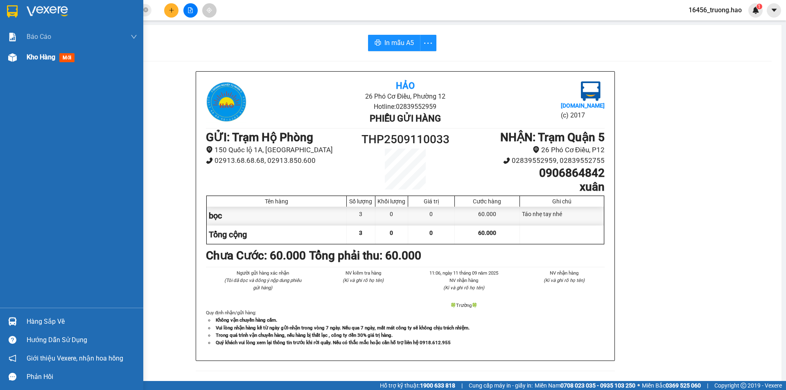
click at [30, 58] on span "Kho hàng" at bounding box center [41, 57] width 29 height 8
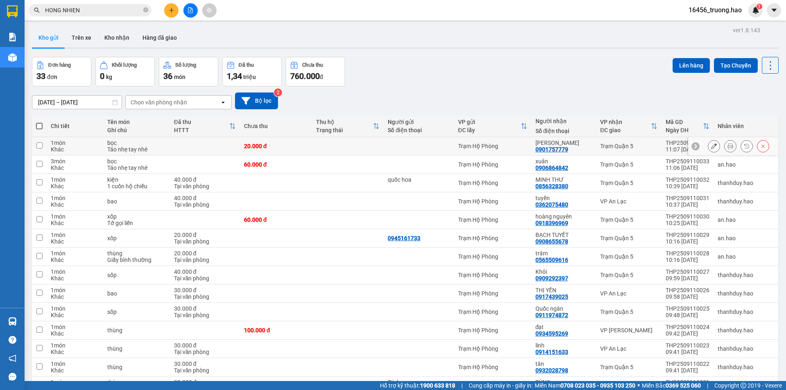
click at [728, 146] on icon at bounding box center [731, 146] width 6 height 6
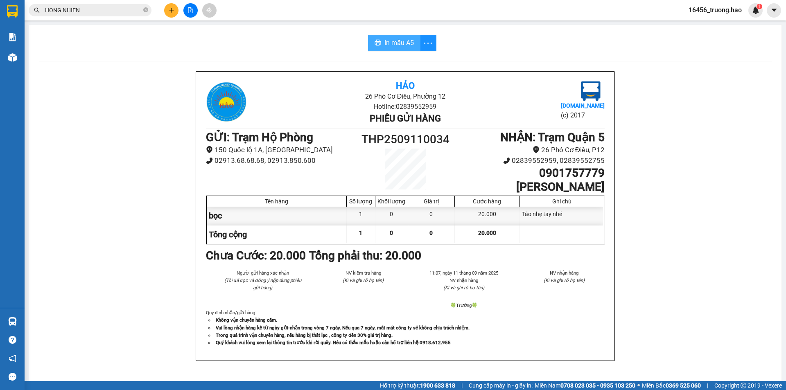
click at [392, 38] on span "In mẫu A5" at bounding box center [399, 43] width 29 height 10
drag, startPoint x: 607, startPoint y: 332, endPoint x: 605, endPoint y: 337, distance: 5.2
drag, startPoint x: 604, startPoint y: 340, endPoint x: 32, endPoint y: 229, distance: 582.1
click at [32, 229] on div "In mẫu A5 Hảo 26 Phó Cơ Điều, Phường 12 Hotline: 02839552959 Phiếu gửi hàng [DO…" at bounding box center [405, 353] width 753 height 656
click at [65, 200] on div "Hảo 26 Phó Cơ Điều, Phường 12 Hotline: 02839552959 Phiếu gửi hàng [DOMAIN_NAME]…" at bounding box center [405, 371] width 733 height 600
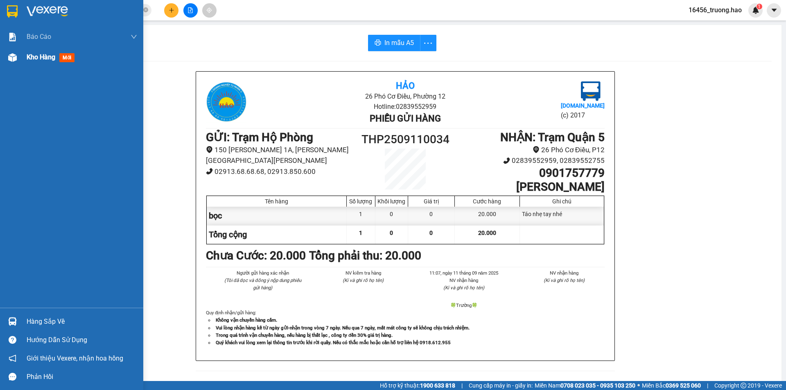
click at [25, 57] on div "Kho hàng mới" at bounding box center [71, 57] width 143 height 20
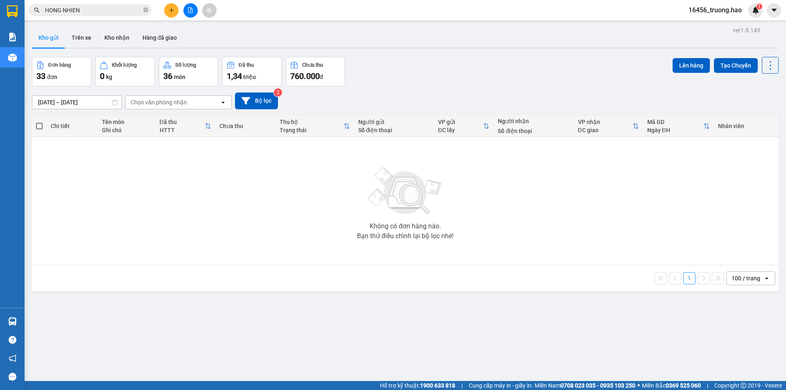
click at [146, 12] on icon "close-circle" at bounding box center [145, 9] width 5 height 5
click at [116, 11] on input "text" at bounding box center [93, 10] width 97 height 9
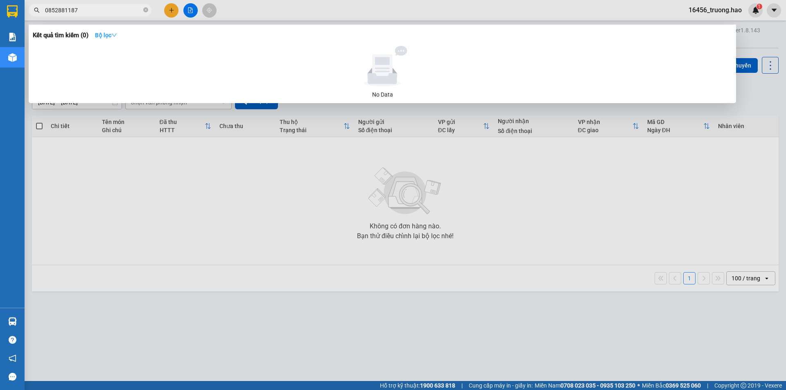
type input "0852881187"
click at [107, 36] on strong "Bộ lọc" at bounding box center [106, 35] width 22 height 7
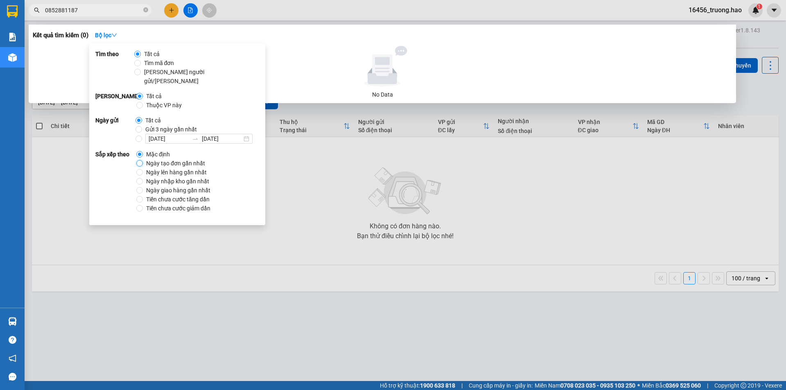
click at [137, 157] on input "Ngày tạo đơn gần nhất" at bounding box center [139, 154] width 7 height 7
radio input "true"
radio input "false"
click at [141, 164] on input "Ngày lên hàng gần nhất" at bounding box center [139, 163] width 7 height 7
radio input "true"
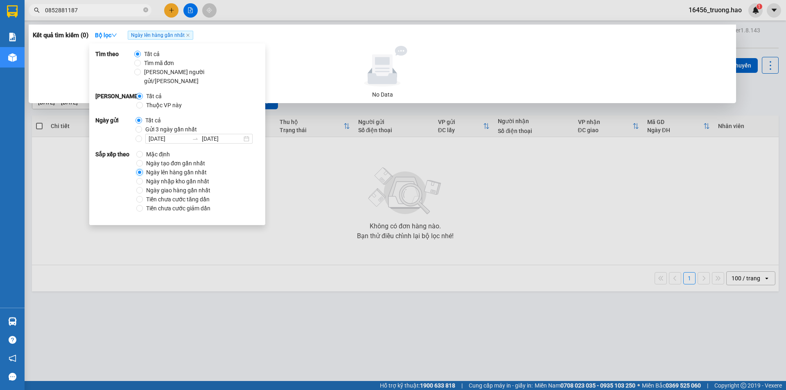
click at [139, 164] on input "Ngày lên hàng gần nhất" at bounding box center [139, 163] width 7 height 7
click at [141, 158] on label "Ngày tạo đơn gần nhất" at bounding box center [172, 154] width 72 height 9
click at [141, 158] on input "Ngày tạo đơn gần nhất" at bounding box center [139, 154] width 7 height 7
radio input "true"
radio input "false"
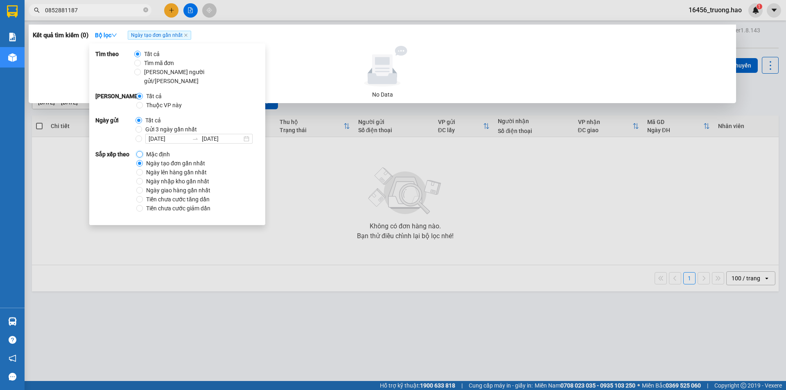
click at [141, 145] on input "Mặc định" at bounding box center [139, 145] width 7 height 7
radio input "true"
radio input "false"
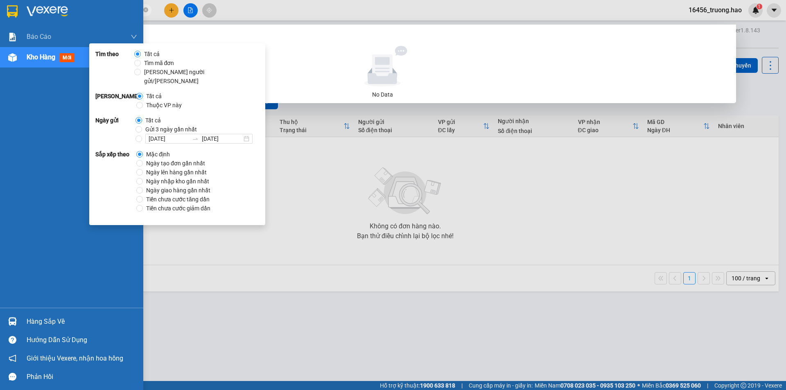
drag, startPoint x: 15, startPoint y: 238, endPoint x: 33, endPoint y: 227, distance: 21.1
click at [17, 237] on div "Báo cáo BC tiền công nợ Báo cáo dòng tiền (trưởng trạm) Doanh số tạo đơn theo V…" at bounding box center [71, 167] width 143 height 281
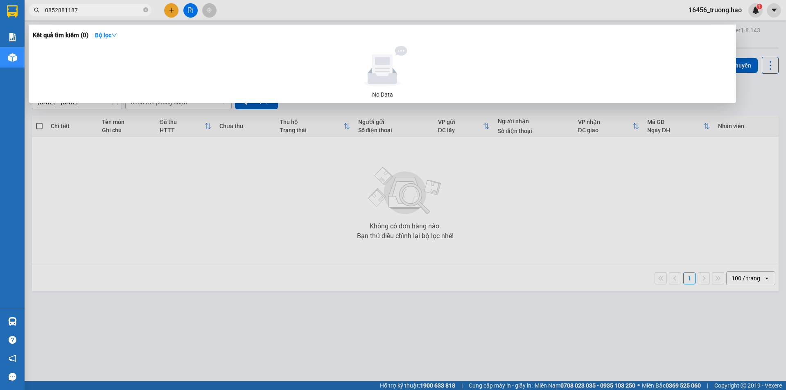
drag, startPoint x: 112, startPoint y: 199, endPoint x: 0, endPoint y: 107, distance: 144.7
click at [112, 198] on div at bounding box center [393, 195] width 786 height 390
click at [146, 8] on icon "close-circle" at bounding box center [145, 9] width 5 height 5
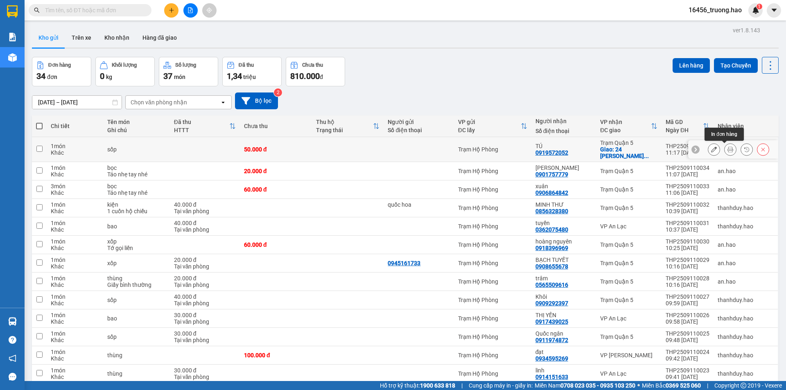
click at [728, 150] on icon at bounding box center [731, 150] width 6 height 6
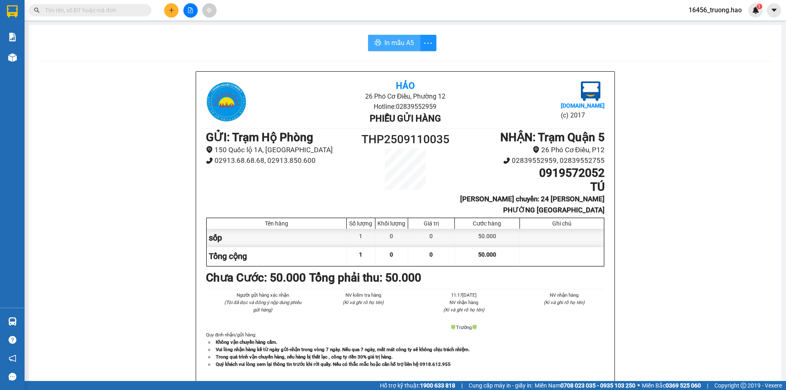
drag, startPoint x: 397, startPoint y: 40, endPoint x: 445, endPoint y: 39, distance: 47.9
click at [397, 39] on span "In mẫu A5" at bounding box center [399, 43] width 29 height 10
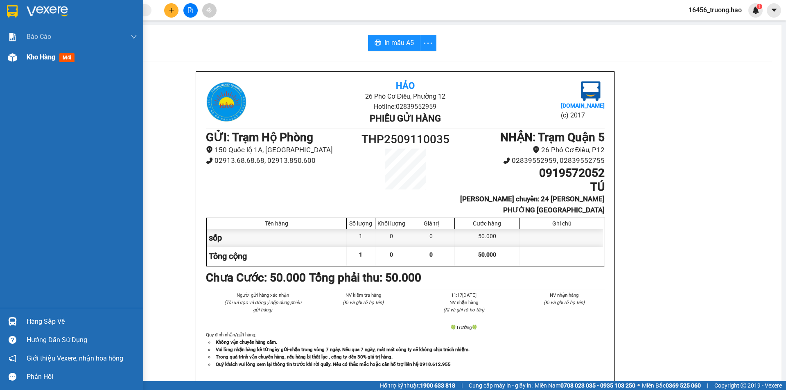
click at [68, 60] on span "mới" at bounding box center [66, 57] width 15 height 9
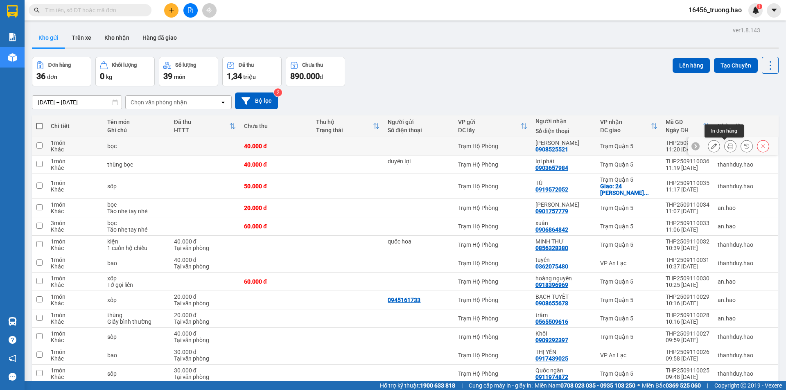
click at [728, 149] on icon at bounding box center [731, 146] width 6 height 6
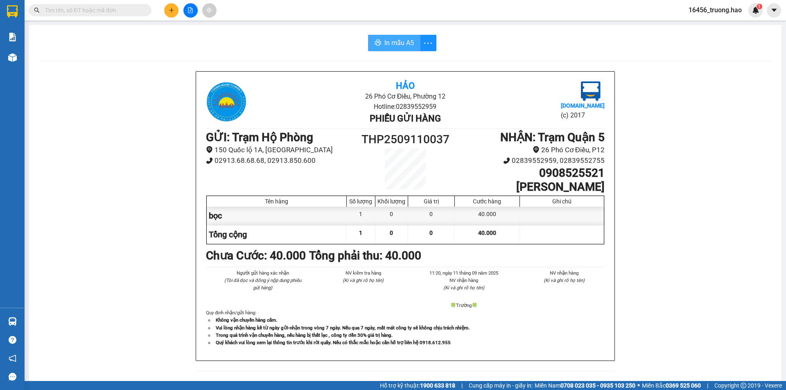
click at [403, 44] on span "In mẫu A5" at bounding box center [399, 43] width 29 height 10
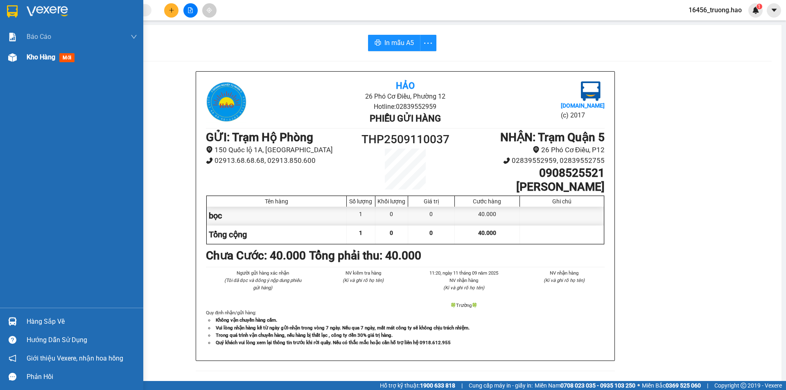
click at [65, 54] on span "mới" at bounding box center [66, 57] width 15 height 9
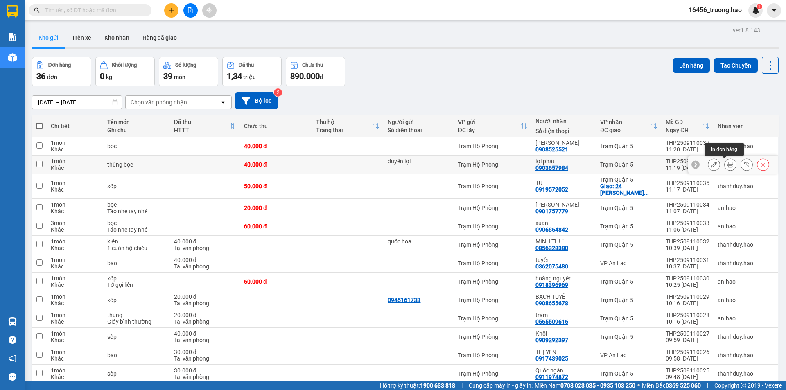
click at [728, 166] on icon at bounding box center [731, 165] width 6 height 6
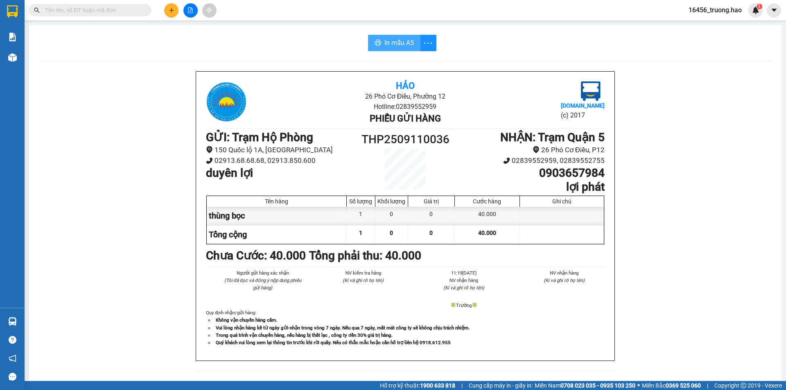
click at [405, 44] on span "In mẫu A5" at bounding box center [399, 43] width 29 height 10
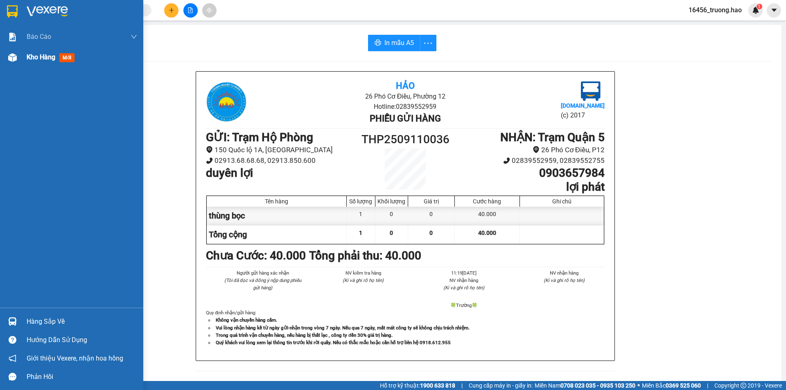
click at [67, 59] on span "mới" at bounding box center [66, 57] width 15 height 9
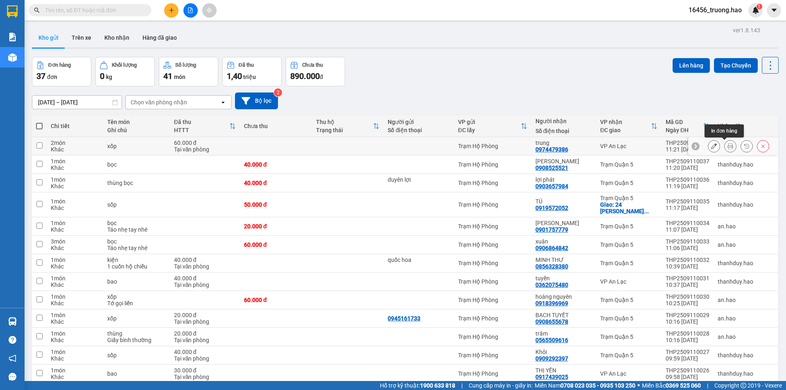
click at [728, 149] on icon at bounding box center [731, 146] width 6 height 6
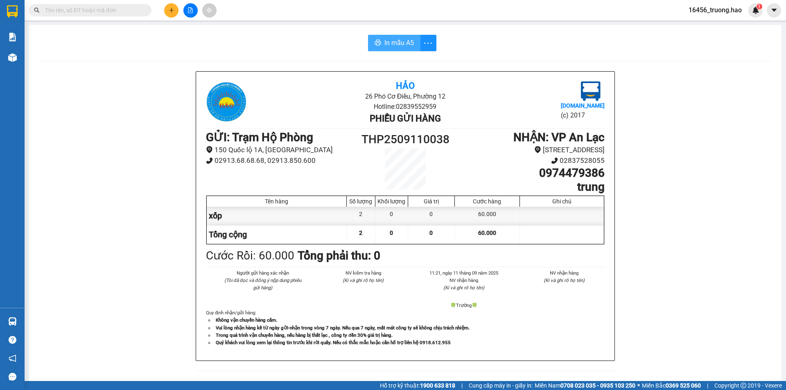
click at [408, 39] on span "In mẫu A5" at bounding box center [399, 43] width 29 height 10
click at [69, 10] on input "text" at bounding box center [93, 10] width 97 height 9
click at [72, 5] on span at bounding box center [90, 10] width 123 height 12
click at [71, 14] on input "text" at bounding box center [93, 10] width 97 height 9
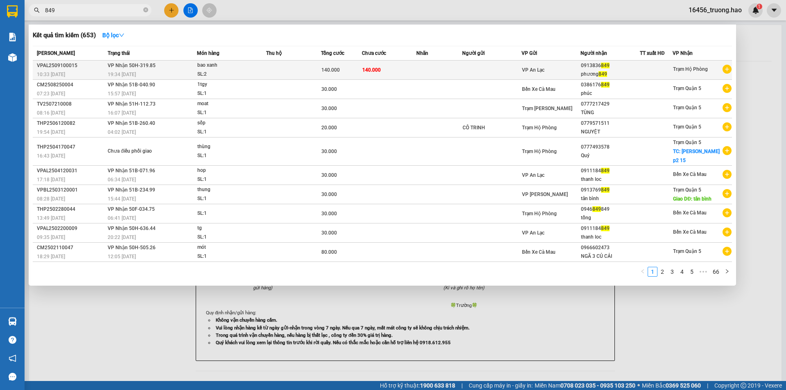
type input "849"
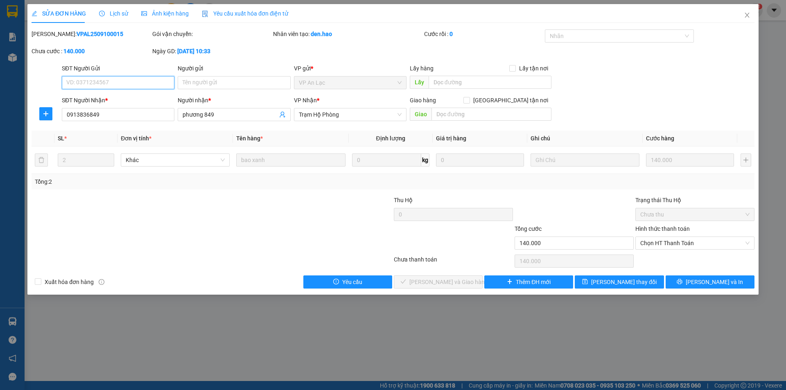
type input "0913836849"
type input "phương 849"
type input "140.000"
click at [663, 240] on span "Chọn HT Thanh Toán" at bounding box center [695, 243] width 109 height 12
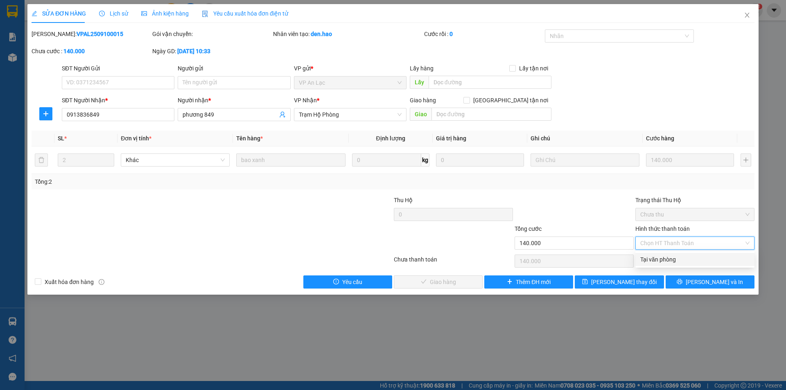
click at [654, 256] on div "Tại văn phòng" at bounding box center [695, 259] width 109 height 9
type input "0"
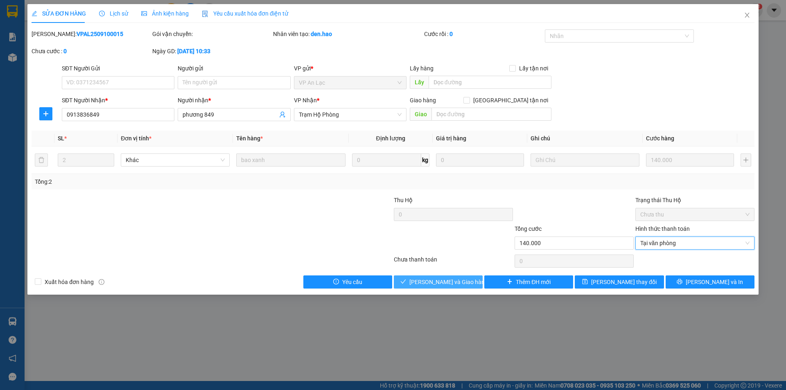
click at [454, 287] on button "[PERSON_NAME] và Giao hàng" at bounding box center [438, 282] width 89 height 13
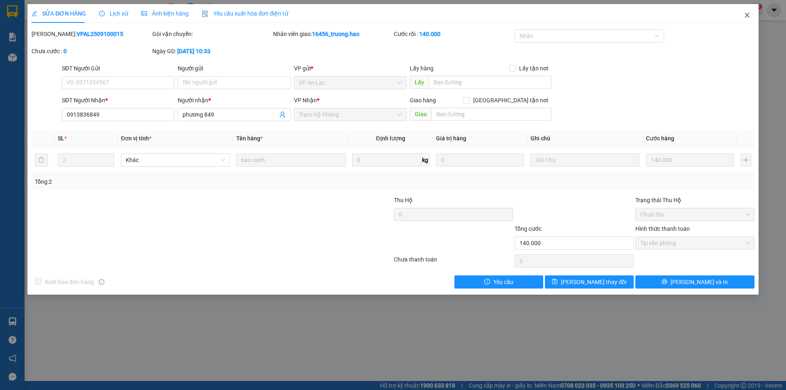
click at [746, 15] on icon "close" at bounding box center [747, 15] width 7 height 7
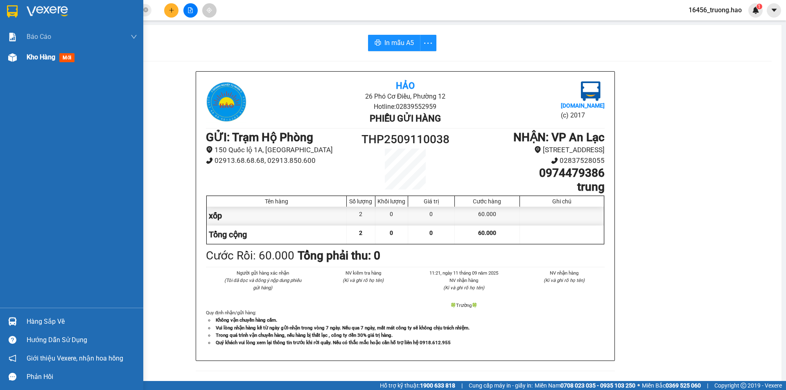
click at [28, 52] on div "Kho hàng mới" at bounding box center [52, 57] width 51 height 10
click at [28, 54] on span "Kho hàng" at bounding box center [41, 57] width 29 height 8
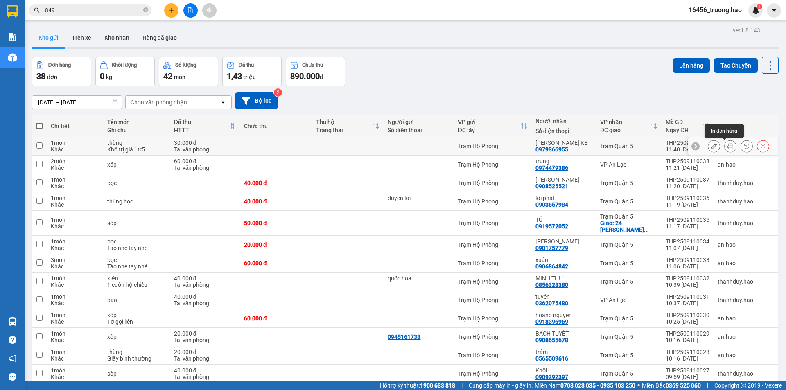
click at [728, 146] on button at bounding box center [730, 146] width 11 height 14
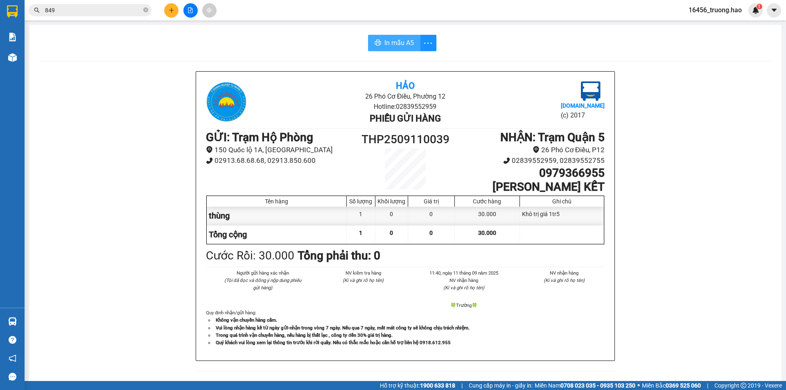
click at [406, 48] on span "In mẫu A5" at bounding box center [399, 43] width 29 height 10
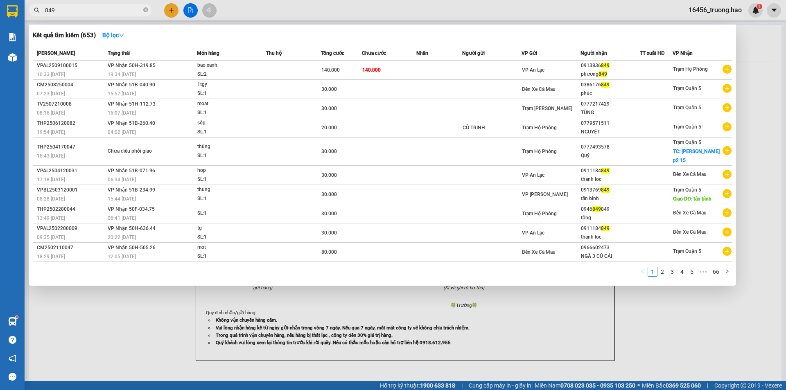
click at [62, 11] on input "849" at bounding box center [93, 10] width 97 height 9
type input "8"
type input "044"
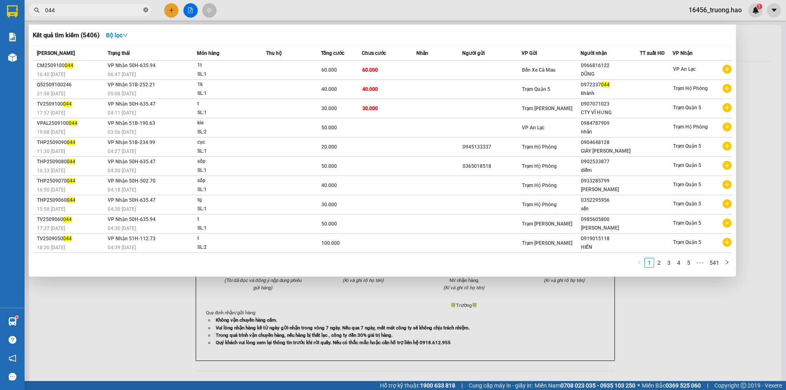
click at [147, 11] on icon "close-circle" at bounding box center [145, 9] width 5 height 5
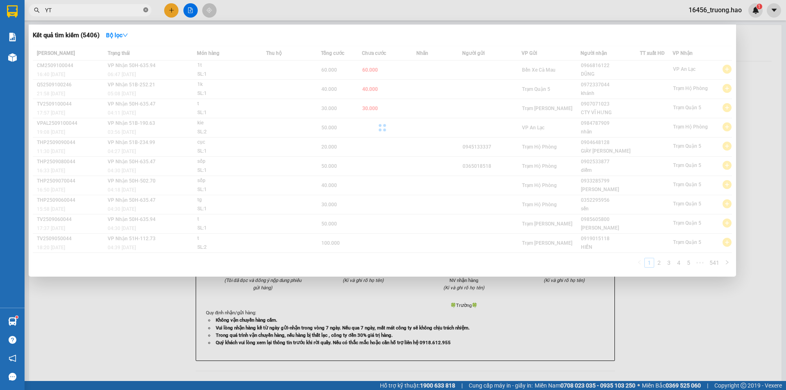
type input "Y"
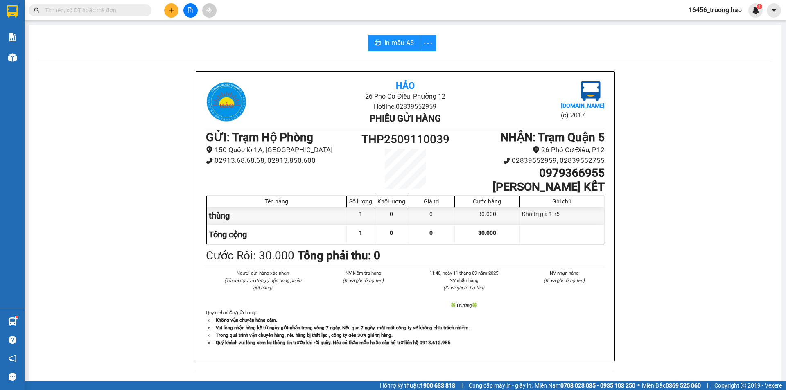
click at [44, 9] on span at bounding box center [90, 10] width 123 height 12
click at [49, 7] on input "text" at bounding box center [93, 10] width 97 height 9
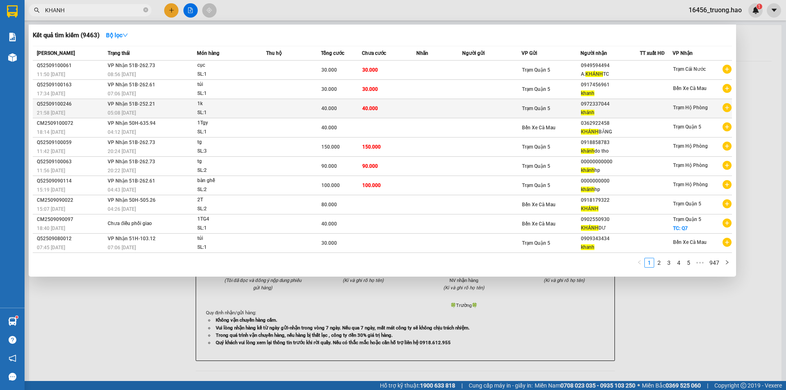
type input "KHANH"
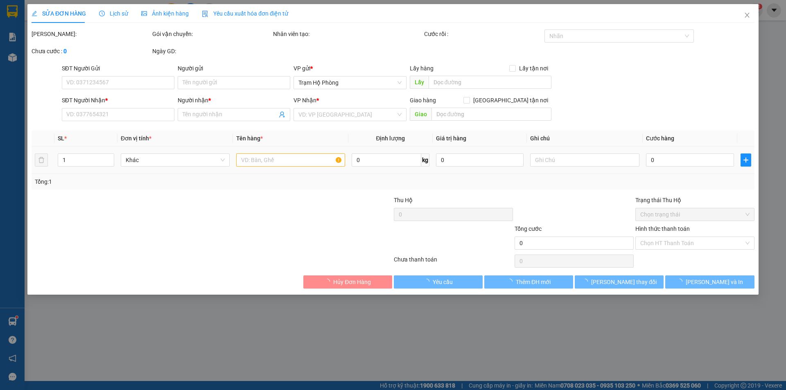
type input "0972337044"
type input "khánh"
type input "40.000"
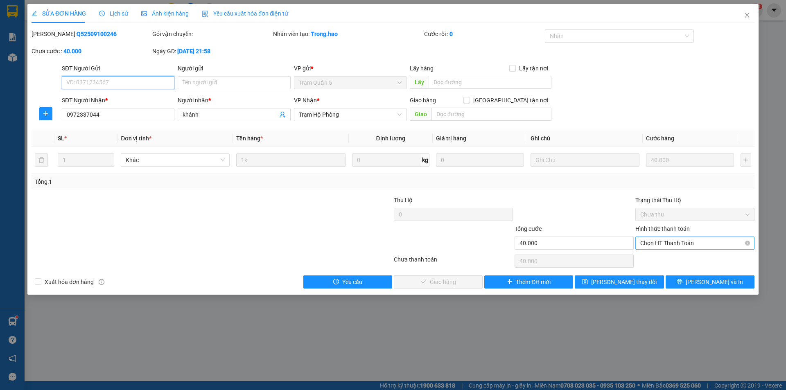
click at [706, 247] on span "Chọn HT Thanh Toán" at bounding box center [695, 243] width 109 height 12
click at [693, 269] on div "Chọn HT Thanh Toán" at bounding box center [695, 261] width 121 height 16
click at [690, 244] on span "Chọn HT Thanh Toán" at bounding box center [695, 243] width 109 height 12
click at [690, 257] on div "Tại văn phòng" at bounding box center [695, 259] width 109 height 9
type input "0"
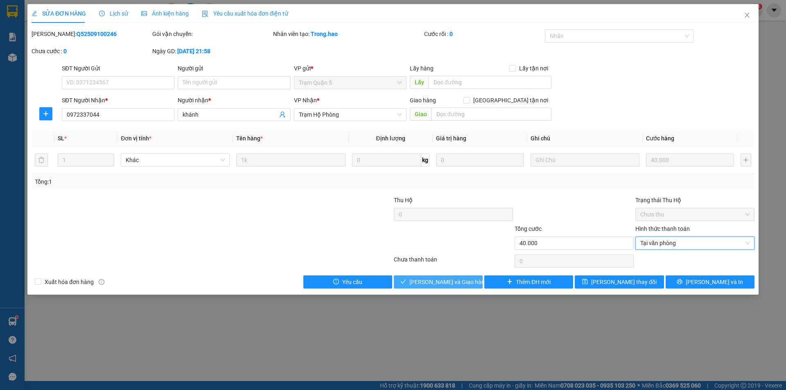
click at [459, 279] on div "Total Paid Fee 0 Total UnPaid Fee 40.000 Cash Collection Total Fee Mã ĐH: Q5250…" at bounding box center [393, 158] width 723 height 259
click at [458, 282] on span "Lưu và Giao hàng" at bounding box center [449, 282] width 79 height 9
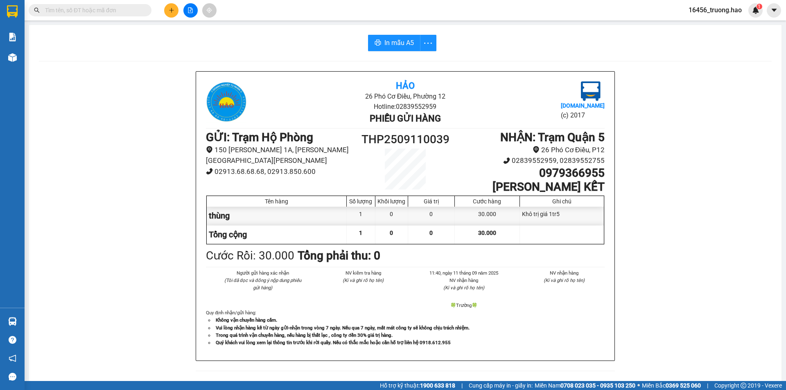
click at [156, 211] on div "Hảo 26 Phó Cơ Điều, [PERSON_NAME] 12 Hotline: 02839552959 Phiếu gửi hàng [DOMAI…" at bounding box center [405, 371] width 733 height 600
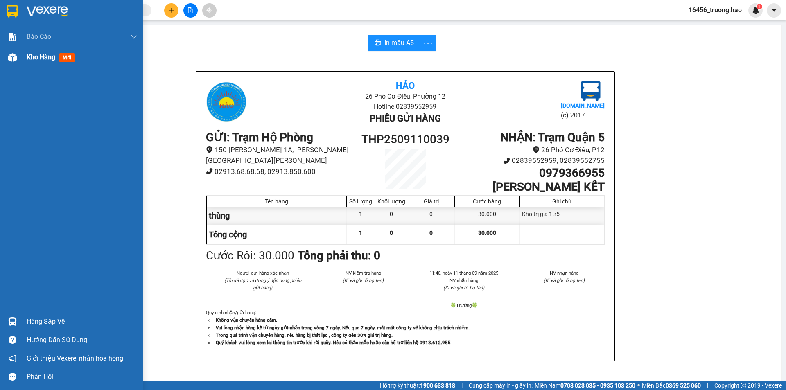
click at [42, 57] on span "Kho hàng" at bounding box center [41, 57] width 29 height 8
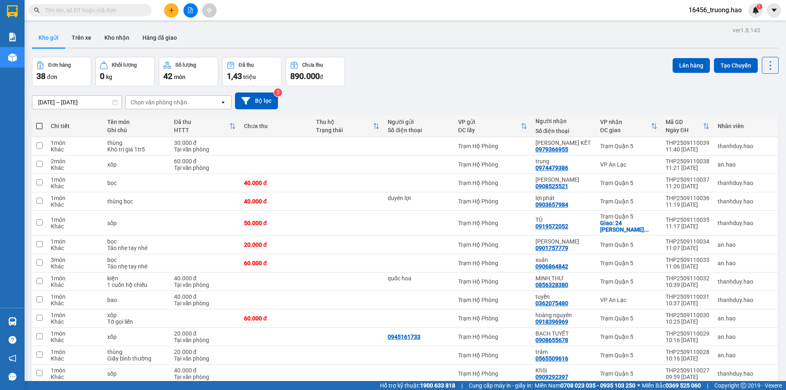
click at [110, 11] on input "text" at bounding box center [93, 10] width 97 height 9
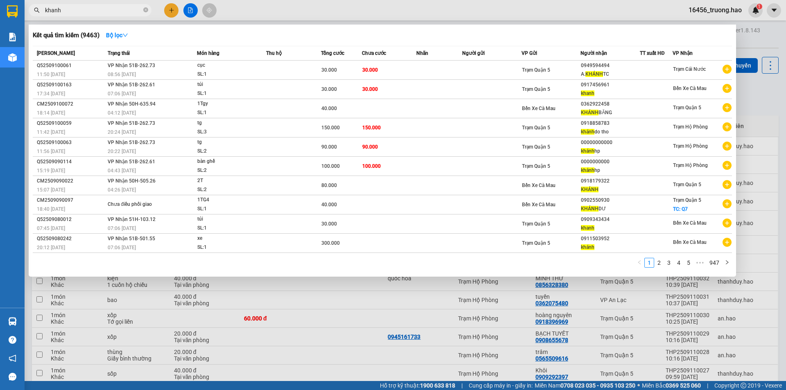
type input "khanh"
click at [450, 9] on div at bounding box center [393, 195] width 786 height 390
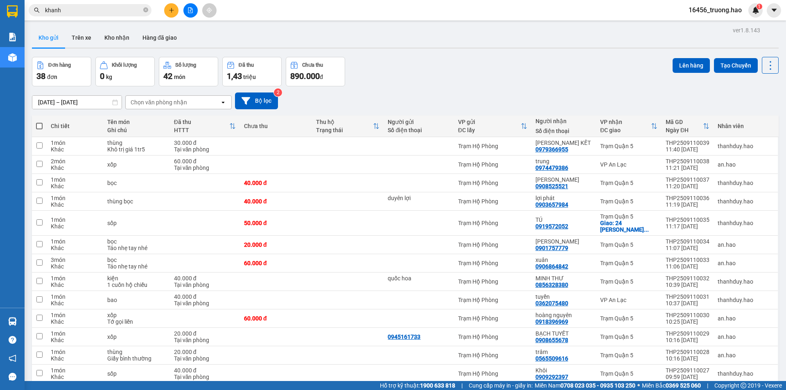
click at [430, 30] on div "Kho gửi Trên xe Kho nhận Hàng đã giao" at bounding box center [405, 39] width 747 height 22
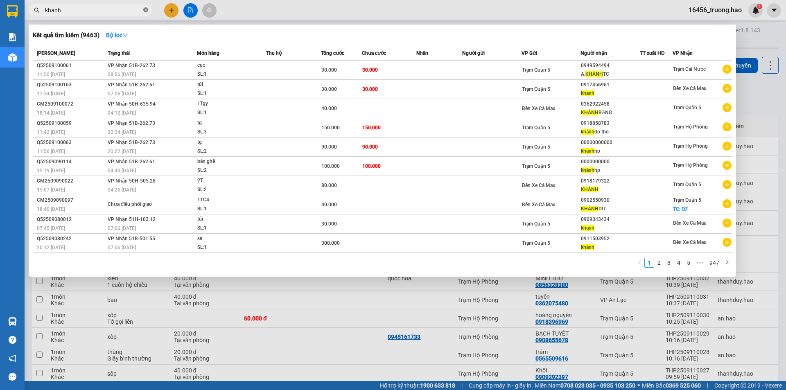
click at [143, 10] on icon "close-circle" at bounding box center [145, 9] width 5 height 5
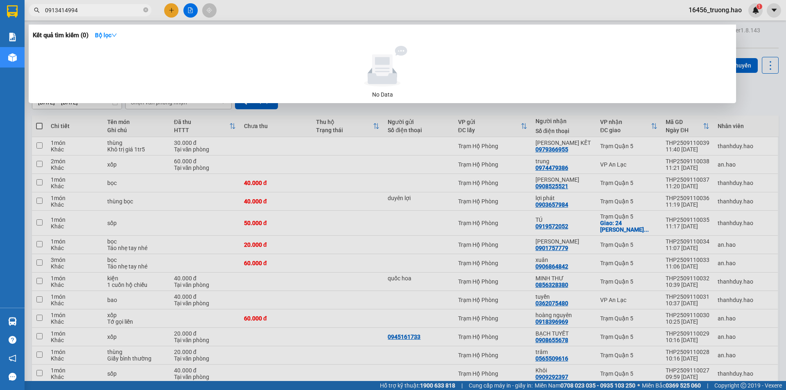
type input "0913414994"
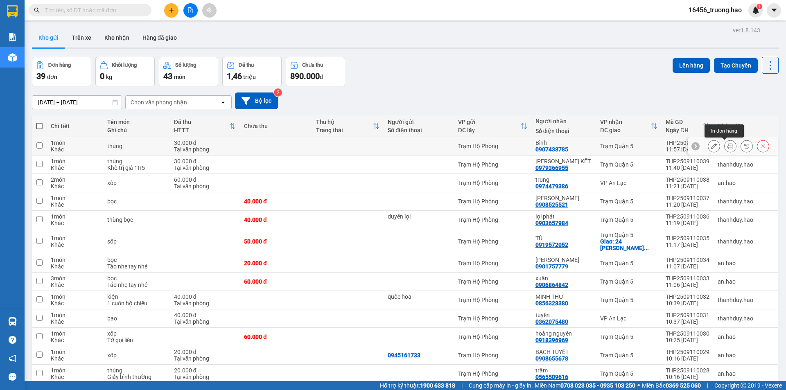
click at [725, 145] on button at bounding box center [730, 146] width 11 height 14
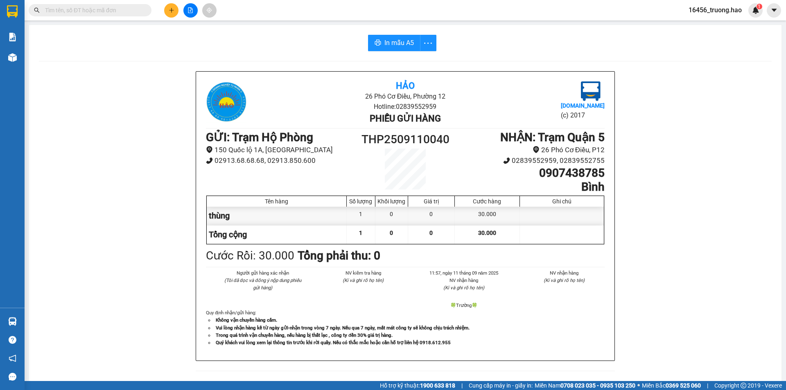
click at [388, 54] on div "In mẫu A5 Hảo 26 Phó Cơ Điều, Phường 12 Hotline: 02839552959 Phiếu gửi hàng [DO…" at bounding box center [405, 341] width 753 height 632
click at [401, 37] on button "In mẫu A5" at bounding box center [394, 43] width 52 height 16
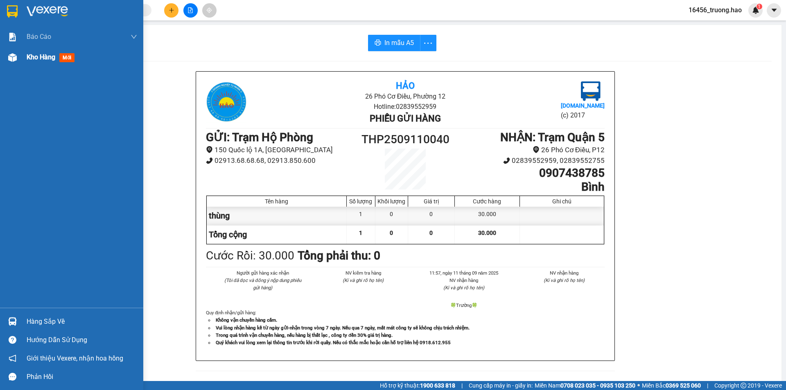
click at [12, 58] on img at bounding box center [12, 57] width 9 height 9
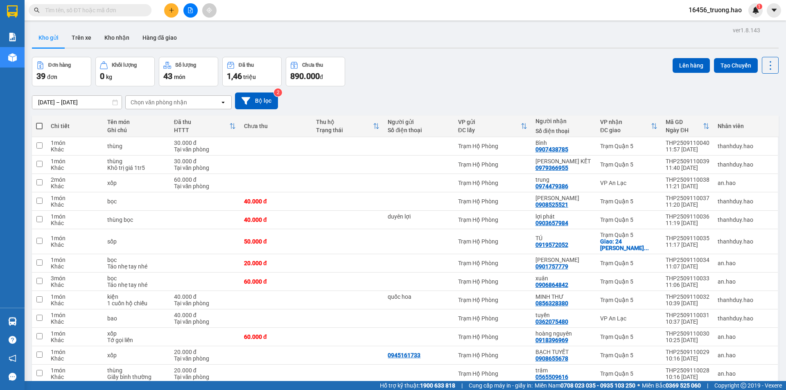
click at [59, 9] on input "text" at bounding box center [93, 10] width 97 height 9
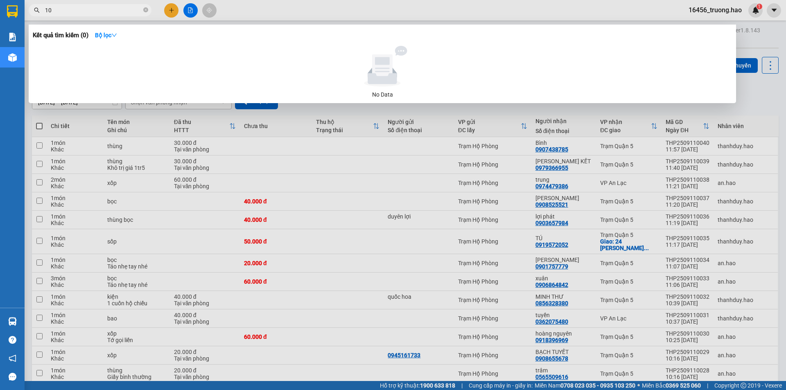
type input "101"
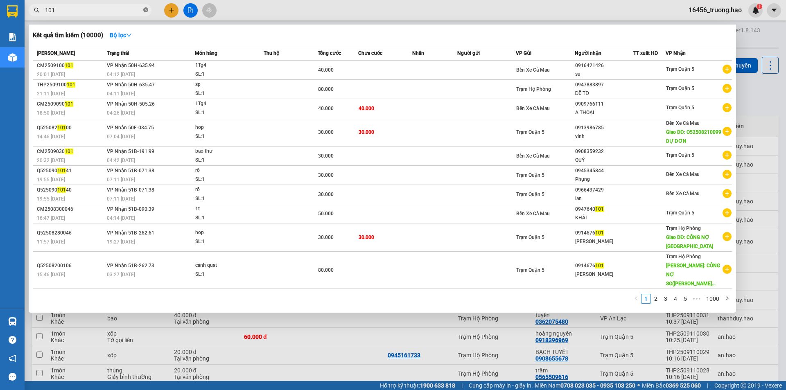
click at [147, 12] on icon "close-circle" at bounding box center [145, 9] width 5 height 5
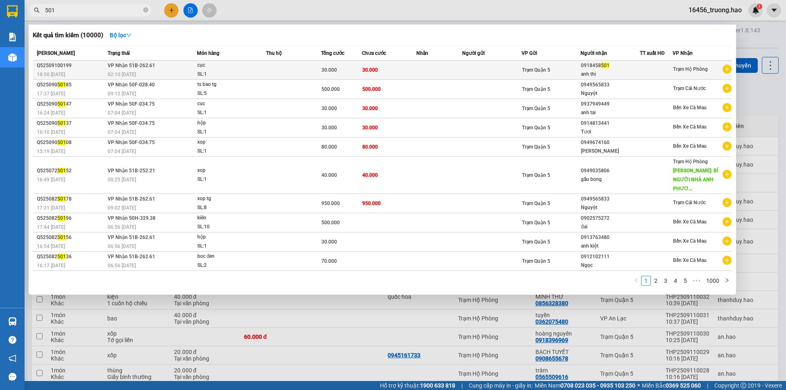
type input "501"
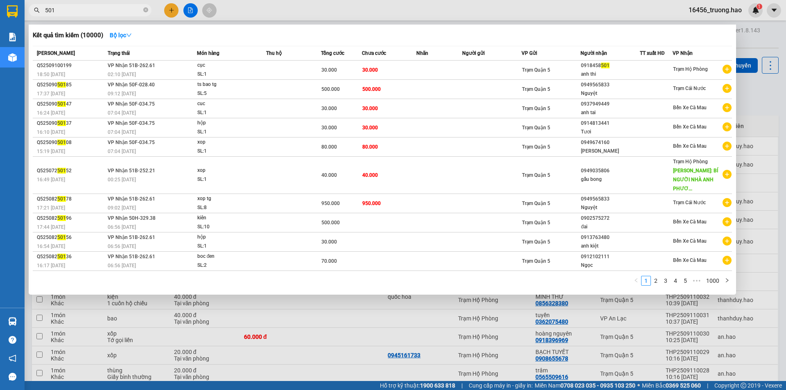
click at [255, 73] on div "SL: 1" at bounding box center [227, 74] width 61 height 9
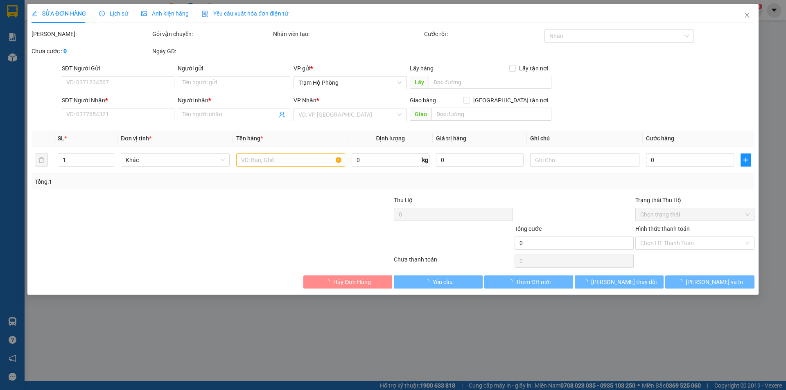
type input "0918458501"
type input "anh thi"
type input "30.000"
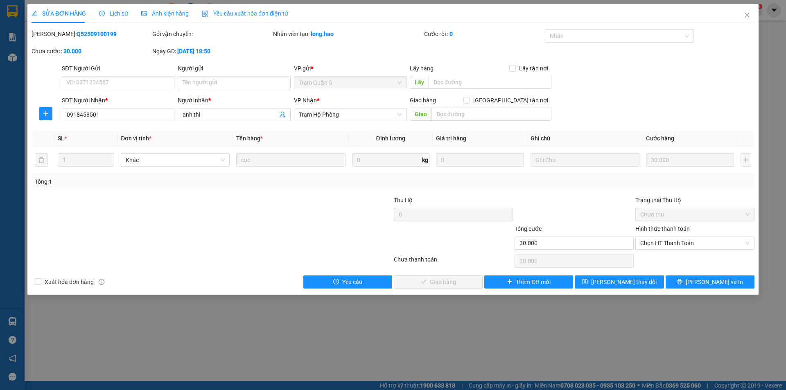
click at [173, 13] on span "Ảnh kiện hàng" at bounding box center [165, 13] width 48 height 7
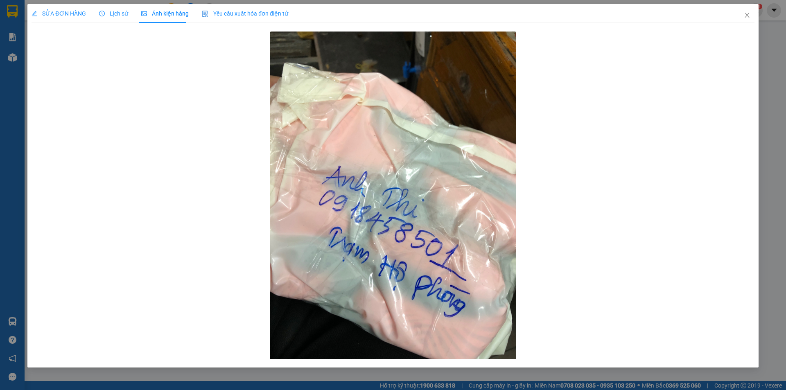
click at [46, 15] on span "SỬA ĐƠN HÀNG" at bounding box center [59, 13] width 54 height 7
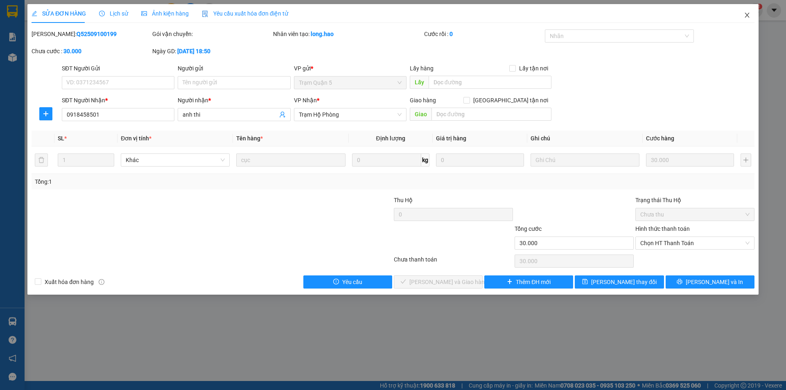
click at [750, 14] on icon "close" at bounding box center [747, 15] width 7 height 7
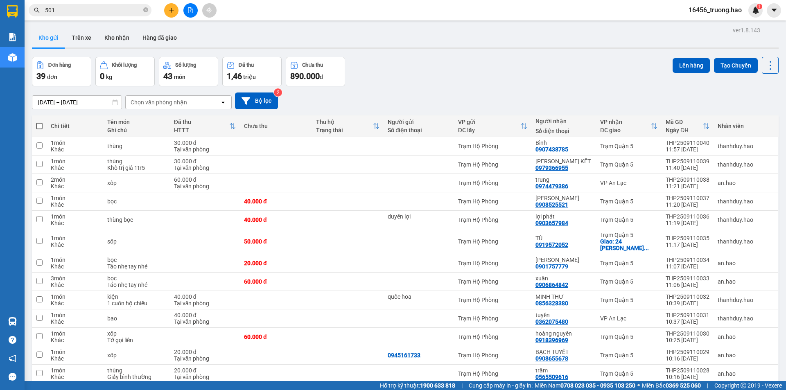
click at [90, 4] on div "Kết quả tìm kiếm ( 10000 ) Bộ lọc Mã ĐH Trạng thái Món hàng Thu hộ Tổng cước Ch…" at bounding box center [80, 10] width 160 height 14
click at [90, 5] on span "501" at bounding box center [90, 10] width 123 height 12
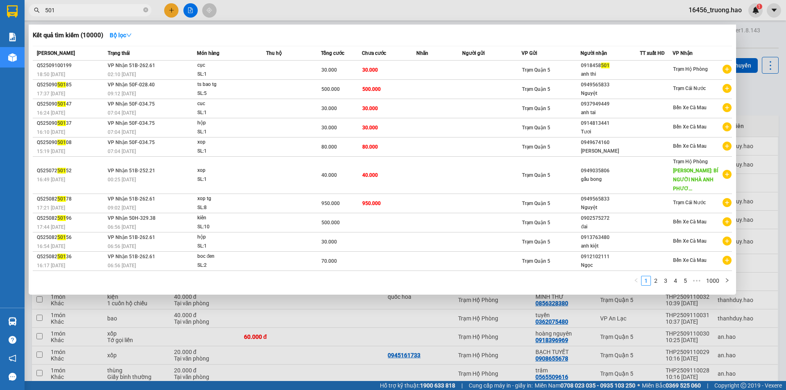
click at [760, 49] on div at bounding box center [393, 195] width 786 height 390
click at [142, 9] on span "501" at bounding box center [90, 10] width 123 height 12
click at [145, 9] on span "501" at bounding box center [90, 10] width 123 height 12
click at [145, 9] on icon "close-circle" at bounding box center [145, 9] width 5 height 5
click at [145, 9] on span at bounding box center [145, 10] width 5 height 9
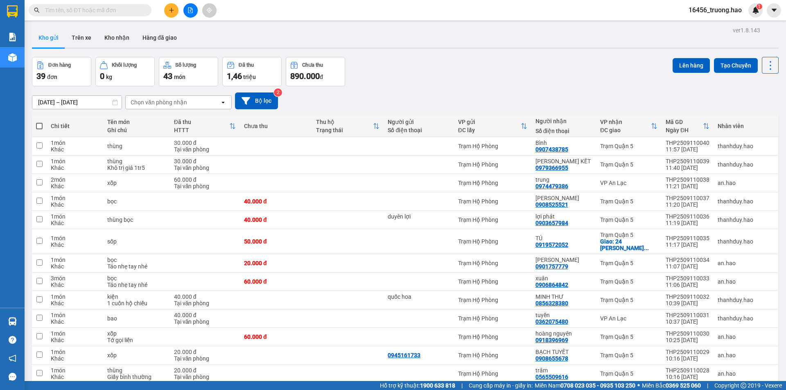
click at [88, 10] on input "text" at bounding box center [93, 10] width 97 height 9
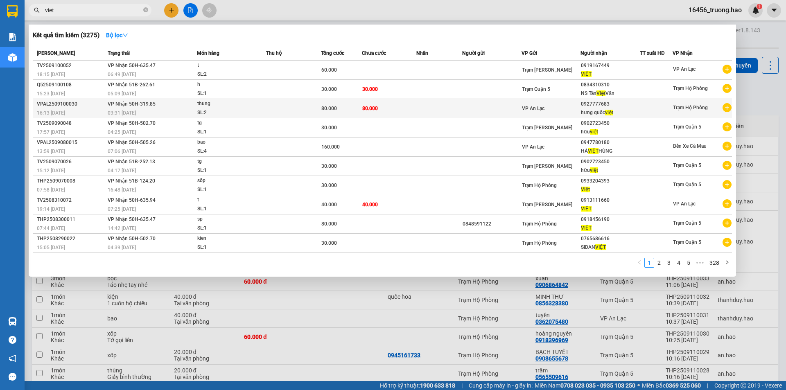
type input "viet"
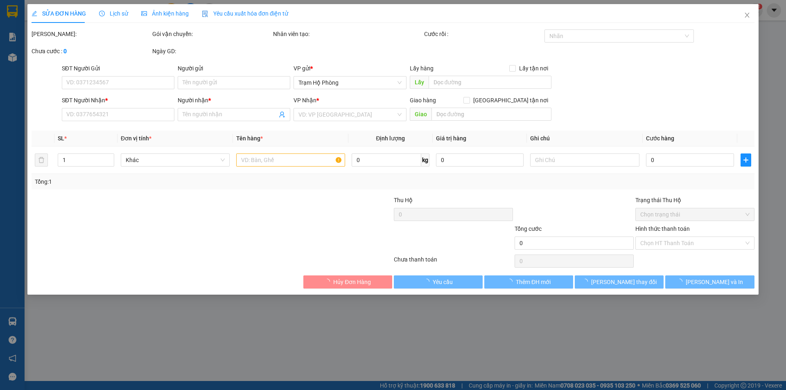
type input "0927777683"
type input "hưng quốc việt"
type input "80.000"
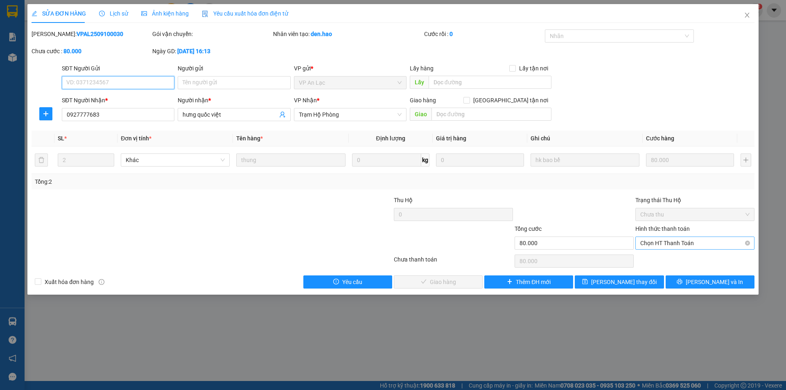
drag, startPoint x: 650, startPoint y: 240, endPoint x: 652, endPoint y: 251, distance: 10.8
click at [650, 241] on span "Chọn HT Thanh Toán" at bounding box center [695, 243] width 109 height 12
click at [652, 260] on div "Tại văn phòng" at bounding box center [695, 259] width 109 height 9
type input "0"
click at [460, 274] on div "Total Paid Fee 0 Total UnPaid Fee 80.000 Cash Collection Total Fee Mã ĐH: VPAL2…" at bounding box center [393, 158] width 723 height 259
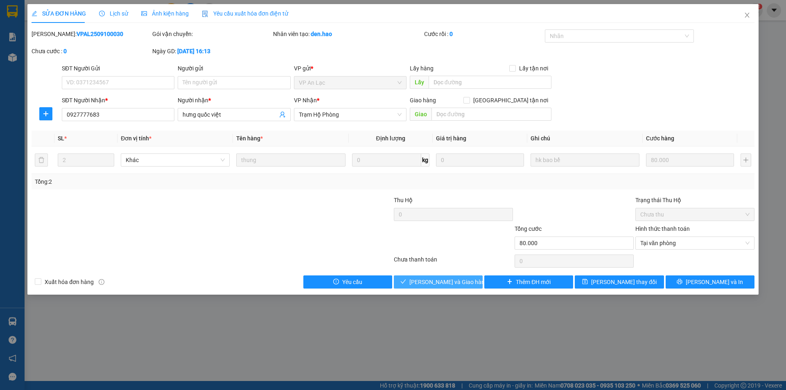
click at [453, 287] on button "[PERSON_NAME] và [PERSON_NAME] hàng" at bounding box center [438, 282] width 89 height 13
click at [453, 287] on button "[PERSON_NAME] và Giao hàng" at bounding box center [438, 282] width 89 height 13
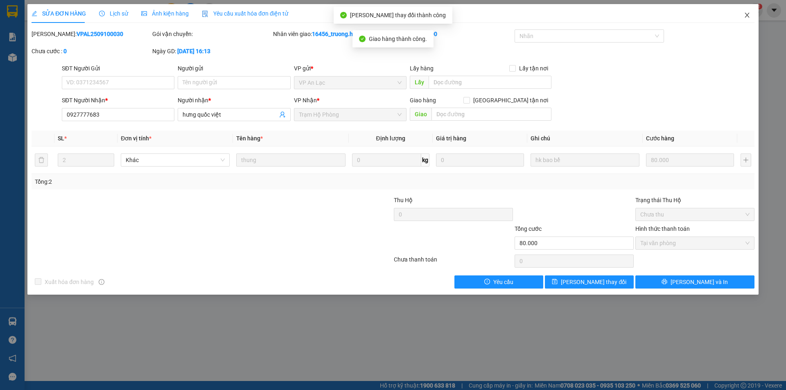
click at [747, 18] on icon "close" at bounding box center [747, 15] width 7 height 7
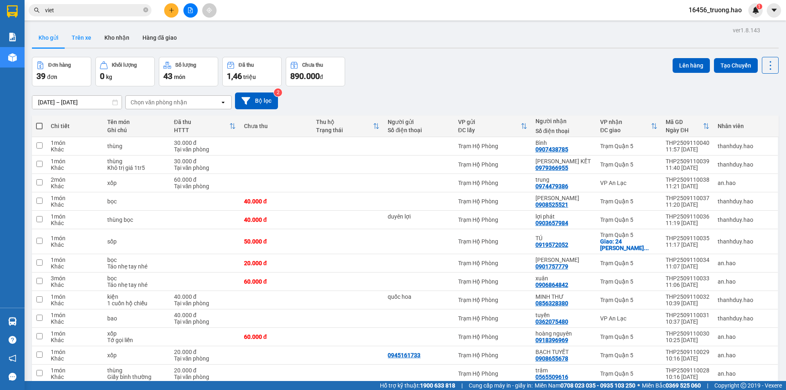
click at [98, 46] on button "Kho nhận" at bounding box center [117, 38] width 38 height 20
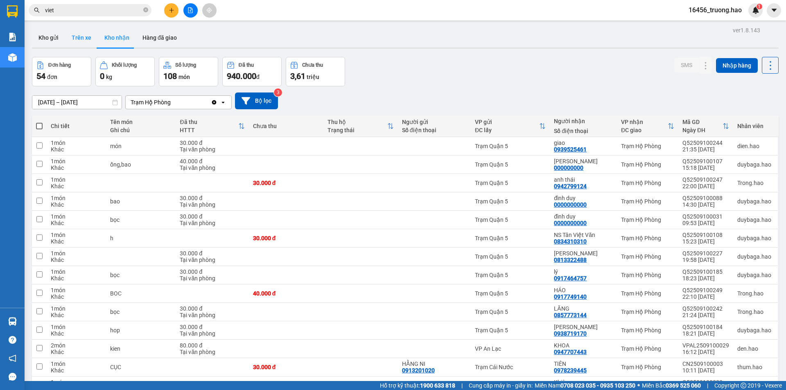
click at [75, 34] on button "Trên xe" at bounding box center [81, 38] width 33 height 20
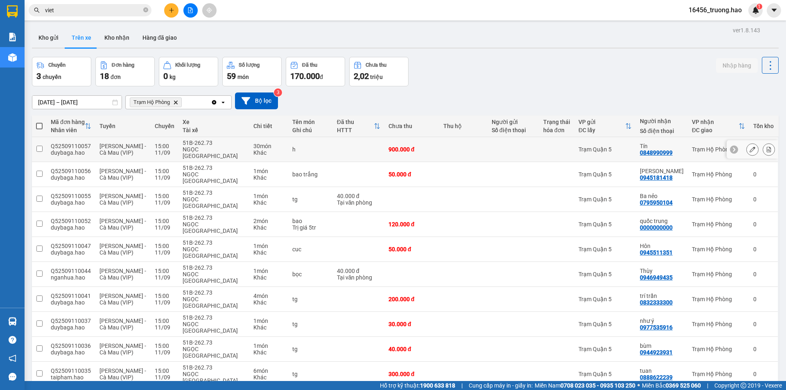
click at [535, 140] on td at bounding box center [514, 149] width 52 height 25
checkbox input "true"
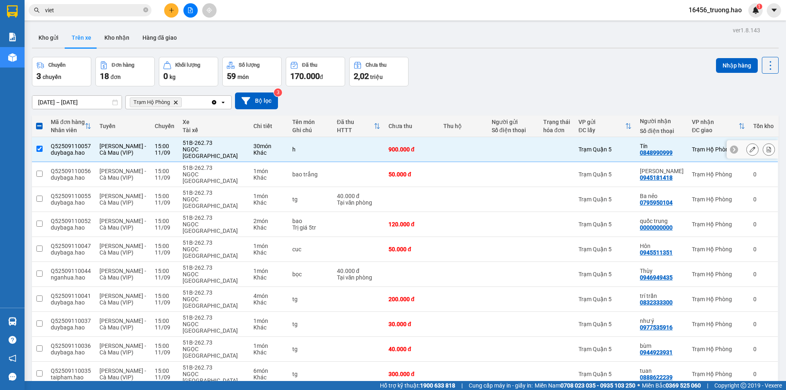
click at [750, 148] on icon at bounding box center [753, 150] width 6 height 6
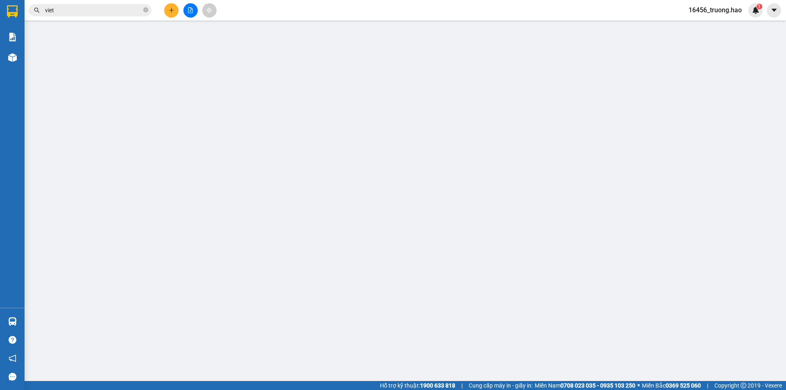
type input "0848990999"
type input "Tín"
type input "900.000"
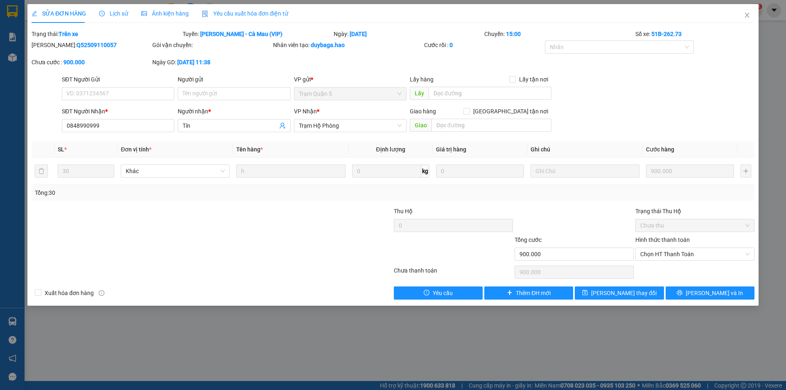
click at [162, 18] on div "Ảnh kiện hàng" at bounding box center [165, 13] width 48 height 9
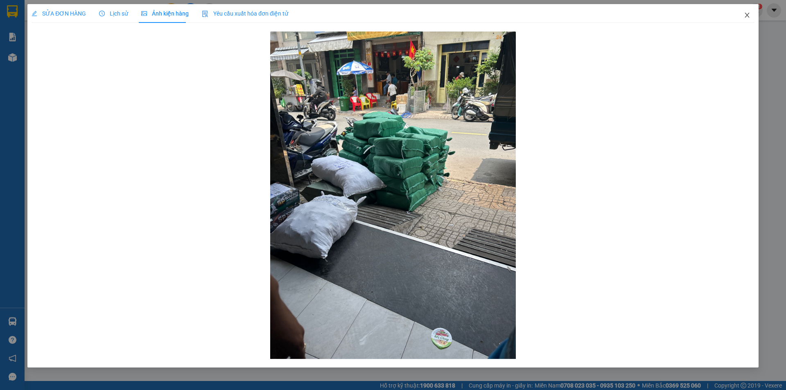
click at [748, 15] on icon "close" at bounding box center [747, 15] width 5 height 5
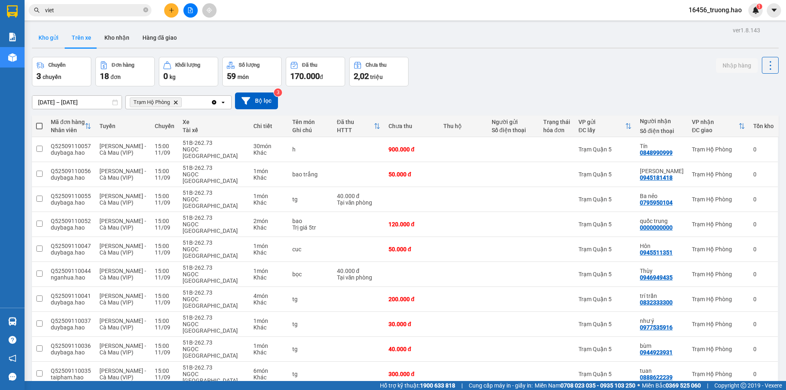
click at [50, 37] on button "Kho gửi" at bounding box center [48, 38] width 33 height 20
click at [50, 36] on button "Kho gửi" at bounding box center [48, 38] width 33 height 20
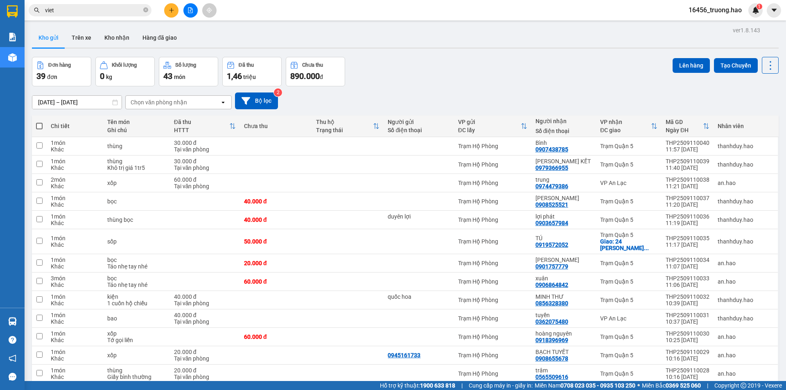
click at [42, 123] on label at bounding box center [39, 126] width 7 height 8
click at [39, 122] on input "checkbox" at bounding box center [39, 122] width 0 height 0
checkbox input "true"
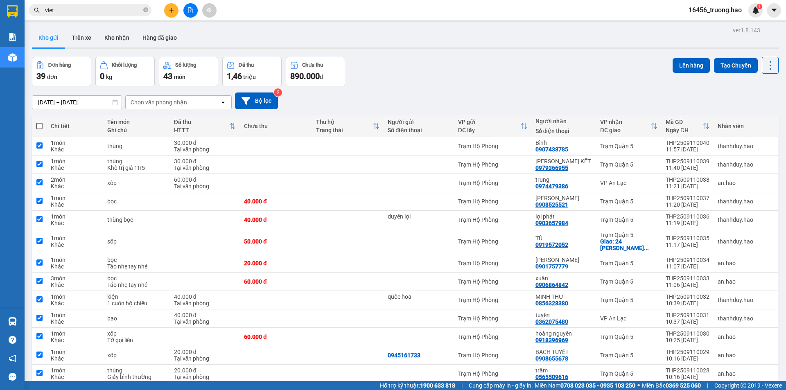
checkbox input "true"
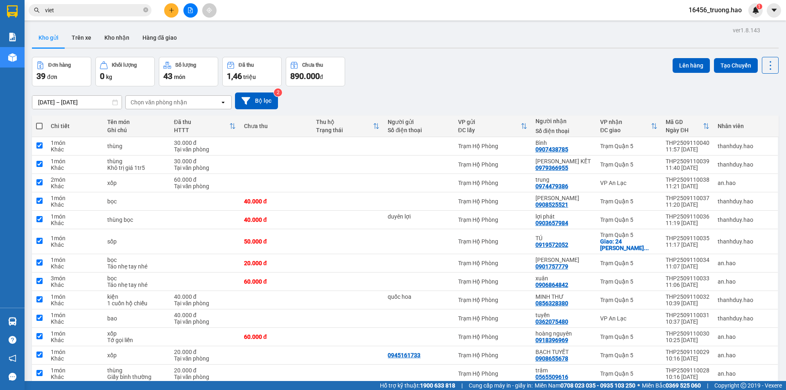
checkbox input "true"
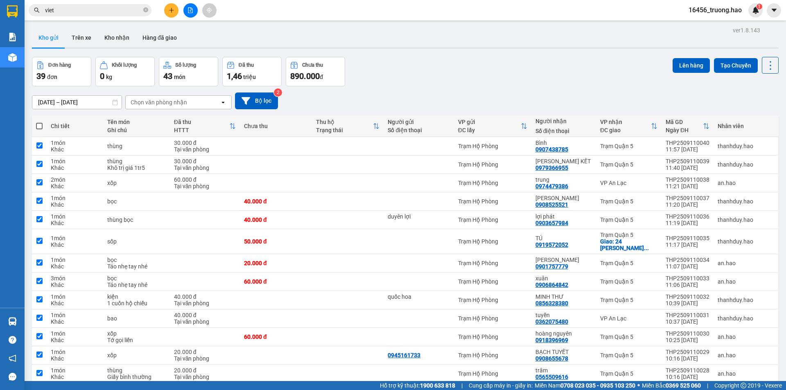
checkbox input "true"
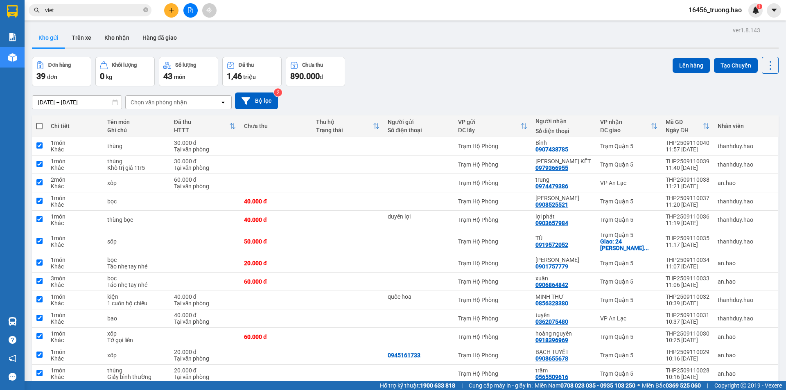
checkbox input "true"
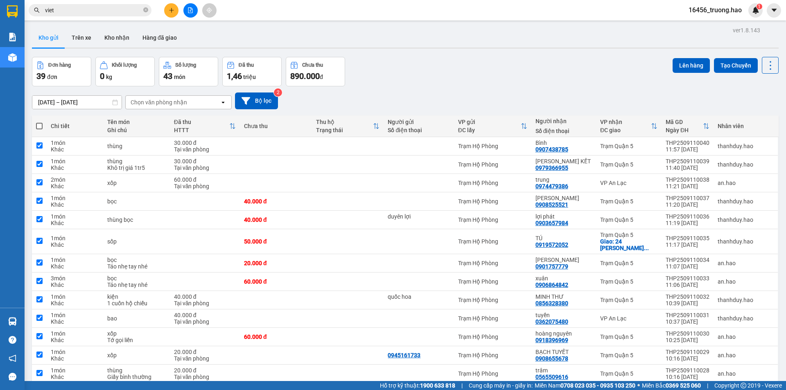
checkbox input "true"
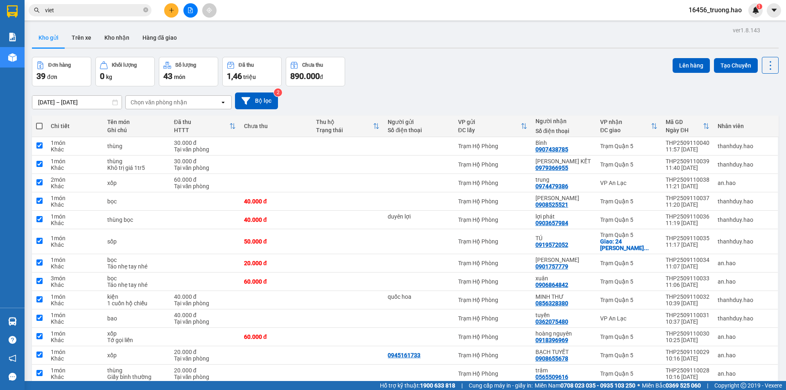
checkbox input "true"
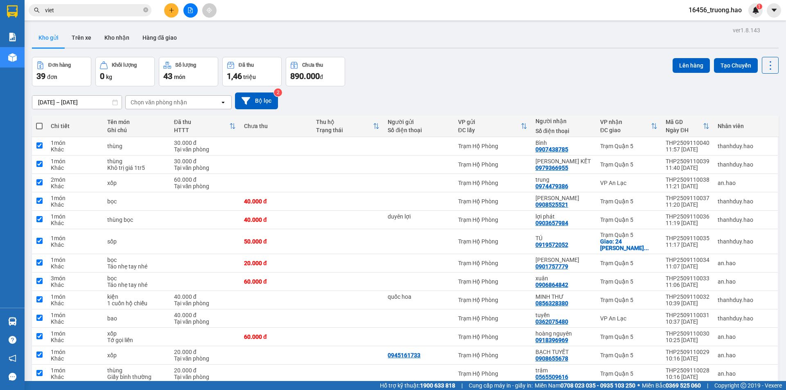
checkbox input "true"
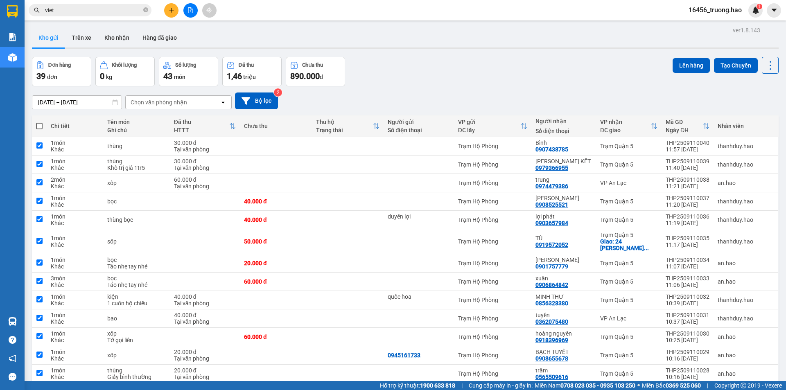
checkbox input "true"
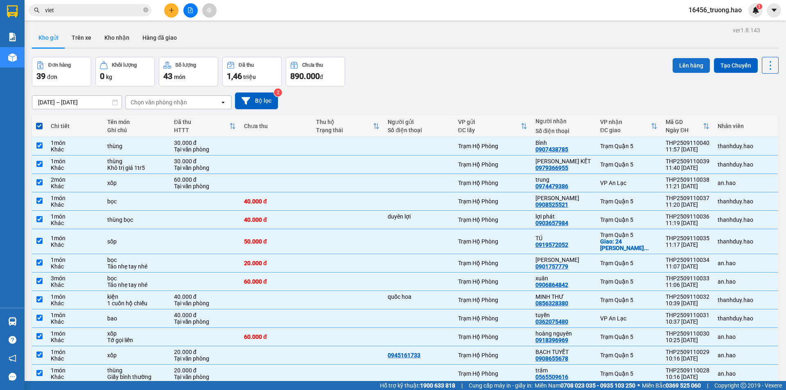
click at [688, 67] on button "Lên hàng" at bounding box center [691, 65] width 37 height 15
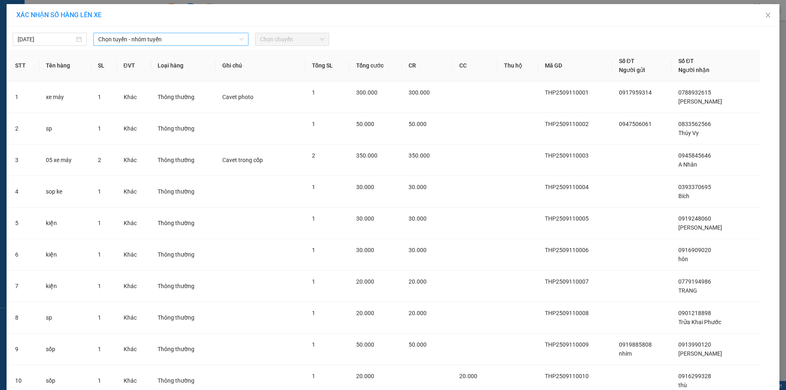
click at [131, 40] on span "Chọn tuyến - nhóm tuyến" at bounding box center [170, 39] width 145 height 12
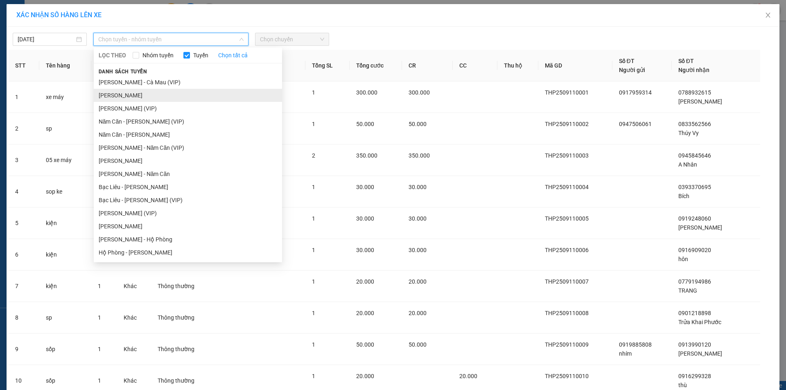
click at [136, 93] on li "[PERSON_NAME]" at bounding box center [188, 95] width 188 height 13
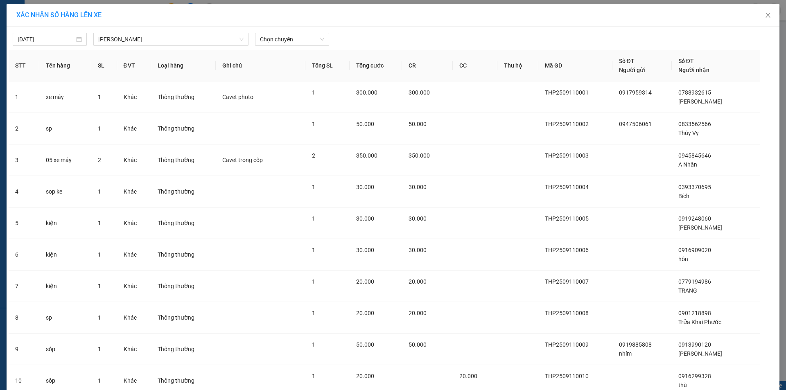
click at [277, 31] on div "11/09/2025 Cà Mau - Hồ Chí Minh LỌC THEO Nhóm tuyến Tuyến Chọn tất cả Danh sách…" at bounding box center [393, 37] width 769 height 17
click at [277, 34] on span "Chọn chuyến" at bounding box center [292, 39] width 64 height 12
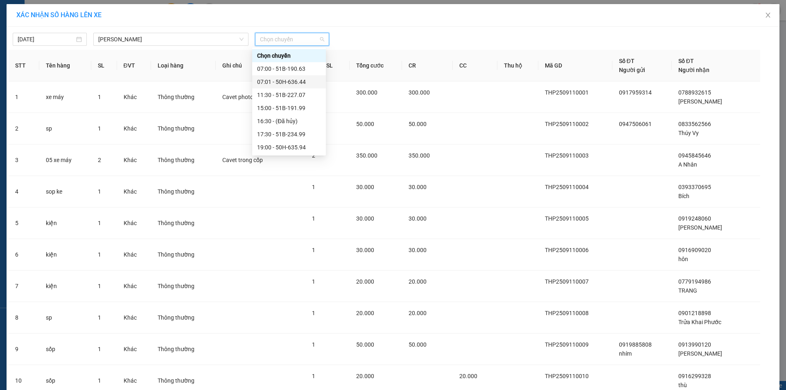
click at [269, 81] on div "07:01 - 50H-636.44" at bounding box center [289, 81] width 64 height 9
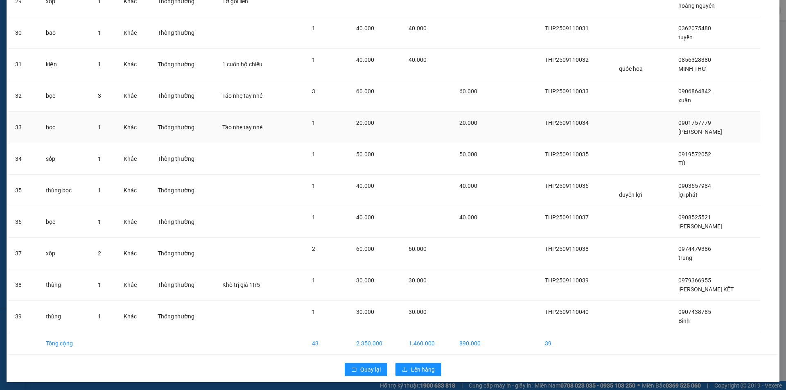
scroll to position [986, 0]
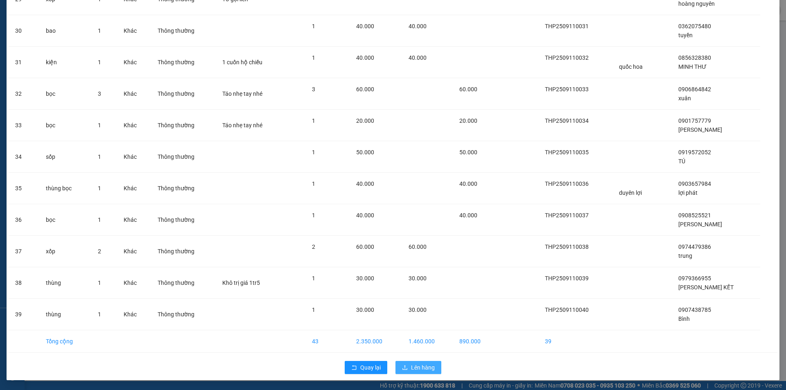
click at [423, 371] on span "Lên hàng" at bounding box center [423, 367] width 24 height 9
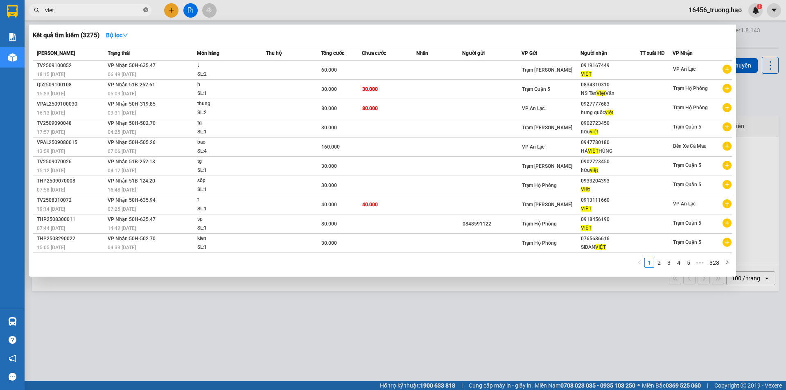
drag, startPoint x: 145, startPoint y: 5, endPoint x: 145, endPoint y: 11, distance: 6.6
click at [145, 11] on span "viet" at bounding box center [90, 10] width 123 height 12
click at [144, 12] on icon "close-circle" at bounding box center [145, 9] width 5 height 5
click at [141, 12] on input "text" at bounding box center [93, 10] width 97 height 9
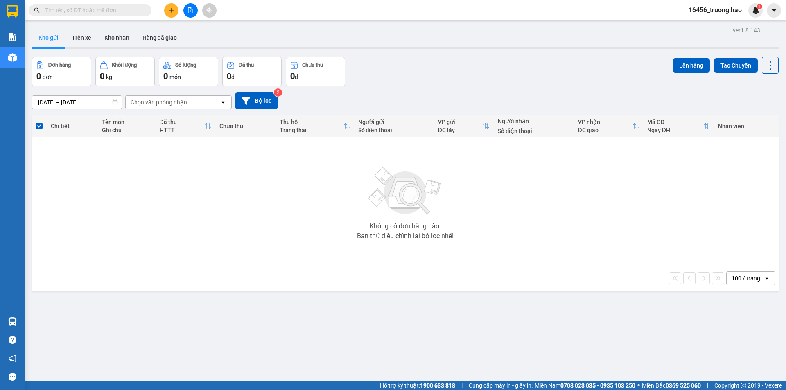
click at [141, 12] on input "text" at bounding box center [93, 10] width 97 height 9
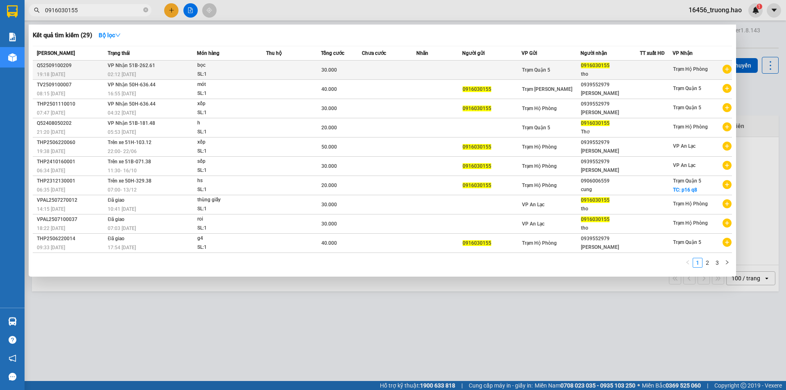
type input "0916030155"
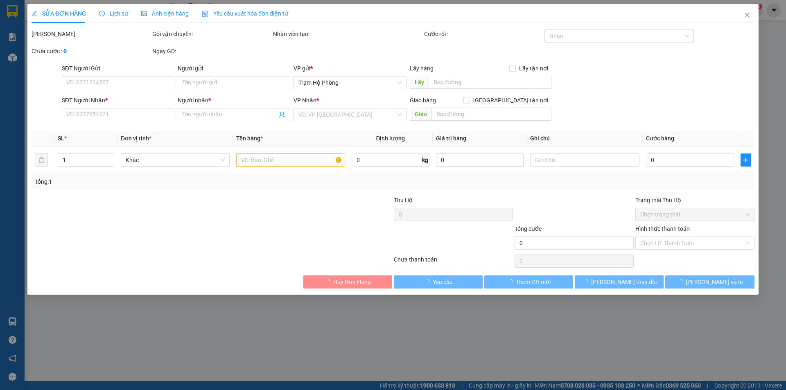
type input "0916030155"
type input "tho"
type input "30.000"
type input "0"
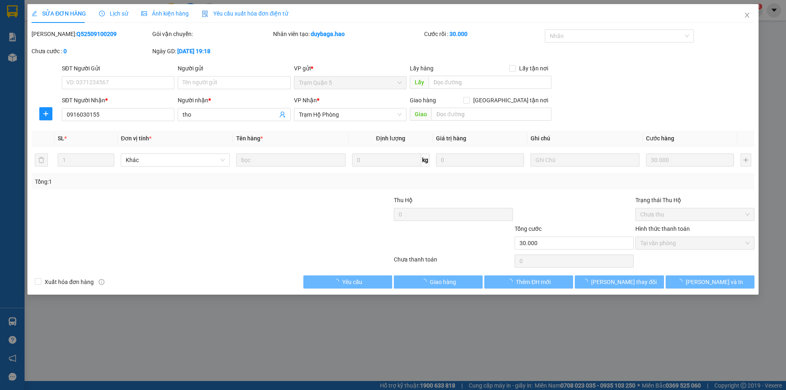
click at [181, 11] on span "Ảnh kiện hàng" at bounding box center [165, 13] width 48 height 7
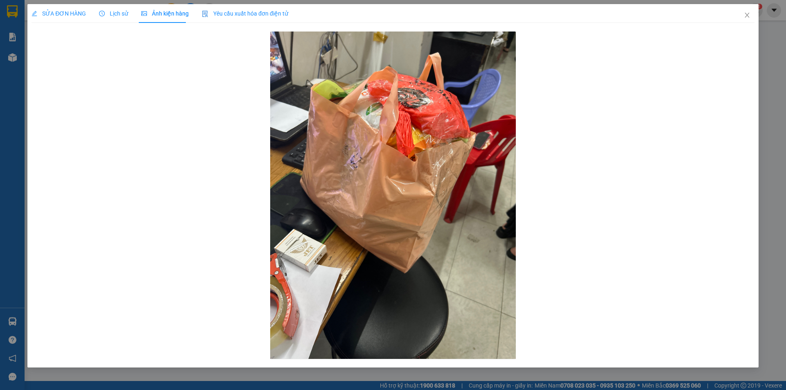
click at [39, 6] on div "SỬA ĐƠN HÀNG" at bounding box center [59, 13] width 54 height 19
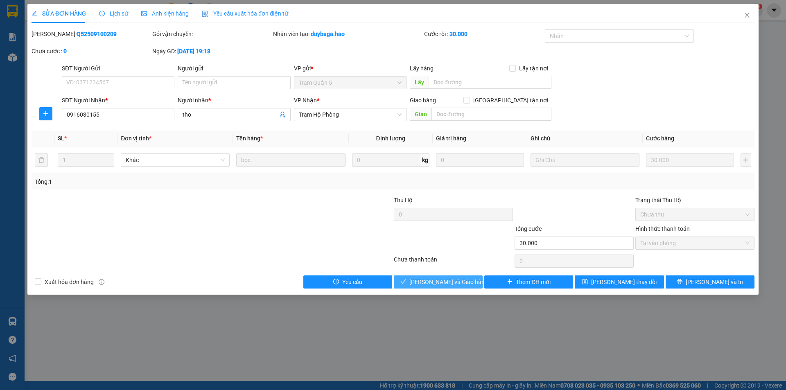
click at [448, 281] on span "[PERSON_NAME] và Giao hàng" at bounding box center [449, 282] width 79 height 9
click at [449, 281] on span "Giao hàng" at bounding box center [443, 282] width 26 height 9
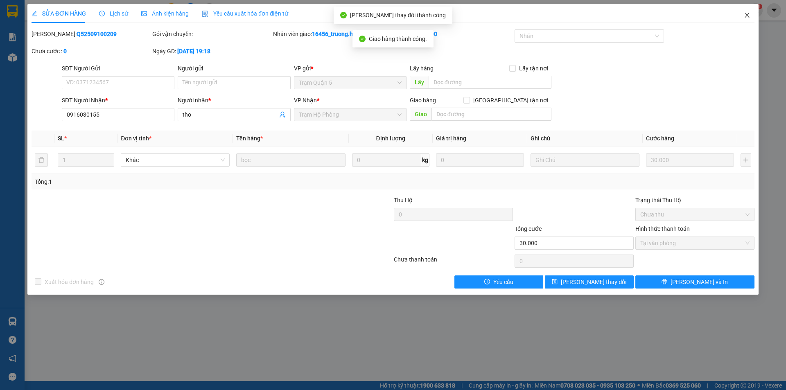
click at [750, 13] on icon "close" at bounding box center [747, 15] width 7 height 7
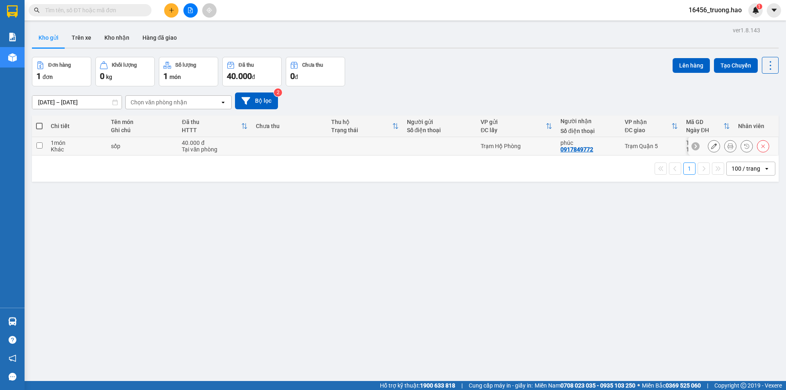
click at [725, 146] on button at bounding box center [730, 146] width 11 height 14
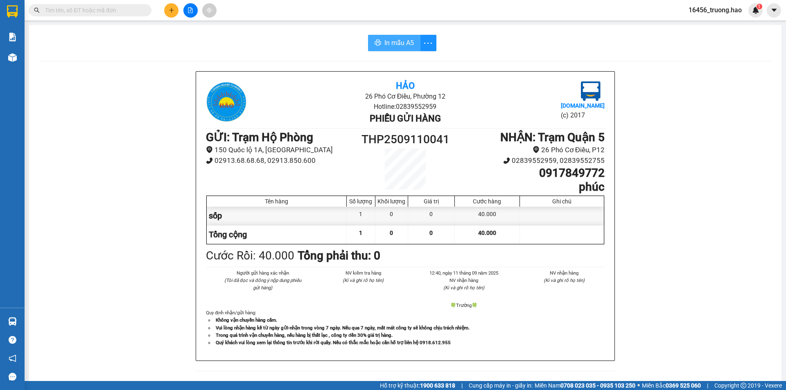
click at [392, 40] on span "In mẫu A5" at bounding box center [399, 43] width 29 height 10
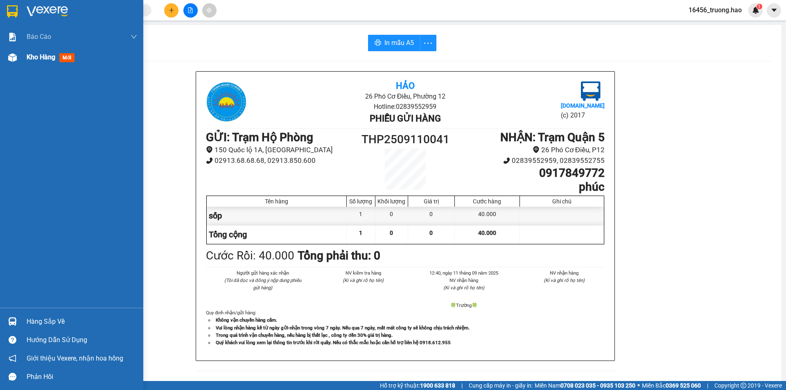
click at [45, 64] on div "Kho hàng mới" at bounding box center [82, 57] width 111 height 20
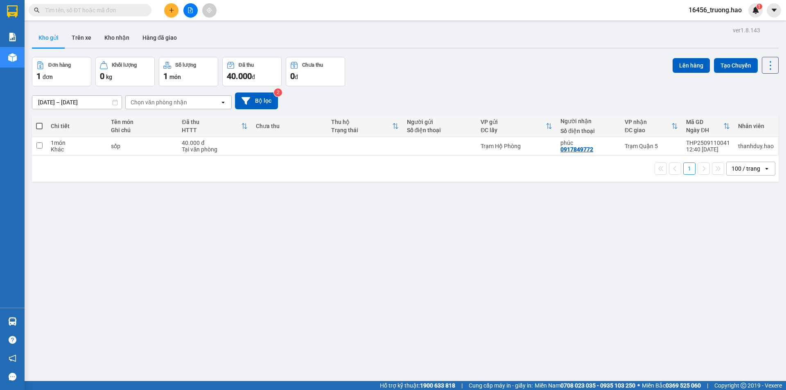
click at [111, 11] on input "text" at bounding box center [93, 10] width 97 height 9
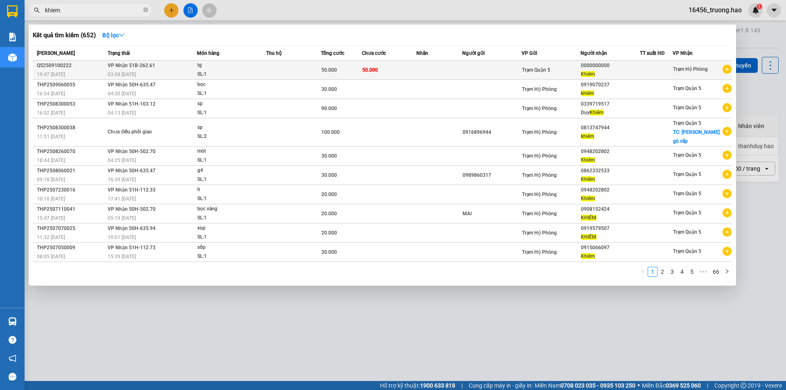
type input "khiem"
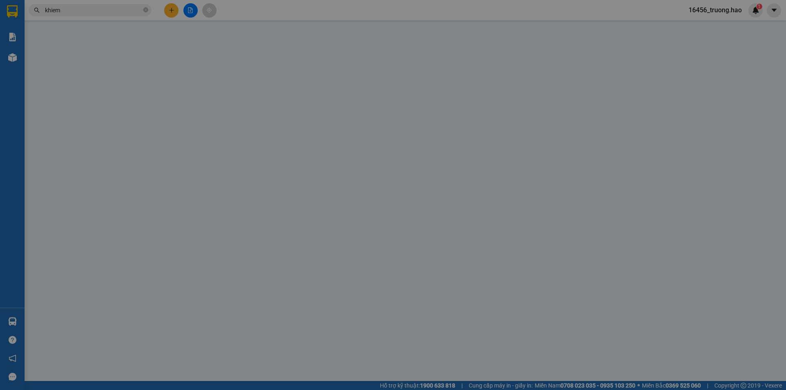
click at [175, 18] on div "Ảnh kiện hàng" at bounding box center [165, 13] width 48 height 9
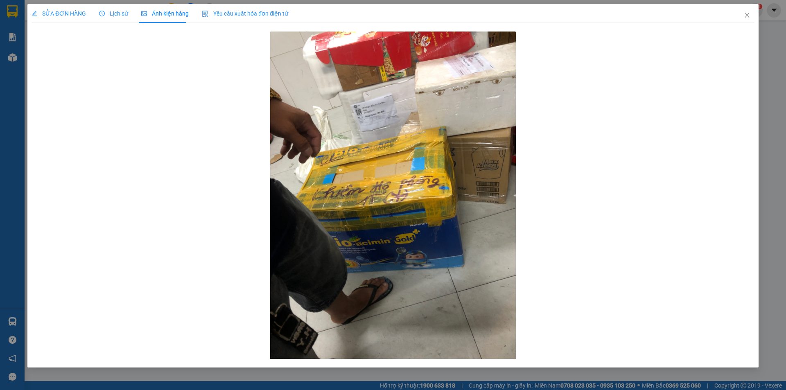
click at [55, 7] on div "SỬA ĐƠN HÀNG" at bounding box center [59, 13] width 54 height 19
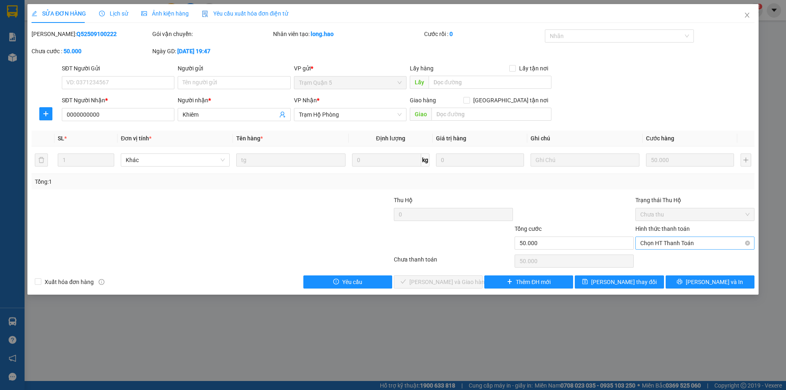
click at [668, 246] on span "Chọn HT Thanh Toán" at bounding box center [695, 252] width 109 height 12
drag, startPoint x: 661, startPoint y: 257, endPoint x: 615, endPoint y: 256, distance: 46.7
click at [661, 257] on div "Tại văn phòng" at bounding box center [695, 259] width 109 height 9
type input "0"
click at [436, 287] on button "[PERSON_NAME] và [PERSON_NAME] hàng" at bounding box center [438, 291] width 89 height 13
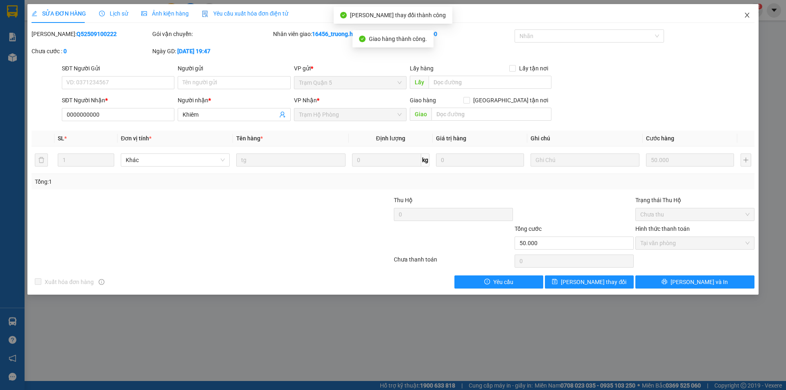
click at [747, 13] on icon "close" at bounding box center [747, 15] width 7 height 7
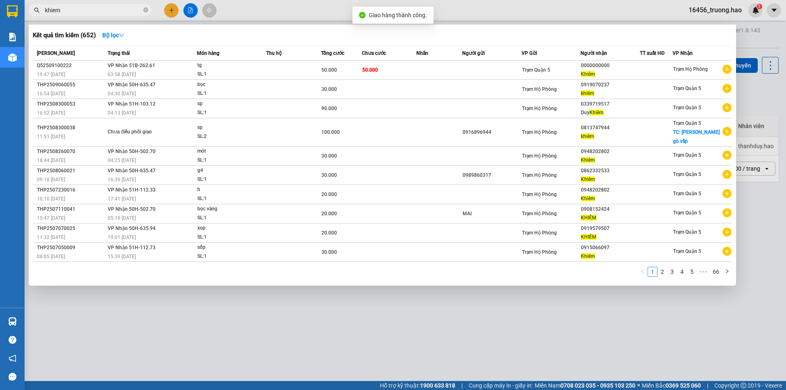
click at [105, 8] on input "khiem" at bounding box center [93, 10] width 97 height 9
click at [673, 267] on link "3" at bounding box center [672, 271] width 9 height 9
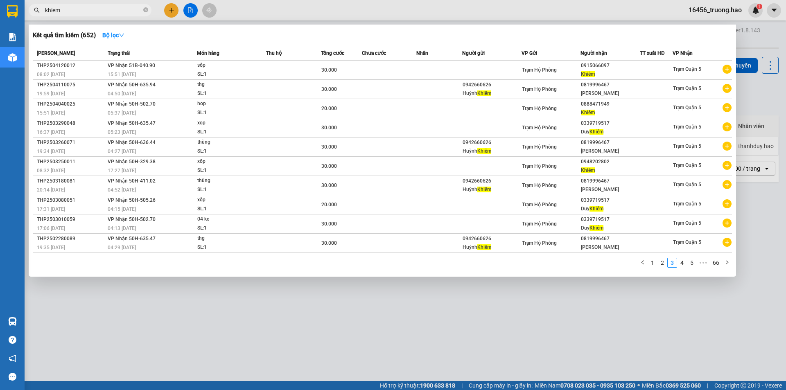
drag, startPoint x: 665, startPoint y: 262, endPoint x: 634, endPoint y: 317, distance: 62.7
click at [0, 10] on div "Kết quả [PERSON_NAME] ( 652 ) Bộ lọc Mã ĐH Trạng thái Món hàng Thu hộ Tổng [PER…" at bounding box center [0, 10] width 0 height 0
click at [364, 349] on div at bounding box center [393, 195] width 786 height 390
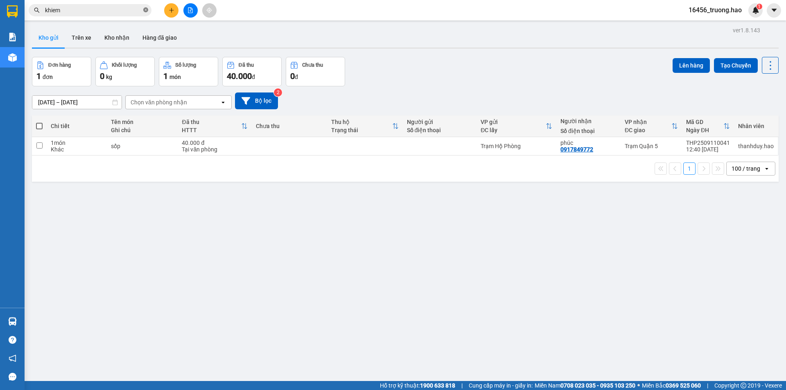
click at [145, 11] on icon "close-circle" at bounding box center [145, 9] width 5 height 5
click at [728, 144] on icon at bounding box center [731, 146] width 6 height 6
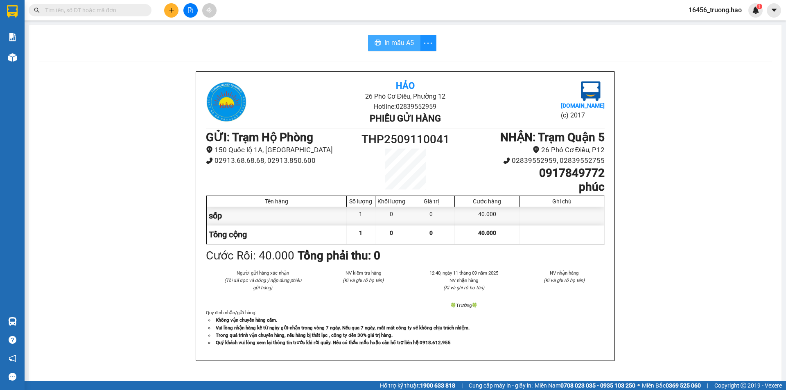
click at [393, 36] on button "In mẫu A5" at bounding box center [394, 43] width 52 height 16
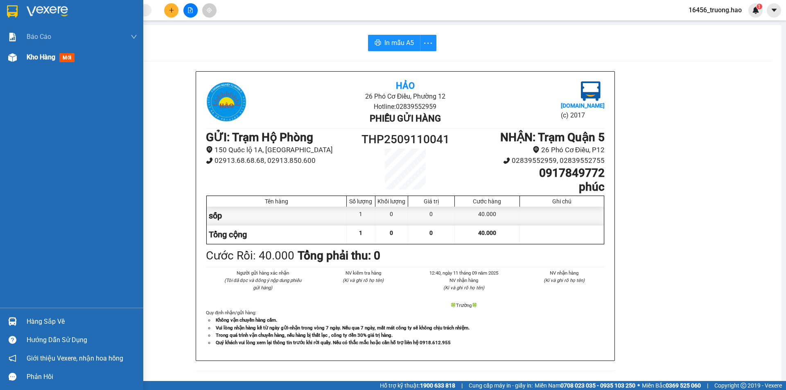
click at [15, 63] on div at bounding box center [12, 57] width 14 height 14
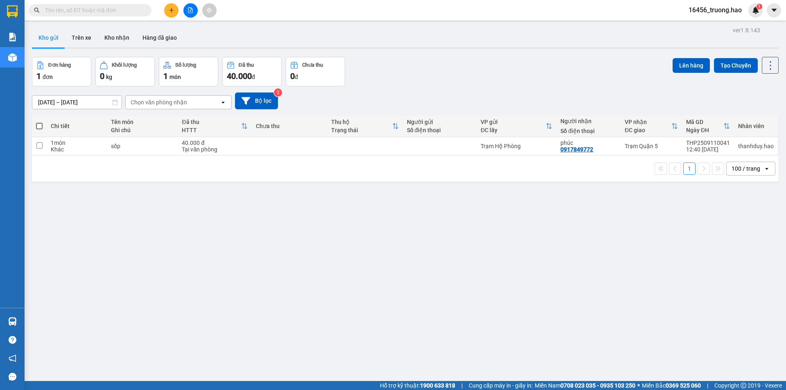
click at [125, 11] on input "text" at bounding box center [93, 10] width 97 height 9
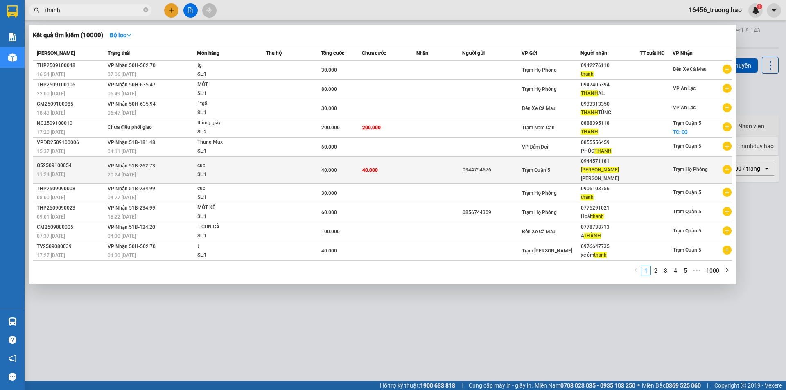
type input "thanh"
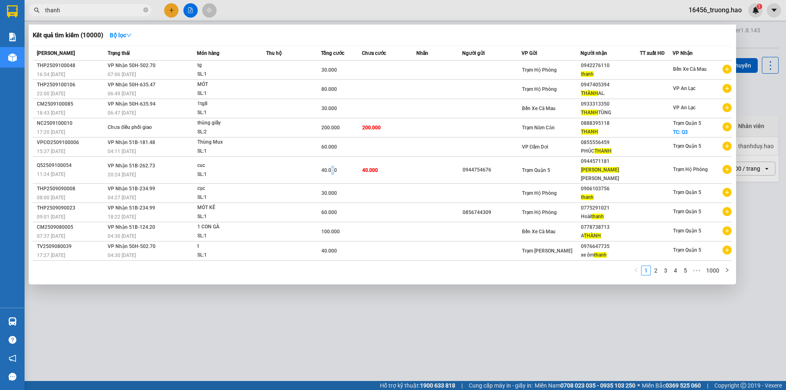
click at [332, 170] on div "40.000" at bounding box center [342, 170] width 40 height 9
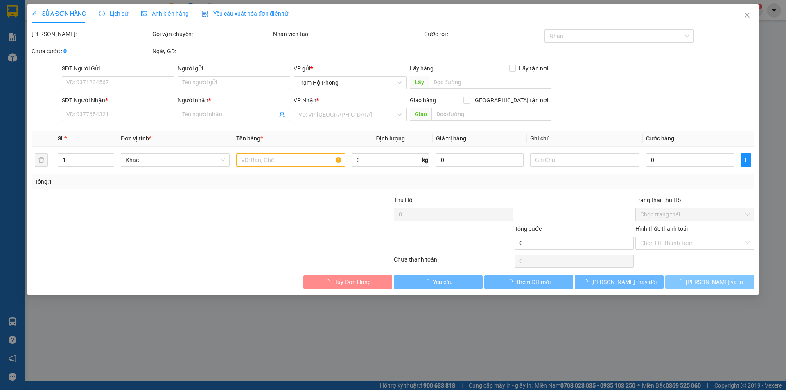
type input "0944754676"
type input "0944571181"
type input "[PERSON_NAME]"
type input "40.000"
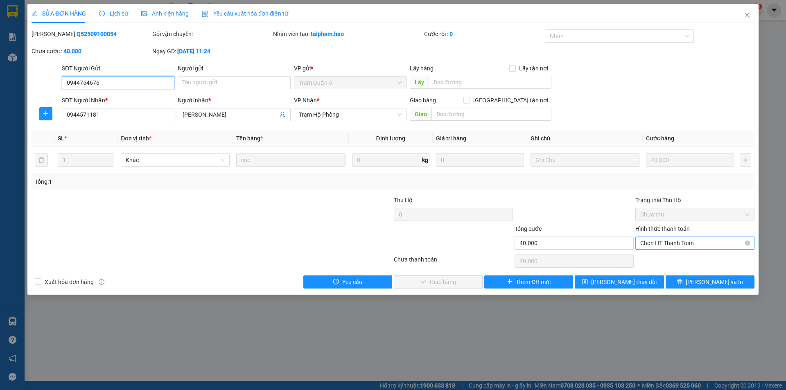
click at [668, 246] on span "Chọn HT Thanh Toán" at bounding box center [695, 252] width 109 height 12
click at [664, 262] on div "Tại văn phòng" at bounding box center [695, 259] width 109 height 9
type input "0"
click at [405, 285] on button "[PERSON_NAME] và [PERSON_NAME] hàng" at bounding box center [438, 291] width 89 height 13
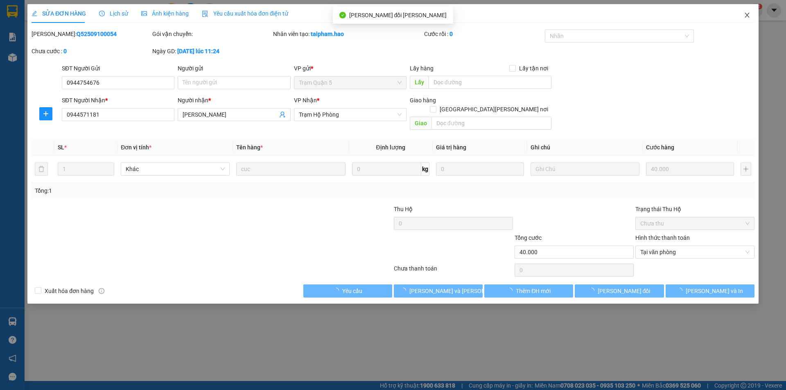
click at [746, 14] on icon "close" at bounding box center [747, 15] width 5 height 5
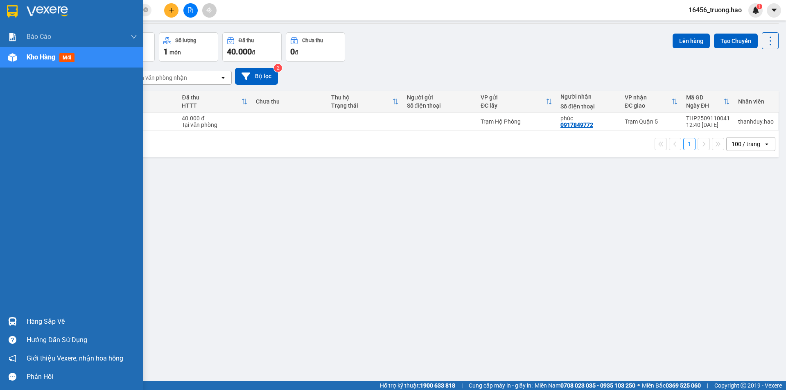
scroll to position [38, 0]
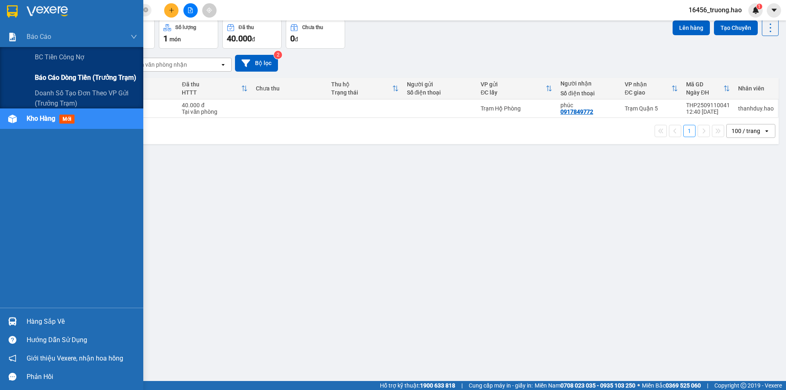
drag, startPoint x: 68, startPoint y: 81, endPoint x: 76, endPoint y: 74, distance: 10.1
click at [72, 75] on span "Báo cáo dòng tiền (trưởng trạm)" at bounding box center [86, 77] width 102 height 10
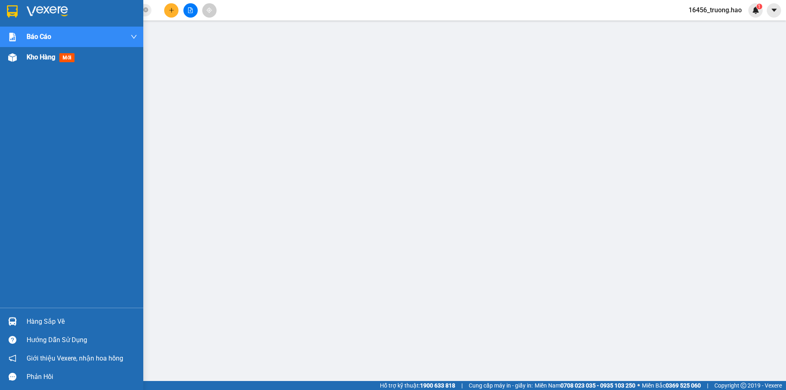
click at [39, 56] on span "Kho hàng" at bounding box center [41, 57] width 29 height 8
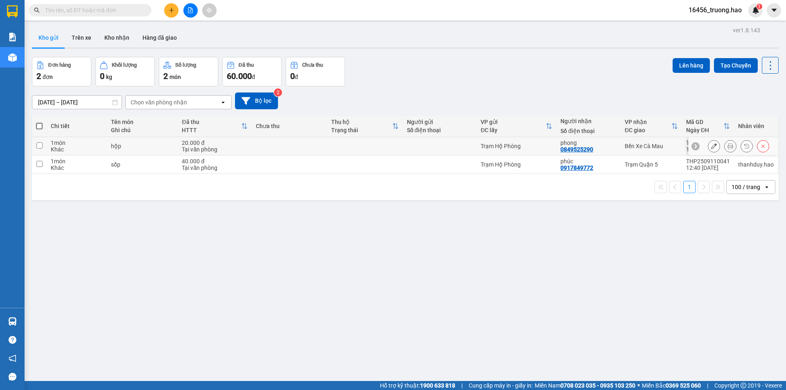
click at [726, 150] on button at bounding box center [730, 146] width 11 height 14
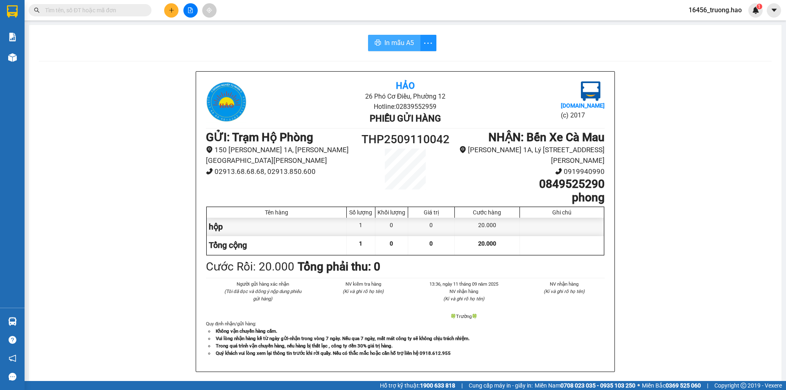
click at [410, 40] on span "In mẫu A5" at bounding box center [399, 43] width 29 height 10
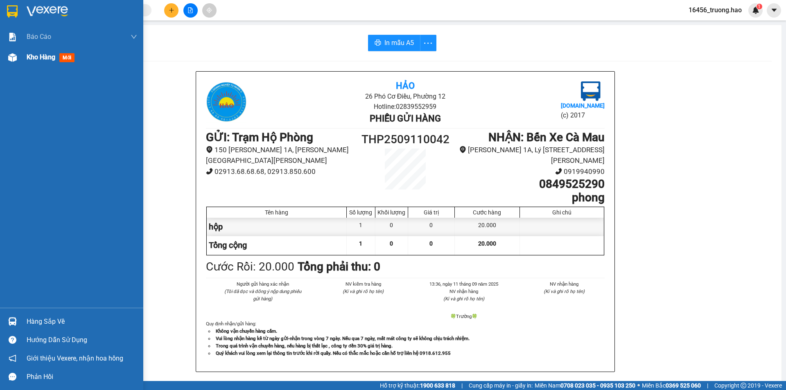
click at [31, 61] on span "Kho hàng" at bounding box center [41, 57] width 29 height 8
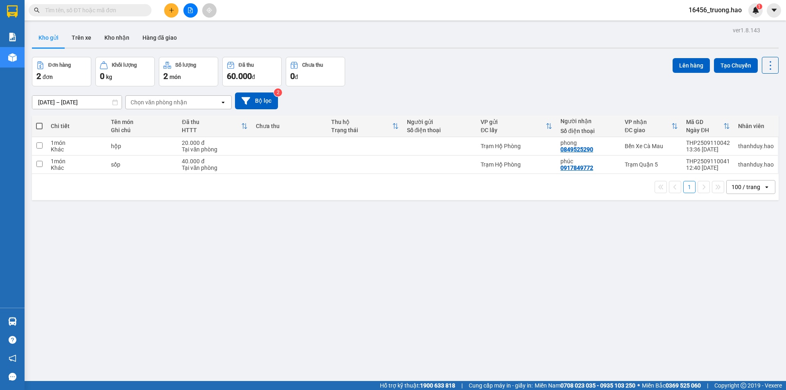
click at [119, 2] on div "Kết quả tìm kiếm ( 0 ) Bộ lọc No Data 16456_truong.hao 1" at bounding box center [393, 10] width 786 height 20
click at [111, 15] on span at bounding box center [90, 10] width 123 height 12
click at [111, 12] on input "text" at bounding box center [93, 10] width 97 height 9
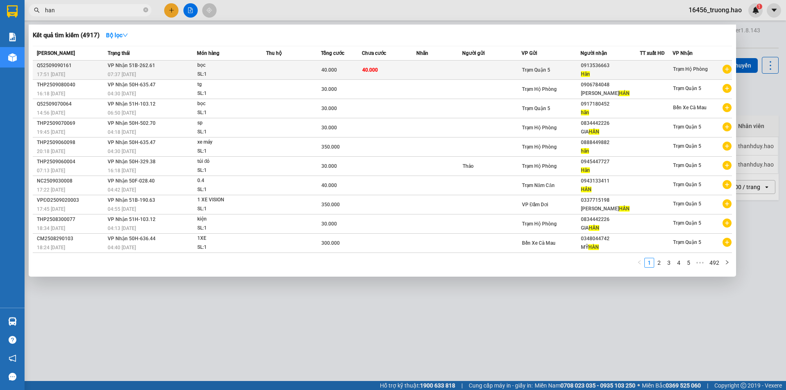
type input "han"
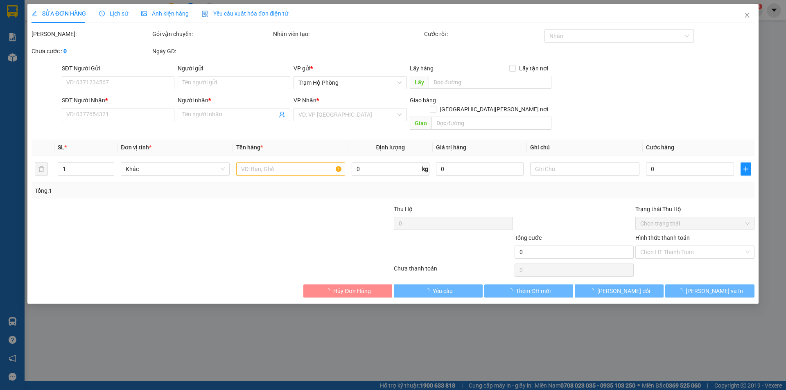
type input "0913536663"
type input "Hân"
type input "40.000"
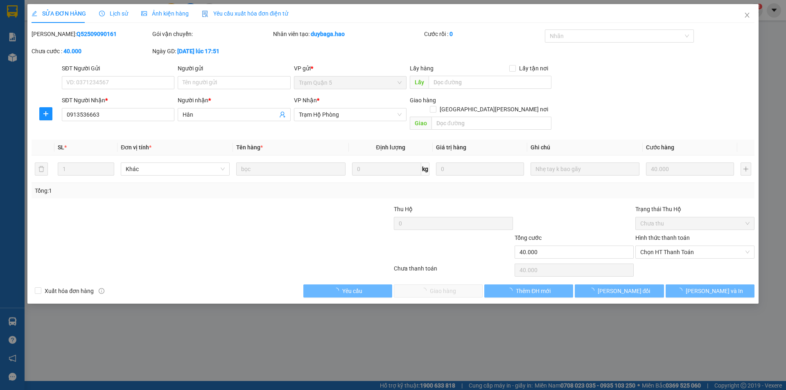
click at [180, 10] on span "Ảnh kiện hàng" at bounding box center [165, 13] width 48 height 7
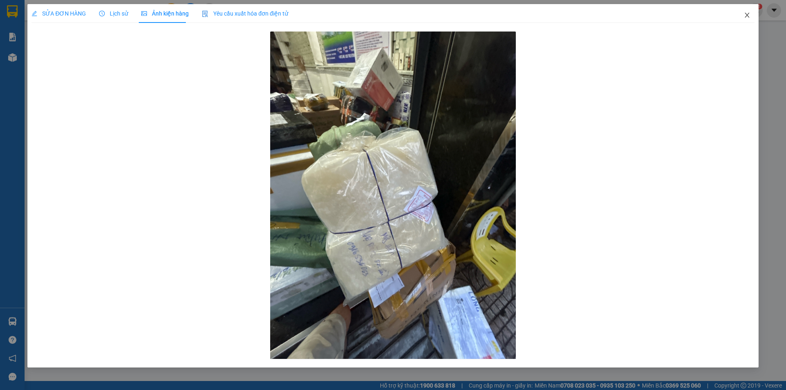
click at [748, 14] on icon "close" at bounding box center [747, 15] width 7 height 7
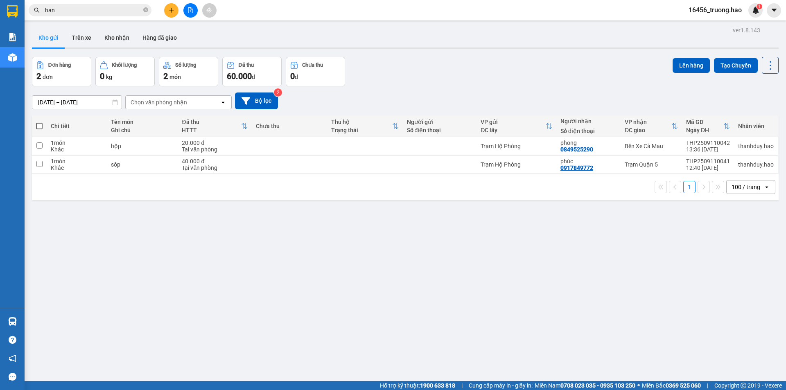
click at [79, 8] on input "han" at bounding box center [93, 10] width 97 height 9
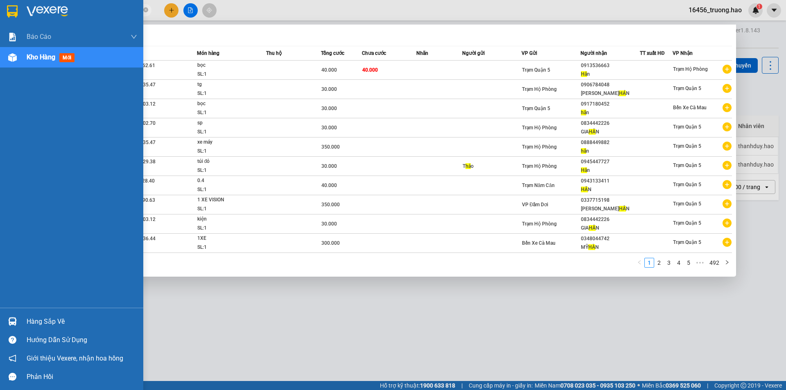
type input "h"
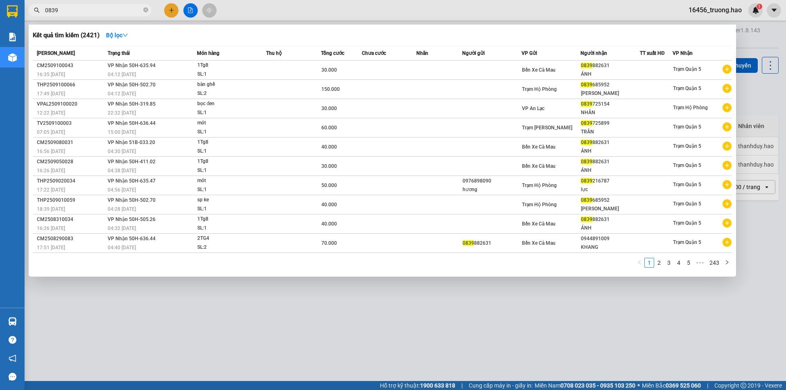
type input "0839"
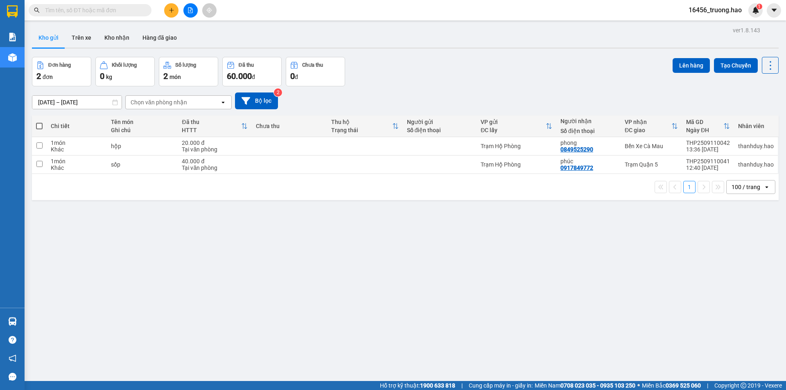
drag, startPoint x: 133, startPoint y: 9, endPoint x: 126, endPoint y: 9, distance: 7.4
click at [128, 9] on input "text" at bounding box center [93, 10] width 97 height 9
click at [126, 9] on input "text" at bounding box center [93, 10] width 97 height 9
click at [113, 7] on input "text" at bounding box center [93, 10] width 97 height 9
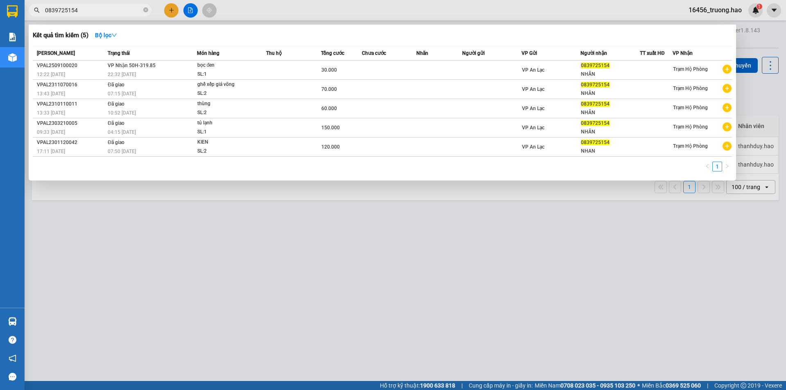
type input "0839725154"
type input "734"
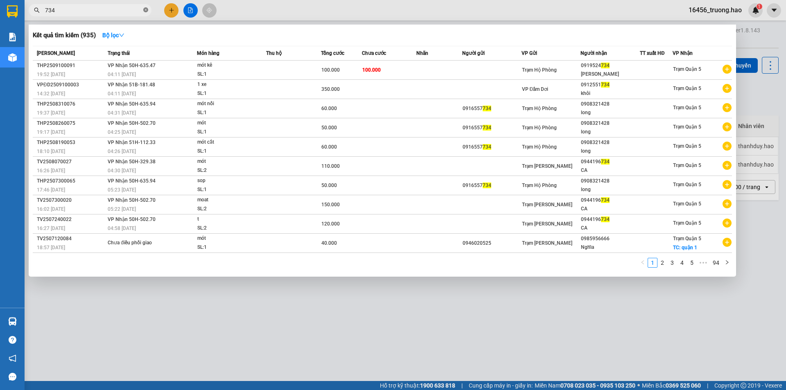
click at [144, 7] on span at bounding box center [145, 11] width 5 height 8
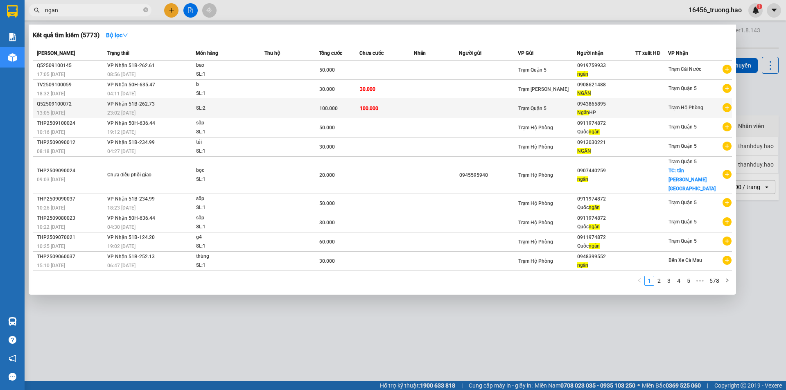
type input "ngan"
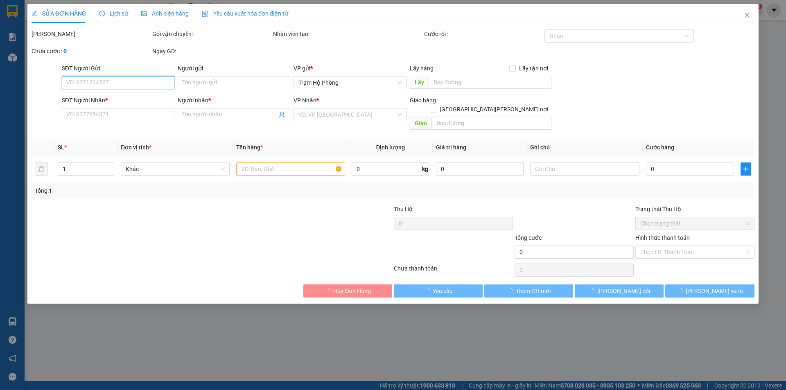
type input "0943865895"
type input "Ngân HP"
type input "100.000"
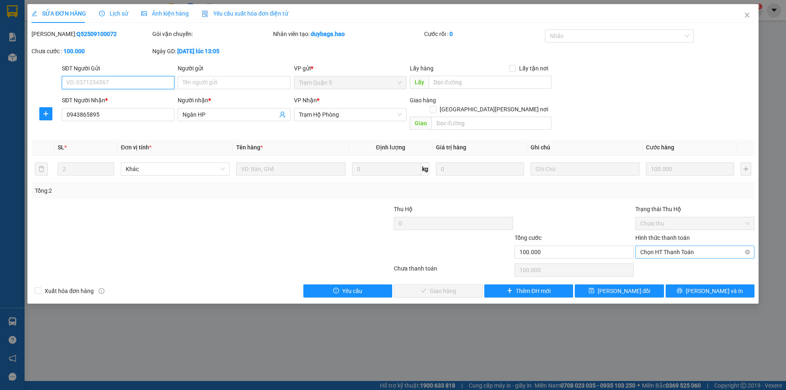
click at [657, 242] on span "Chọn HT Thanh Toán" at bounding box center [695, 243] width 109 height 12
drag, startPoint x: 660, startPoint y: 258, endPoint x: 612, endPoint y: 262, distance: 48.1
click at [660, 258] on div "Tại văn phòng" at bounding box center [695, 259] width 109 height 9
type input "0"
click at [420, 283] on button "[PERSON_NAME] và Giao hàng" at bounding box center [438, 282] width 89 height 13
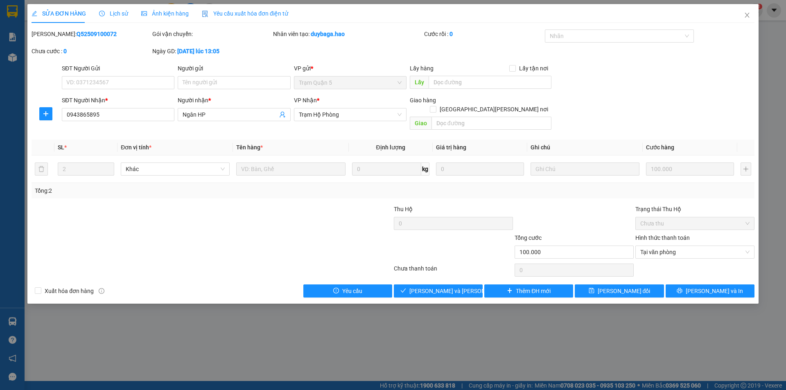
click at [700, 289] on div "SỬA ĐƠN HÀNG Lịch sử Ảnh kiện hàng Yêu cầu xuất hóa đơn điện tử Total Paid Fee …" at bounding box center [393, 149] width 732 height 291
drag, startPoint x: 711, startPoint y: 280, endPoint x: 685, endPoint y: 296, distance: 30.7
click at [683, 298] on div "SỬA ĐƠN HÀNG Lịch sử Ảnh kiện hàng Yêu cầu xuất hóa đơn điện tử Total Paid Fee …" at bounding box center [393, 195] width 786 height 390
click at [700, 282] on button "[PERSON_NAME] và In" at bounding box center [710, 282] width 89 height 13
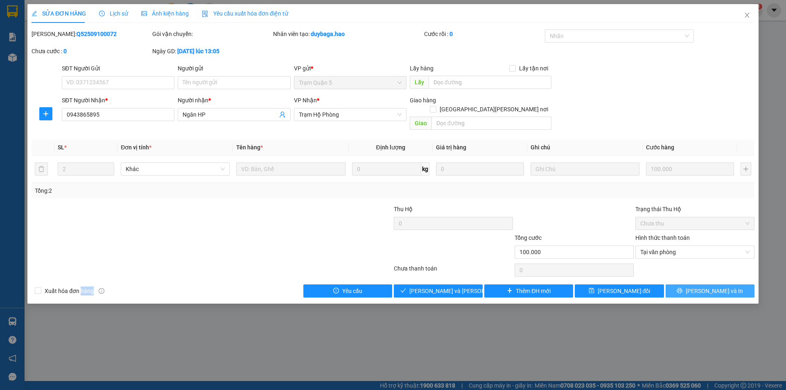
click at [703, 283] on span "[PERSON_NAME] và In" at bounding box center [714, 282] width 57 height 9
click at [747, 13] on icon "close" at bounding box center [747, 15] width 7 height 7
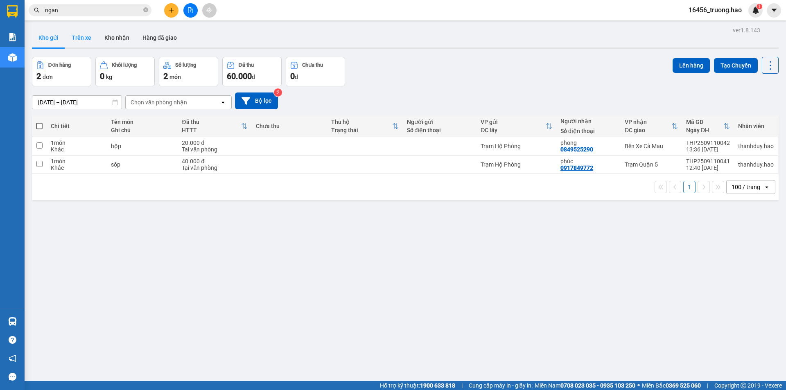
click at [74, 35] on button "Trên xe" at bounding box center [81, 38] width 33 height 20
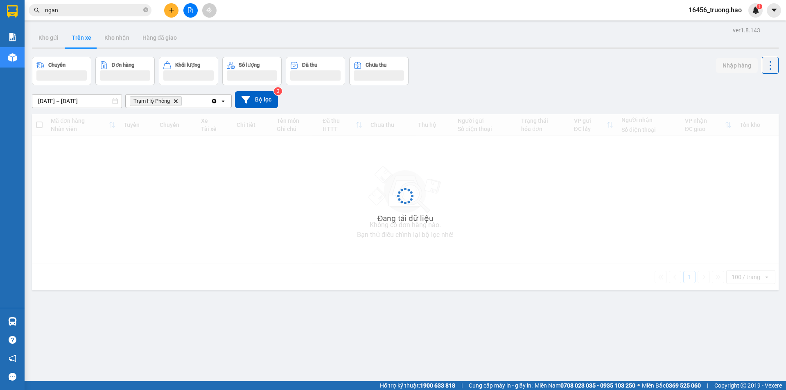
click at [74, 35] on button "Trên xe" at bounding box center [81, 38] width 33 height 20
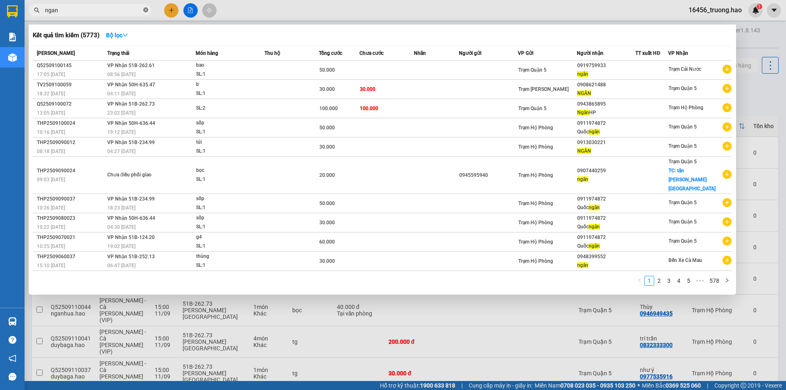
click at [147, 10] on icon "close-circle" at bounding box center [145, 9] width 5 height 5
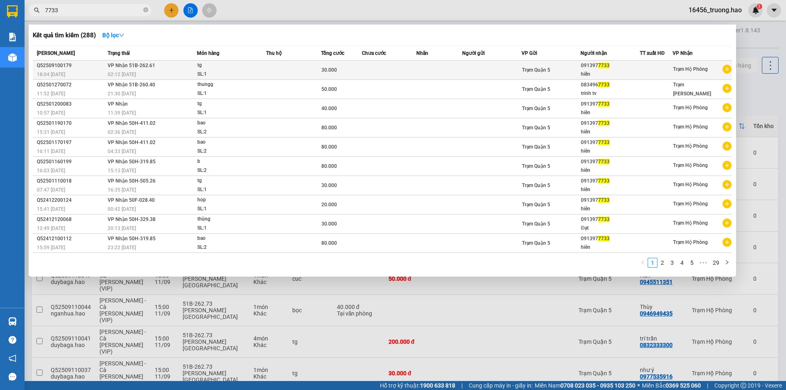
type input "7733"
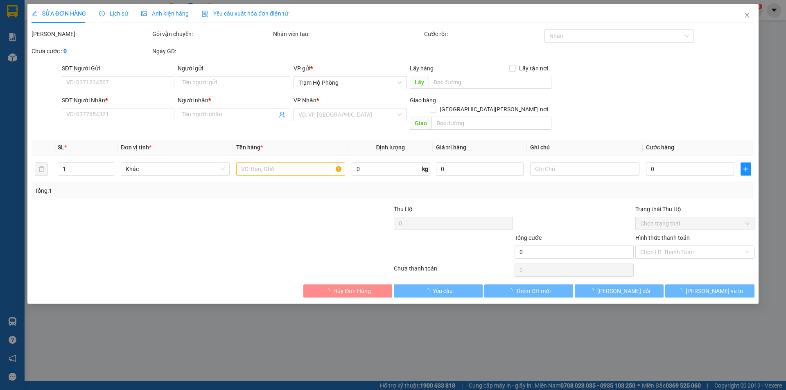
type input "0913977733"
type input "hiền"
type input "30.000"
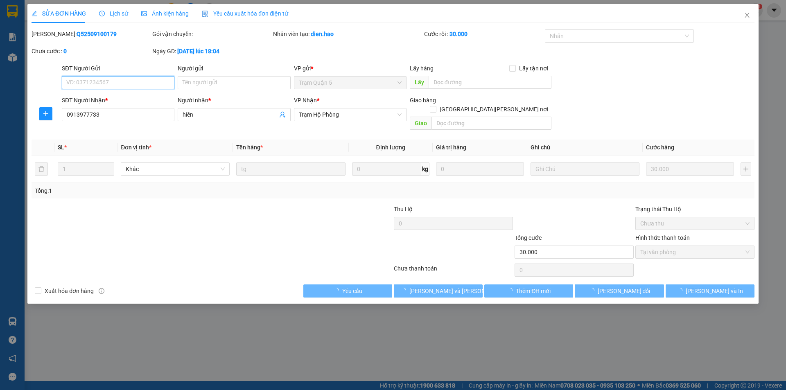
click at [178, 16] on span "Ảnh kiện hàng" at bounding box center [165, 13] width 48 height 7
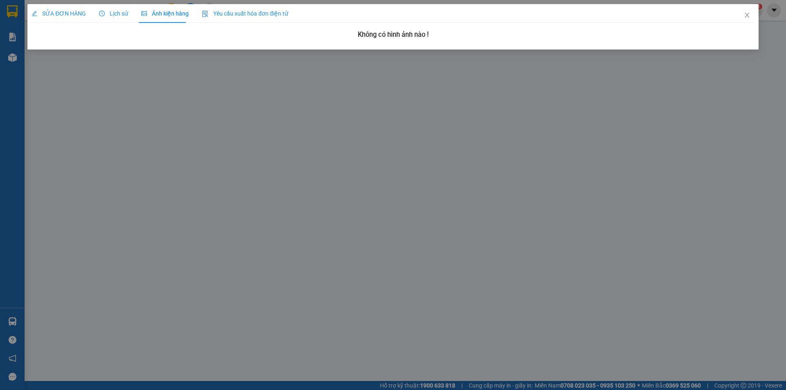
click at [77, 16] on span "SỬA ĐƠN HÀNG" at bounding box center [59, 13] width 54 height 7
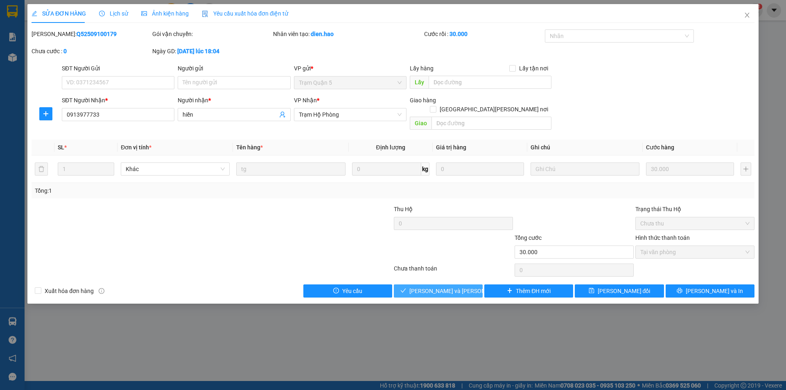
click at [434, 283] on span "[PERSON_NAME] và Giao hàng" at bounding box center [449, 282] width 79 height 9
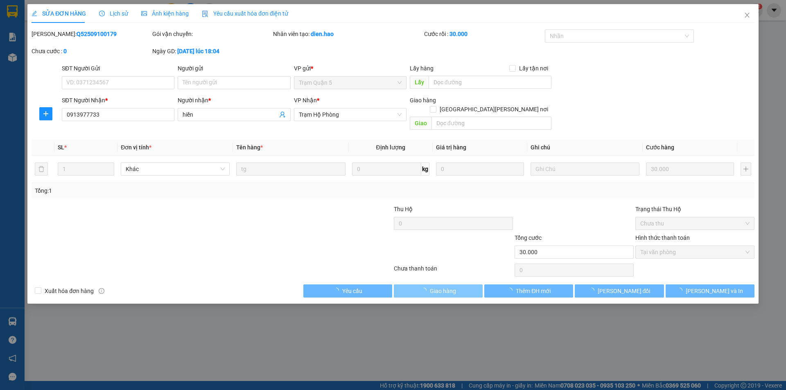
click at [434, 283] on span "Giao hàng" at bounding box center [443, 282] width 26 height 9
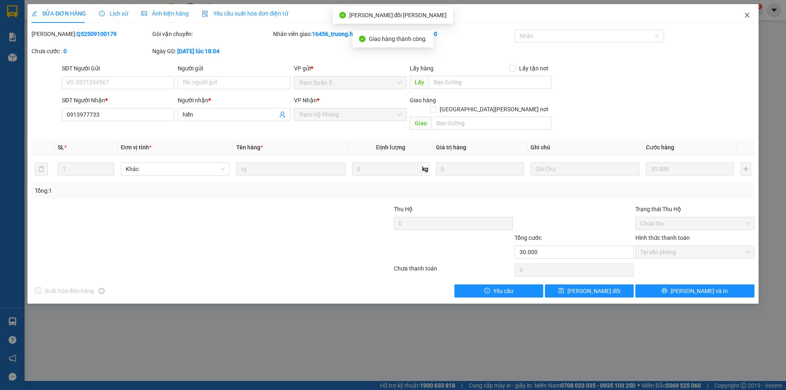
click at [749, 18] on icon "close" at bounding box center [747, 15] width 5 height 5
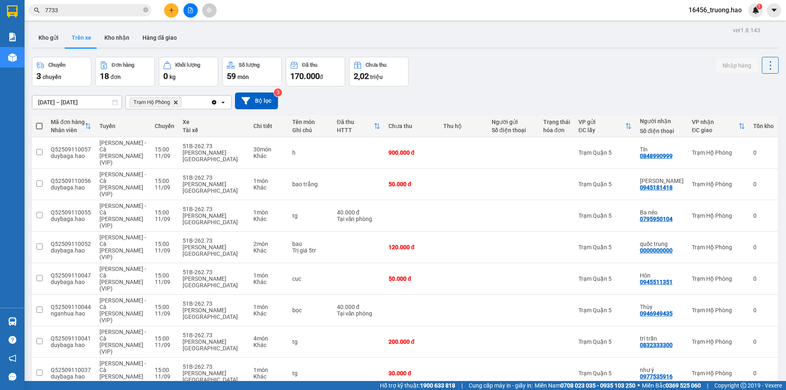
click at [148, 12] on span "7733" at bounding box center [90, 10] width 123 height 12
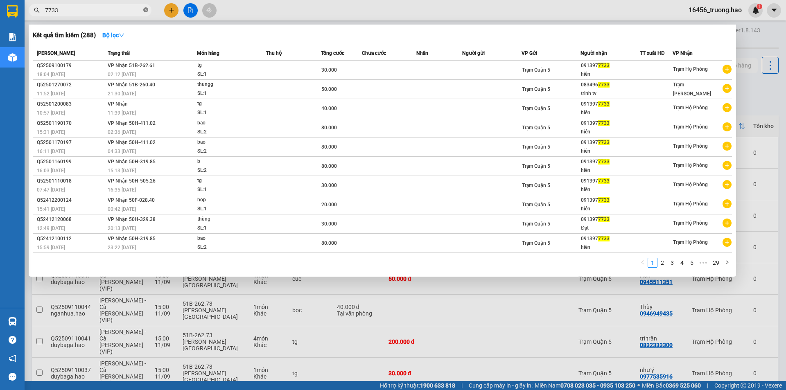
click at [146, 11] on icon "close-circle" at bounding box center [145, 9] width 5 height 5
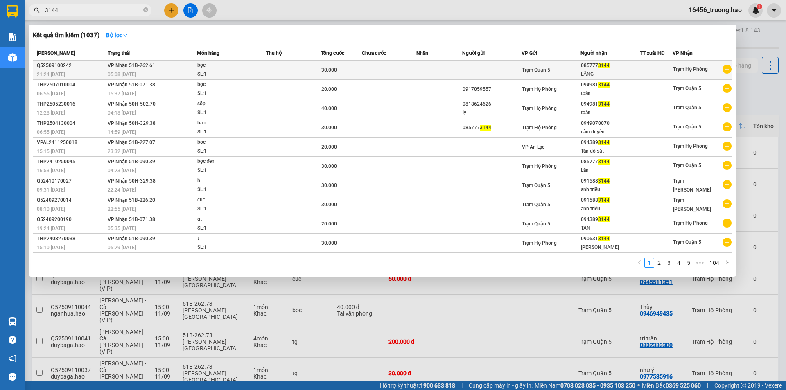
type input "3144"
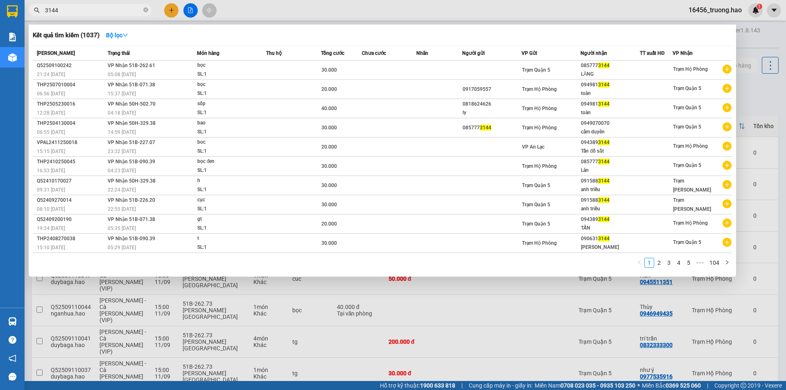
click at [169, 66] on td "VP Nhận 51B-262.61 05:08 [DATE]" at bounding box center [151, 70] width 91 height 19
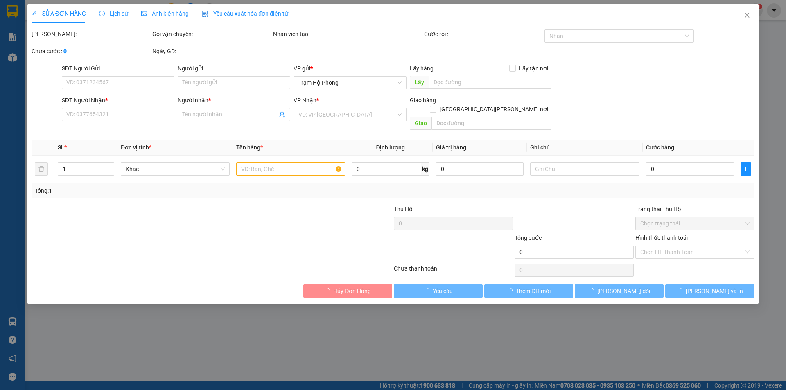
click at [159, 12] on span "Ảnh kiện hàng" at bounding box center [165, 13] width 48 height 7
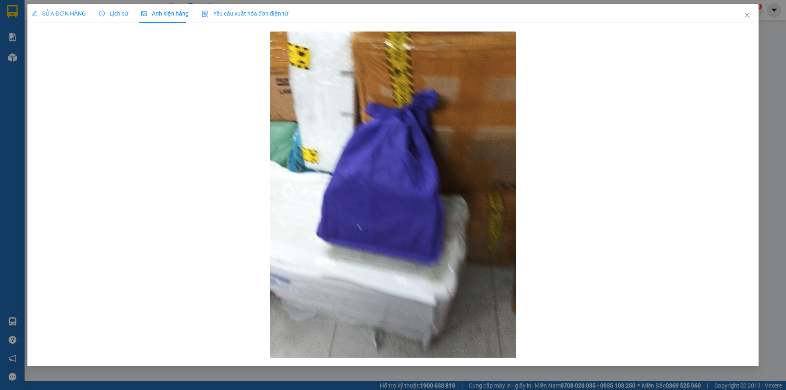
click at [63, 9] on div "SỬA ĐƠN HÀNG" at bounding box center [59, 13] width 54 height 9
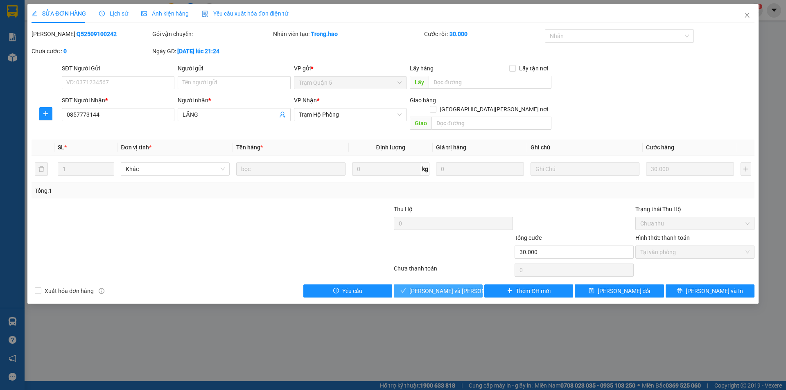
click at [439, 282] on span "[PERSON_NAME] và Giao hàng" at bounding box center [449, 282] width 79 height 9
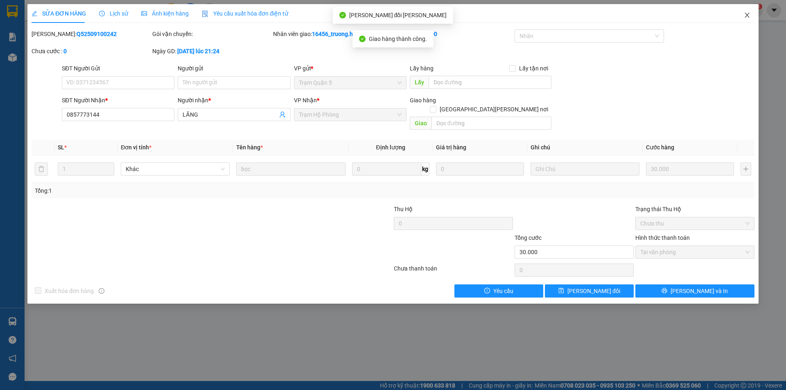
click at [747, 13] on icon "close" at bounding box center [747, 15] width 7 height 7
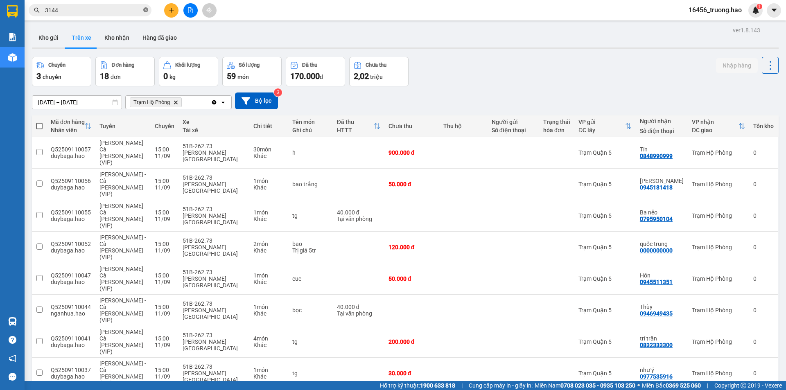
click at [148, 12] on icon "close-circle" at bounding box center [145, 9] width 5 height 5
click at [49, 35] on button "Kho gửi" at bounding box center [48, 38] width 33 height 20
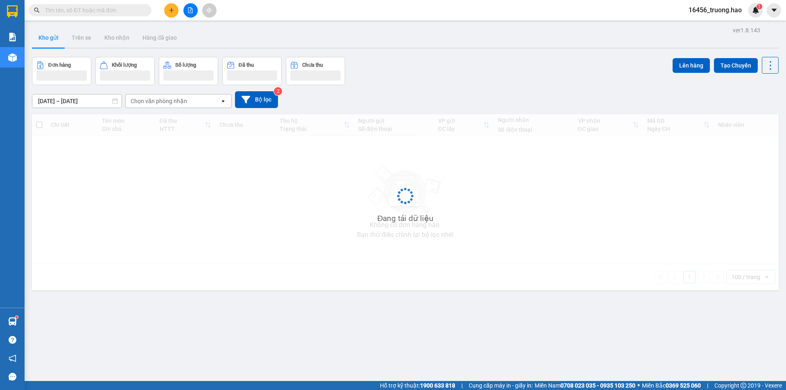
click at [49, 35] on button "Kho gửi" at bounding box center [48, 38] width 33 height 20
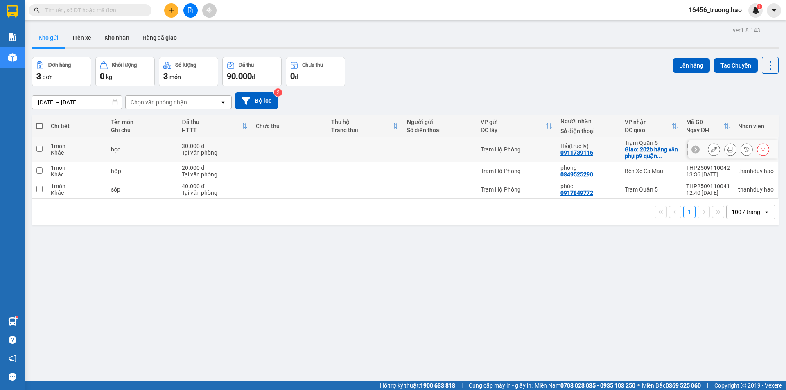
click at [728, 150] on icon at bounding box center [731, 150] width 6 height 6
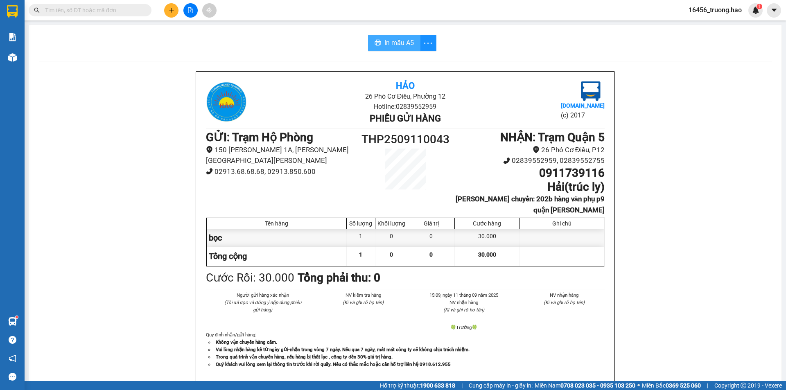
click at [402, 38] on span "In mẫu A5" at bounding box center [399, 43] width 29 height 10
drag, startPoint x: 117, startPoint y: 7, endPoint x: 107, endPoint y: 13, distance: 11.7
click at [116, 8] on input "text" at bounding box center [93, 10] width 97 height 9
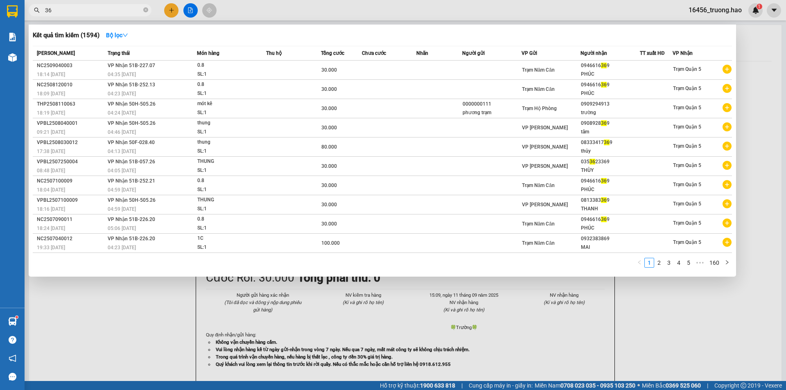
type input "3"
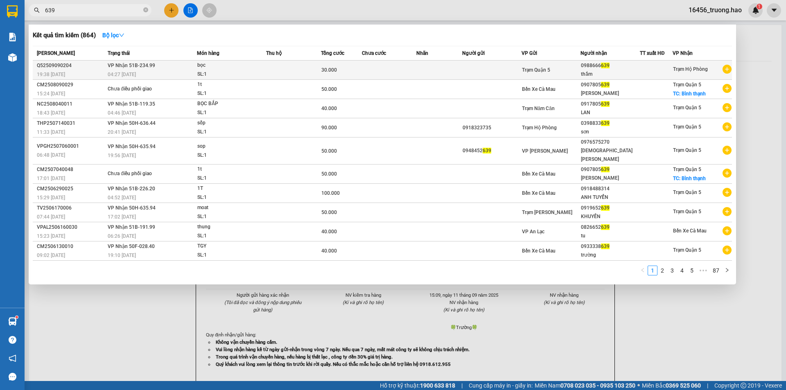
type input "639"
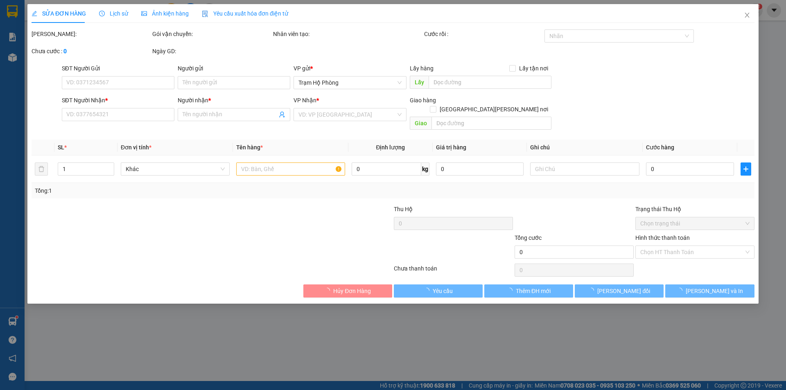
type input "0988666639"
type input "thắm"
type input "30.000"
type input "0"
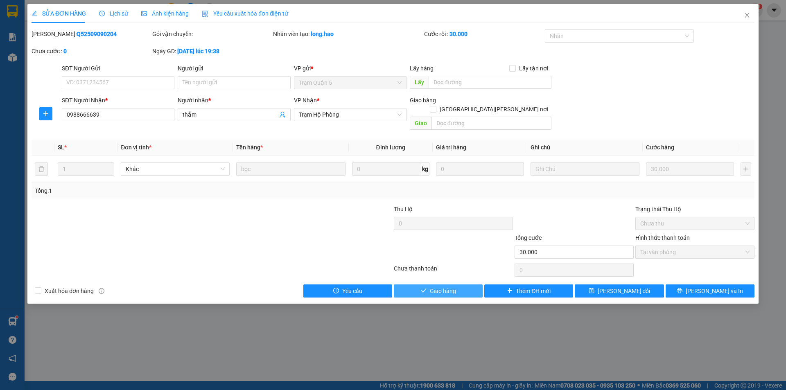
click at [442, 284] on span "Giao hàng" at bounding box center [443, 282] width 26 height 9
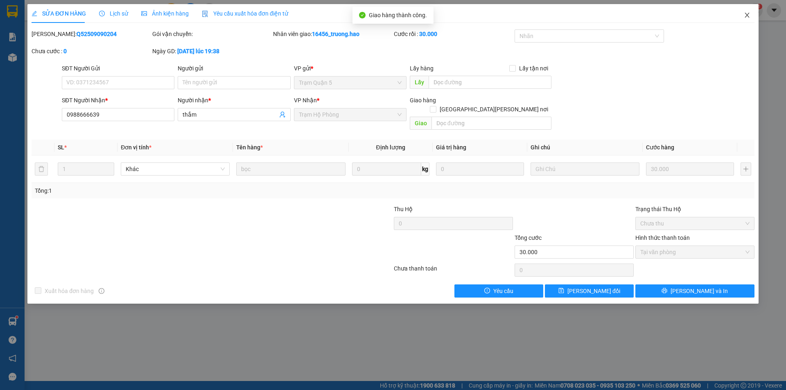
click at [748, 15] on icon "close" at bounding box center [747, 15] width 5 height 5
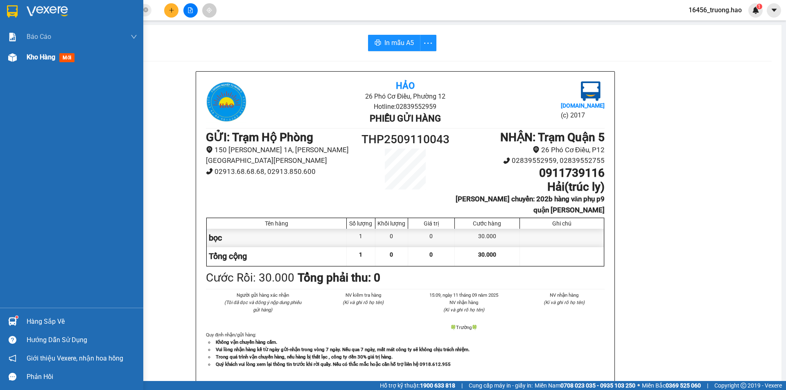
click at [38, 60] on span "Kho hàng" at bounding box center [41, 57] width 29 height 8
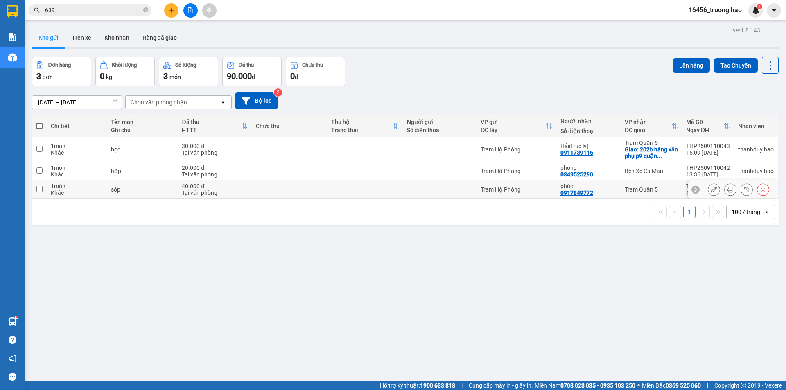
click at [212, 192] on div "Tại văn phòng" at bounding box center [215, 193] width 66 height 7
checkbox input "true"
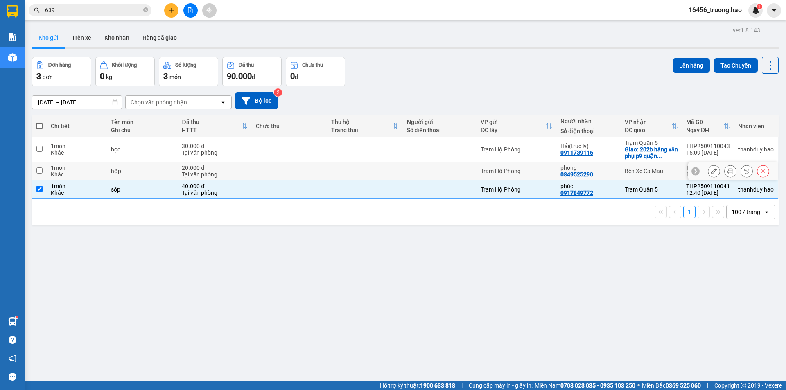
click at [230, 162] on td "20.000 đ Tại văn phòng" at bounding box center [215, 171] width 74 height 18
checkbox input "true"
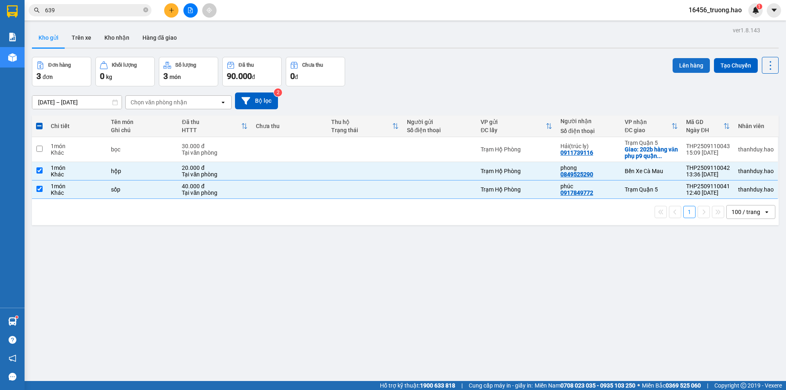
click at [690, 66] on button "Lên hàng" at bounding box center [691, 65] width 37 height 15
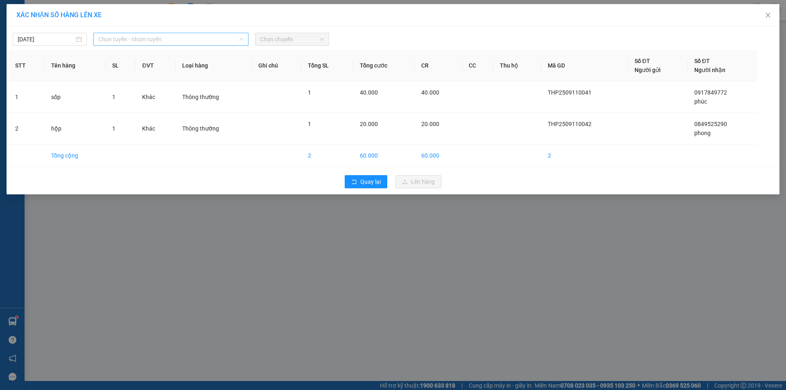
click at [160, 38] on span "Chọn tuyến - nhóm tuyến" at bounding box center [170, 39] width 145 height 12
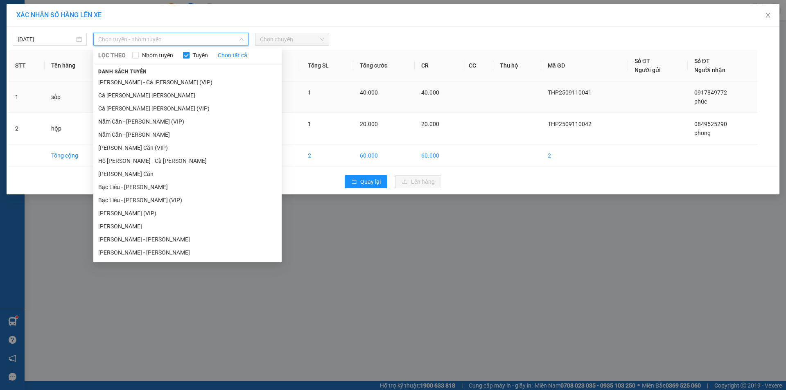
click at [135, 97] on li "[PERSON_NAME]" at bounding box center [187, 95] width 188 height 13
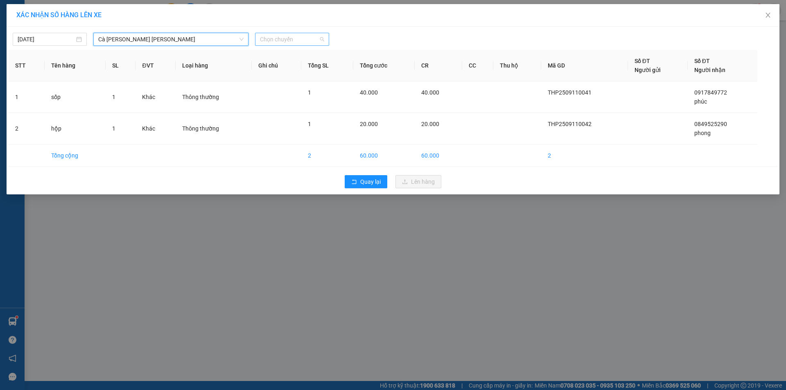
click at [299, 38] on span "Chọn chuyến" at bounding box center [292, 39] width 64 height 12
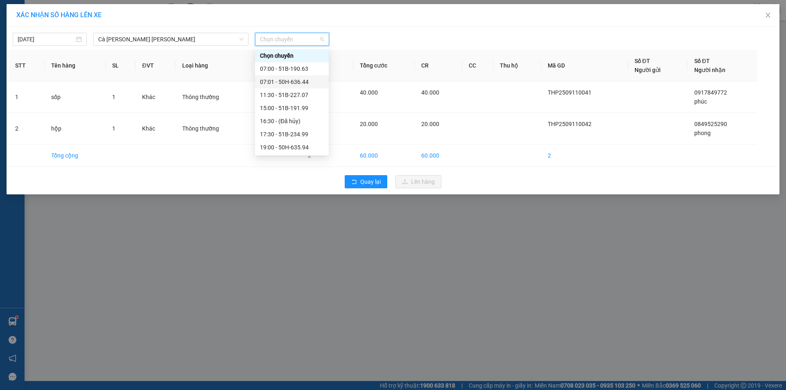
click at [284, 83] on div "07:01 - 50H-636.44" at bounding box center [292, 81] width 64 height 9
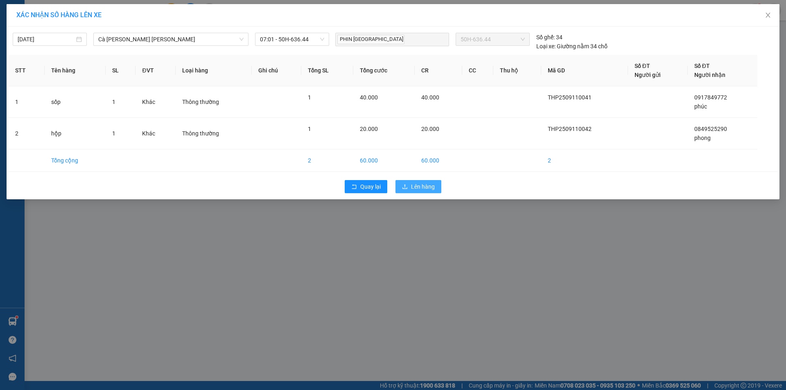
click at [415, 182] on button "Lên hàng" at bounding box center [419, 186] width 46 height 13
